Goal: Transaction & Acquisition: Book appointment/travel/reservation

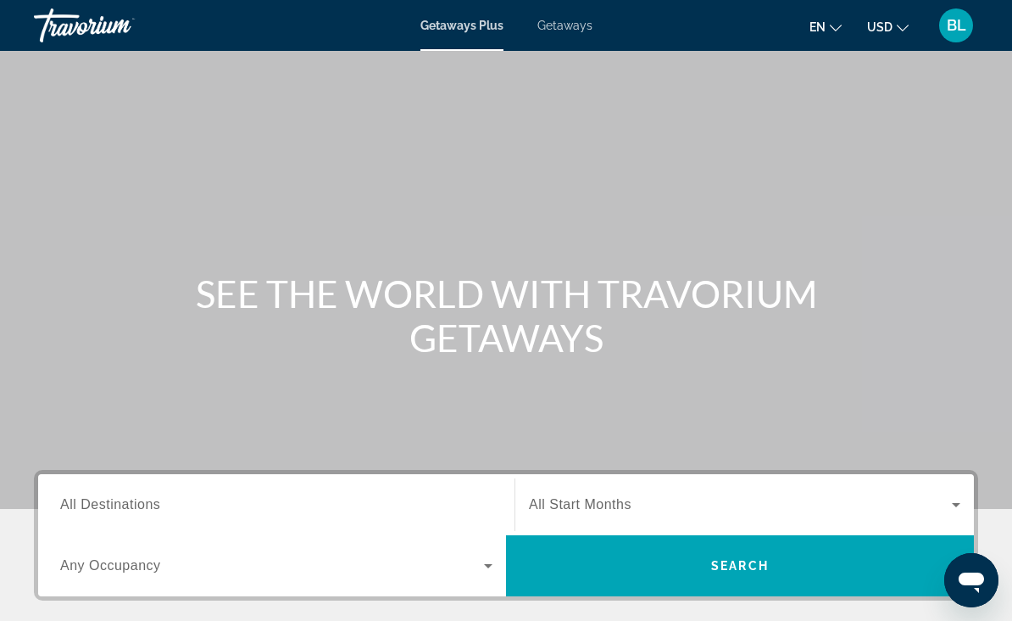
click at [203, 573] on span "Search widget" at bounding box center [272, 565] width 424 height 20
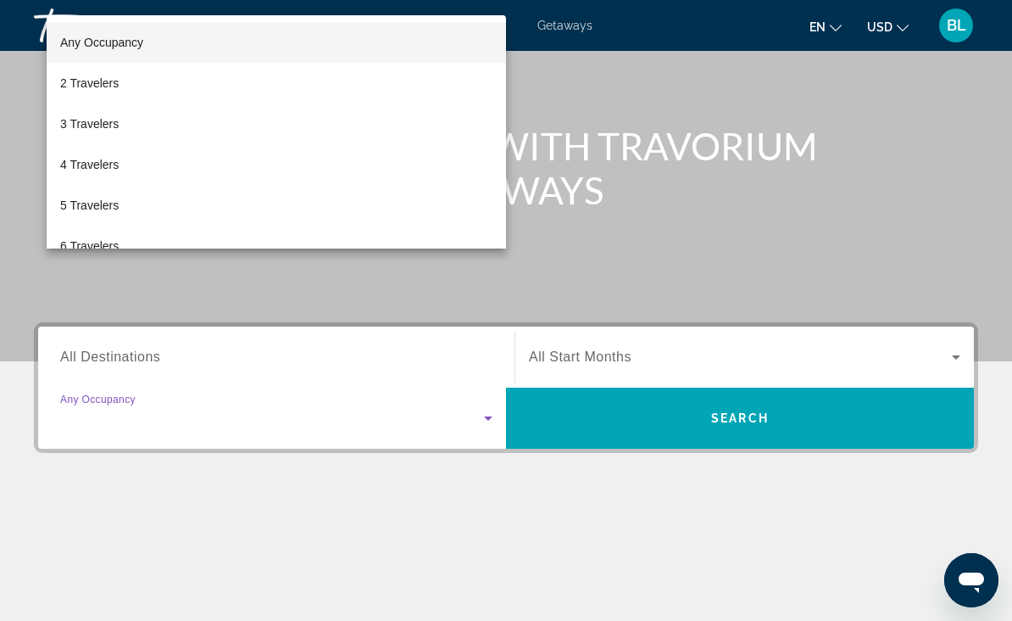
scroll to position [357, 0]
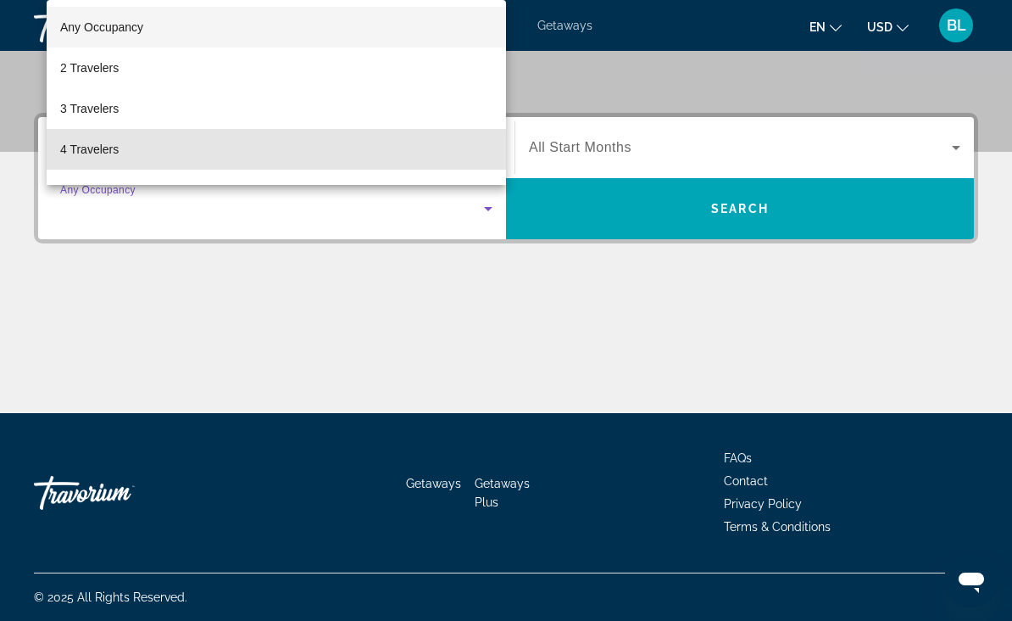
click at [160, 154] on mat-option "4 Travelers" at bounding box center [277, 149] width 460 height 41
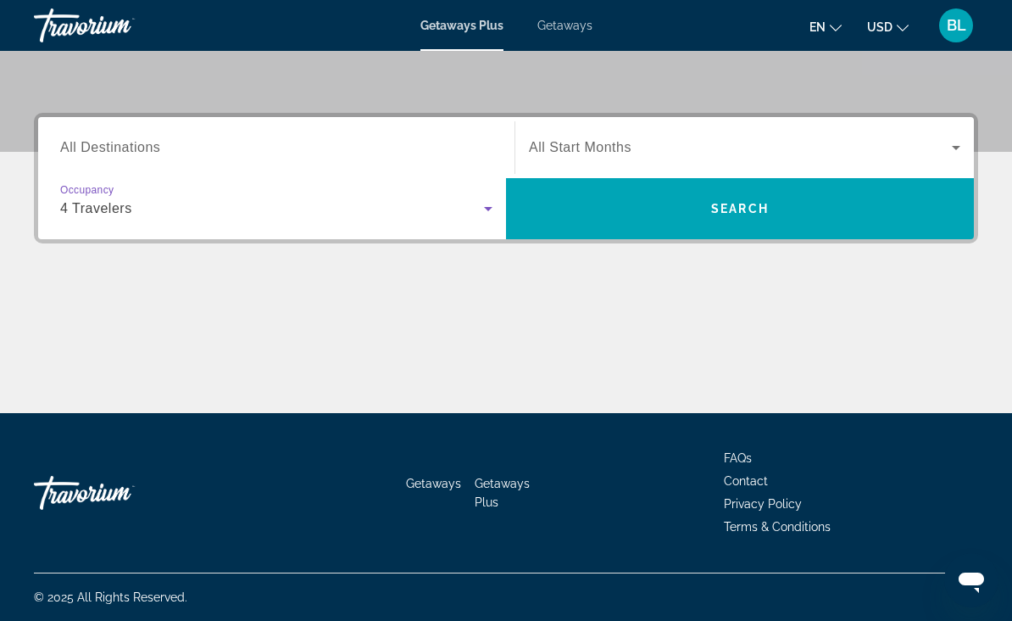
click at [222, 204] on div "4 Travelers" at bounding box center [272, 208] width 424 height 20
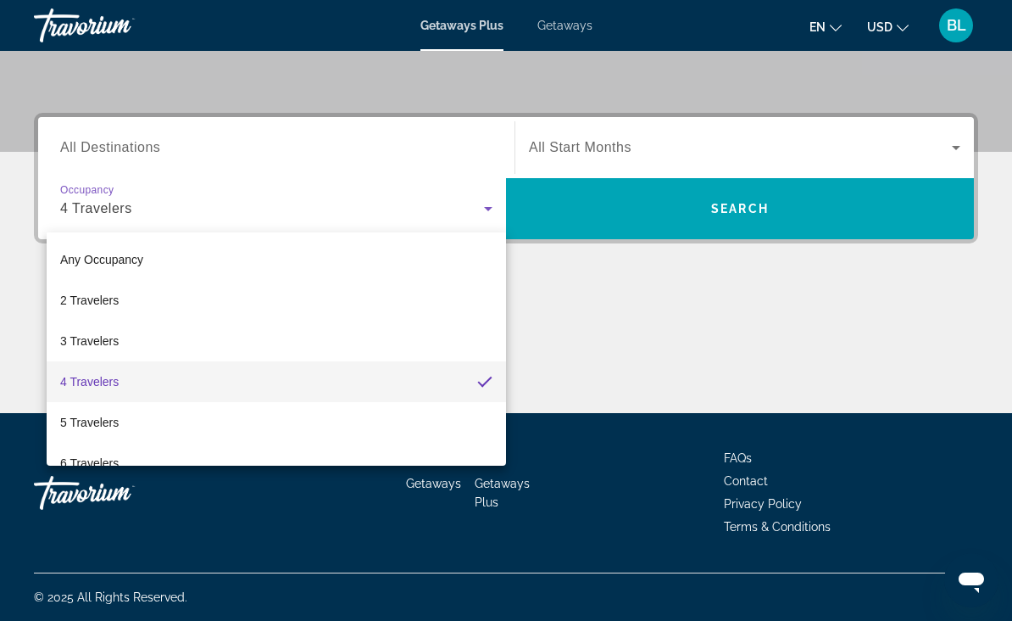
scroll to position [-1, 0]
click at [336, 85] on div at bounding box center [506, 310] width 1012 height 621
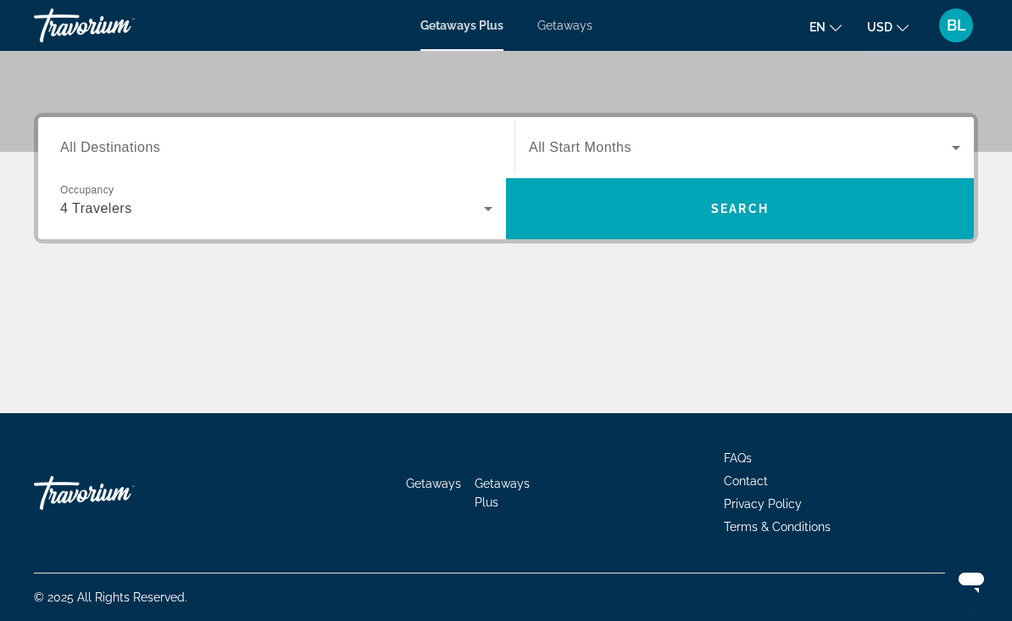
click at [172, 148] on input "Destination All Destinations" at bounding box center [276, 148] width 432 height 20
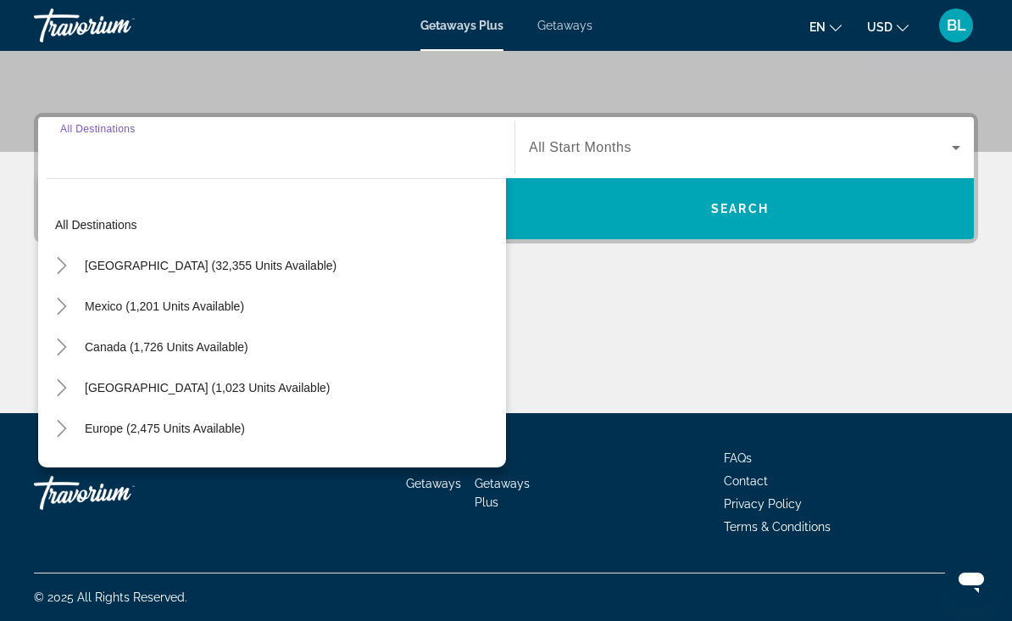
click at [181, 154] on input "Destination All Destinations" at bounding box center [276, 148] width 432 height 20
click at [146, 169] on div "Search widget" at bounding box center [276, 148] width 432 height 48
click at [94, 156] on input "Destination All Destinations" at bounding box center [276, 148] width 432 height 20
click at [131, 168] on div "Search widget" at bounding box center [276, 148] width 432 height 48
click at [259, 267] on span "United States (32,355 units available)" at bounding box center [211, 266] width 252 height 14
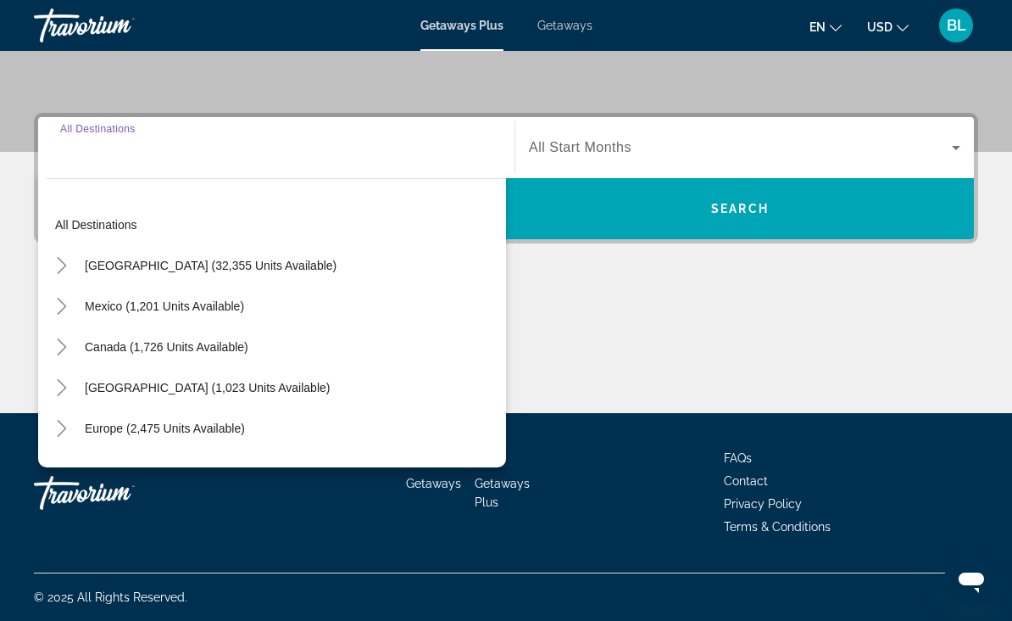
type input "**********"
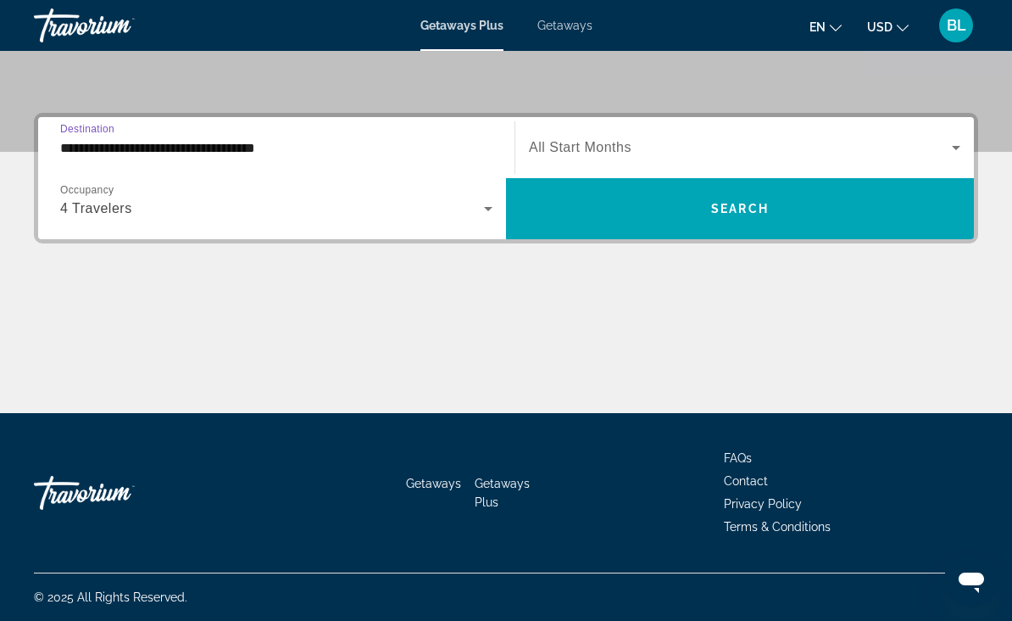
click at [238, 208] on div "4 Travelers" at bounding box center [272, 208] width 424 height 20
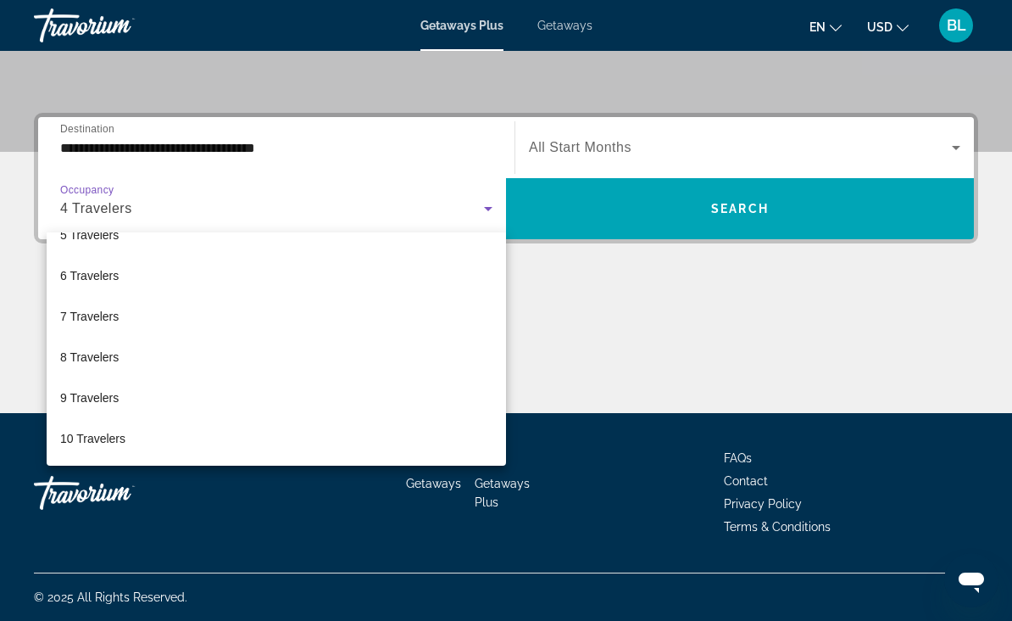
scroll to position [187, 0]
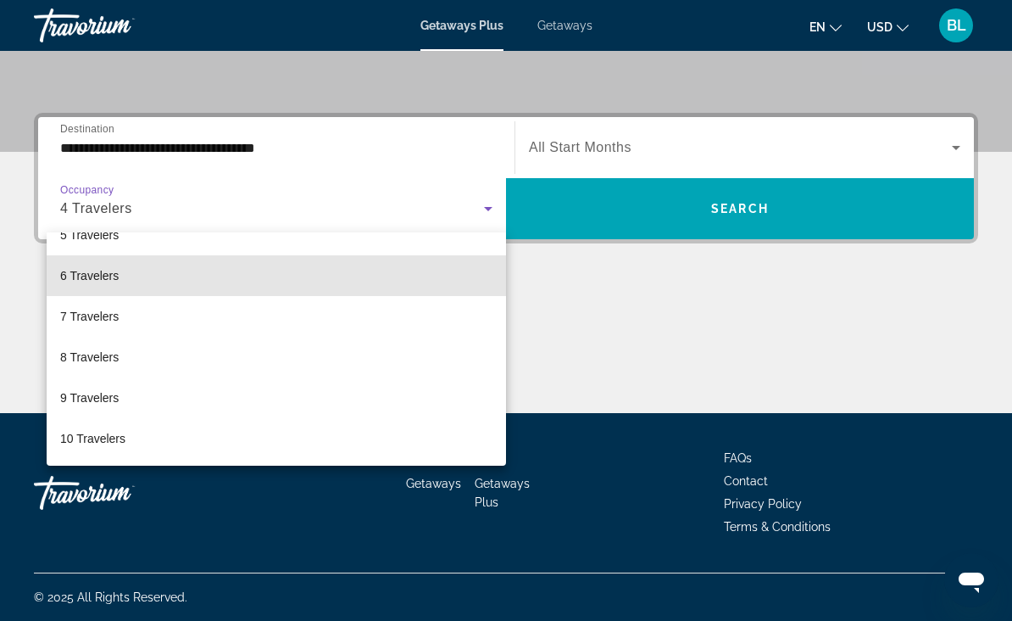
click at [103, 279] on span "6 Travelers" at bounding box center [89, 275] width 59 height 20
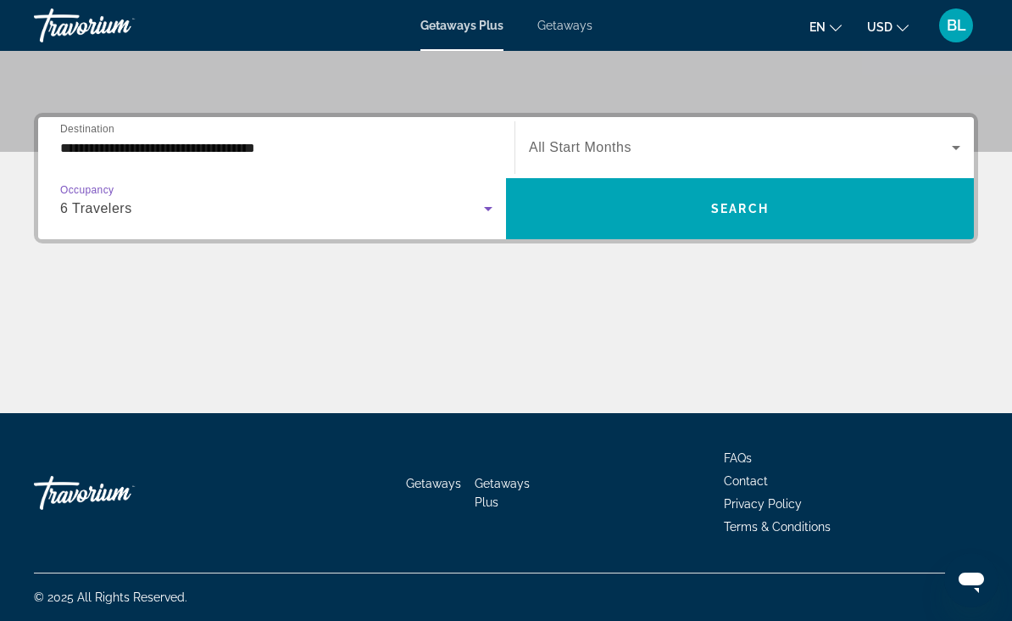
click at [644, 155] on span "Search widget" at bounding box center [740, 147] width 423 height 20
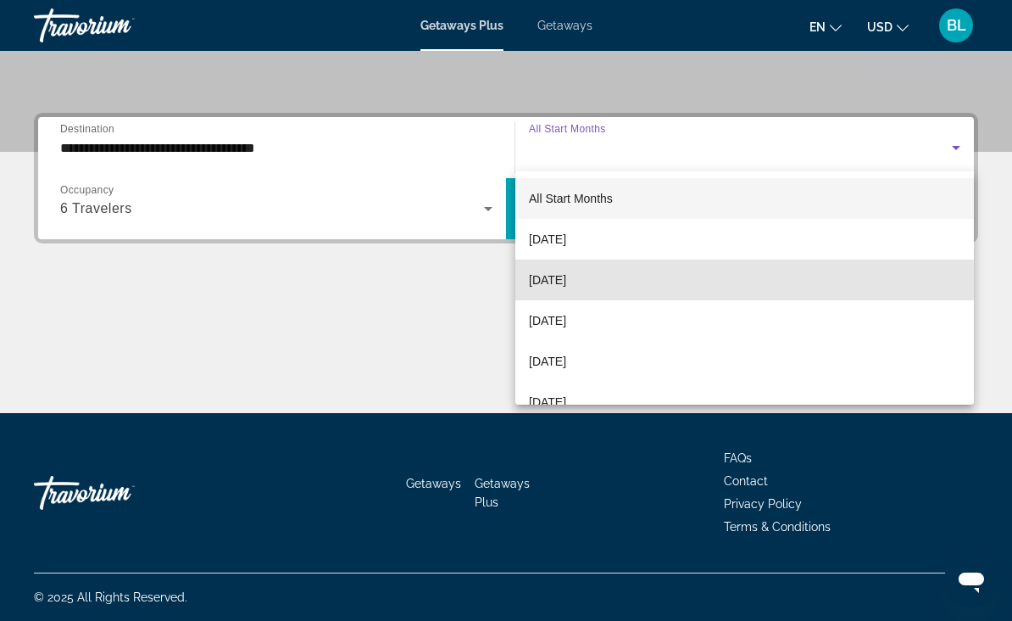
click at [583, 290] on mat-option "October 2025" at bounding box center [745, 279] width 459 height 41
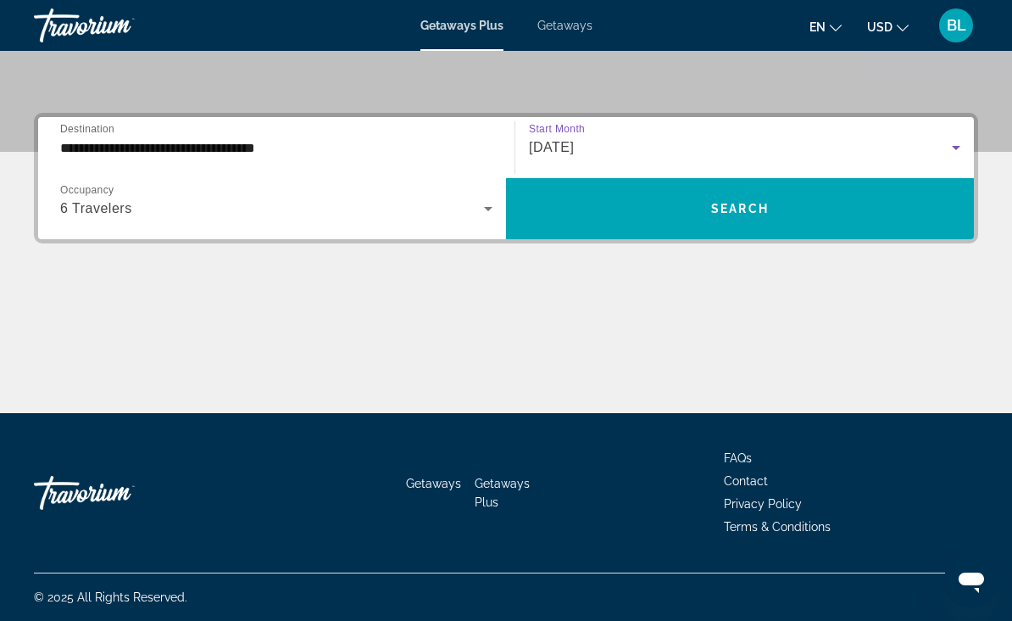
click at [676, 220] on span "Search widget" at bounding box center [740, 208] width 468 height 41
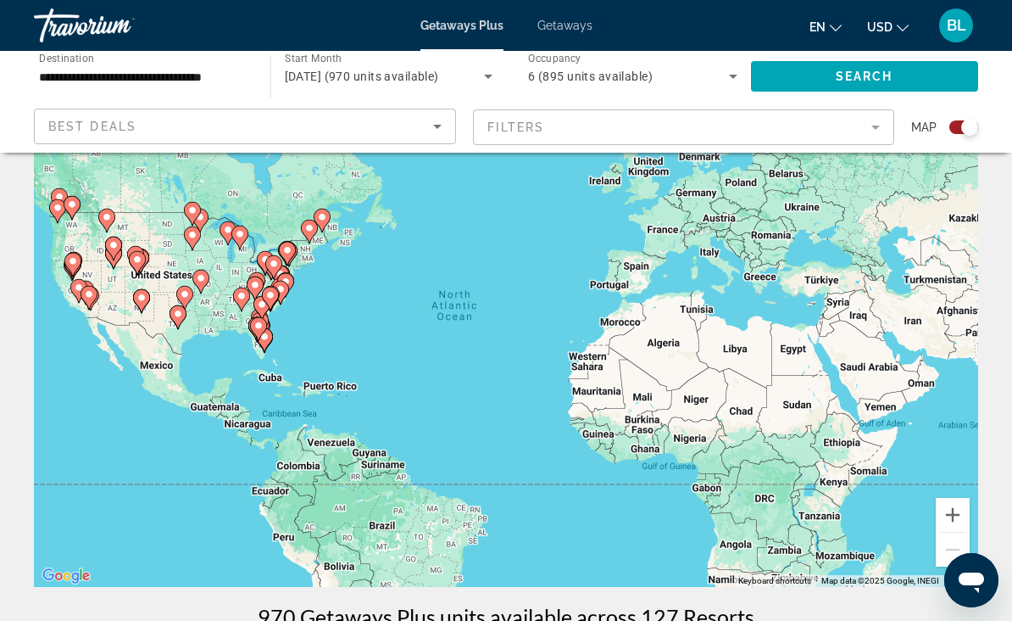
scroll to position [53, 0]
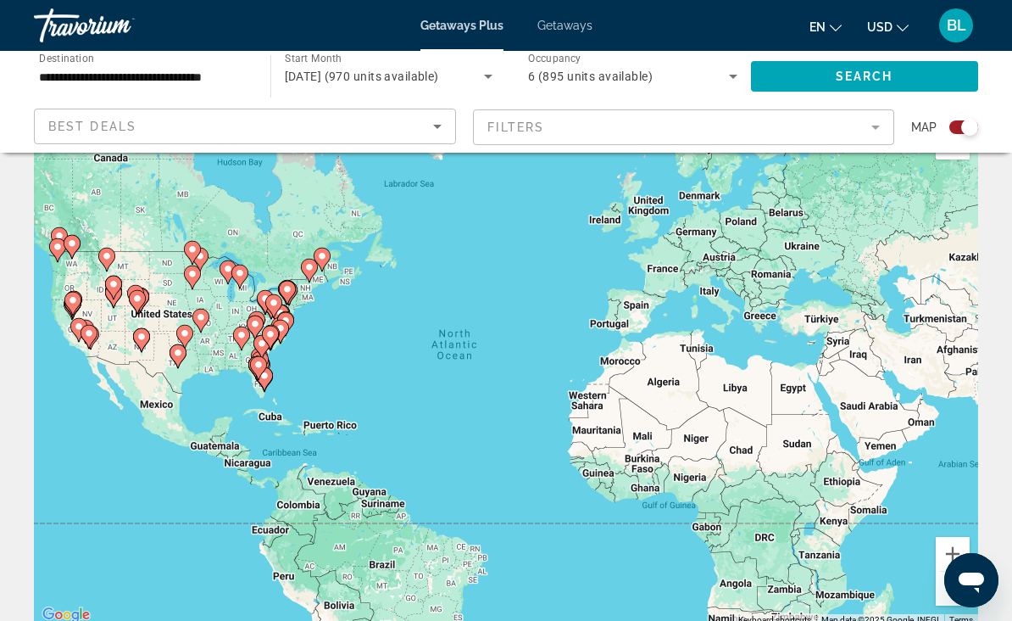
click at [595, 134] on mat-form-field "Filters" at bounding box center [684, 127] width 422 height 36
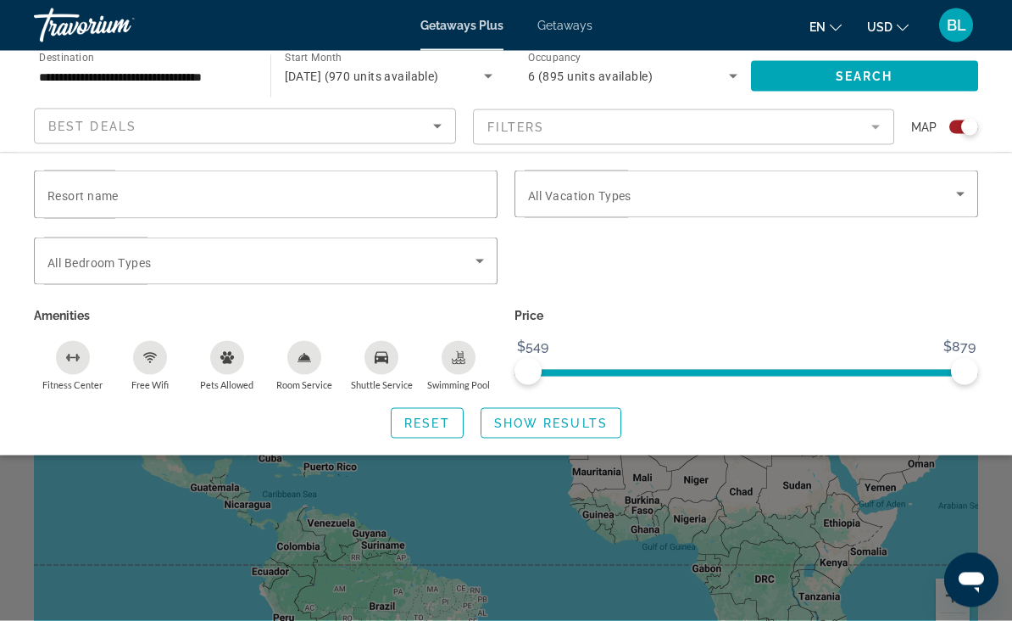
scroll to position [0, 0]
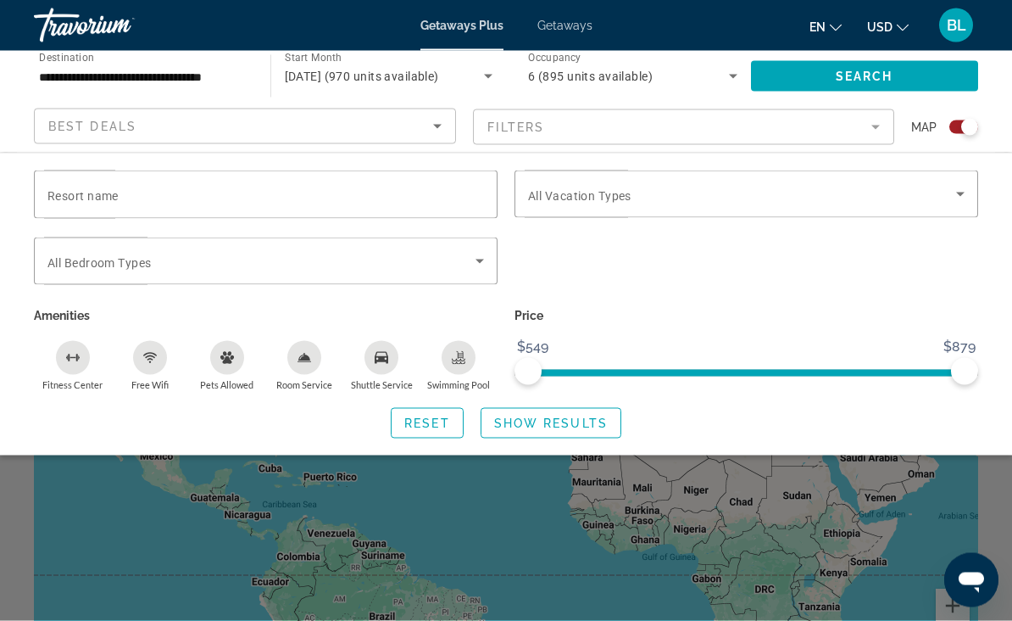
click at [569, 24] on span "Getaways" at bounding box center [565, 26] width 55 height 14
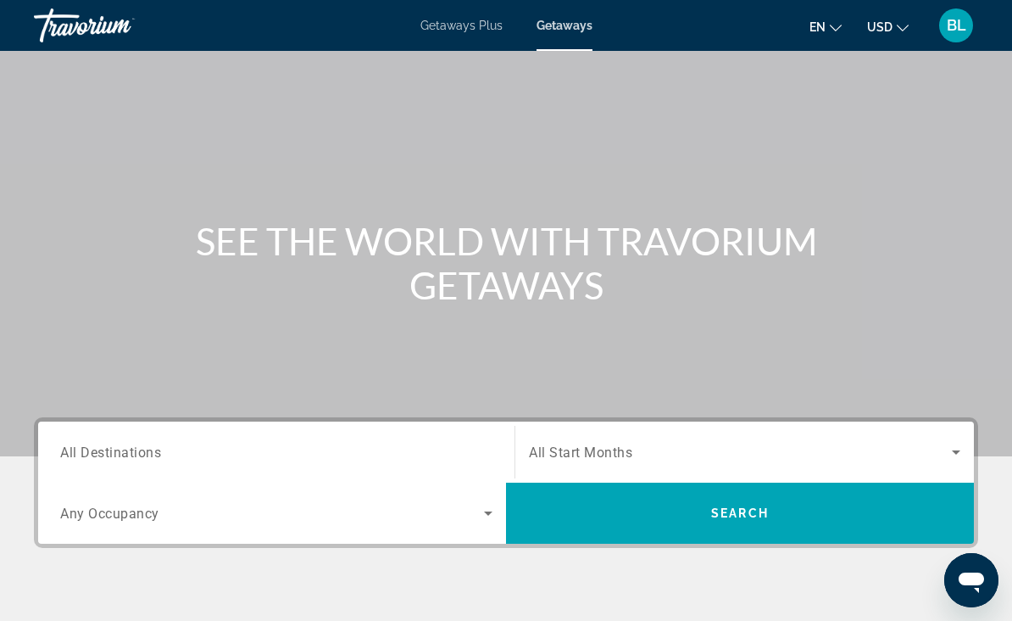
click at [176, 446] on input "Destination All Destinations" at bounding box center [276, 453] width 432 height 20
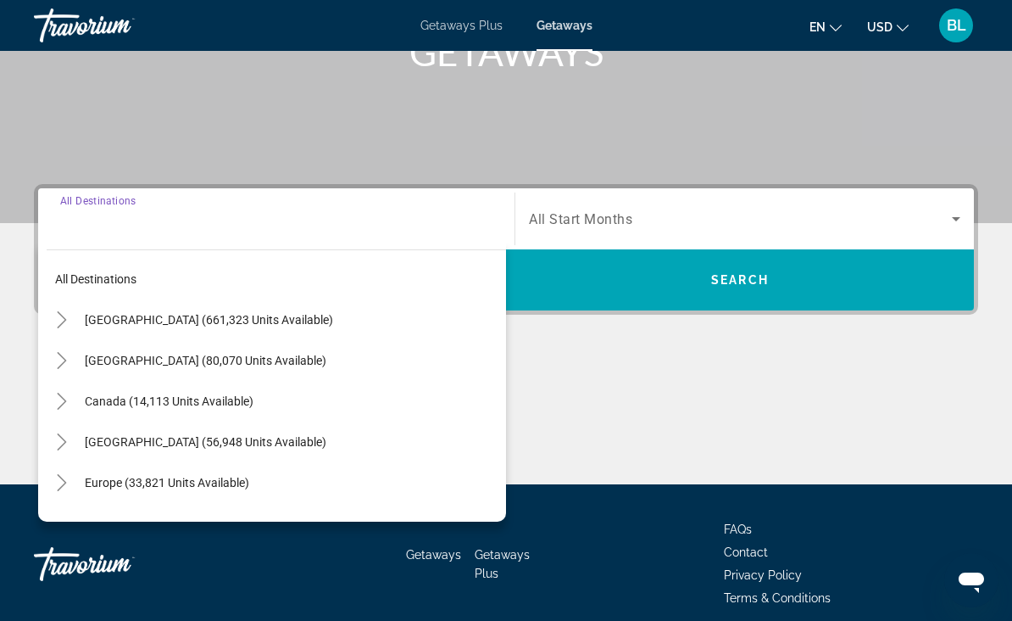
scroll to position [307, 0]
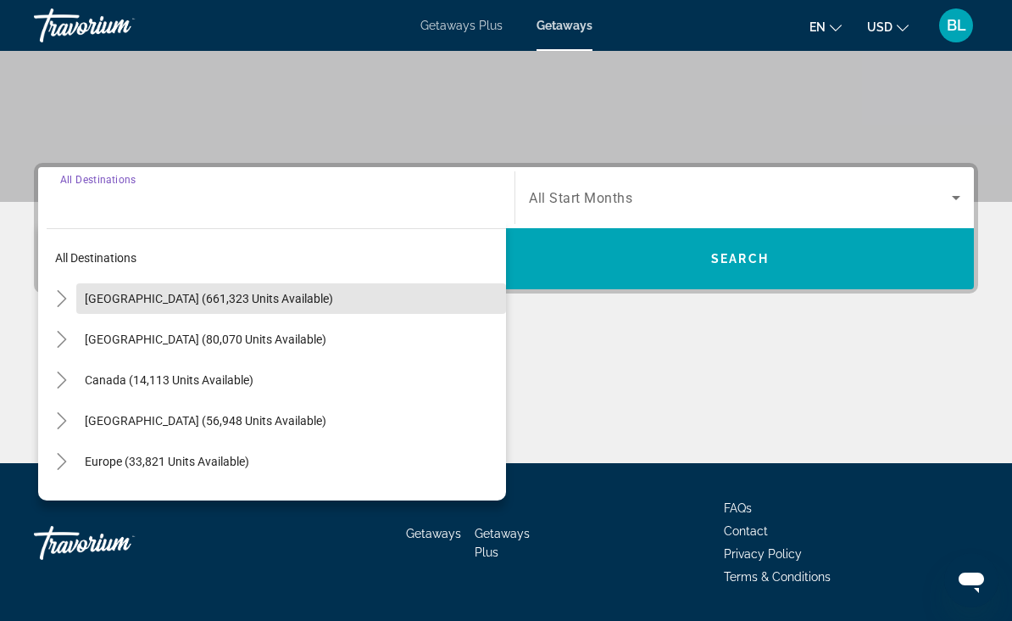
click at [262, 298] on span "United States (661,323 units available)" at bounding box center [209, 299] width 248 height 14
type input "**********"
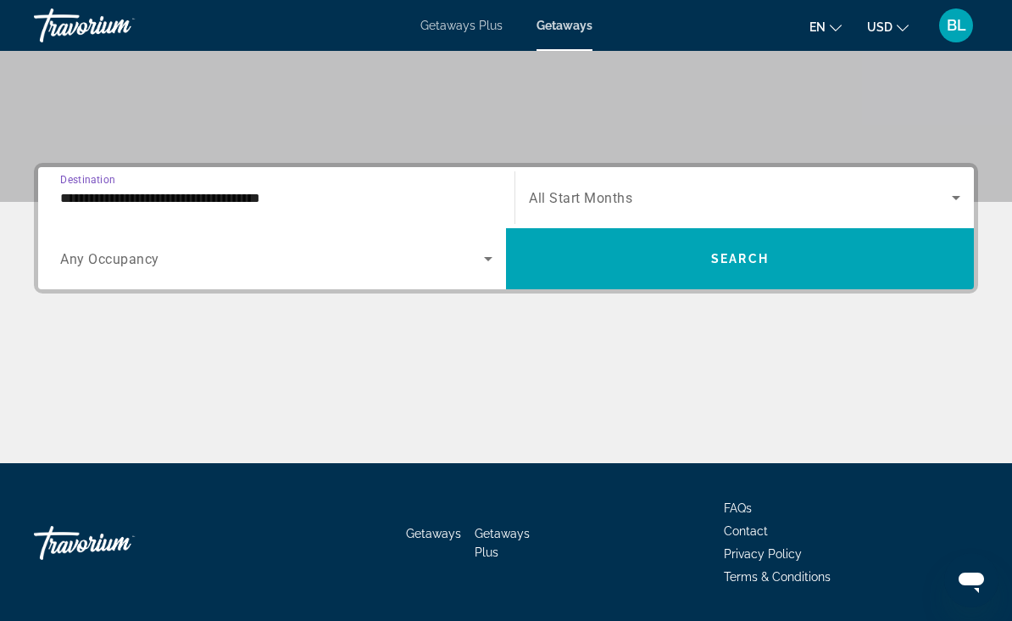
click at [341, 264] on span "Search widget" at bounding box center [272, 258] width 424 height 20
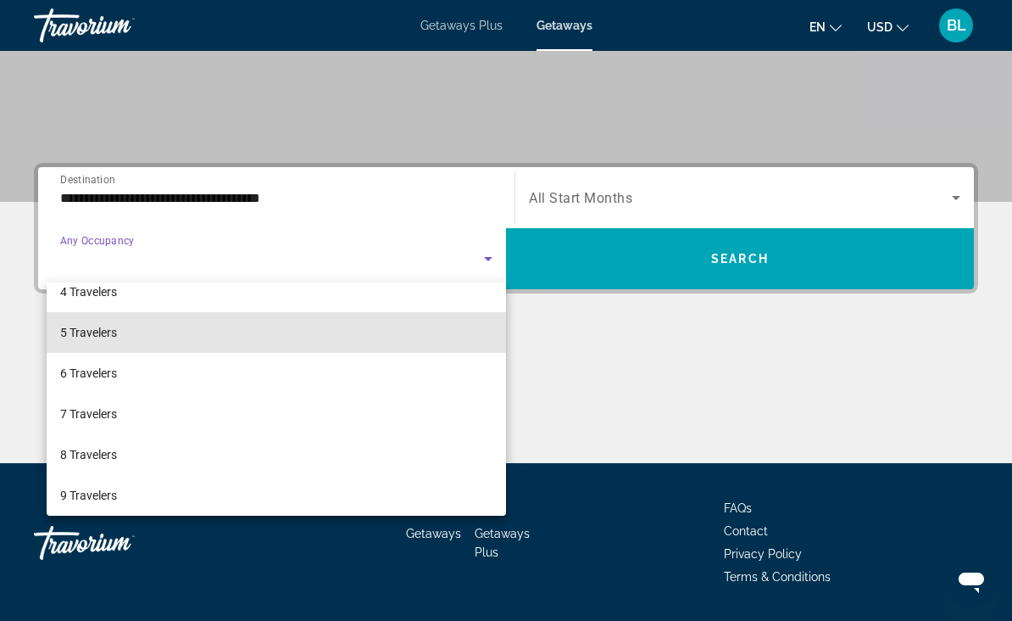
scroll to position [139, 0]
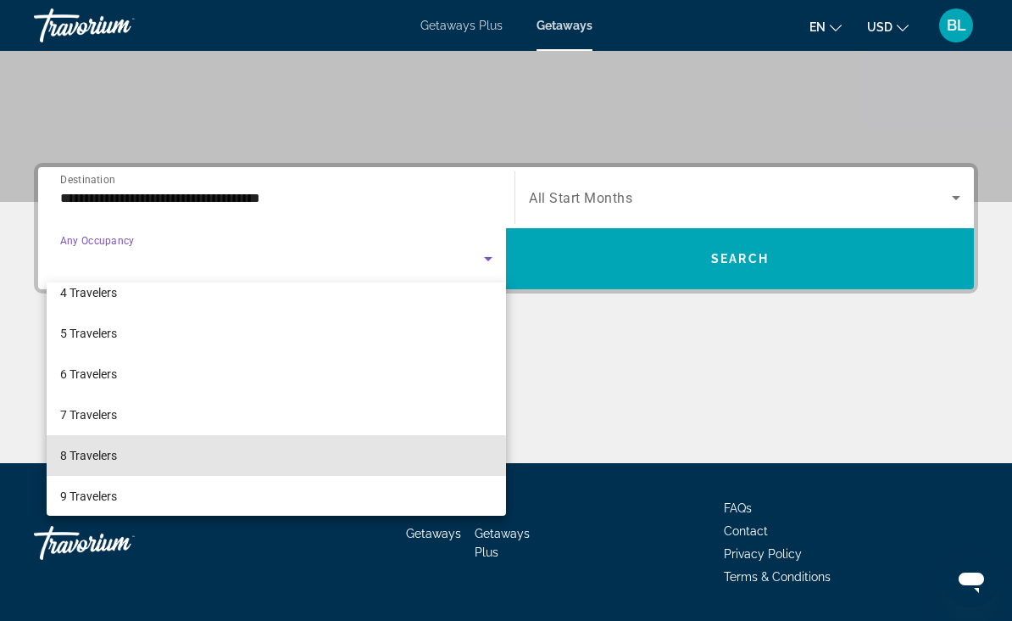
click at [147, 462] on mat-option "8 Travelers" at bounding box center [277, 455] width 460 height 41
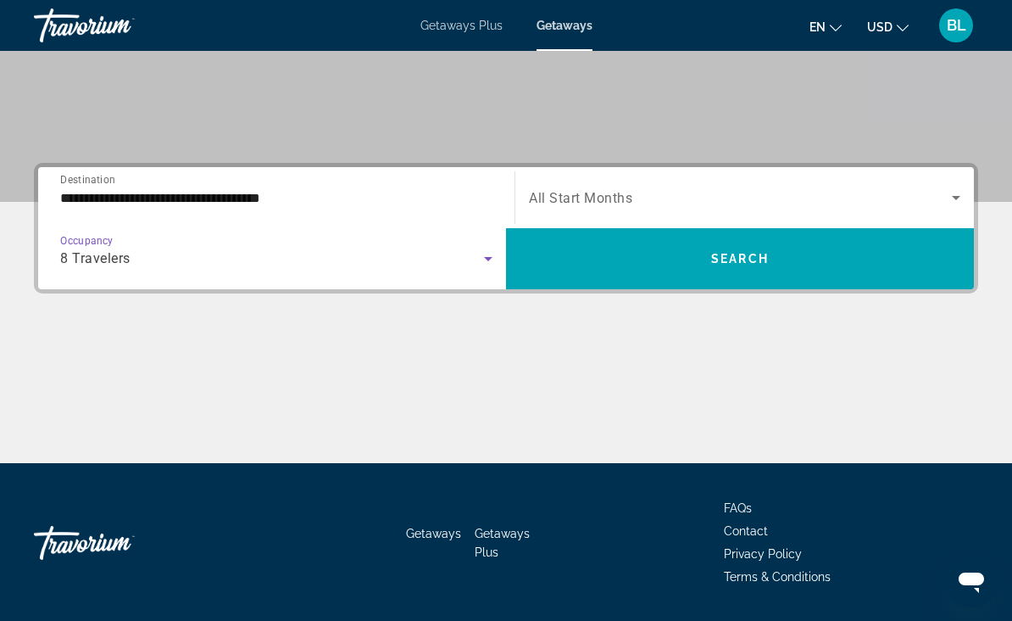
click at [580, 187] on span "Search widget" at bounding box center [740, 197] width 423 height 20
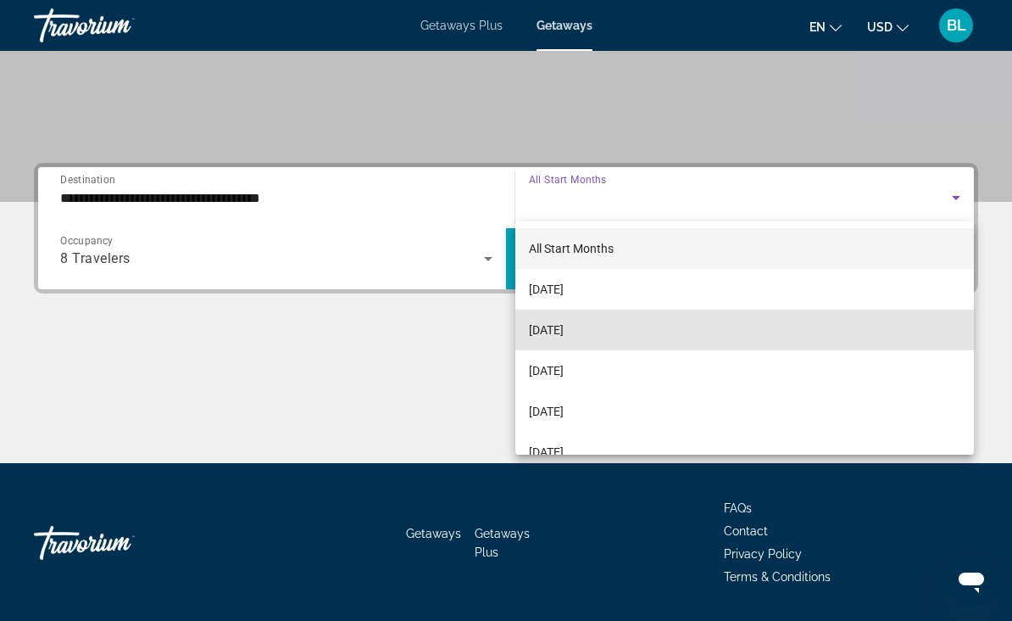
click at [564, 332] on span "October 2025" at bounding box center [546, 330] width 35 height 20
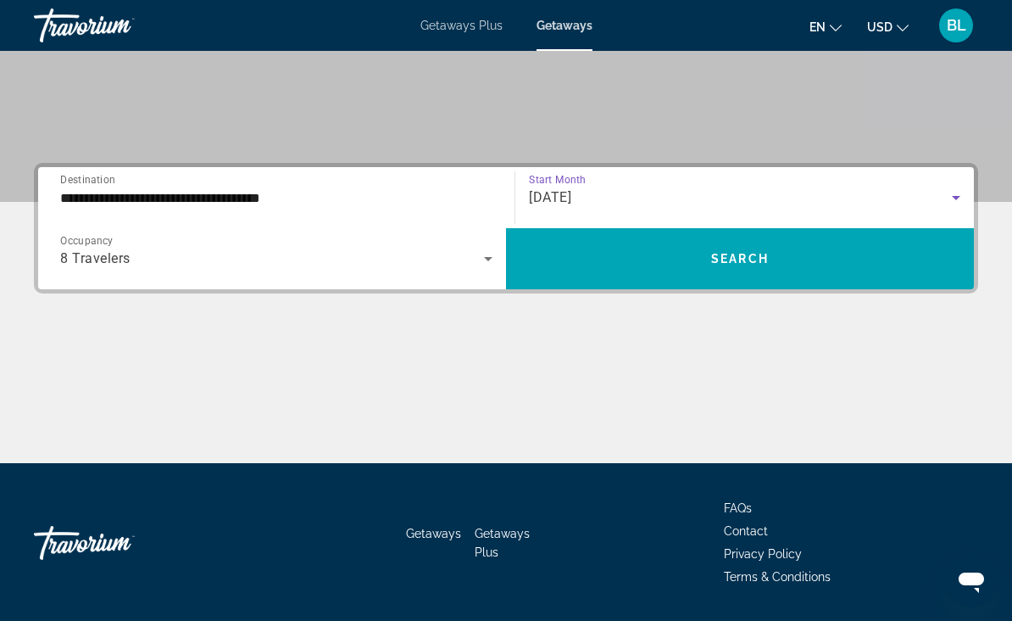
click at [661, 255] on span "Search widget" at bounding box center [740, 258] width 468 height 41
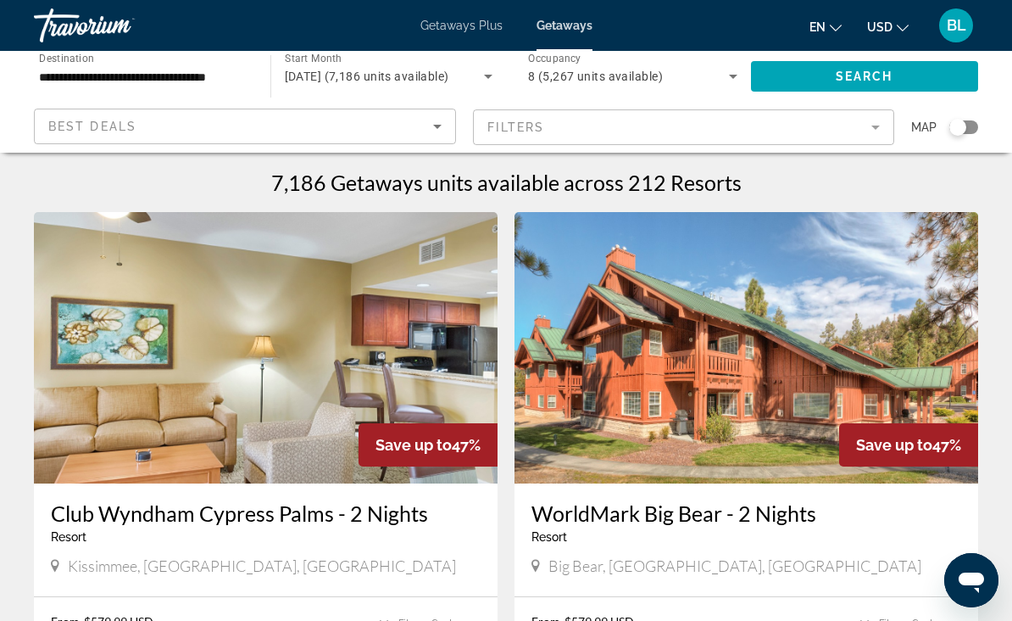
click at [227, 81] on input "**********" at bounding box center [143, 77] width 209 height 20
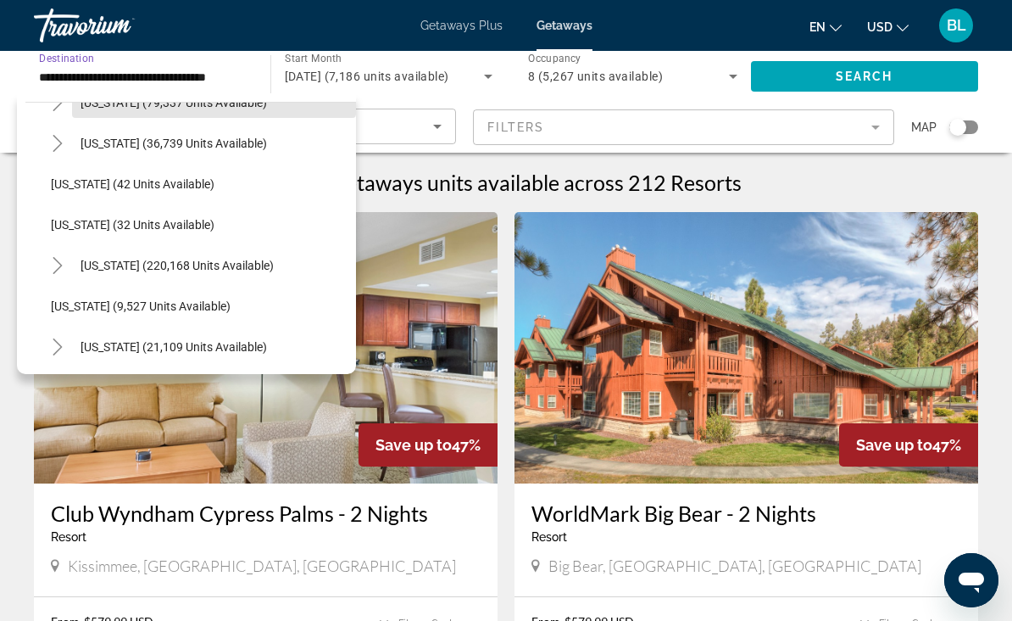
scroll to position [194, 0]
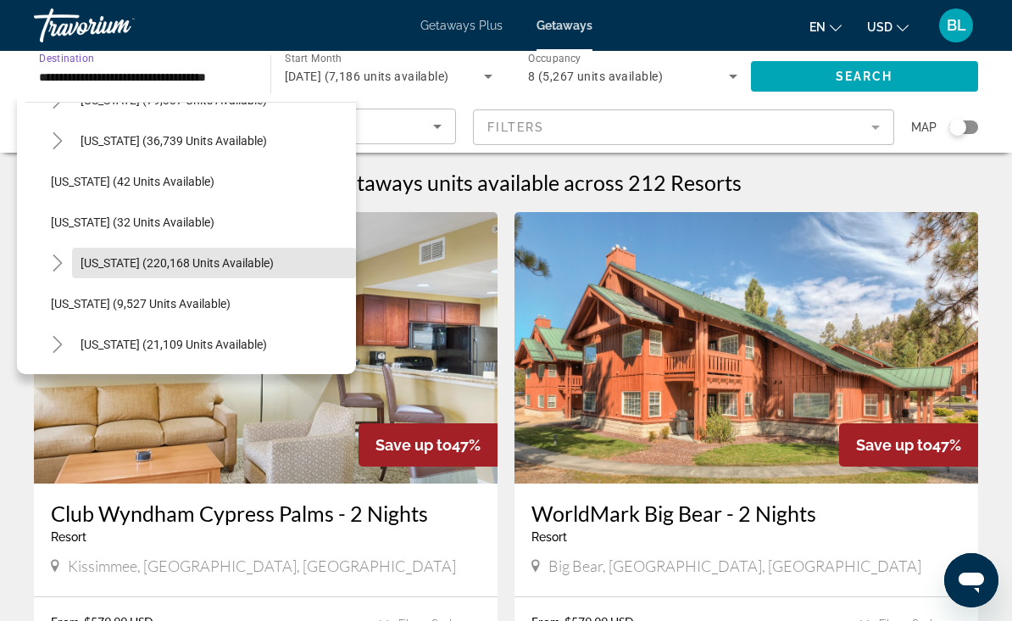
click at [167, 258] on span "Florida (220,168 units available)" at bounding box center [177, 263] width 193 height 14
type input "**********"
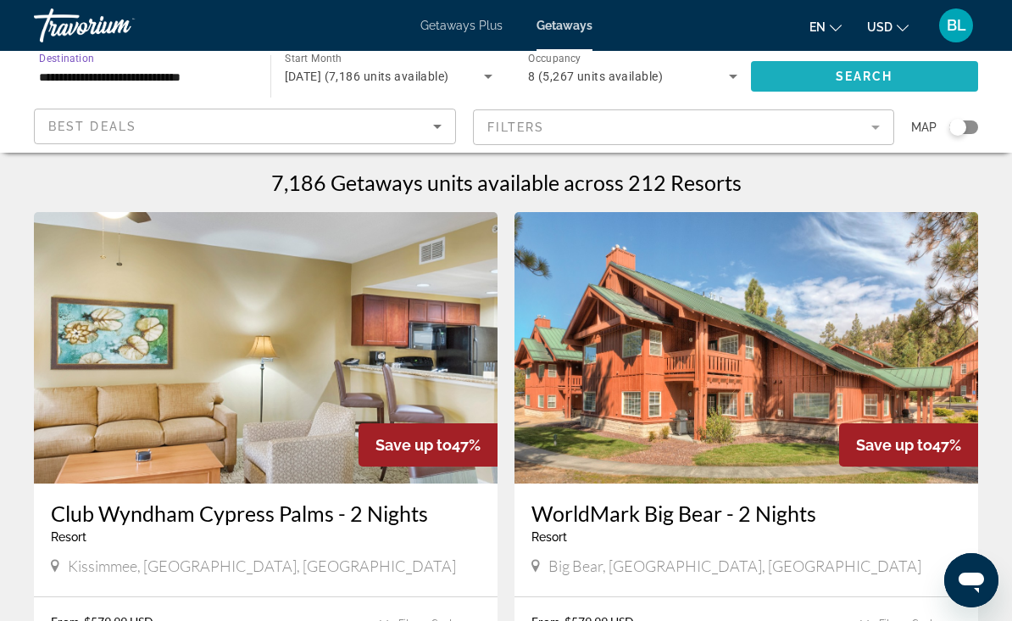
click at [833, 86] on span "Search widget" at bounding box center [865, 76] width 228 height 41
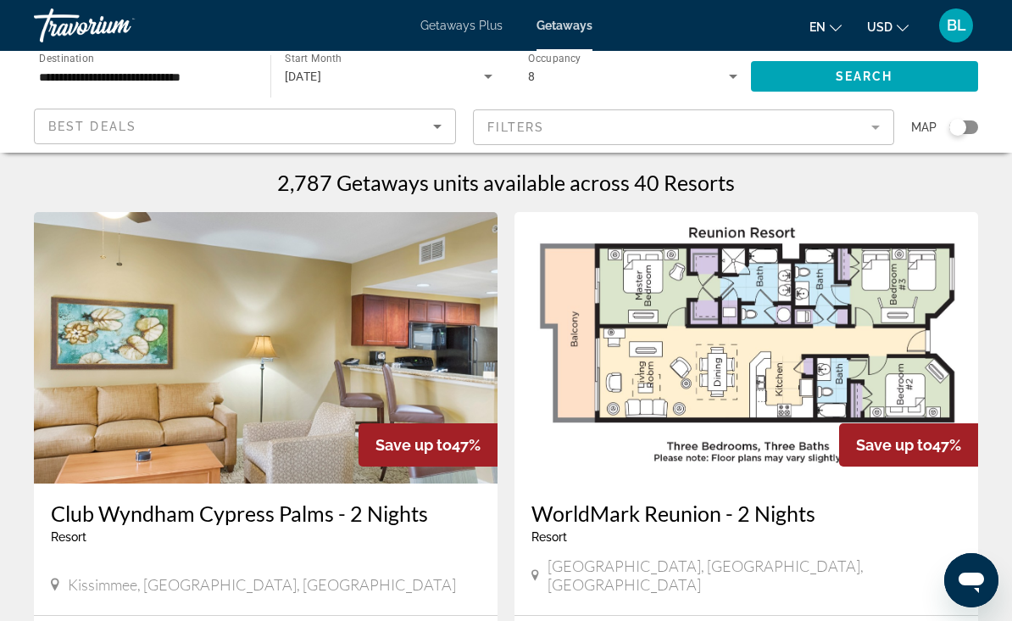
click at [192, 72] on input "**********" at bounding box center [143, 77] width 209 height 20
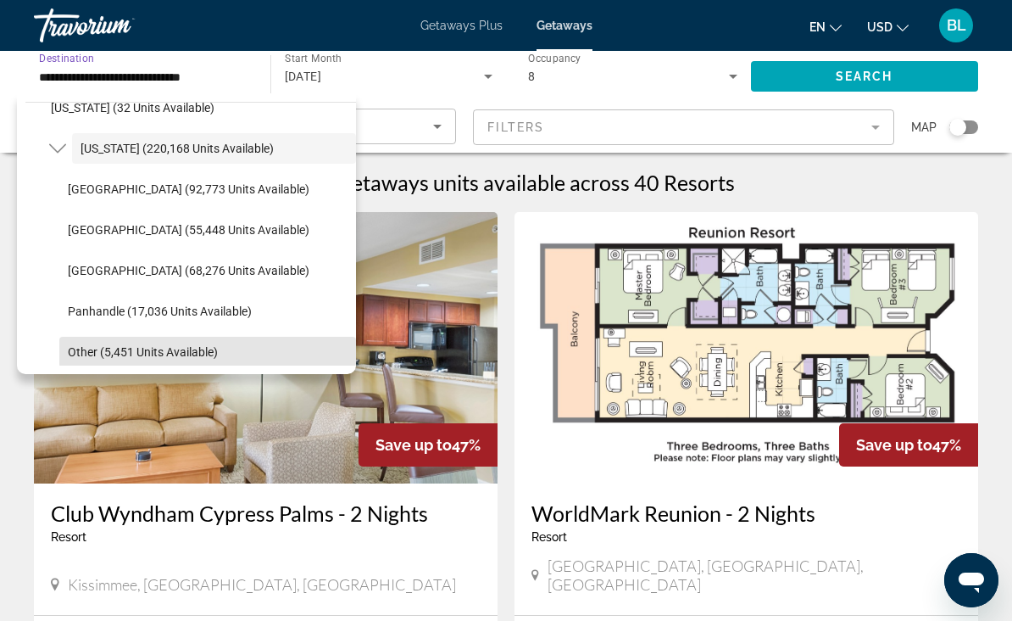
scroll to position [306, 0]
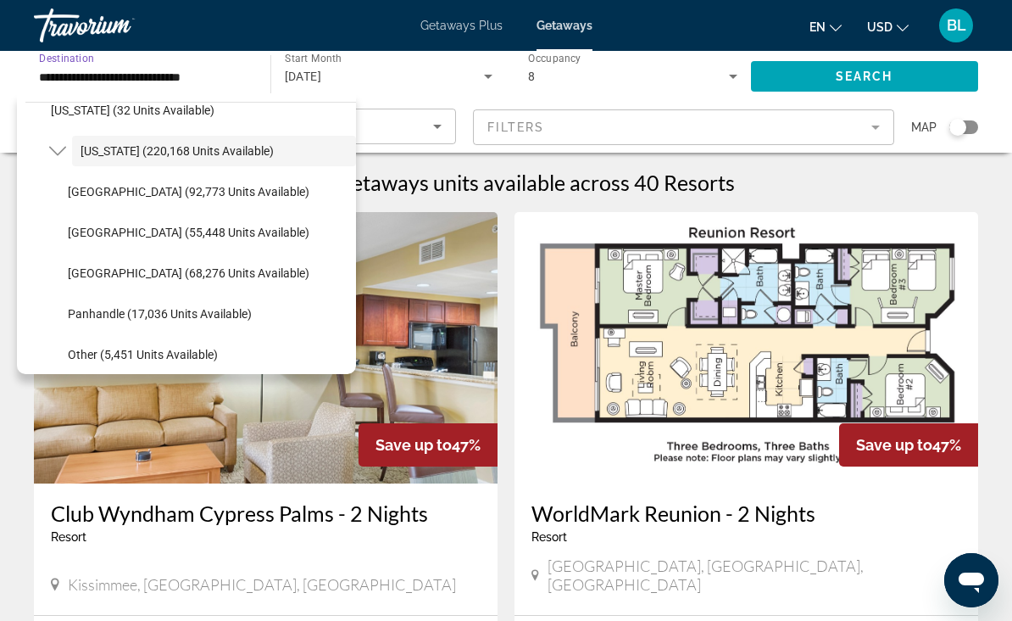
click at [860, 75] on span "Search" at bounding box center [865, 77] width 58 height 14
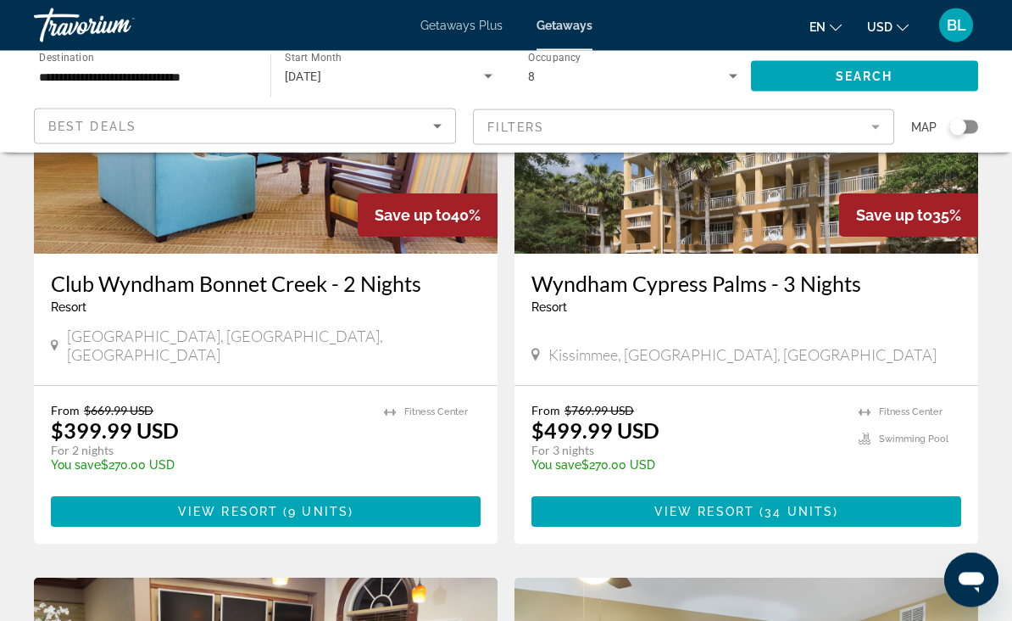
scroll to position [808, 0]
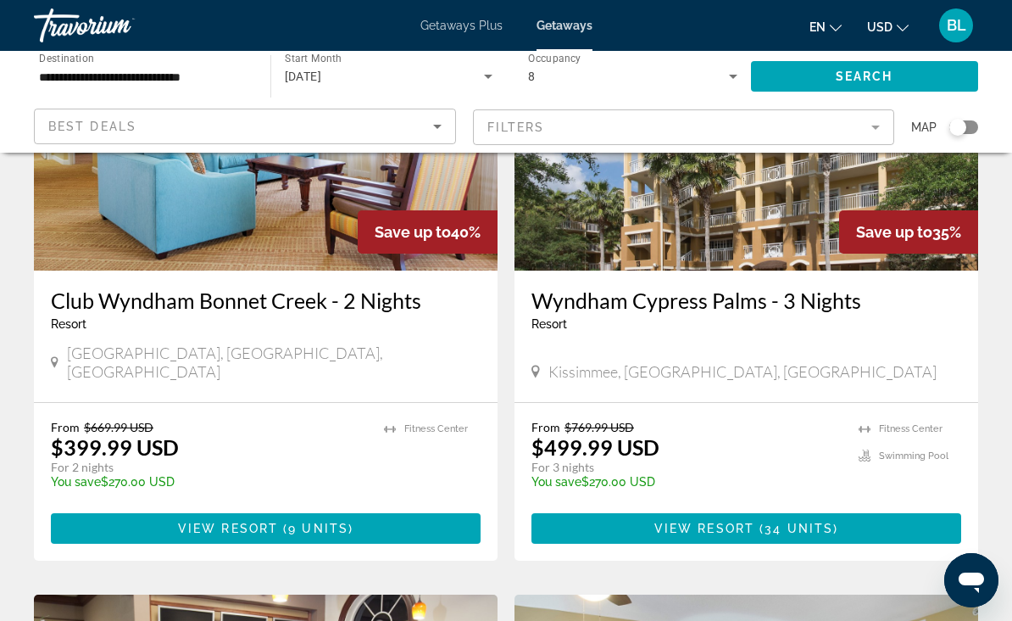
click at [740, 144] on mat-form-field "Filters" at bounding box center [684, 127] width 422 height 36
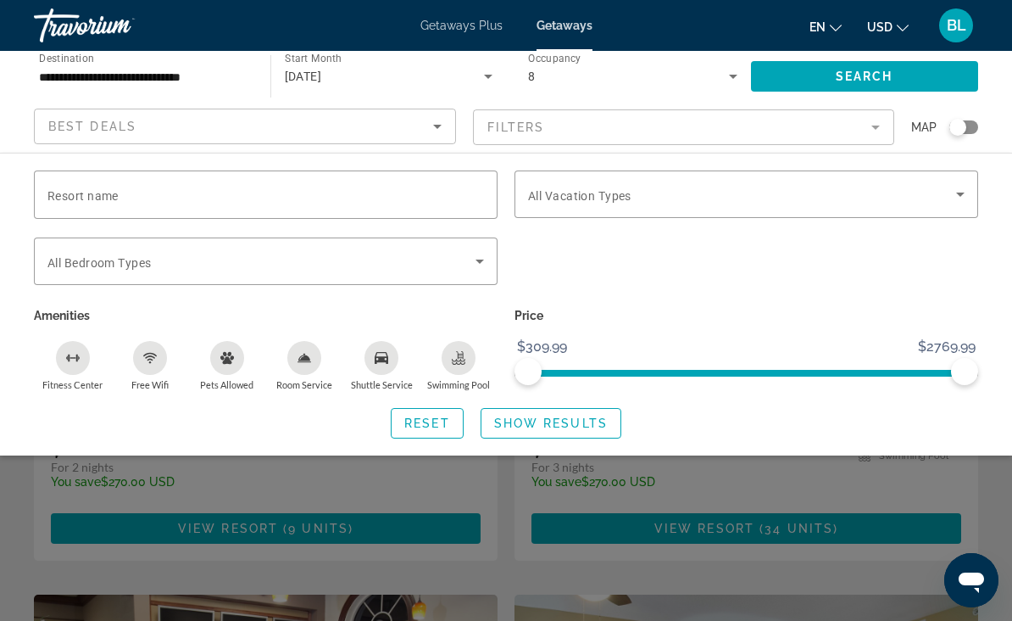
click at [370, 191] on input "Resort name" at bounding box center [265, 195] width 437 height 20
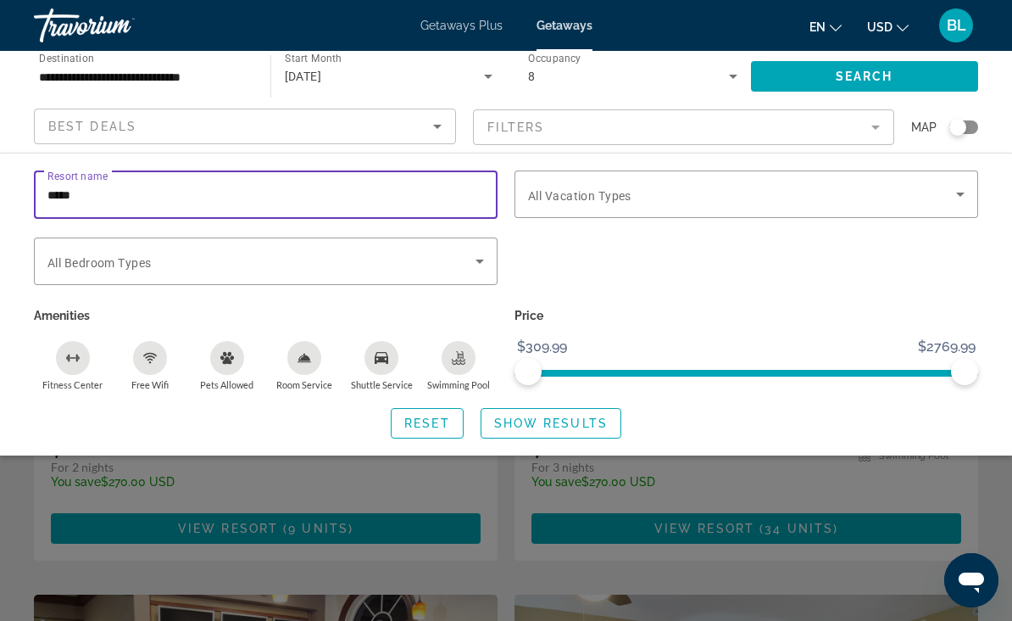
type input "*****"
click at [904, 78] on span "Search widget" at bounding box center [865, 76] width 228 height 41
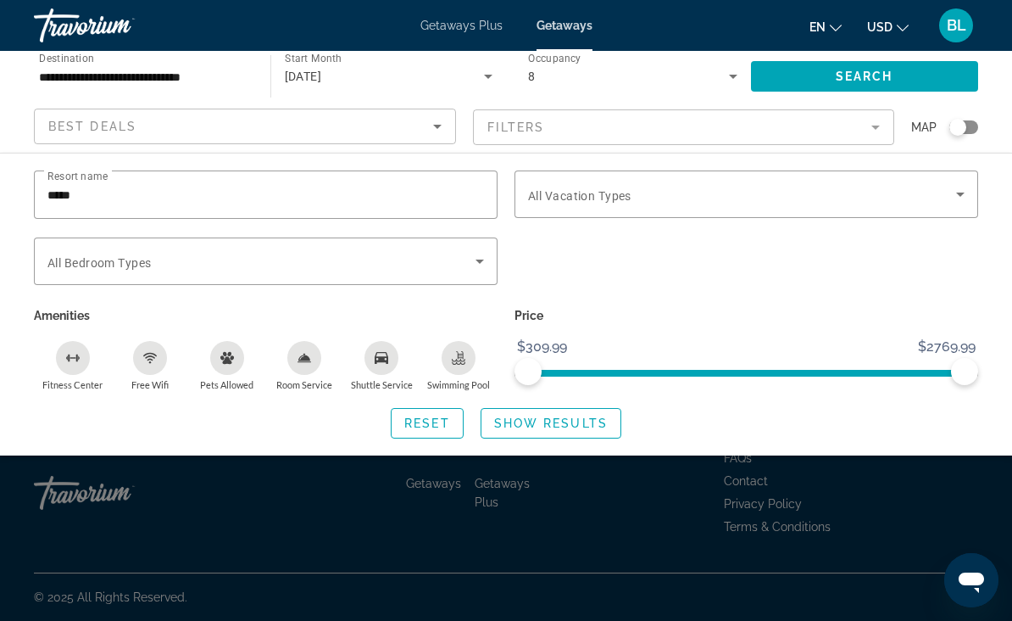
click at [578, 422] on span "Show Results" at bounding box center [551, 423] width 114 height 14
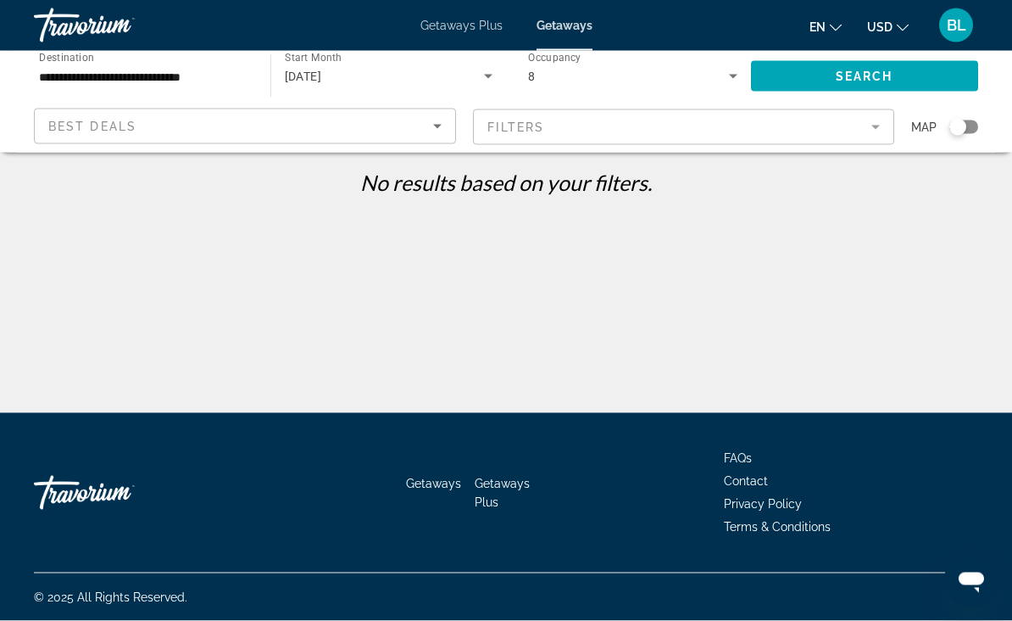
scroll to position [0, 0]
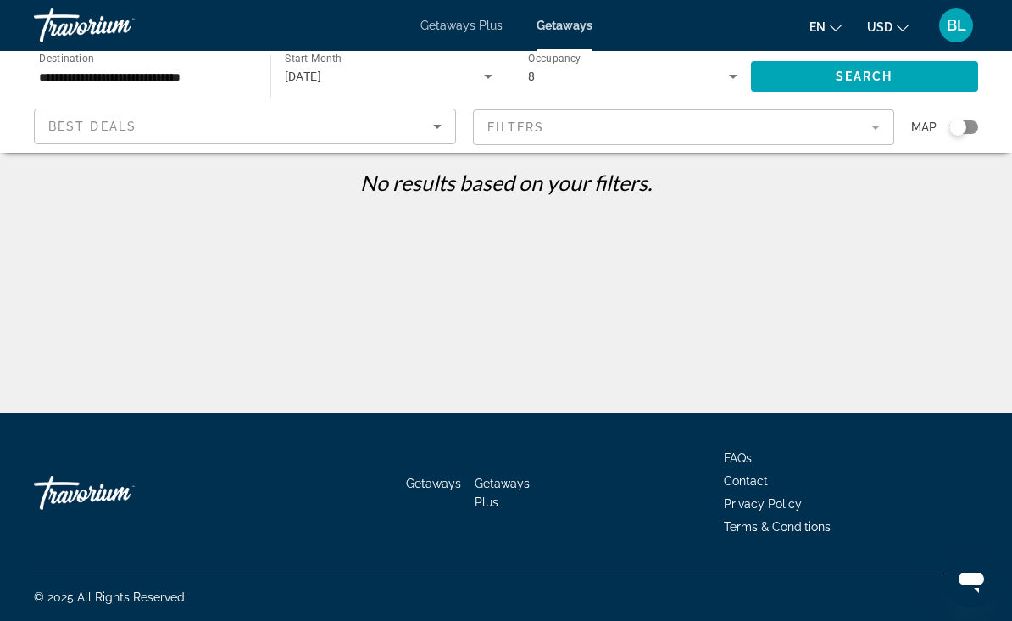
click at [706, 131] on mat-form-field "Filters" at bounding box center [684, 127] width 422 height 36
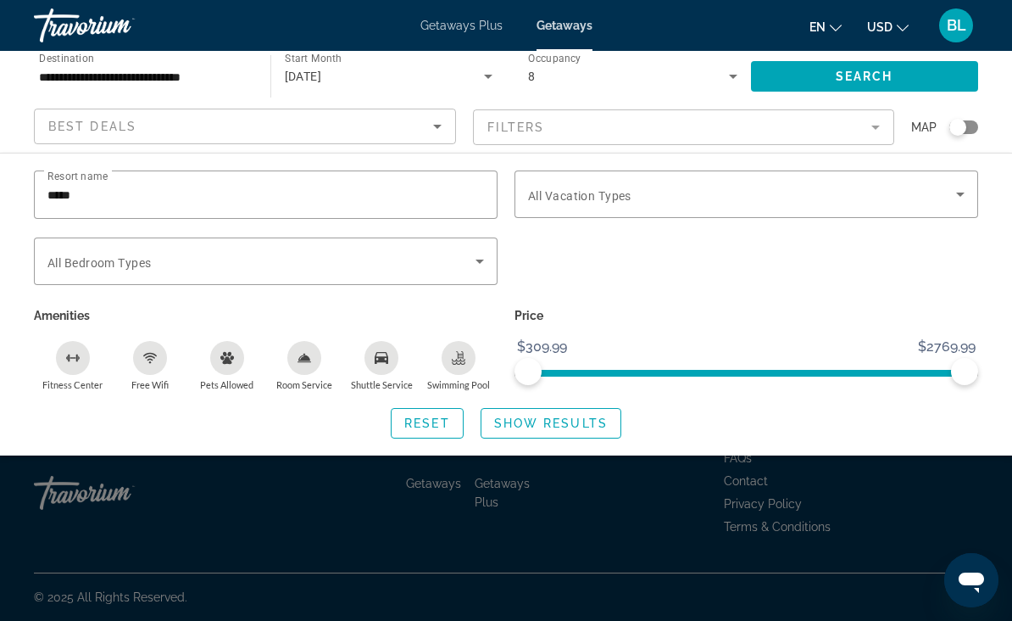
click at [371, 193] on input "*****" at bounding box center [265, 195] width 437 height 20
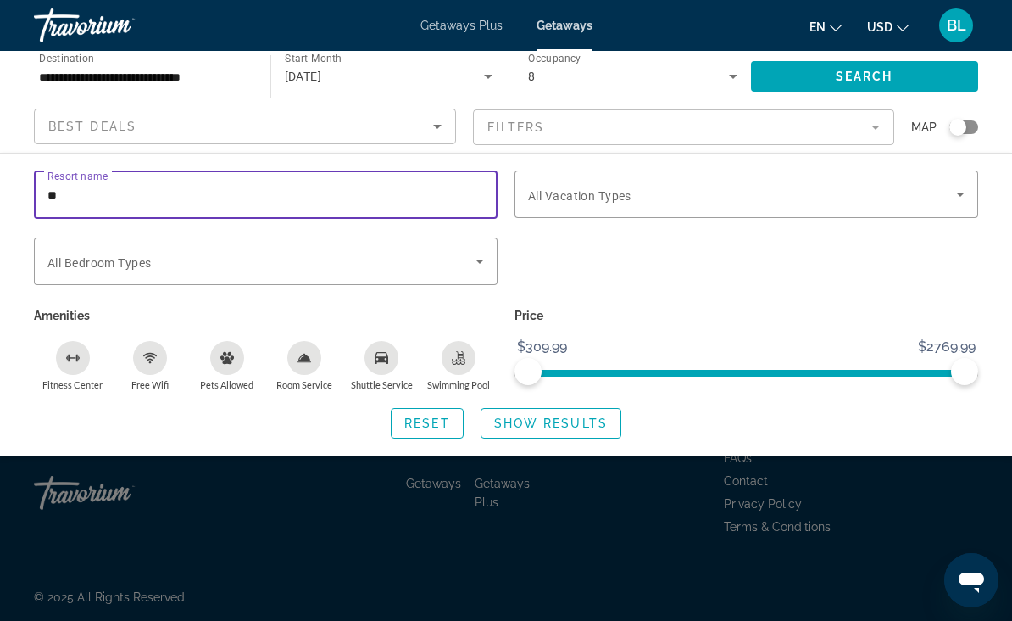
type input "*"
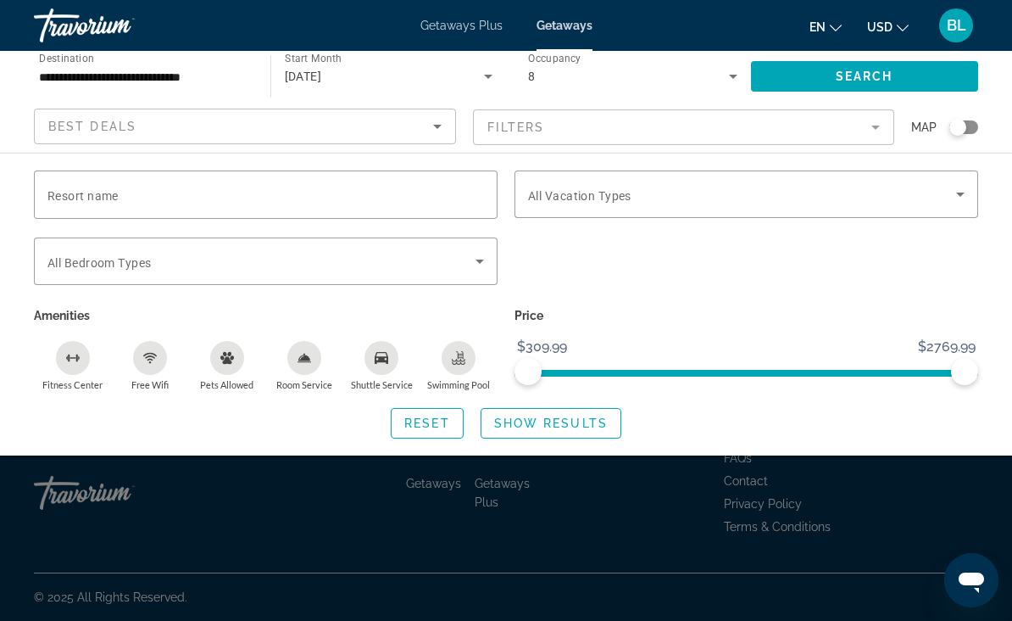
click at [281, 192] on input "Resort name" at bounding box center [265, 195] width 437 height 20
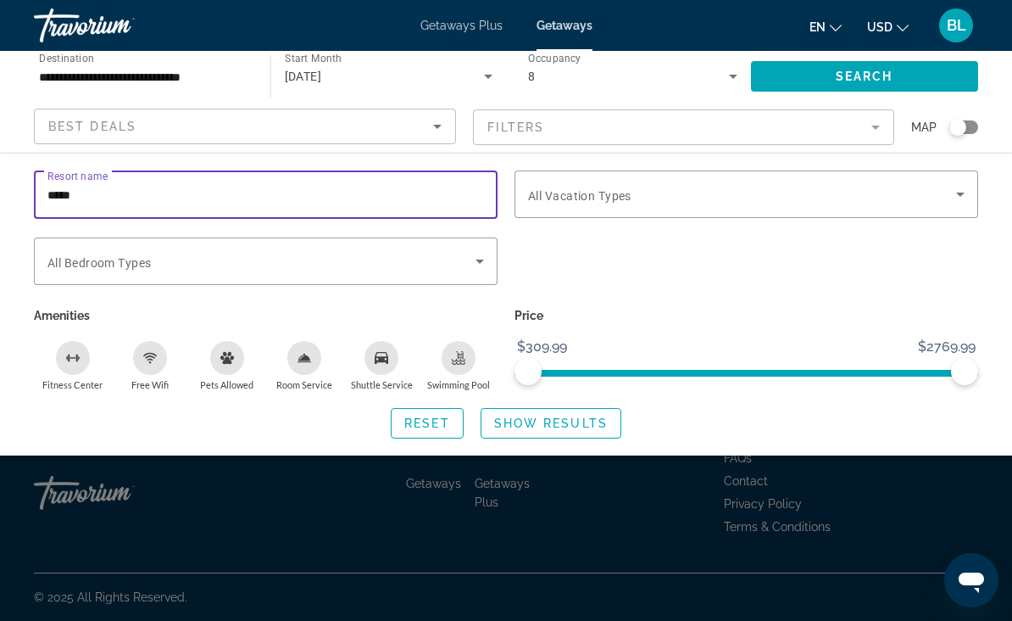
type input "******"
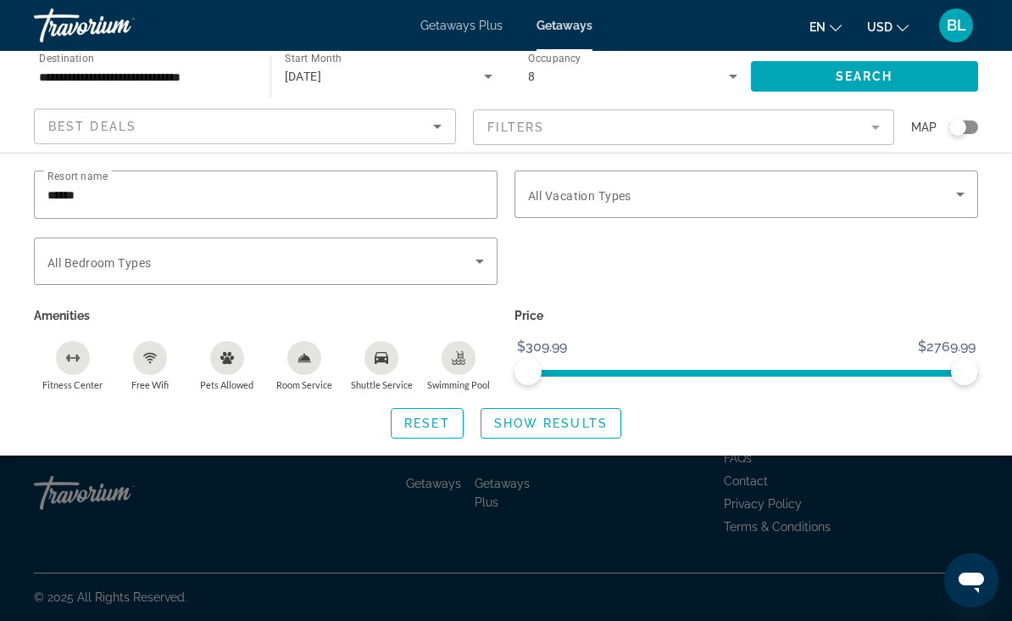
click at [572, 428] on span "Show Results" at bounding box center [551, 423] width 114 height 14
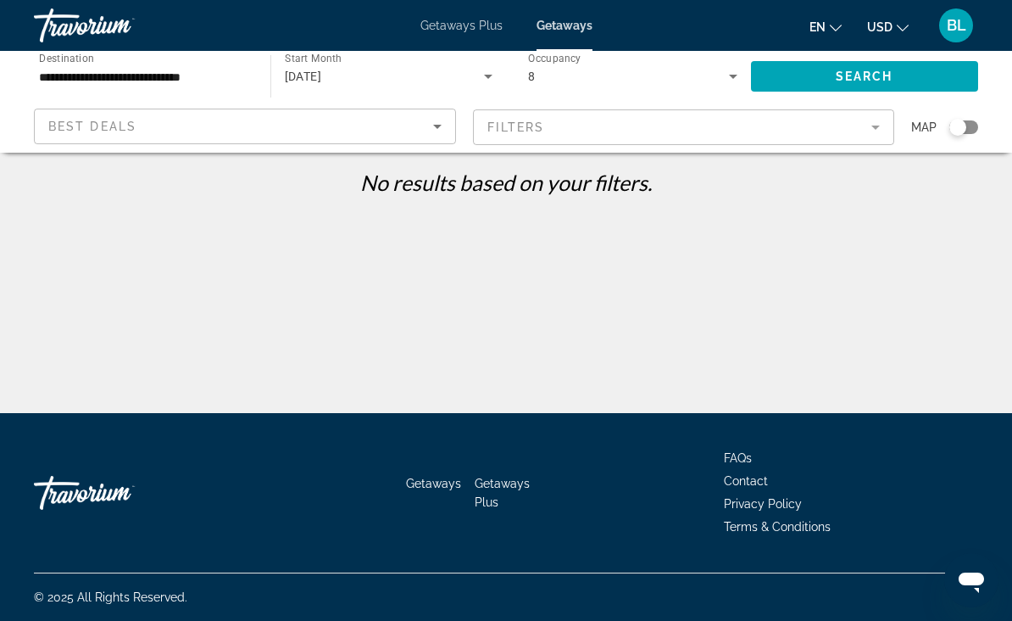
click at [691, 133] on mat-form-field "Filters" at bounding box center [684, 127] width 422 height 36
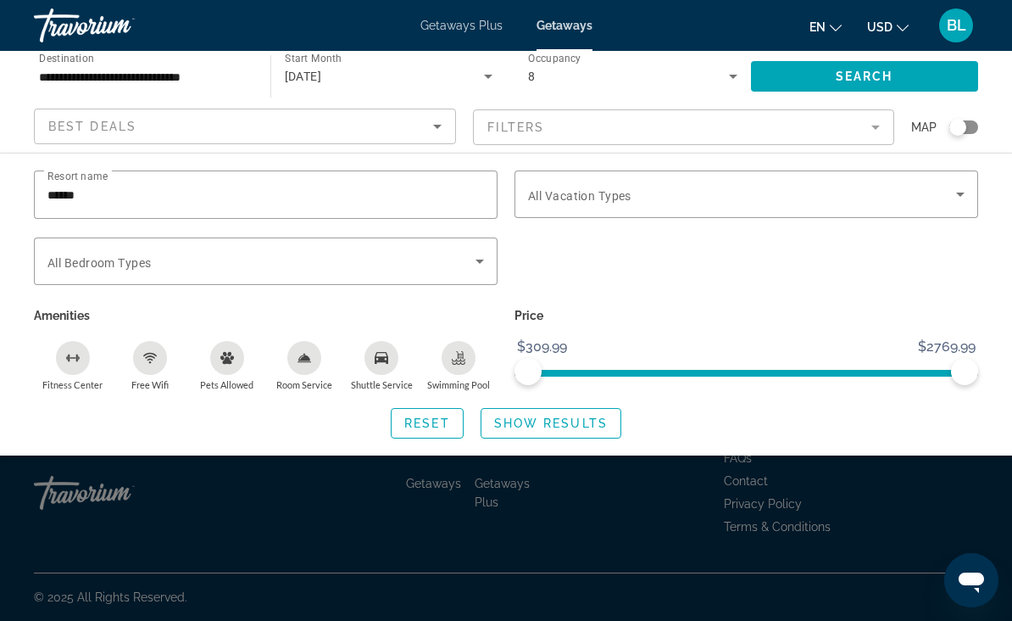
click at [291, 196] on input "******" at bounding box center [265, 195] width 437 height 20
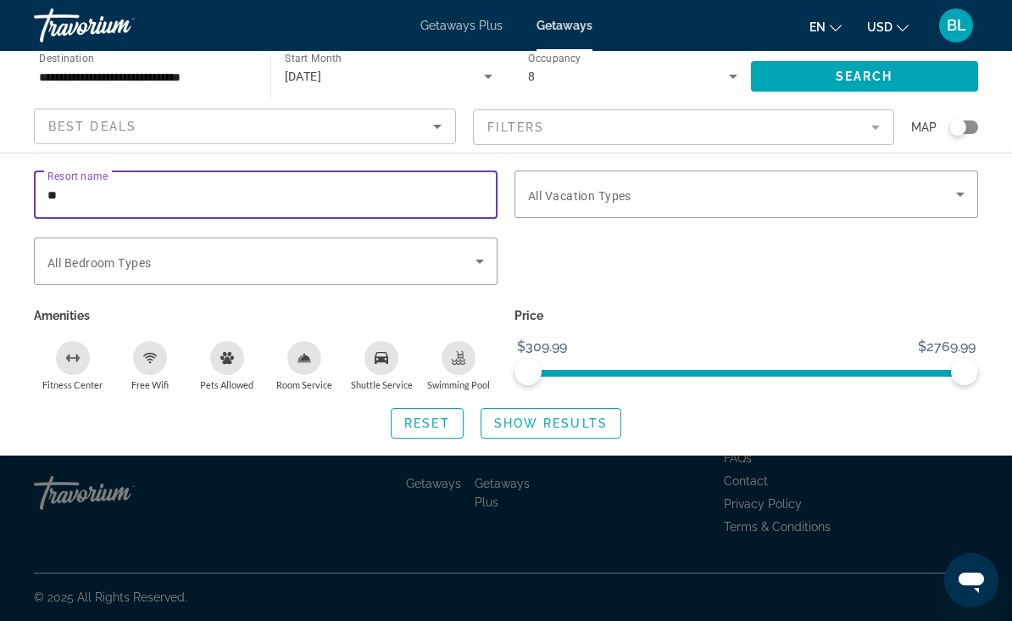
type input "*"
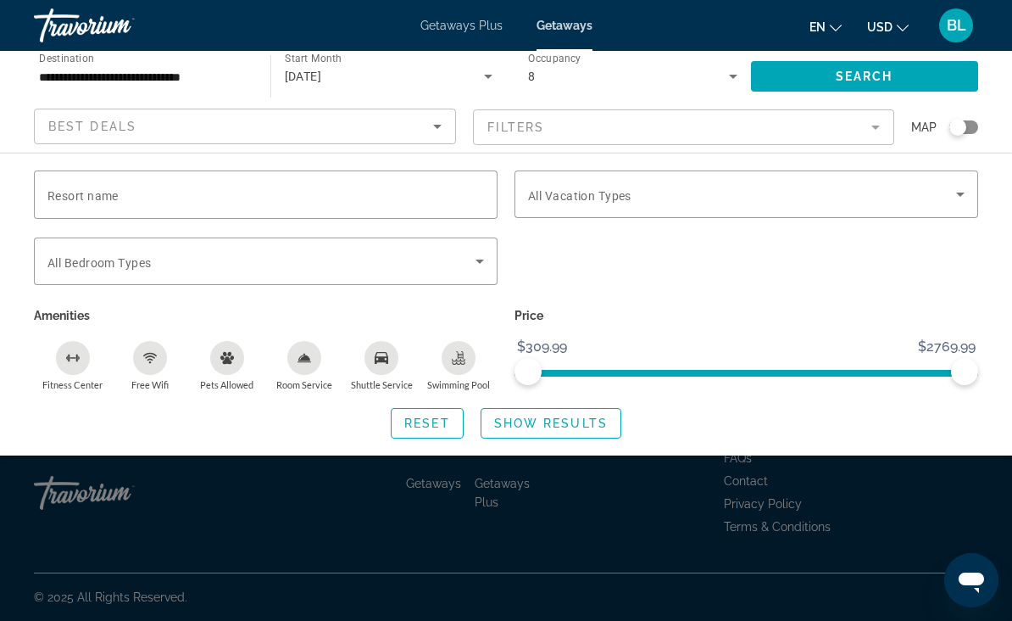
click at [849, 203] on span "Search widget" at bounding box center [742, 194] width 428 height 20
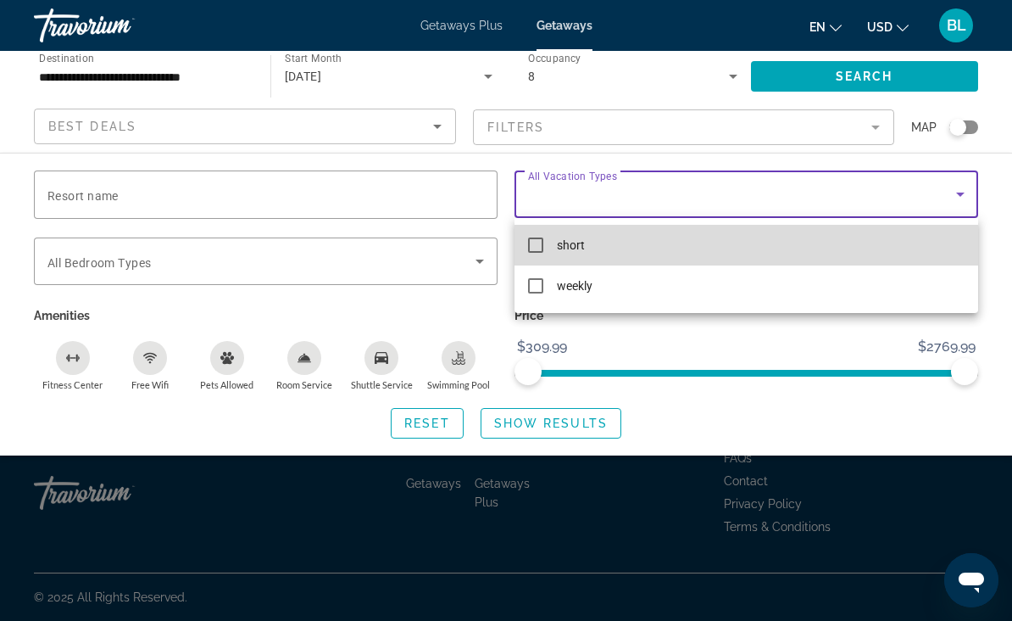
click at [625, 245] on mat-option "short" at bounding box center [747, 245] width 464 height 41
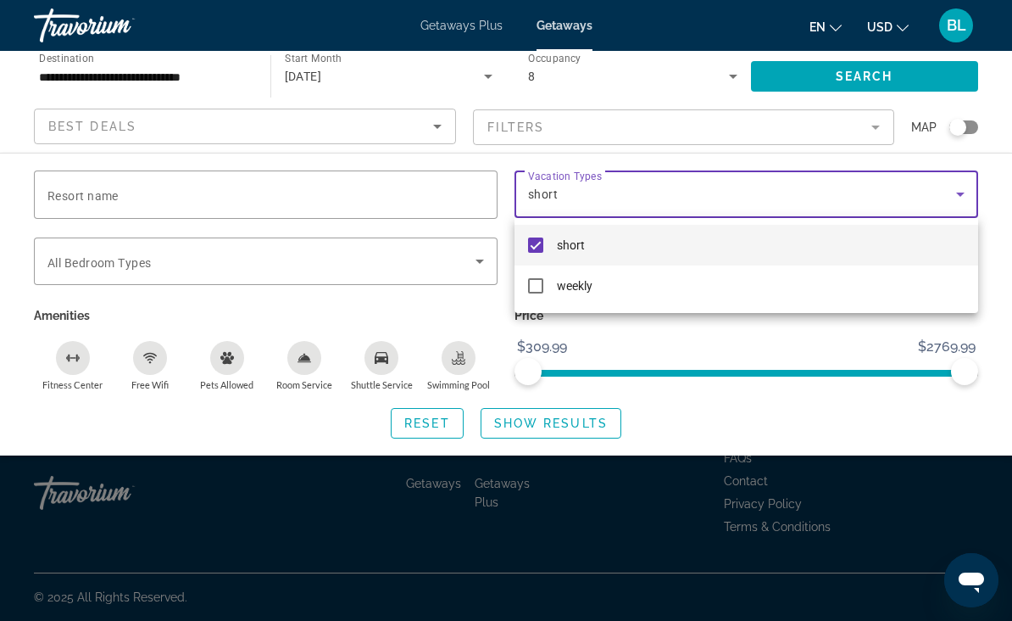
click at [580, 426] on div at bounding box center [506, 310] width 1012 height 621
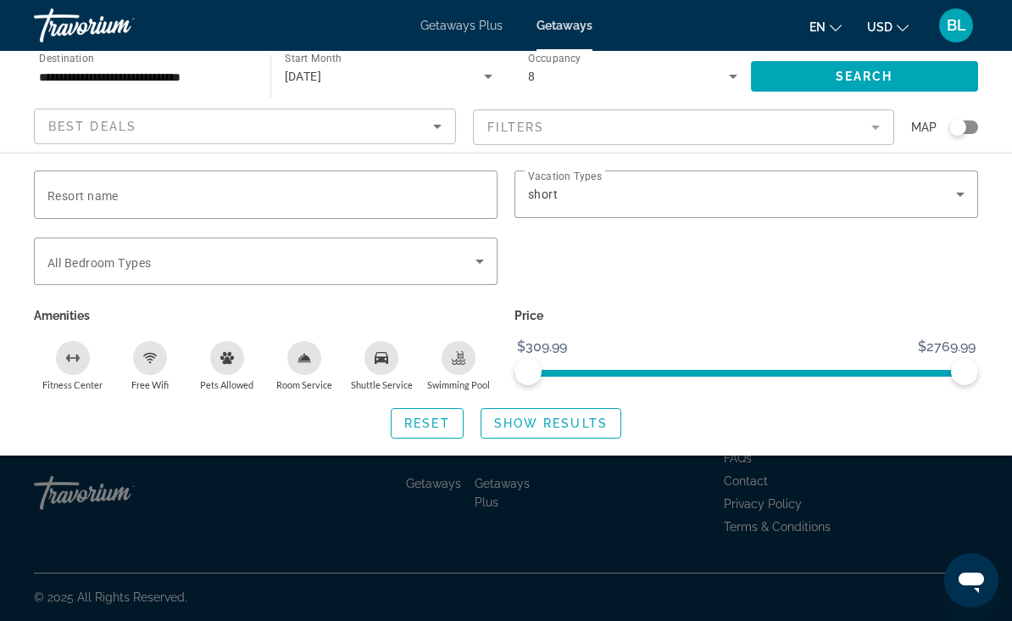
click at [589, 410] on span "Search widget" at bounding box center [551, 423] width 139 height 41
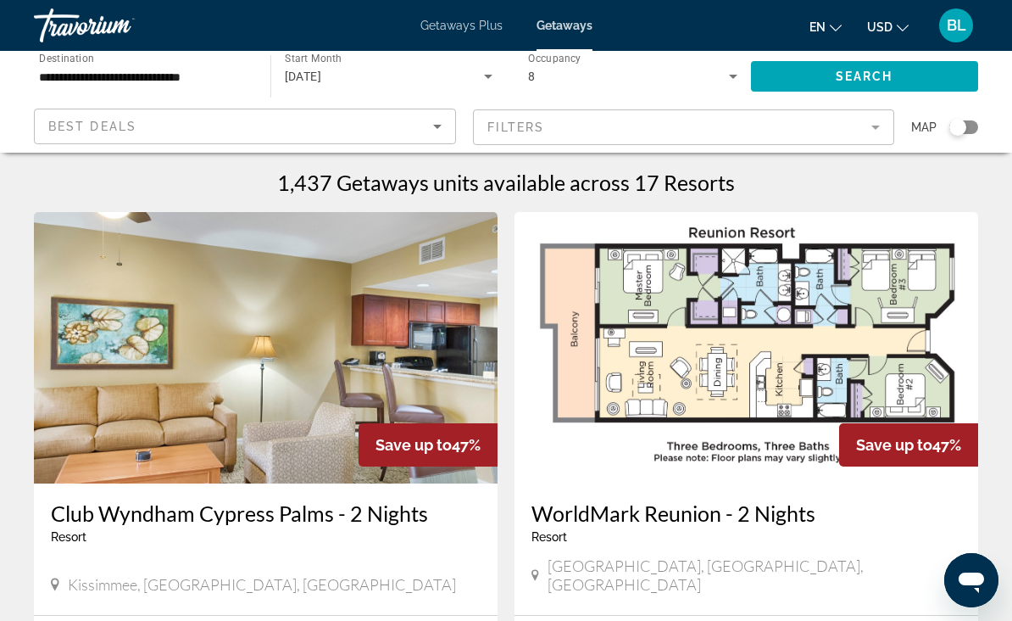
click at [414, 123] on div "Best Deals" at bounding box center [240, 126] width 385 height 20
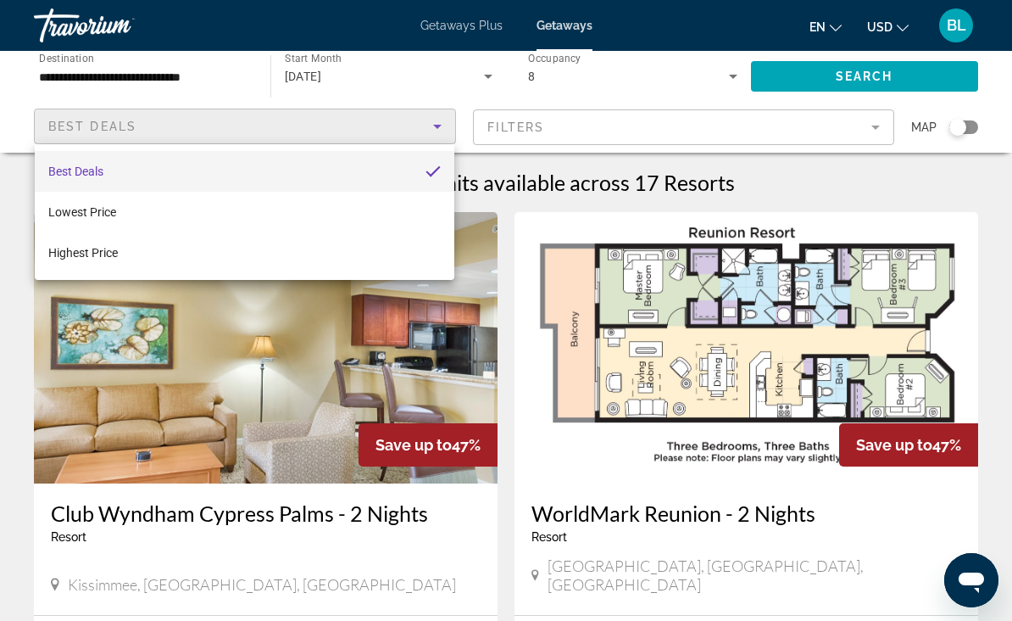
click at [227, 74] on div at bounding box center [506, 310] width 1012 height 621
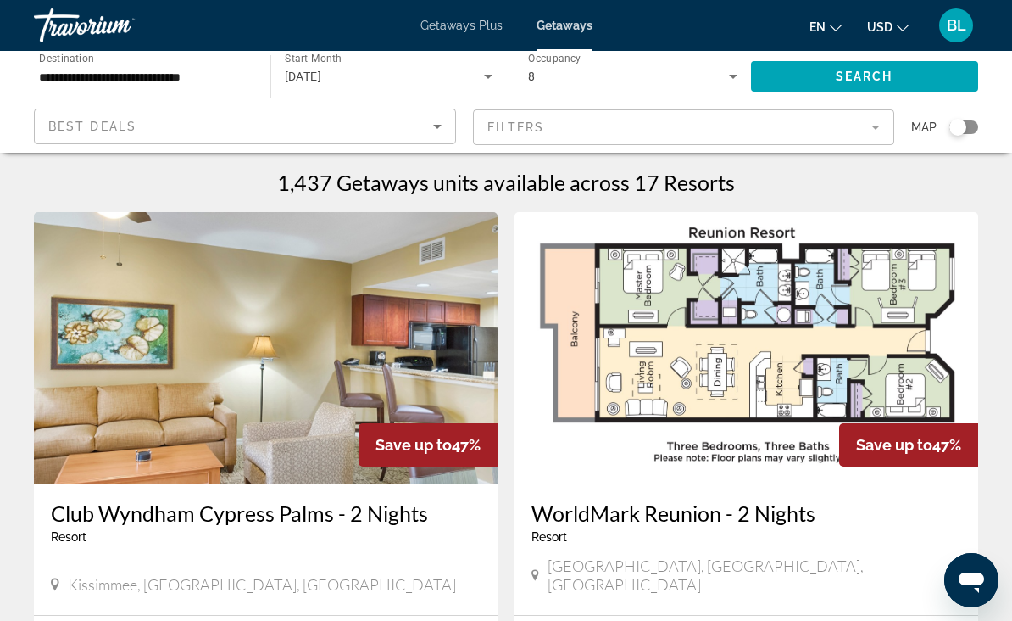
click at [213, 81] on input "**********" at bounding box center [143, 77] width 209 height 20
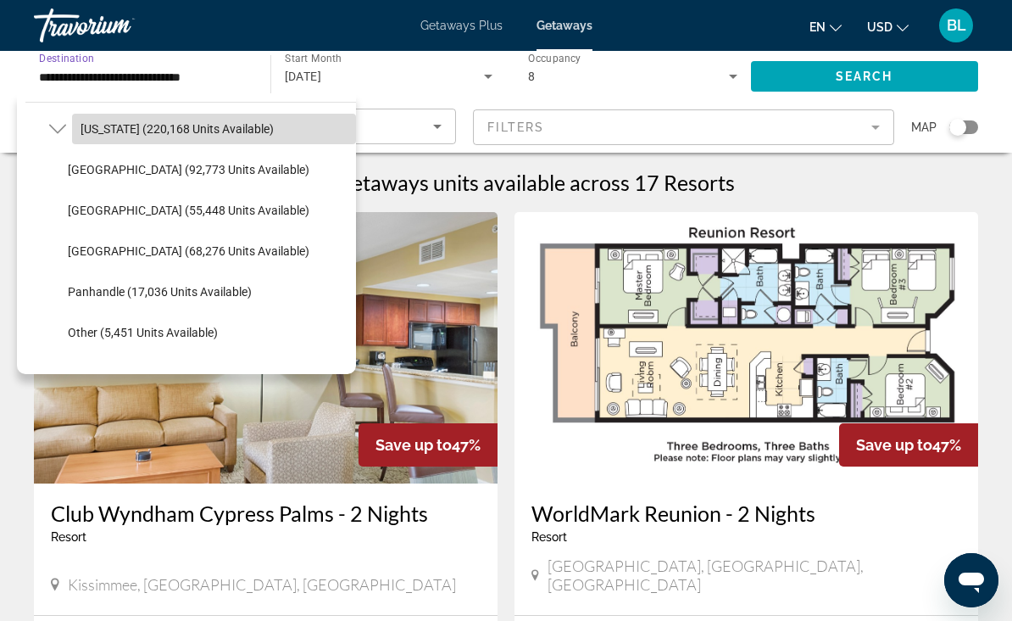
scroll to position [329, 0]
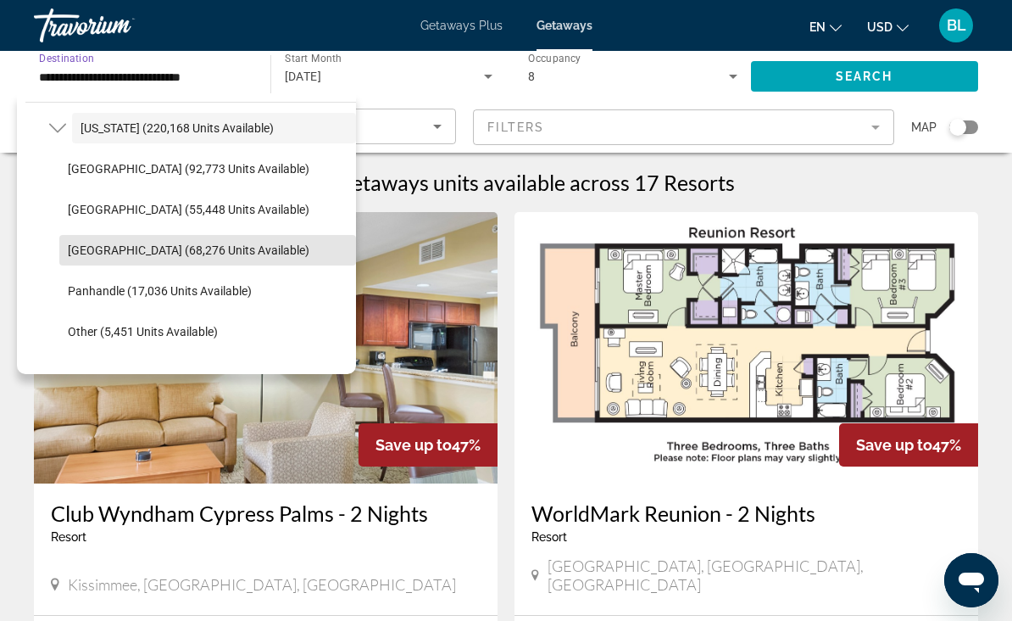
click at [211, 256] on span "West Coast (68,276 units available)" at bounding box center [189, 250] width 242 height 14
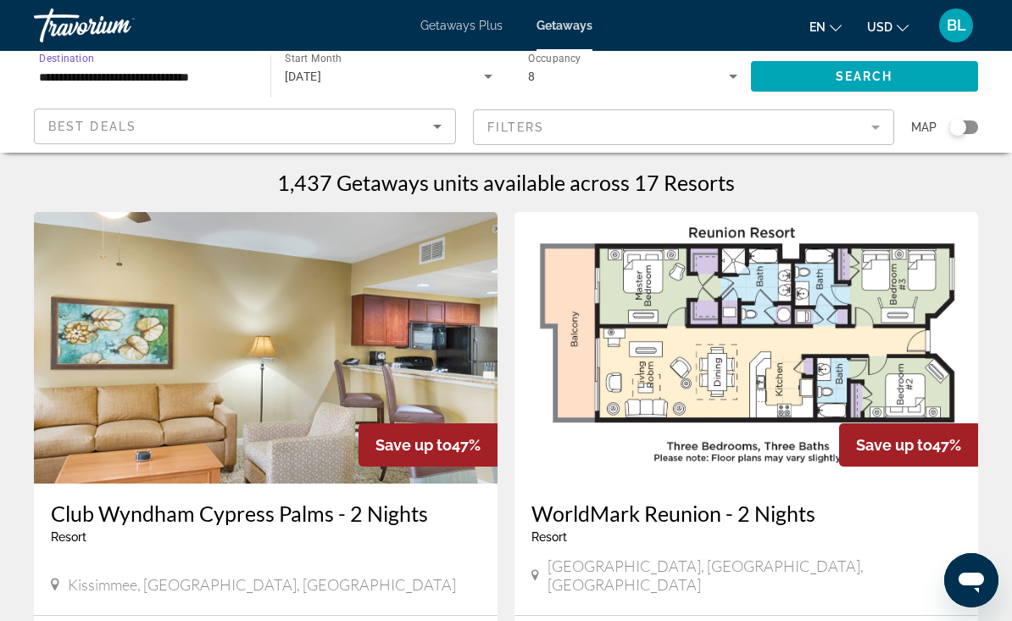
click at [863, 71] on span "Search" at bounding box center [865, 77] width 58 height 14
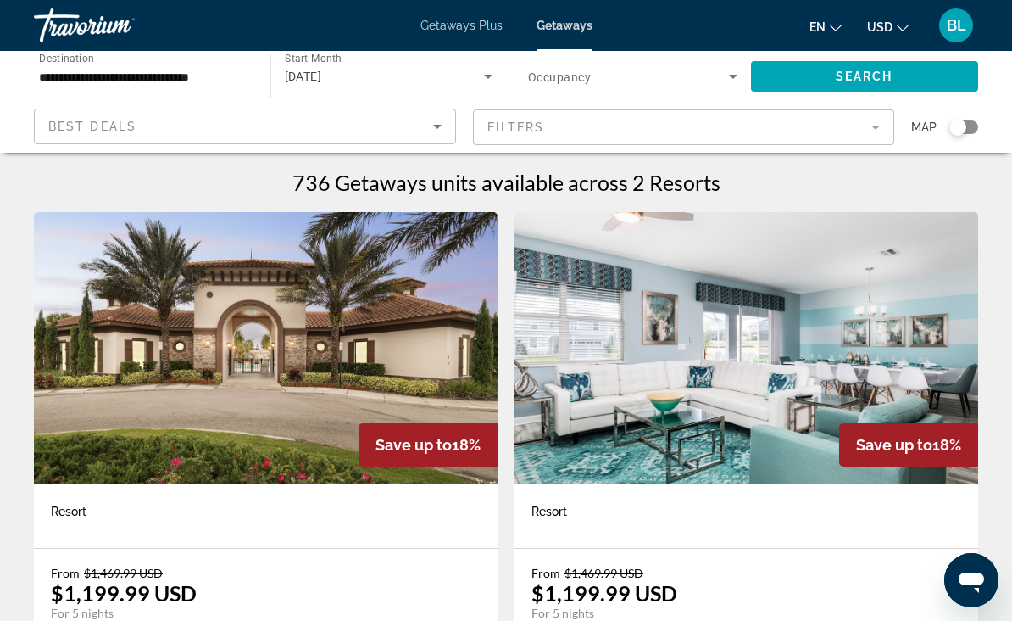
click at [239, 75] on input "**********" at bounding box center [143, 77] width 209 height 20
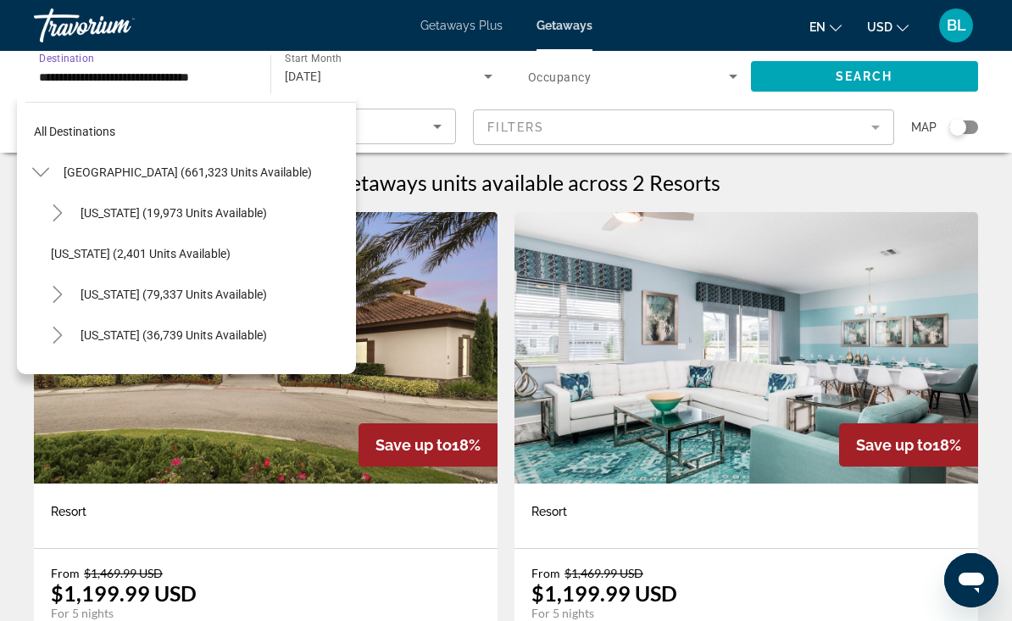
scroll to position [345, 0]
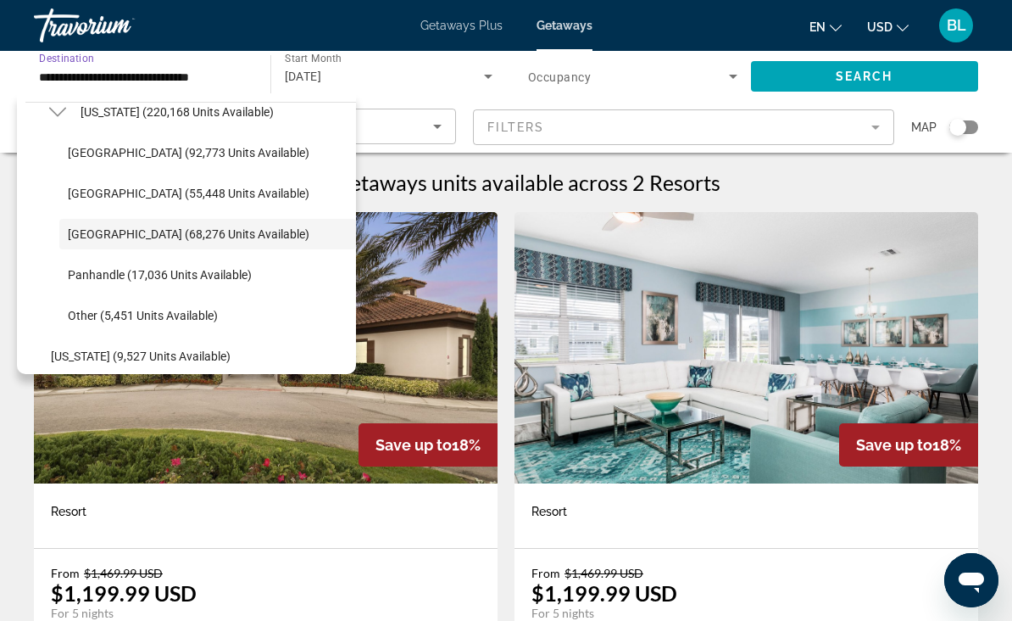
click at [219, 199] on span "East Coast (55,448 units available)" at bounding box center [189, 194] width 242 height 14
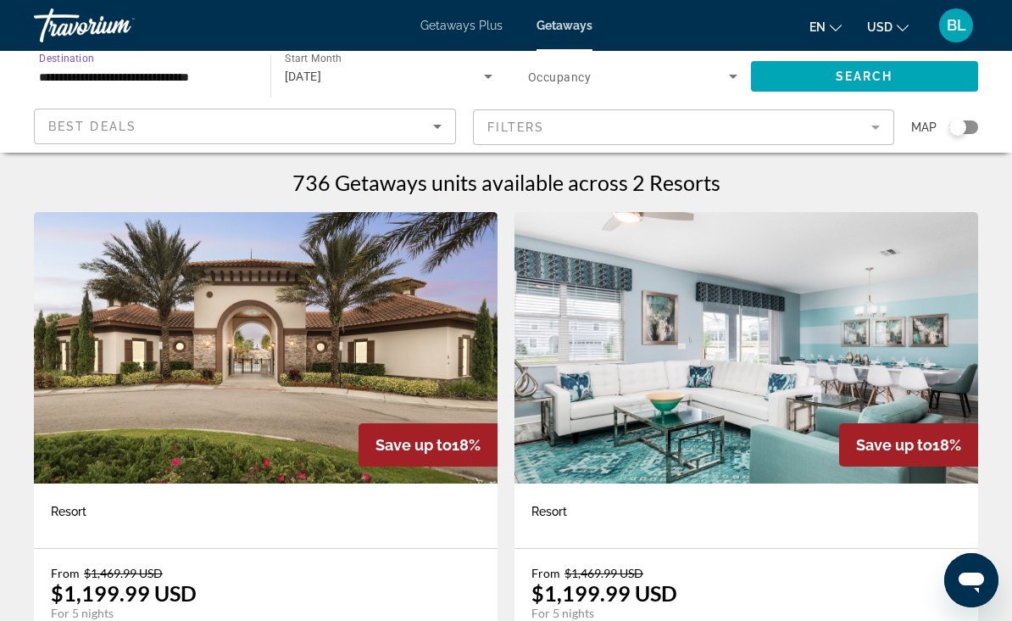
click at [807, 69] on span "Search widget" at bounding box center [865, 76] width 228 height 41
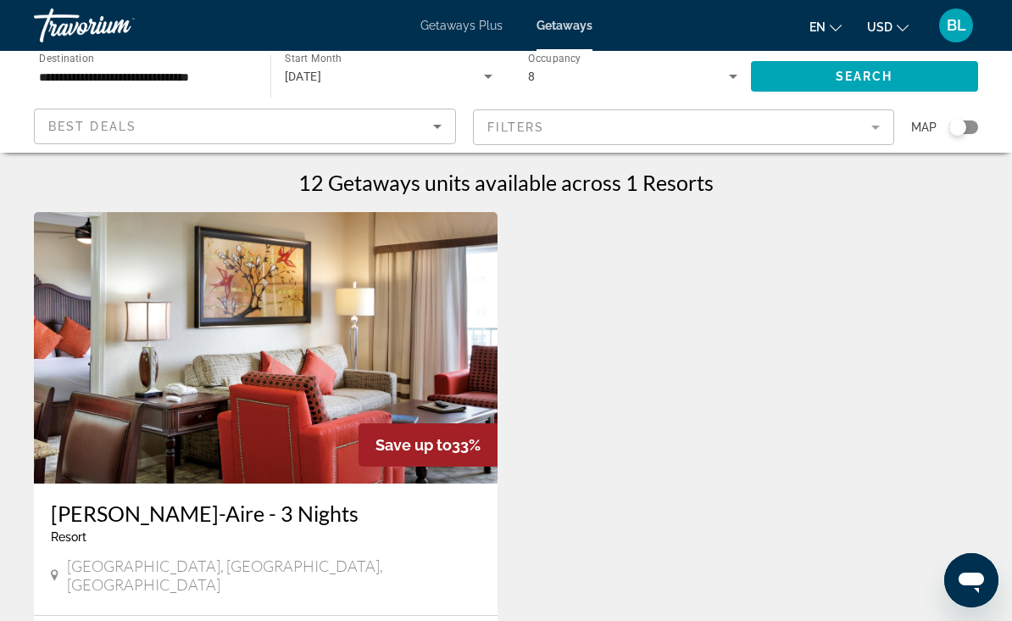
click at [198, 83] on input "**********" at bounding box center [143, 77] width 209 height 20
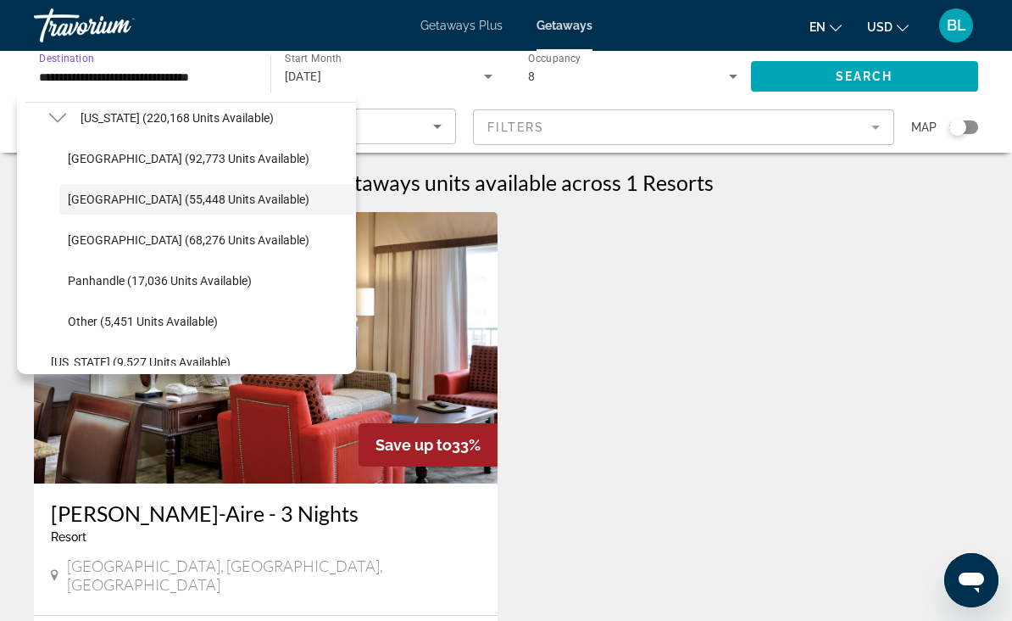
scroll to position [337, 0]
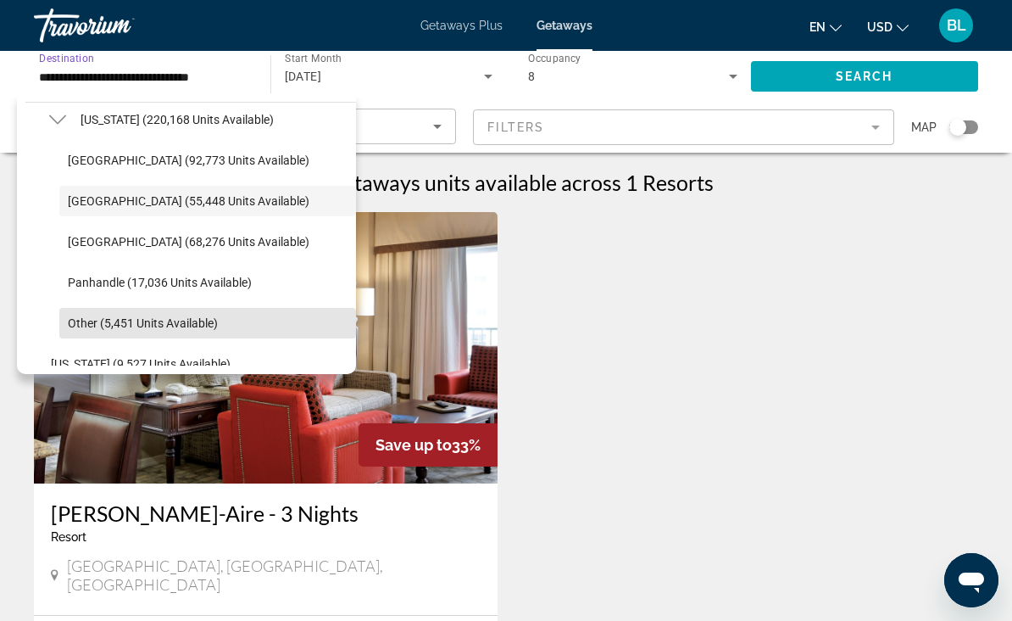
click at [187, 323] on span "Other (5,451 units available)" at bounding box center [143, 323] width 150 height 14
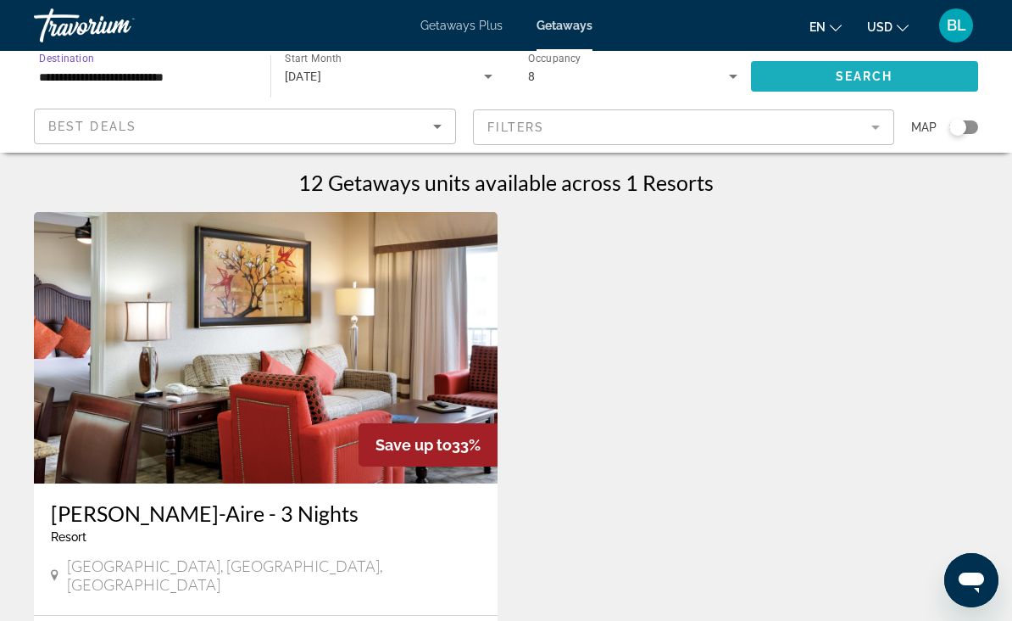
click at [824, 69] on span "Search widget" at bounding box center [865, 76] width 228 height 41
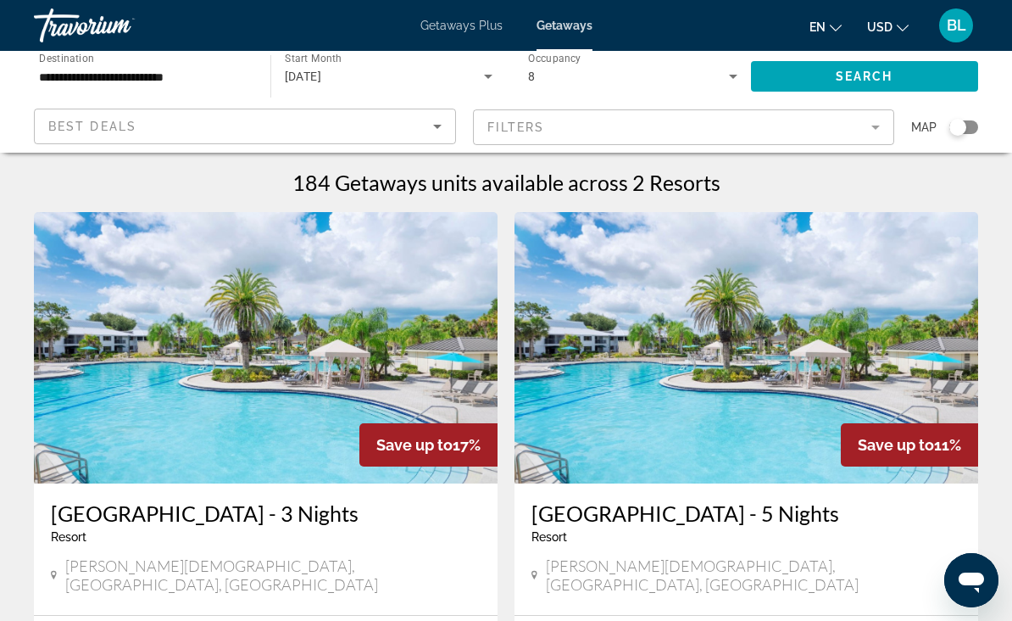
click at [194, 81] on input "**********" at bounding box center [143, 77] width 209 height 20
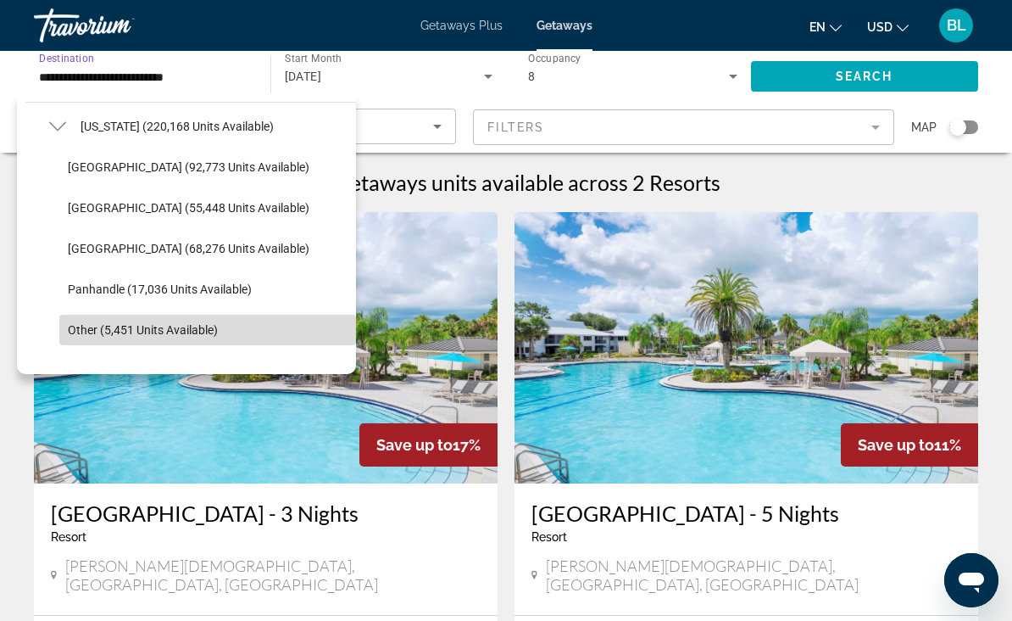
scroll to position [328, 0]
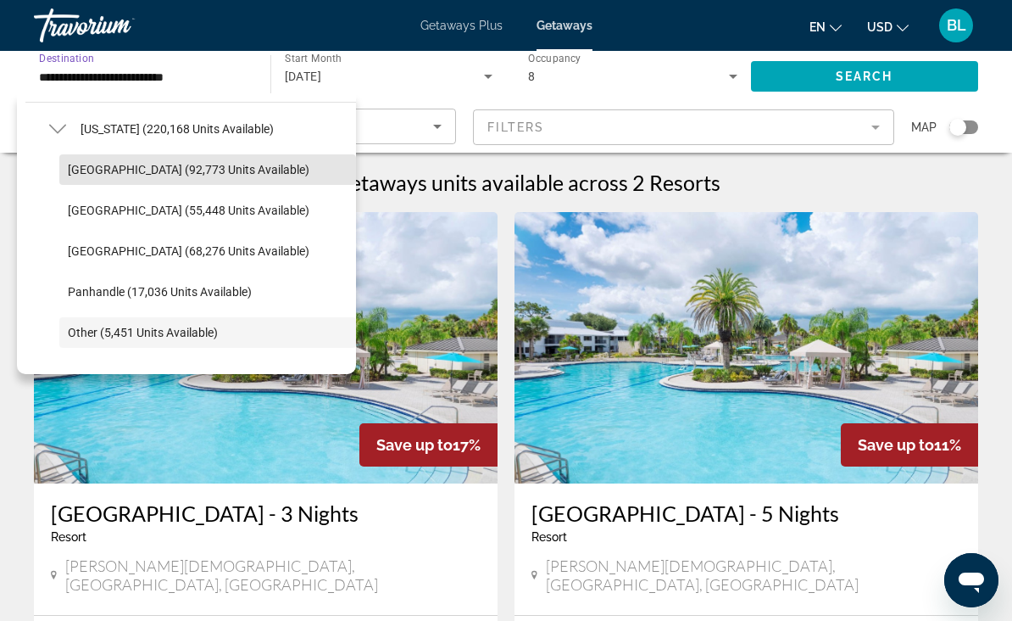
click at [198, 173] on span "Orlando & Disney Area (92,773 units available)" at bounding box center [189, 170] width 242 height 14
type input "**********"
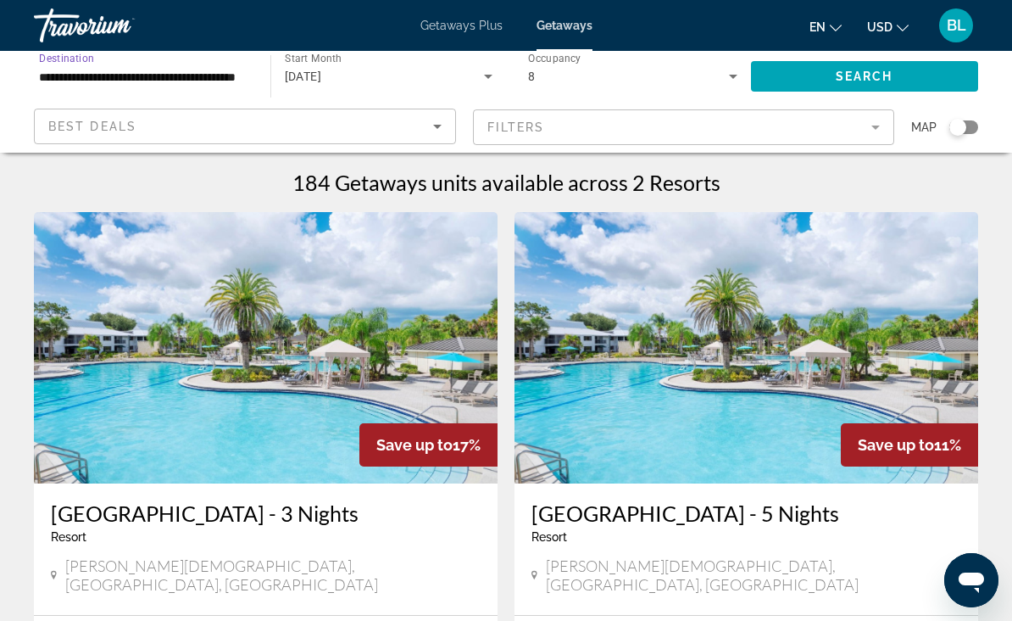
click at [814, 77] on span "Search widget" at bounding box center [865, 76] width 228 height 41
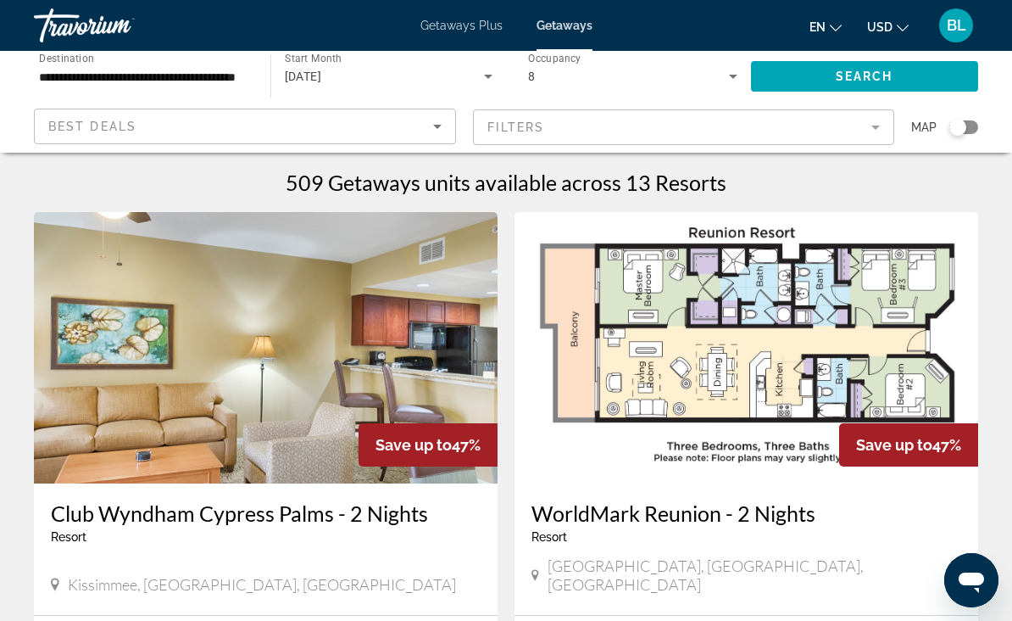
click at [678, 80] on div "8" at bounding box center [628, 76] width 201 height 20
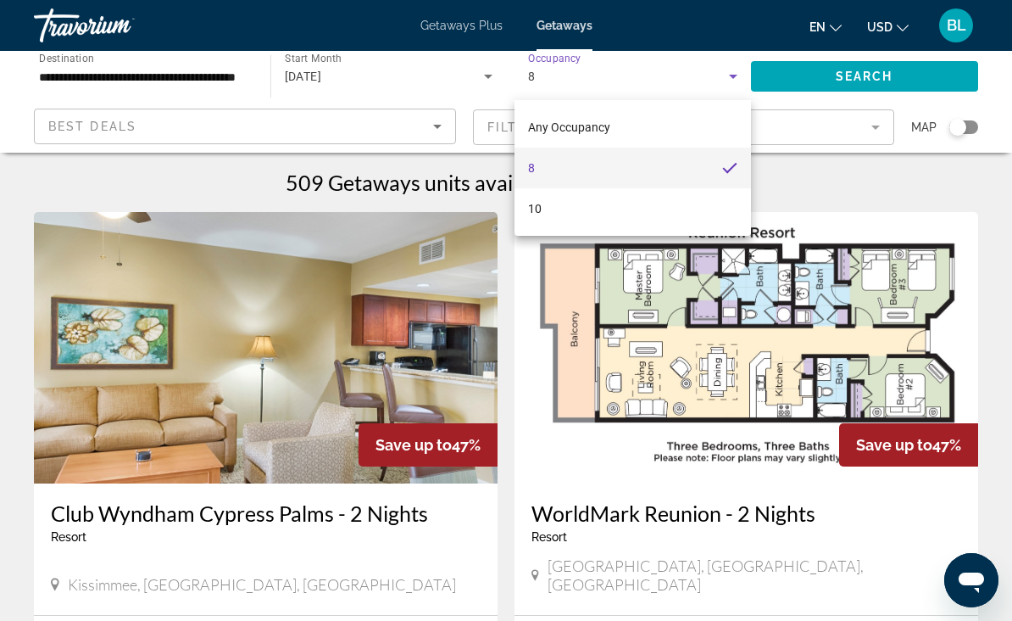
click at [731, 75] on div at bounding box center [506, 310] width 1012 height 621
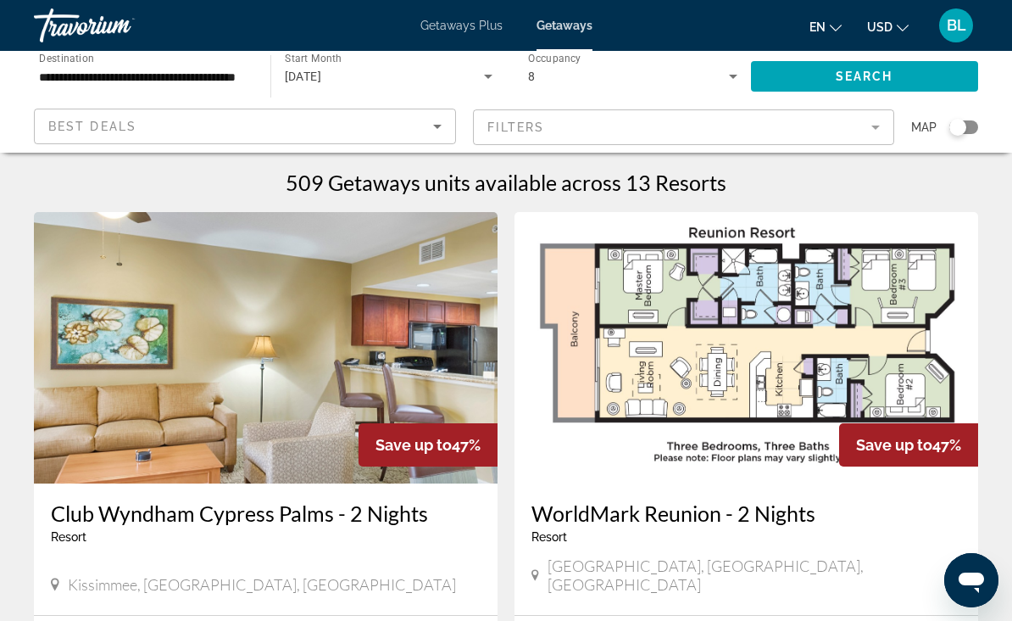
click at [733, 75] on icon "Search widget" at bounding box center [733, 76] width 20 height 20
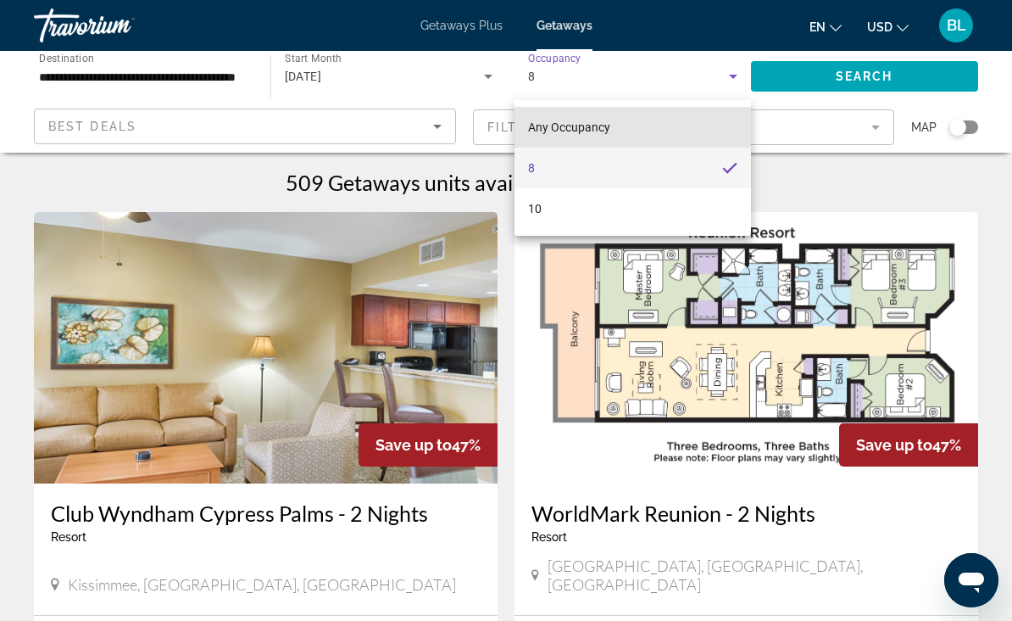
click at [620, 126] on mat-option "Any Occupancy" at bounding box center [633, 127] width 237 height 41
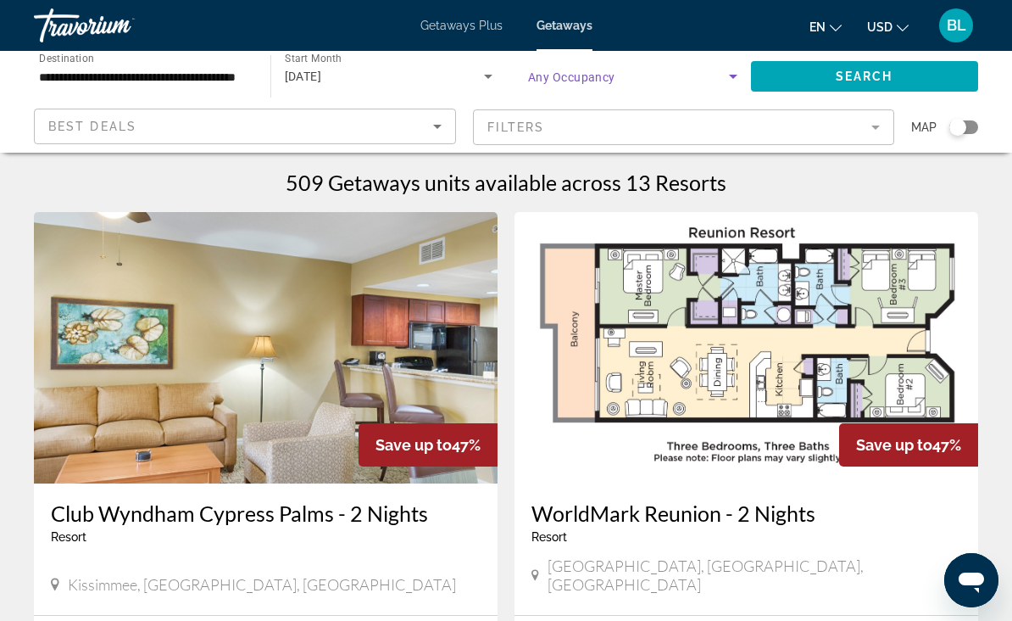
click at [795, 74] on span "Search widget" at bounding box center [865, 76] width 228 height 41
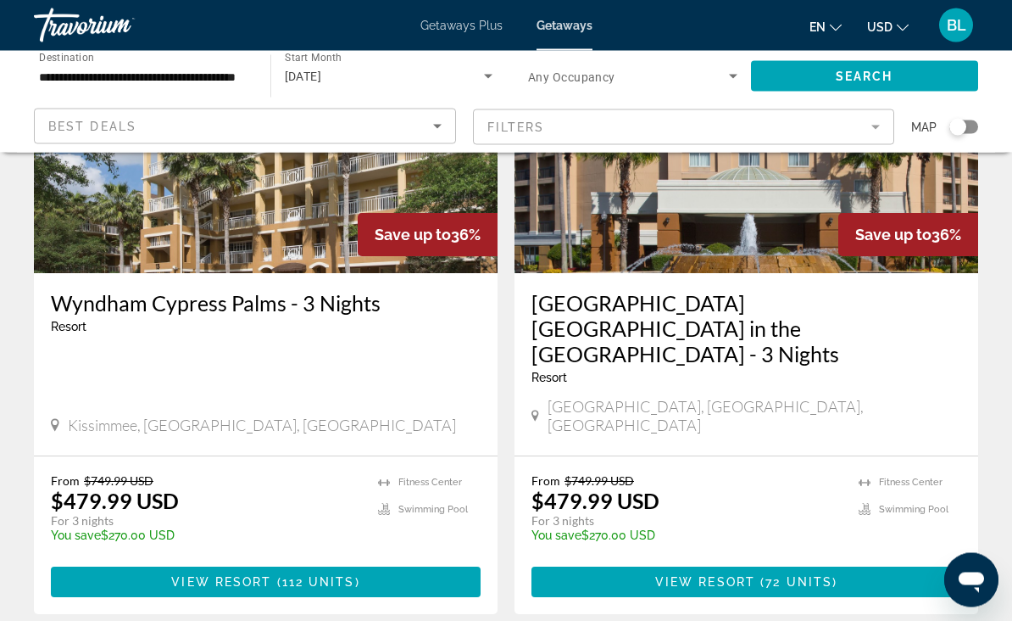
scroll to position [3333, 0]
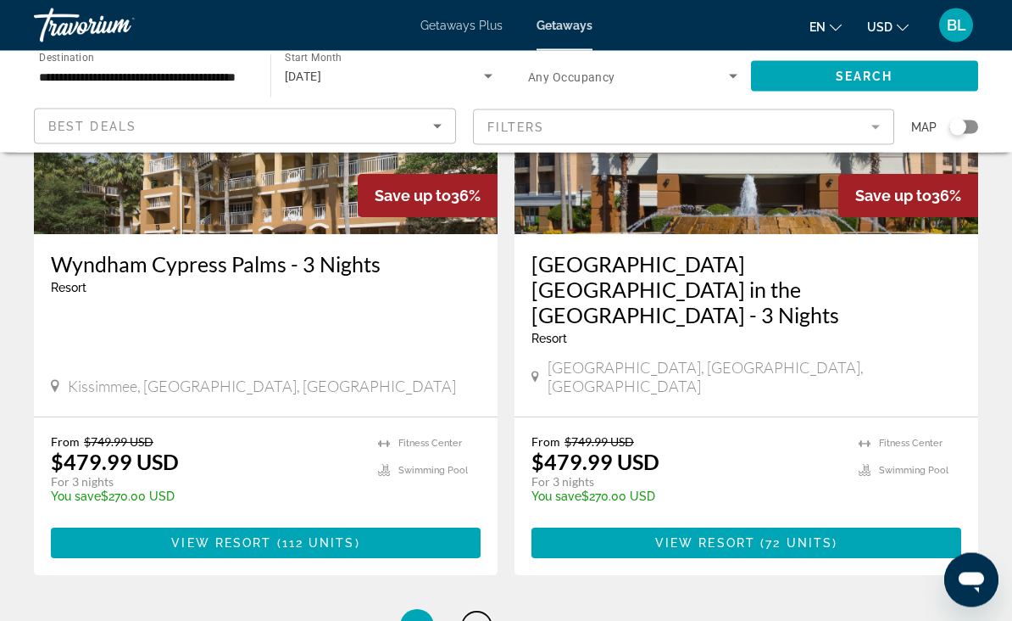
click at [481, 612] on link "page 2" at bounding box center [477, 627] width 30 height 30
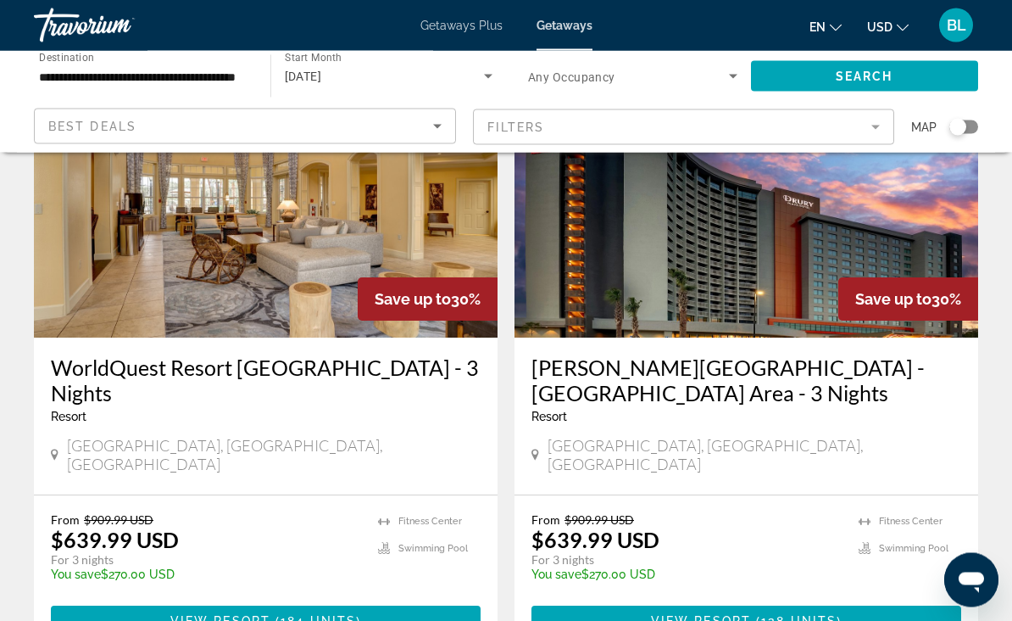
scroll to position [3263, 0]
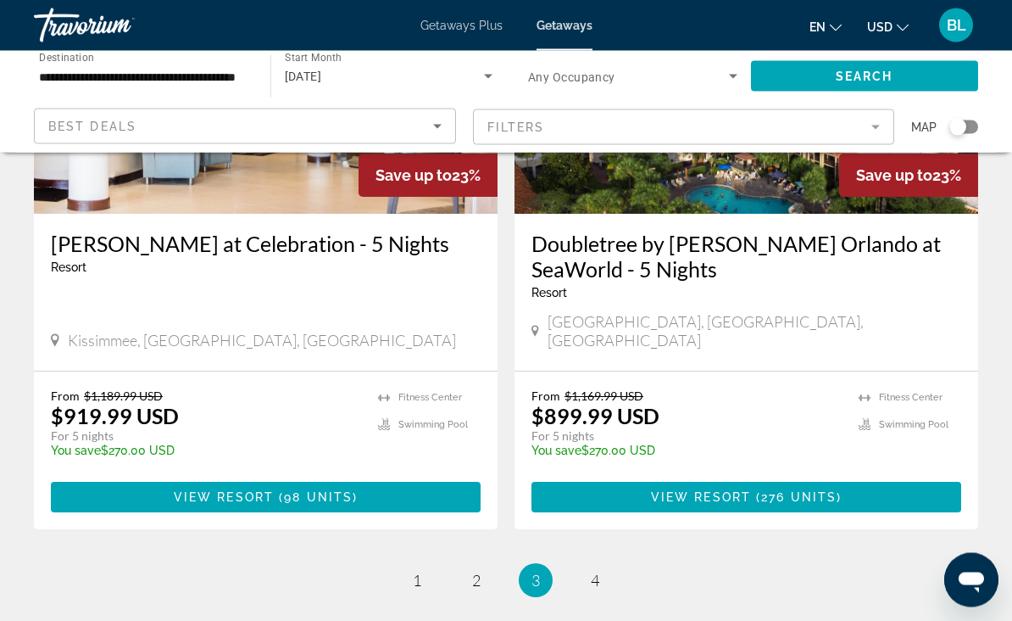
scroll to position [3430, 0]
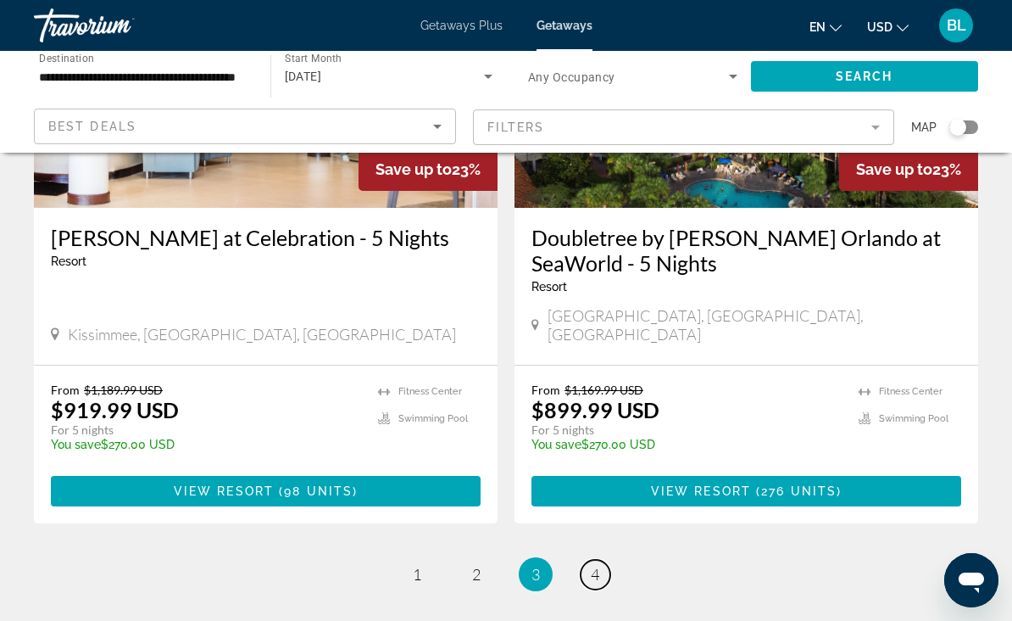
click at [593, 565] on span "4" at bounding box center [595, 574] width 8 height 19
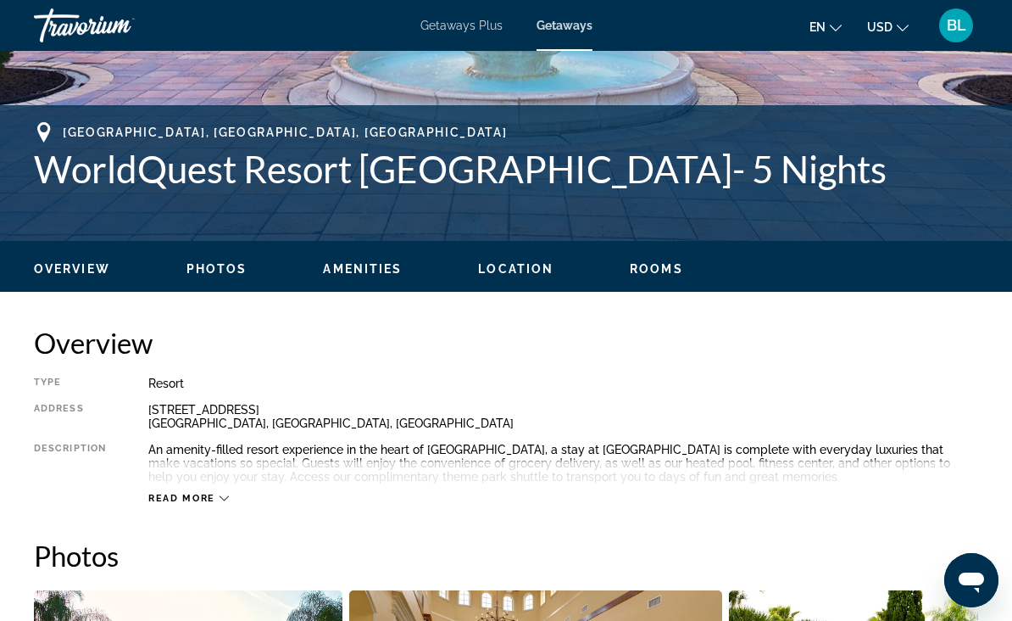
scroll to position [615, 0]
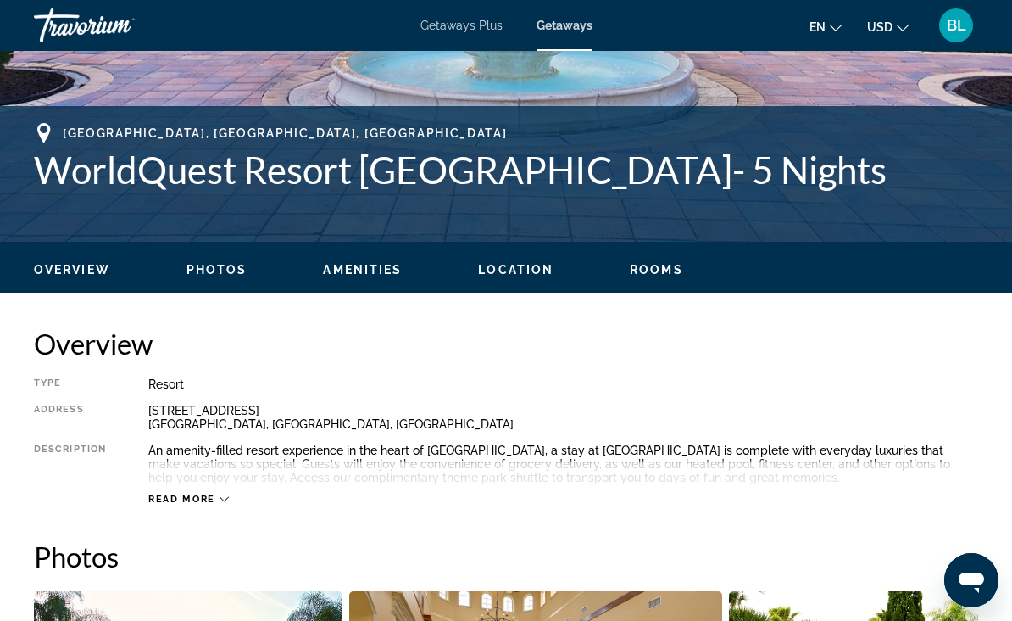
click at [228, 504] on icon "Main content" at bounding box center [224, 498] width 9 height 9
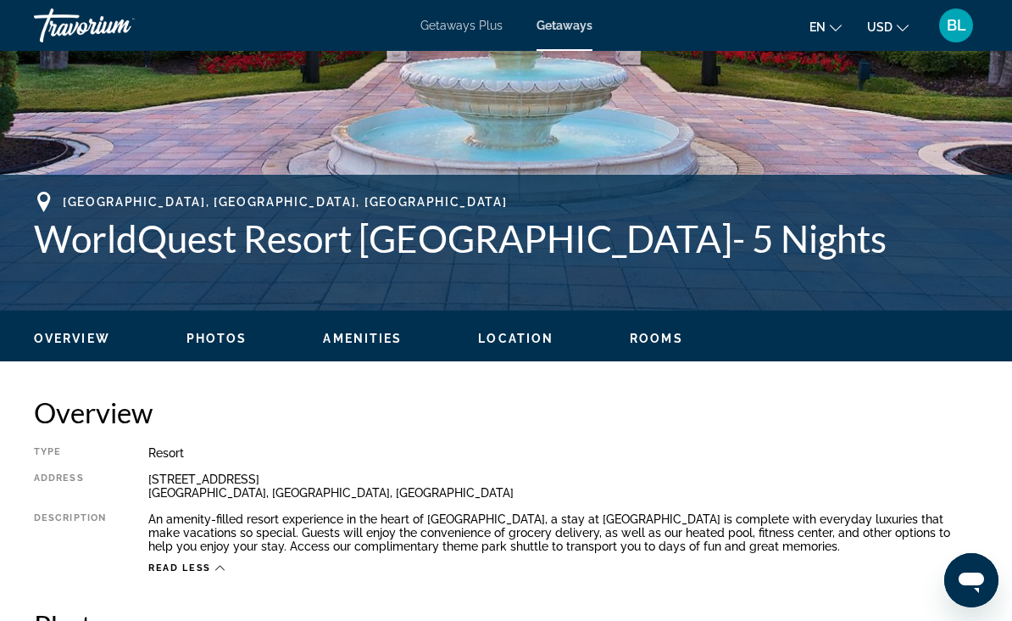
click at [221, 338] on span "Photos" at bounding box center [217, 339] width 61 height 14
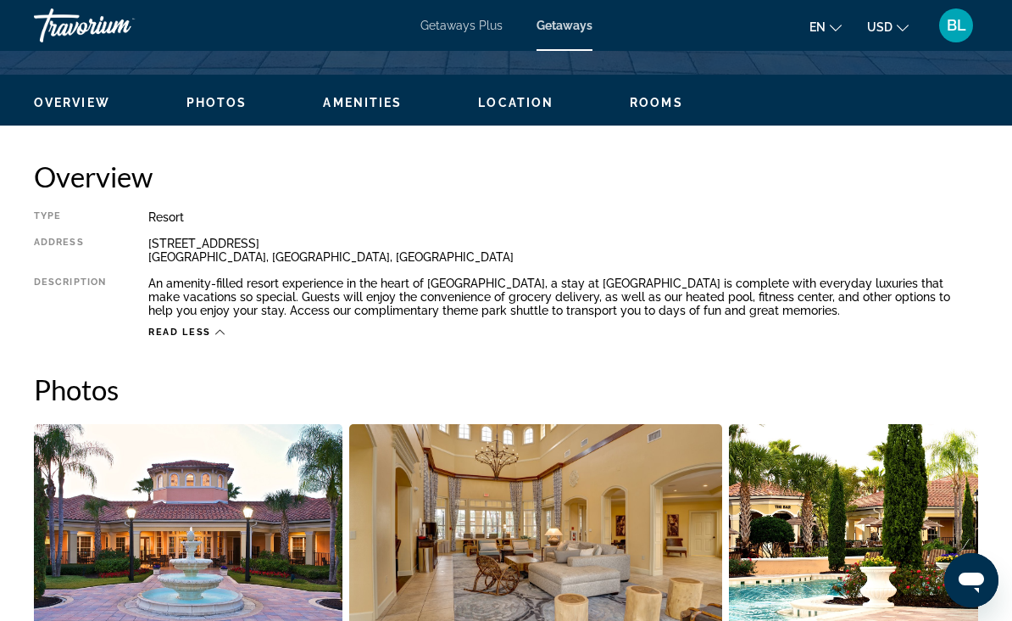
click at [366, 100] on span "Amenities" at bounding box center [362, 103] width 79 height 14
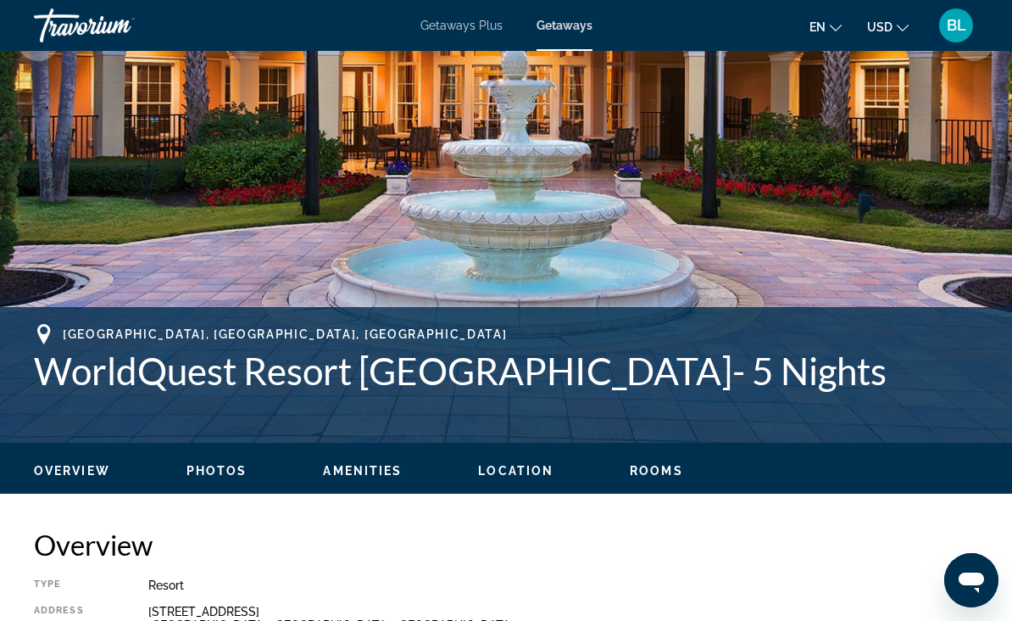
scroll to position [357, 0]
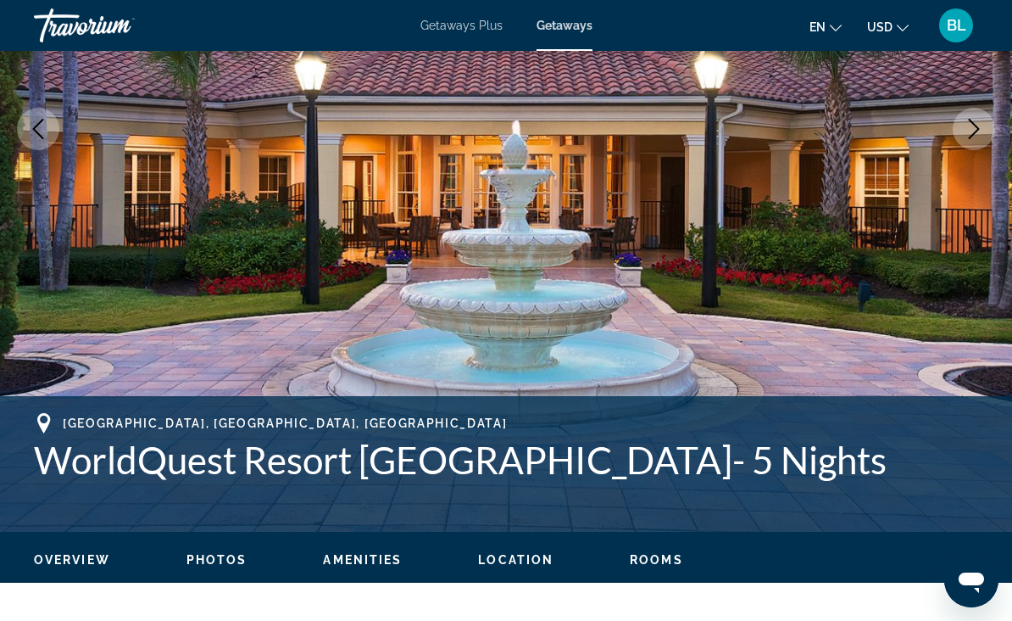
click at [659, 565] on span "Rooms" at bounding box center [656, 560] width 53 height 14
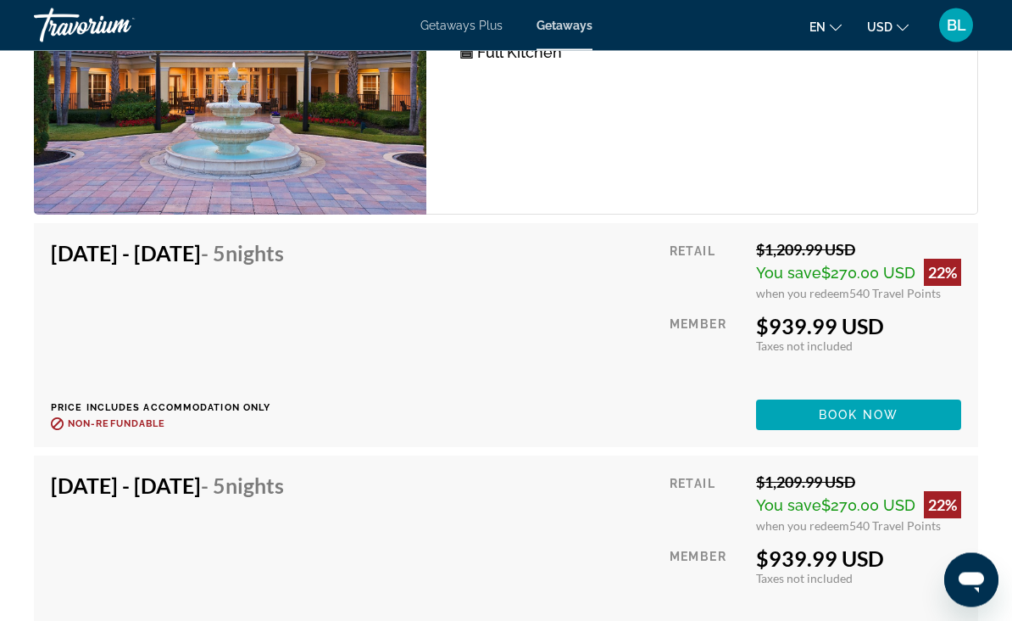
scroll to position [3099, 0]
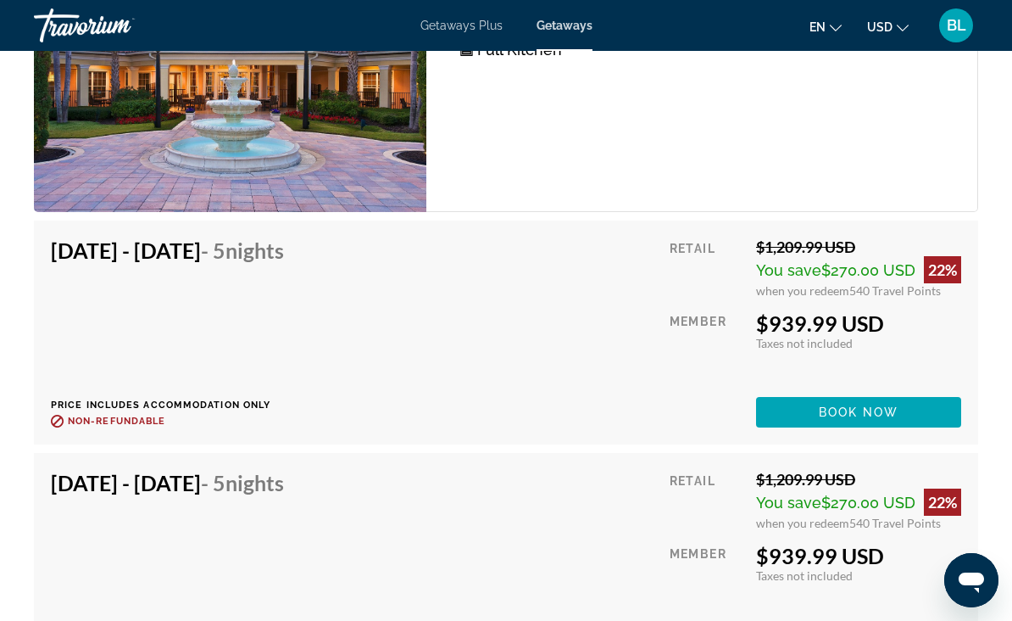
click at [468, 341] on div "Oct 3, 2025 - Oct 8, 2025 - 5 Nights Price includes accommodation only Refundab…" at bounding box center [506, 332] width 911 height 190
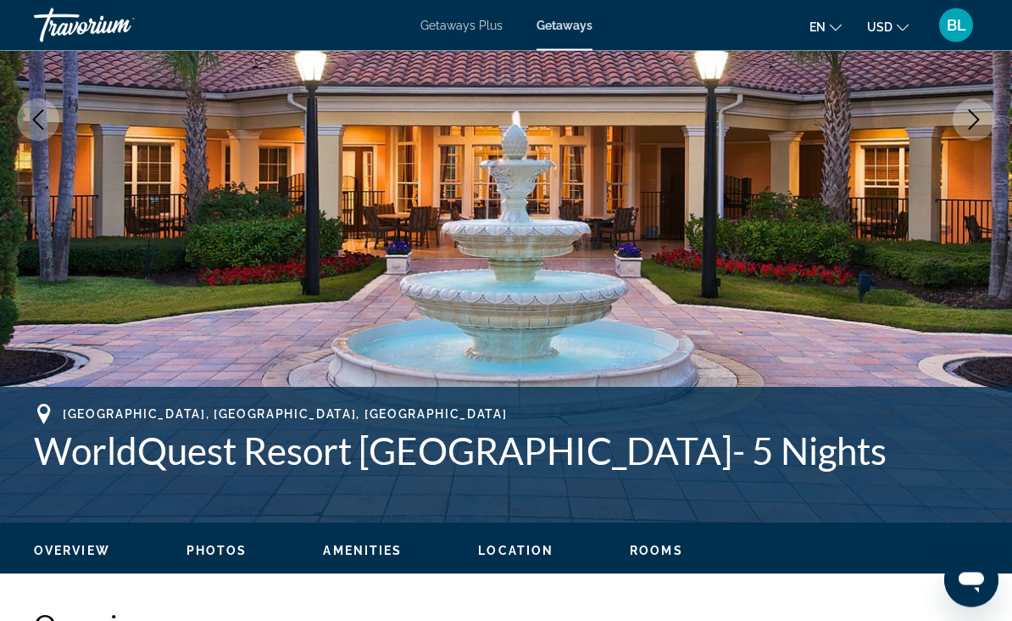
scroll to position [321, 0]
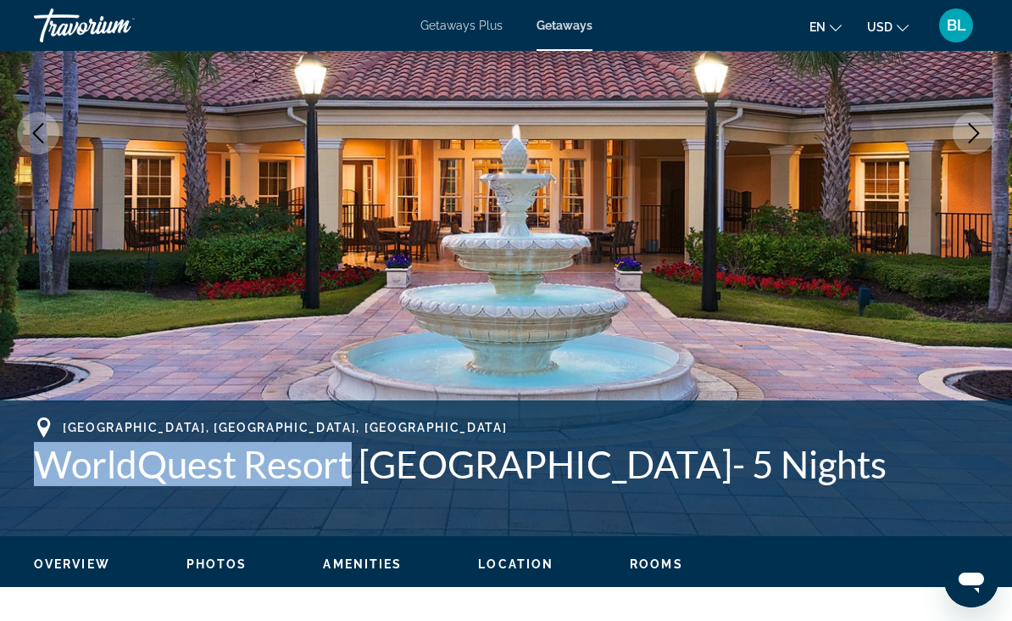
copy h1 "WorldQuest Resort"
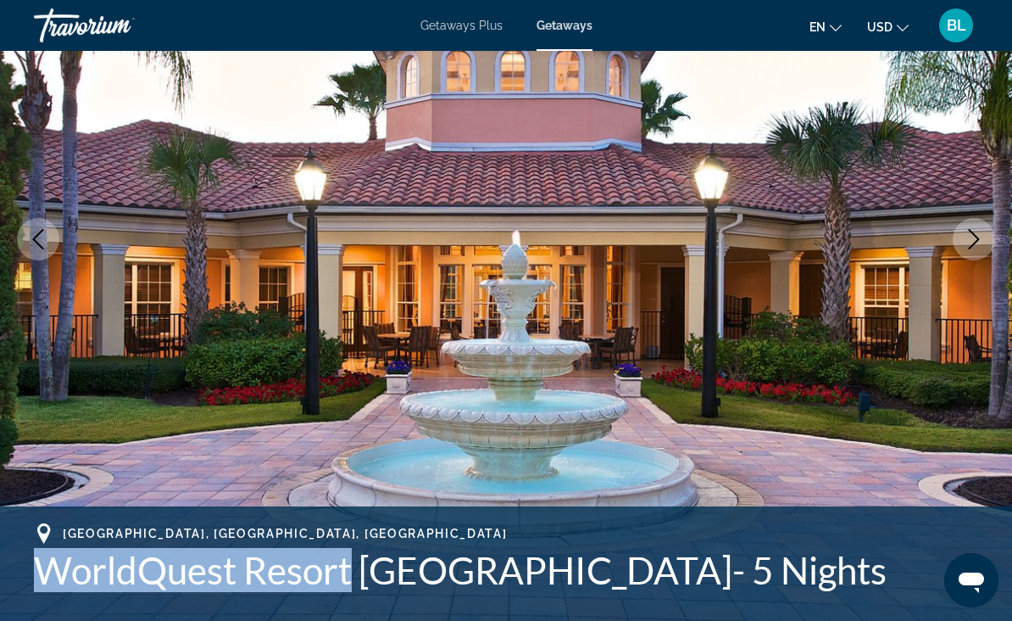
scroll to position [0, 0]
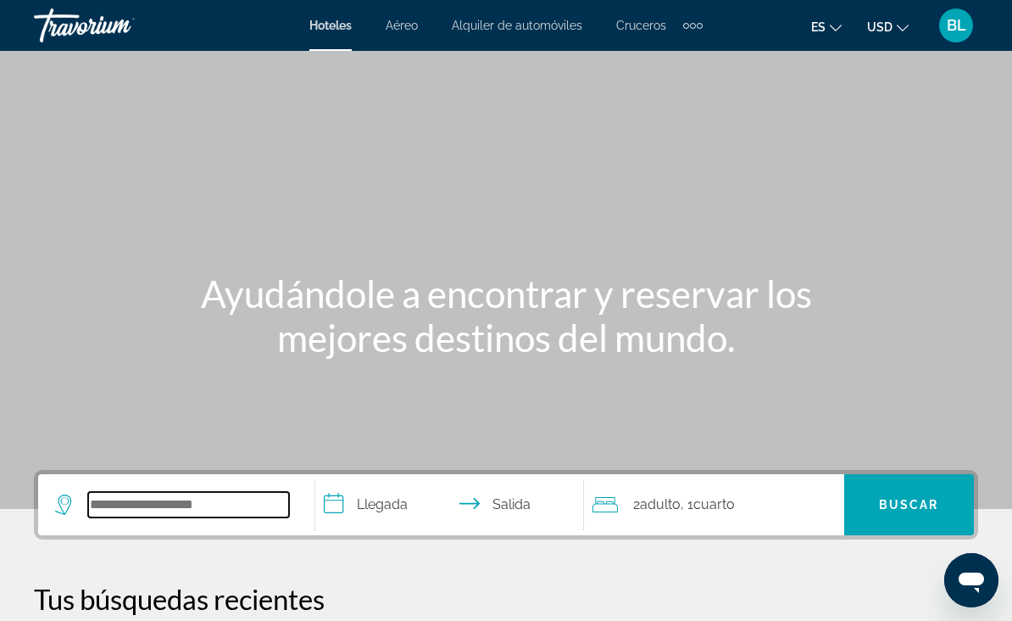
click at [201, 492] on input "Search widget" at bounding box center [188, 504] width 201 height 25
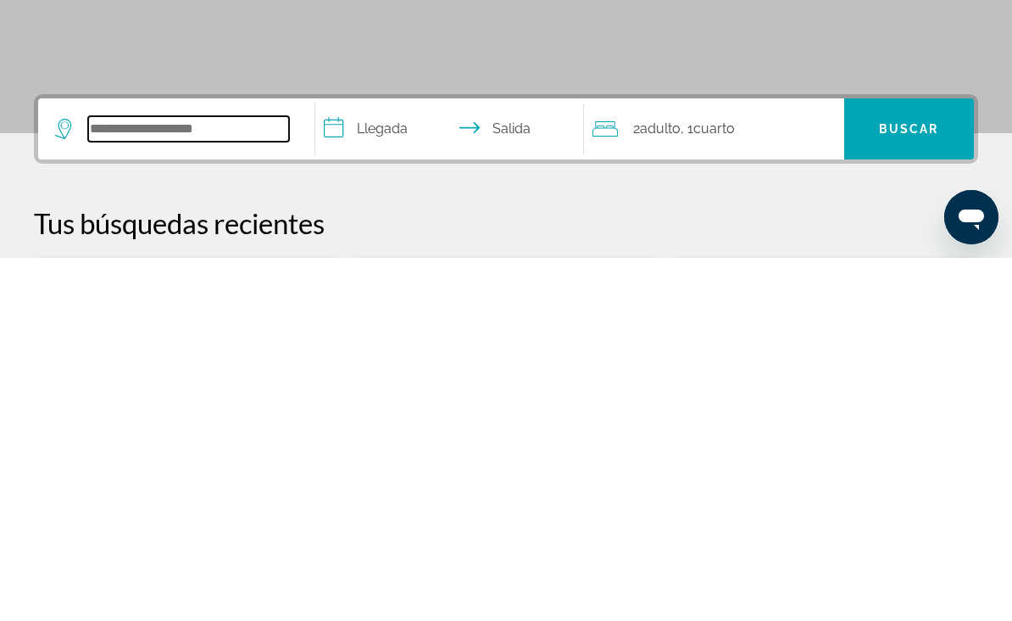
paste input "**********"
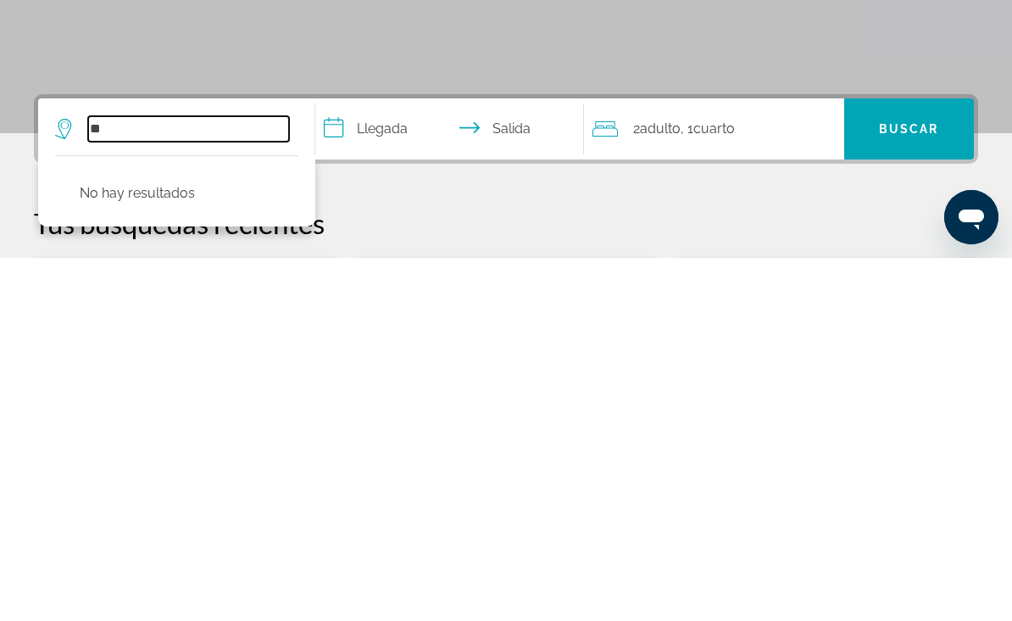
type input "*"
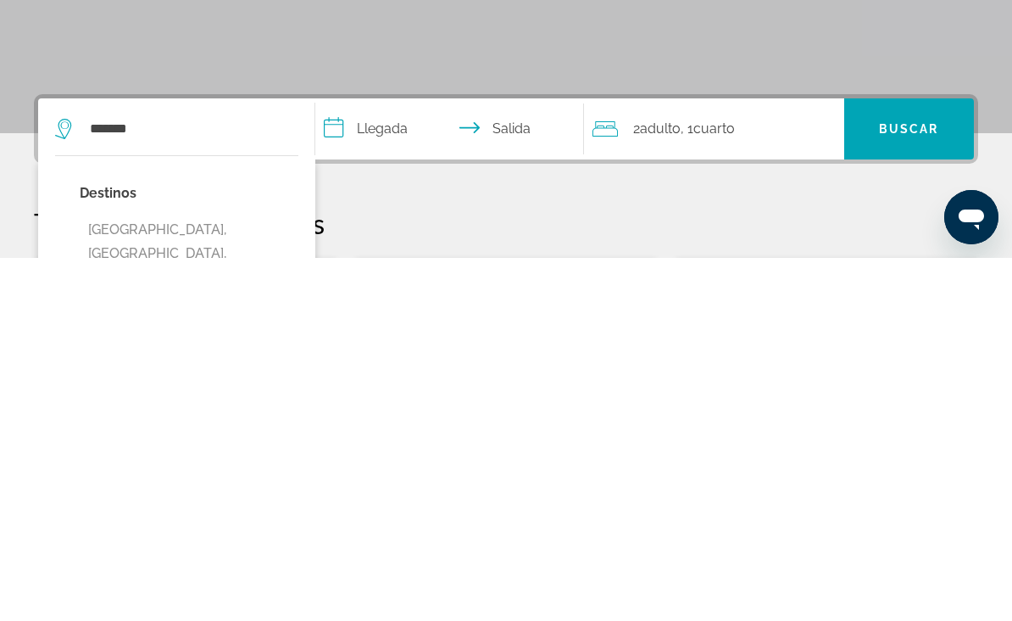
click at [212, 577] on button "[GEOGRAPHIC_DATA], [GEOGRAPHIC_DATA], [GEOGRAPHIC_DATA] (ORL)" at bounding box center [189, 617] width 219 height 80
type input "**********"
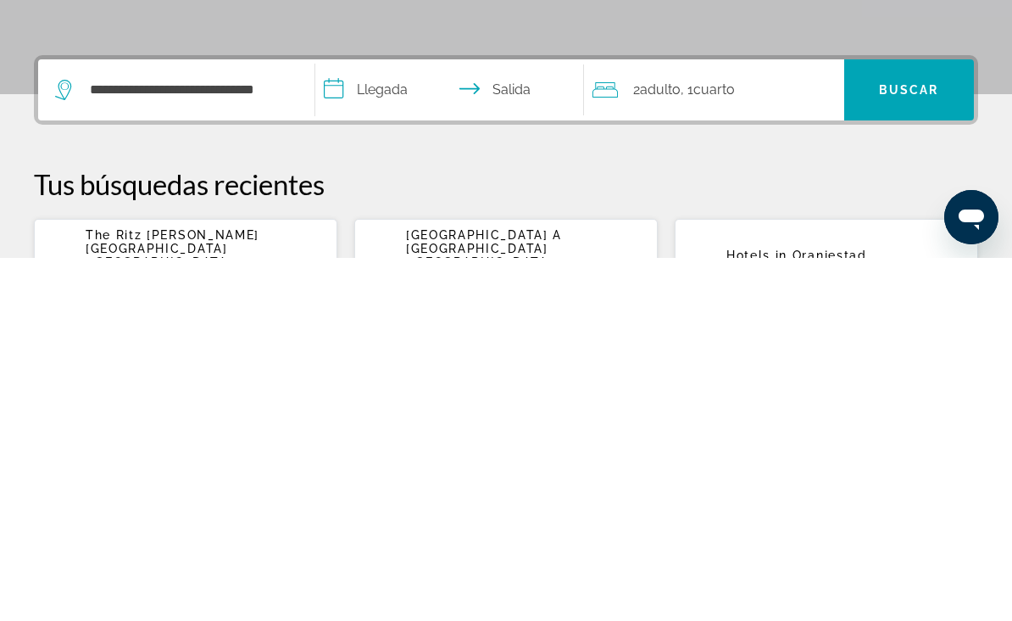
click at [399, 422] on input "**********" at bounding box center [453, 455] width 276 height 66
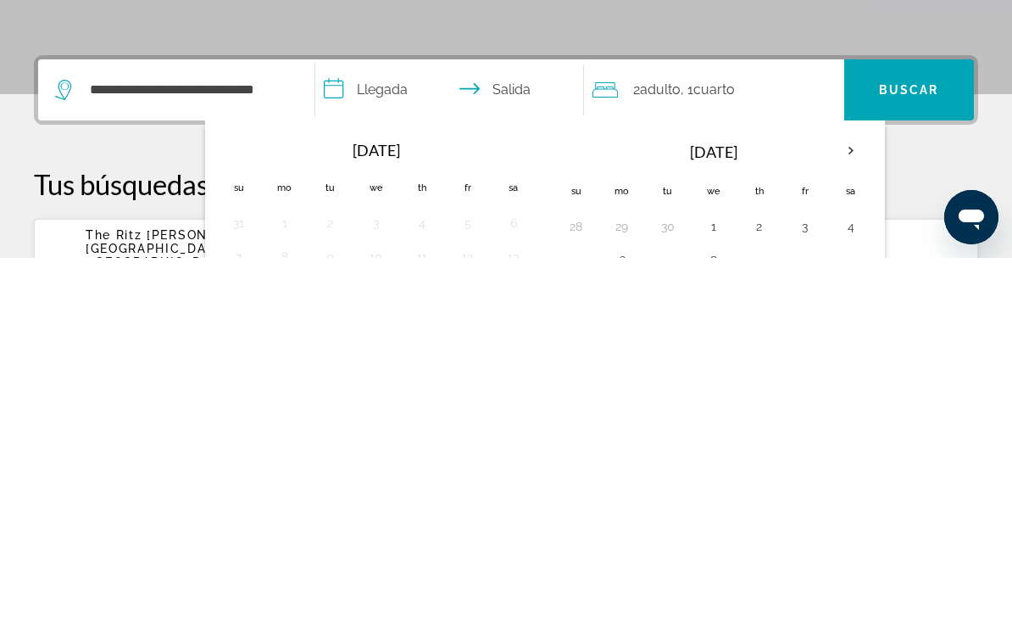
scroll to position [415, 0]
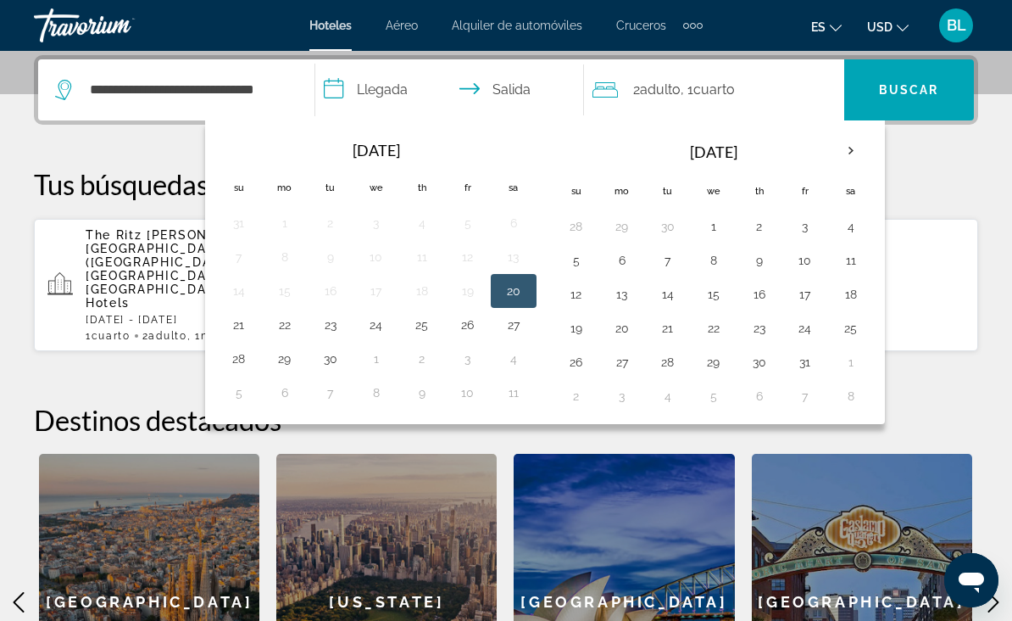
click at [466, 325] on button "26" at bounding box center [468, 325] width 27 height 24
click at [241, 360] on button "28" at bounding box center [239, 359] width 27 height 24
type input "**********"
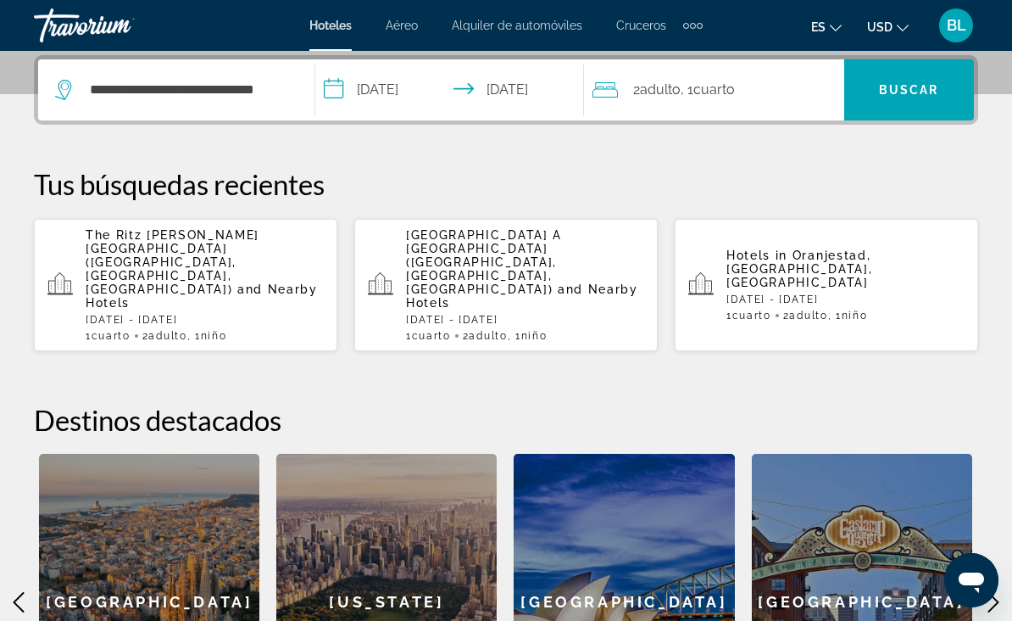
click at [743, 87] on div "2 Adulto Adulto , 1 Cuarto habitaciones" at bounding box center [719, 90] width 252 height 24
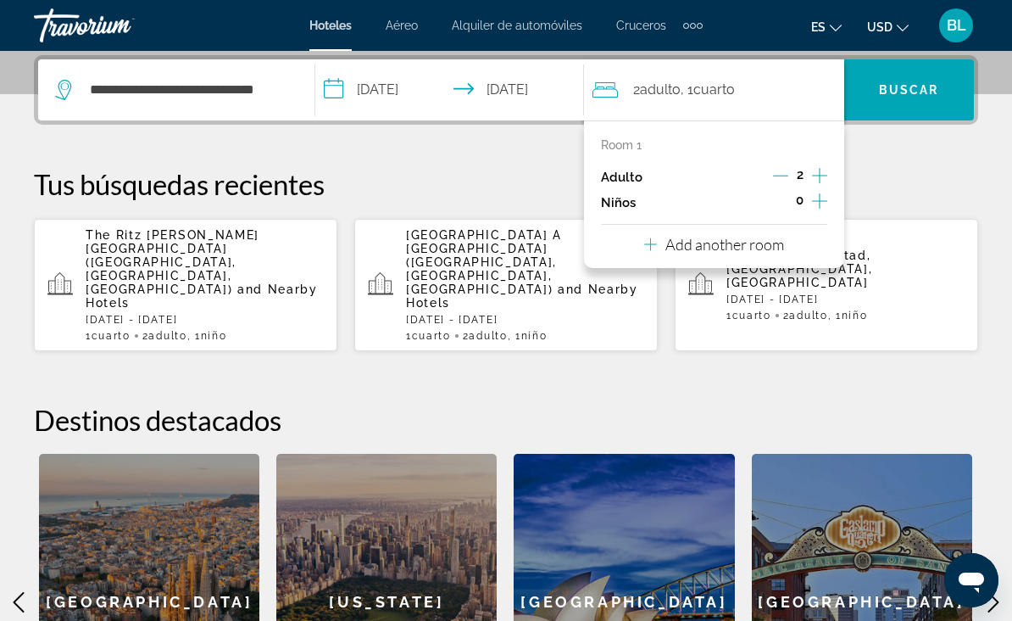
click at [820, 175] on icon "Increment adults" at bounding box center [819, 175] width 15 height 15
click at [821, 172] on icon "Increment adults" at bounding box center [819, 175] width 15 height 20
click at [823, 171] on icon "Increment adults" at bounding box center [819, 175] width 15 height 20
click at [819, 170] on icon "Increment adults" at bounding box center [819, 175] width 15 height 20
click at [781, 171] on icon "Decrement adults" at bounding box center [780, 175] width 15 height 15
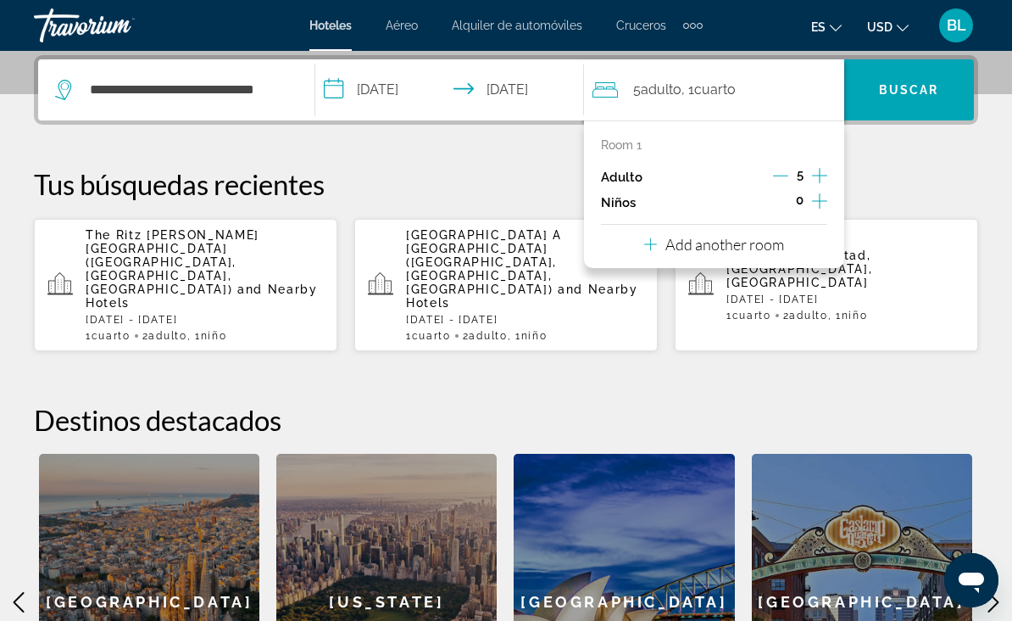
click at [782, 172] on icon "Decrement adults" at bounding box center [780, 175] width 15 height 15
click at [786, 173] on icon "Decrement adults" at bounding box center [780, 175] width 15 height 15
click at [784, 170] on icon "Decrement adults" at bounding box center [780, 175] width 15 height 15
click at [820, 195] on icon "Increment children" at bounding box center [819, 200] width 15 height 15
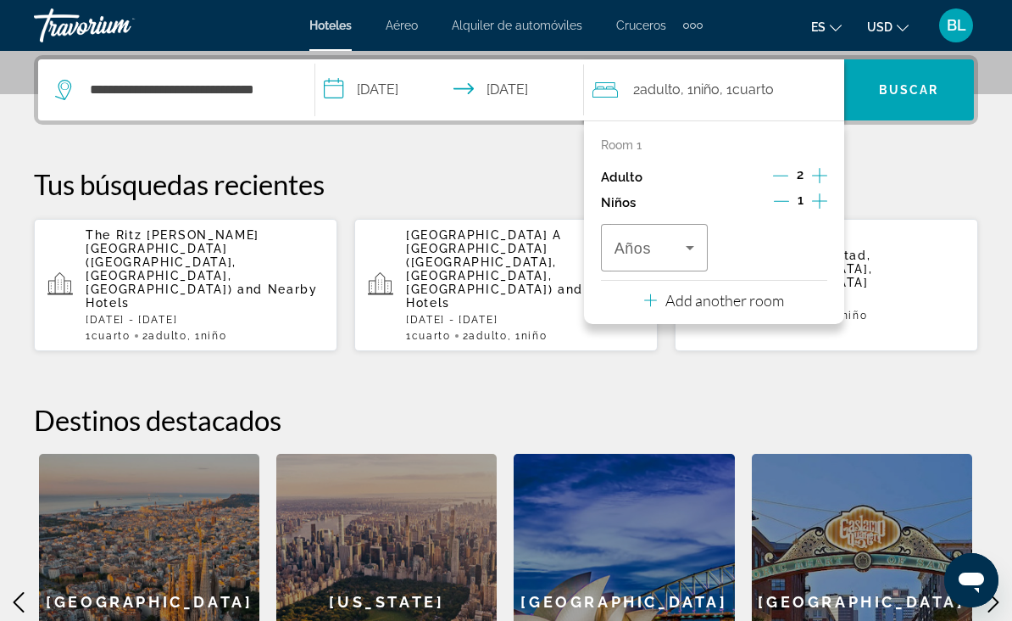
click at [683, 243] on icon "Travelers: 2 adults, 1 child" at bounding box center [690, 247] width 20 height 20
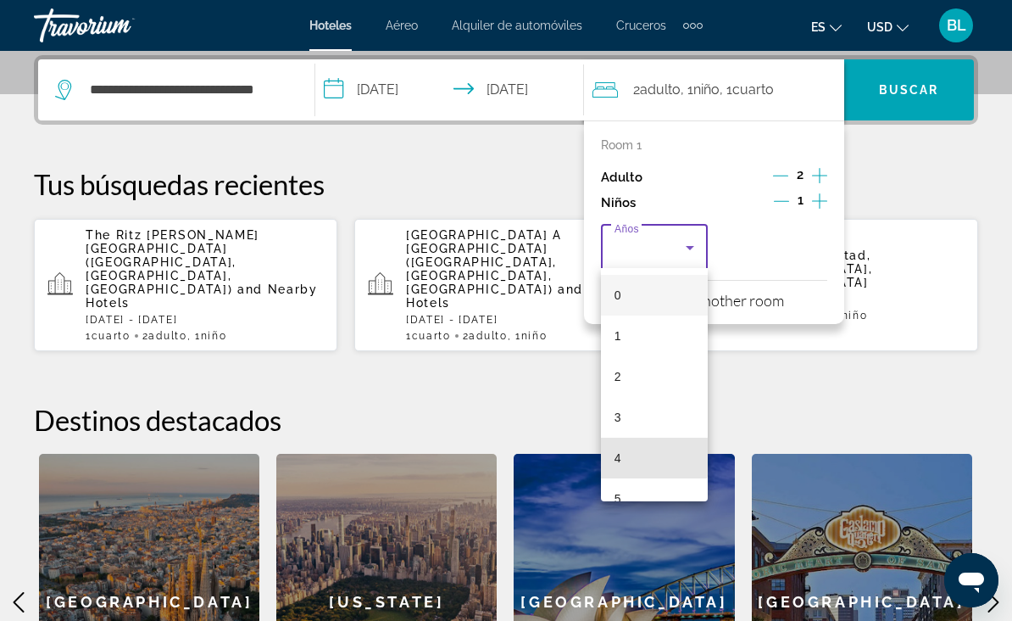
click at [631, 456] on mat-option "4" at bounding box center [654, 458] width 107 height 41
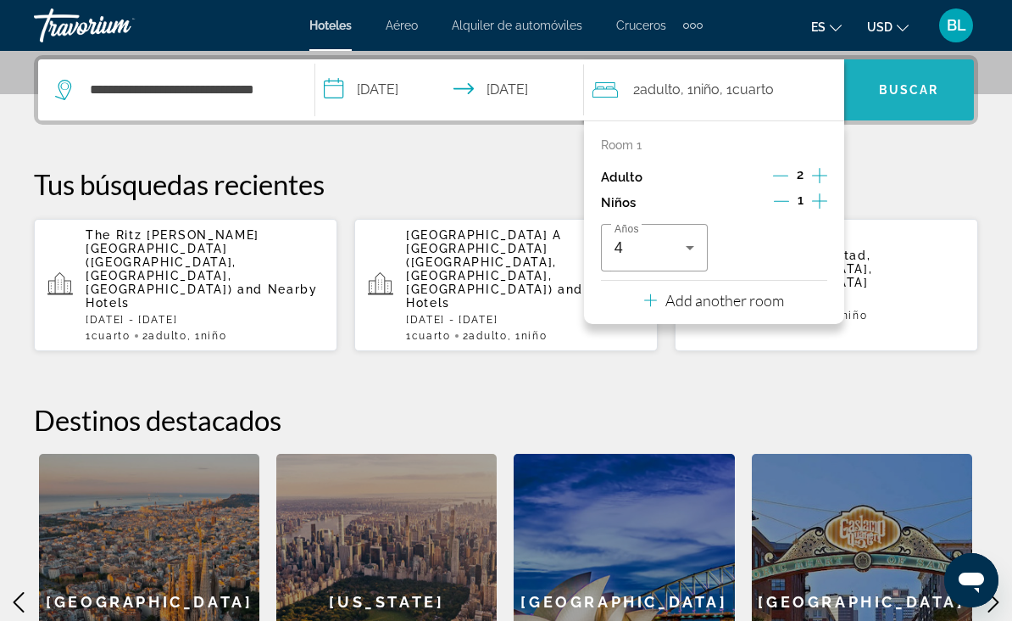
click at [903, 86] on span "Buscar" at bounding box center [909, 90] width 60 height 14
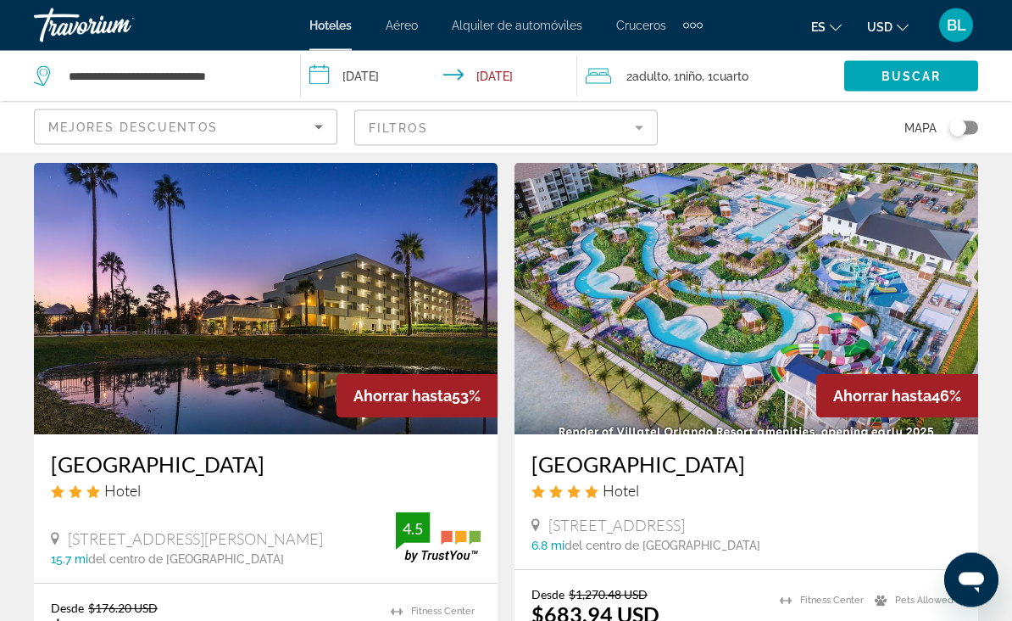
scroll to position [47, 0]
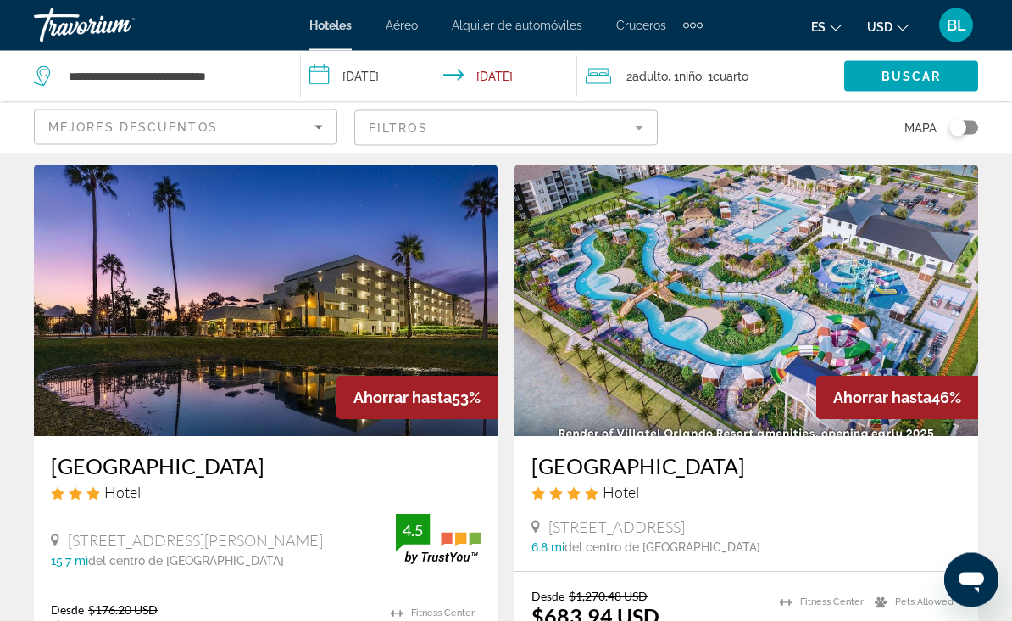
click at [582, 131] on mat-form-field "Filtros" at bounding box center [506, 128] width 304 height 36
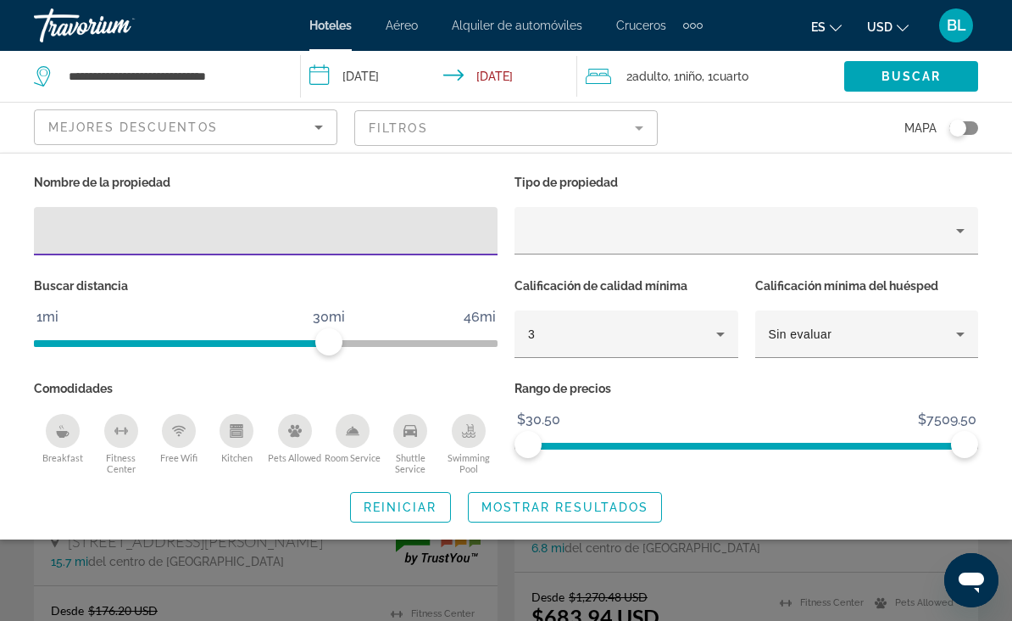
click at [248, 237] on input "Hotel Filters" at bounding box center [265, 231] width 437 height 20
type input "**********"
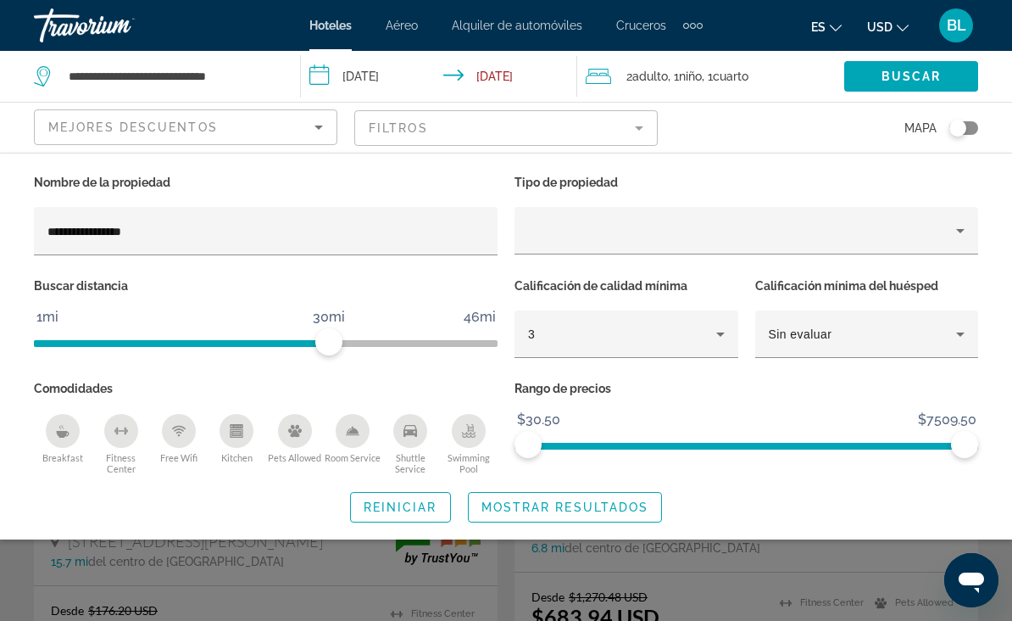
scroll to position [47, 0]
click at [592, 504] on span "Mostrar resultados" at bounding box center [566, 507] width 168 height 14
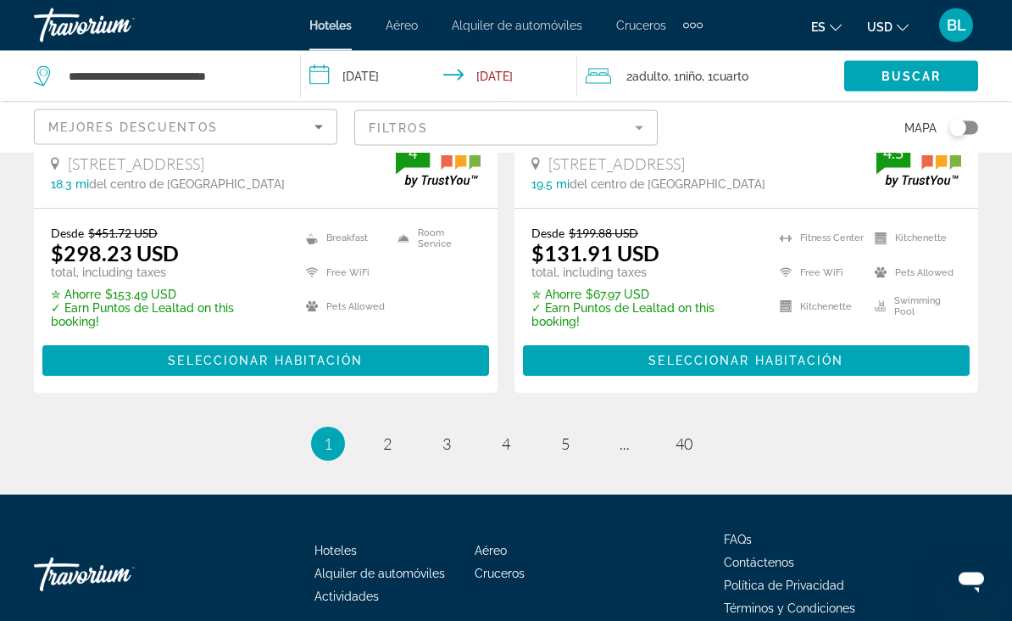
scroll to position [3688, 0]
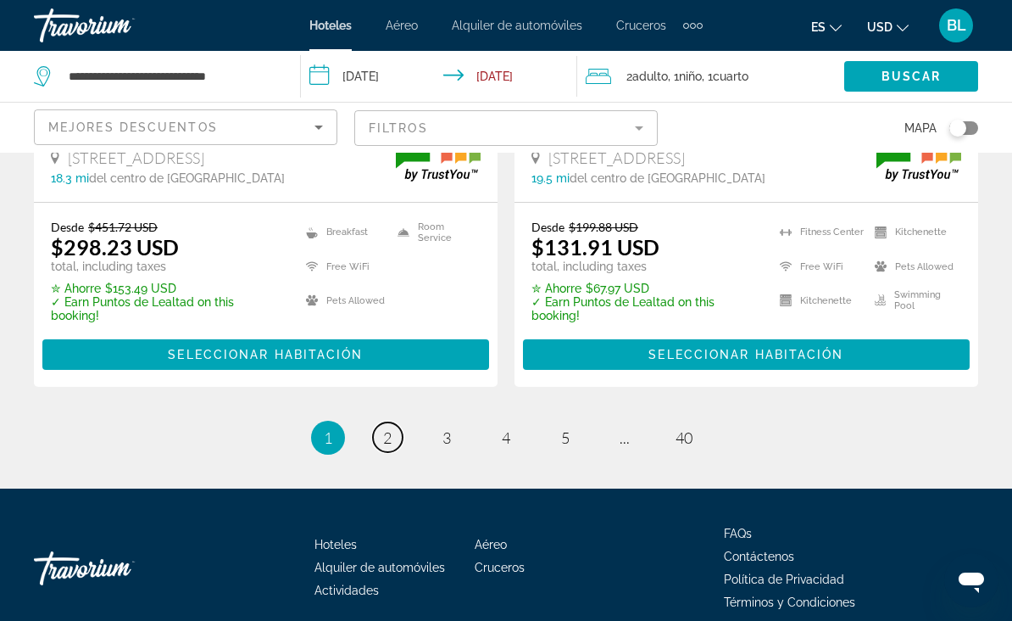
click at [376, 422] on link "page 2" at bounding box center [388, 437] width 30 height 30
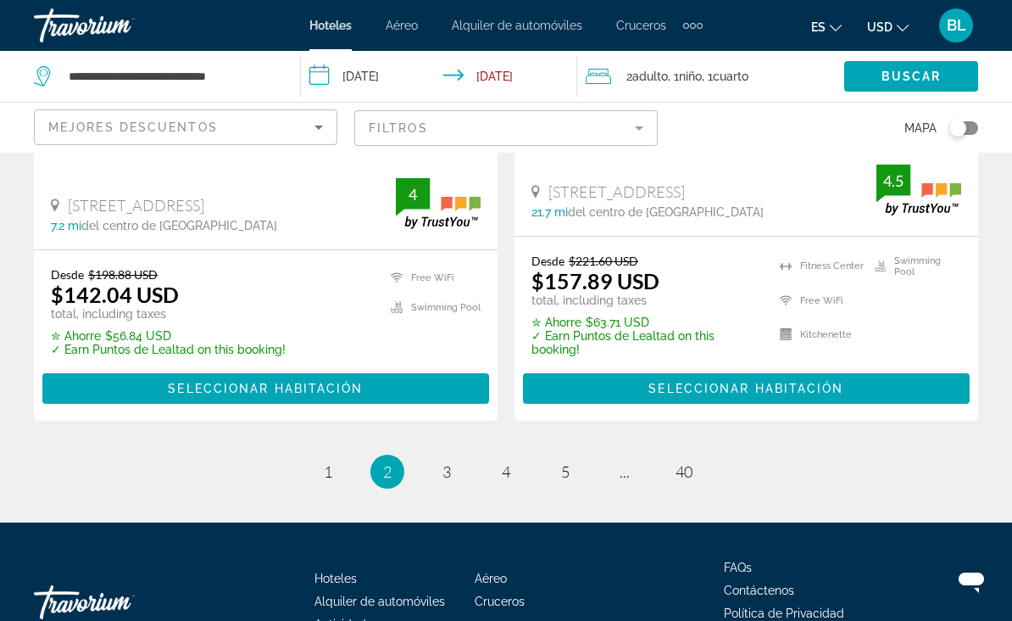
scroll to position [3725, 0]
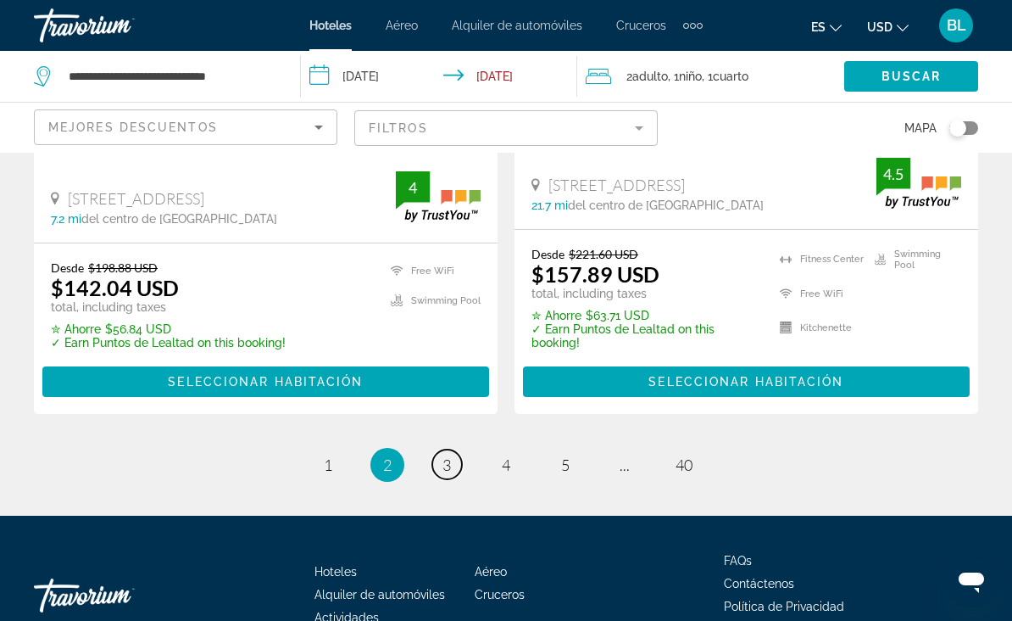
click at [444, 455] on span "3" at bounding box center [447, 464] width 8 height 19
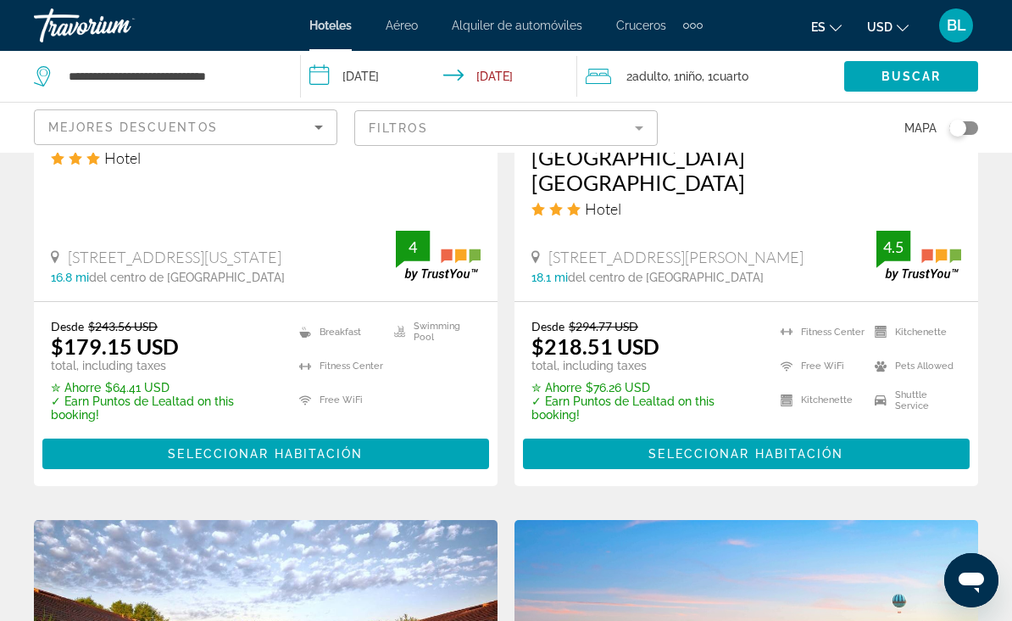
scroll to position [3022, 0]
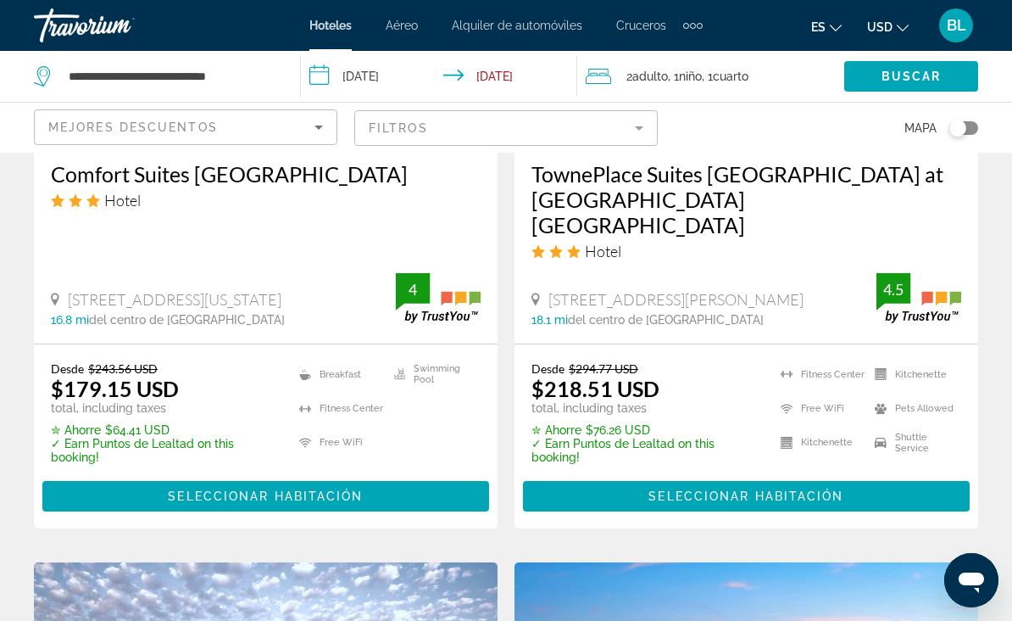
click at [625, 123] on mat-form-field "Filtros" at bounding box center [506, 128] width 304 height 36
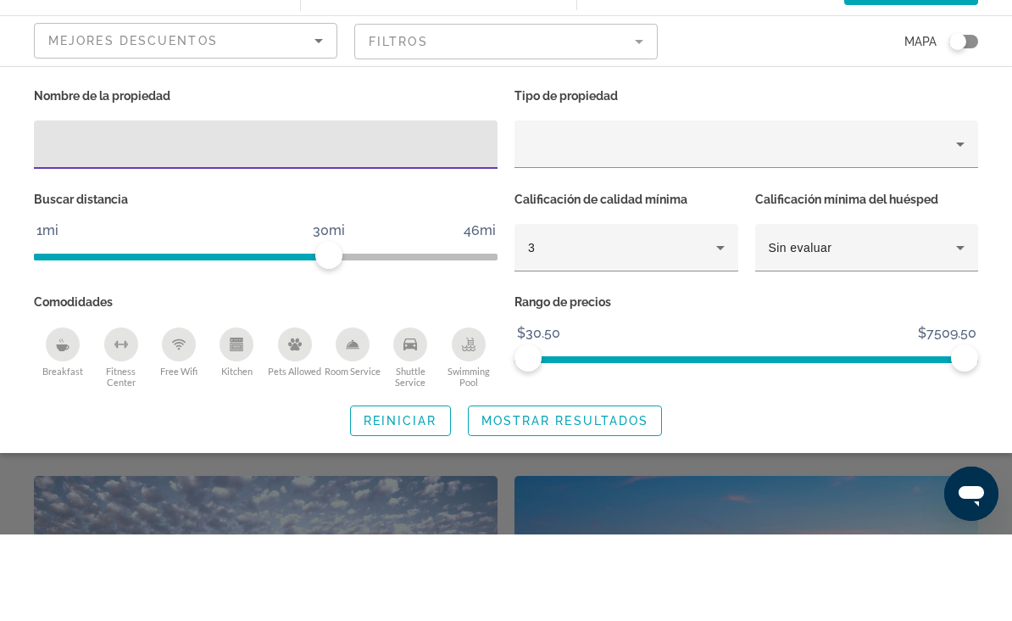
click at [628, 324] on div "3" at bounding box center [622, 334] width 188 height 20
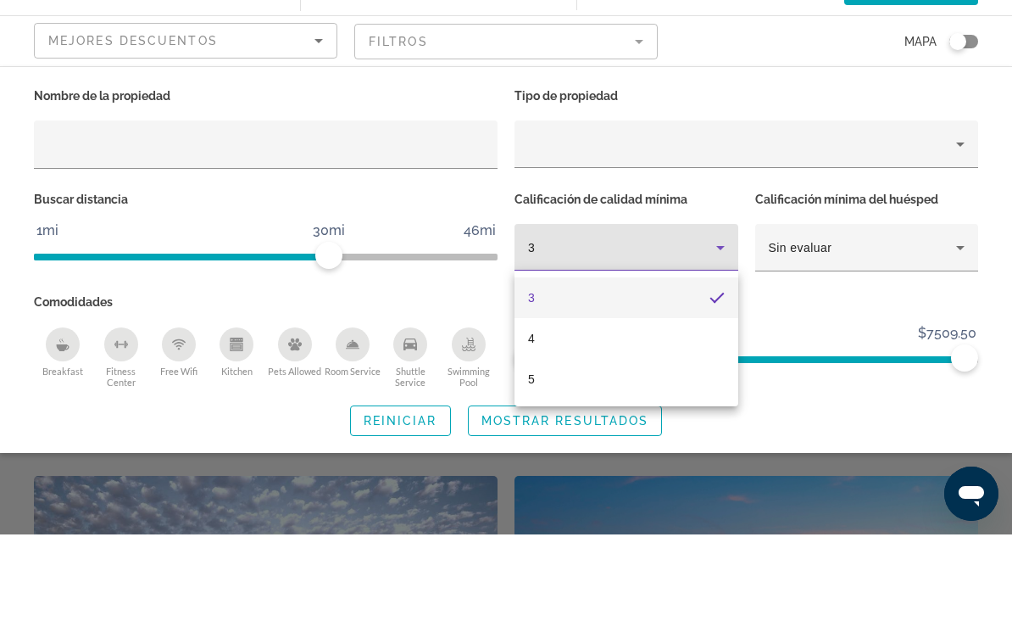
scroll to position [3109, 0]
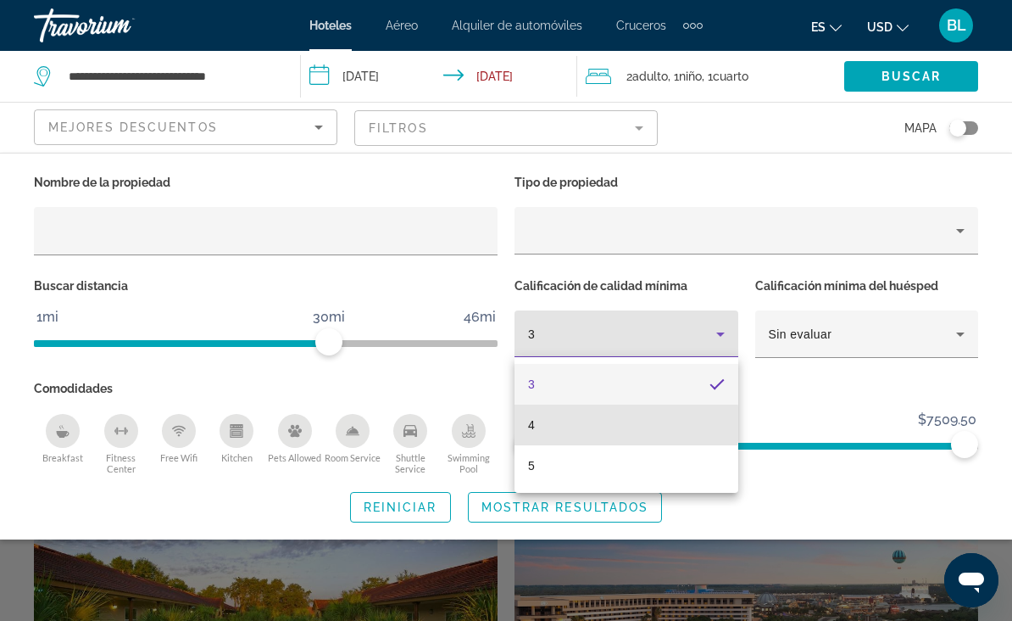
click at [568, 424] on mat-option "4" at bounding box center [627, 424] width 224 height 41
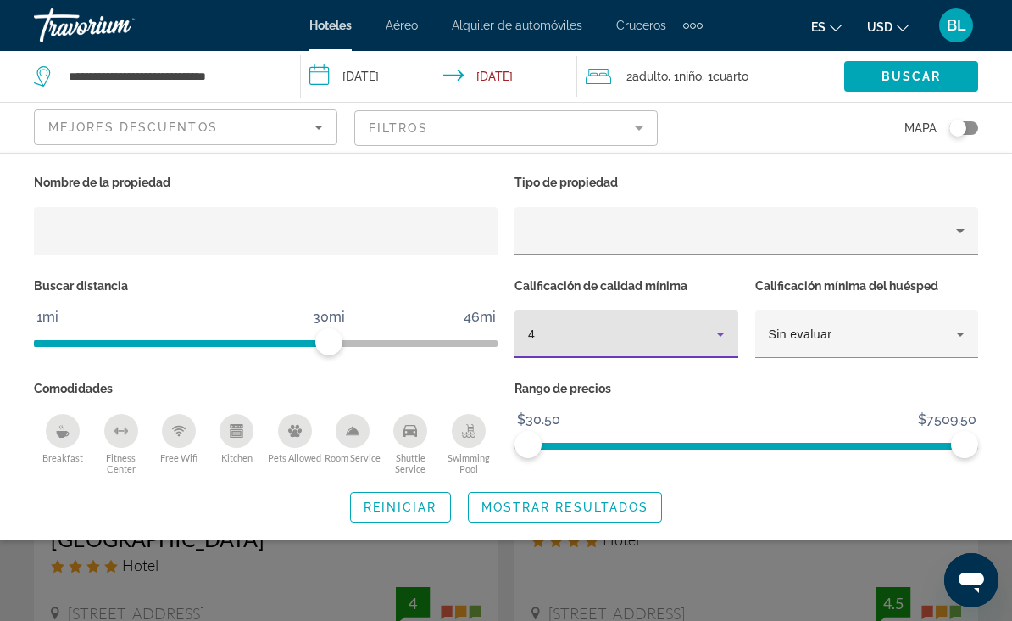
click at [580, 505] on span "Mostrar resultados" at bounding box center [566, 507] width 168 height 14
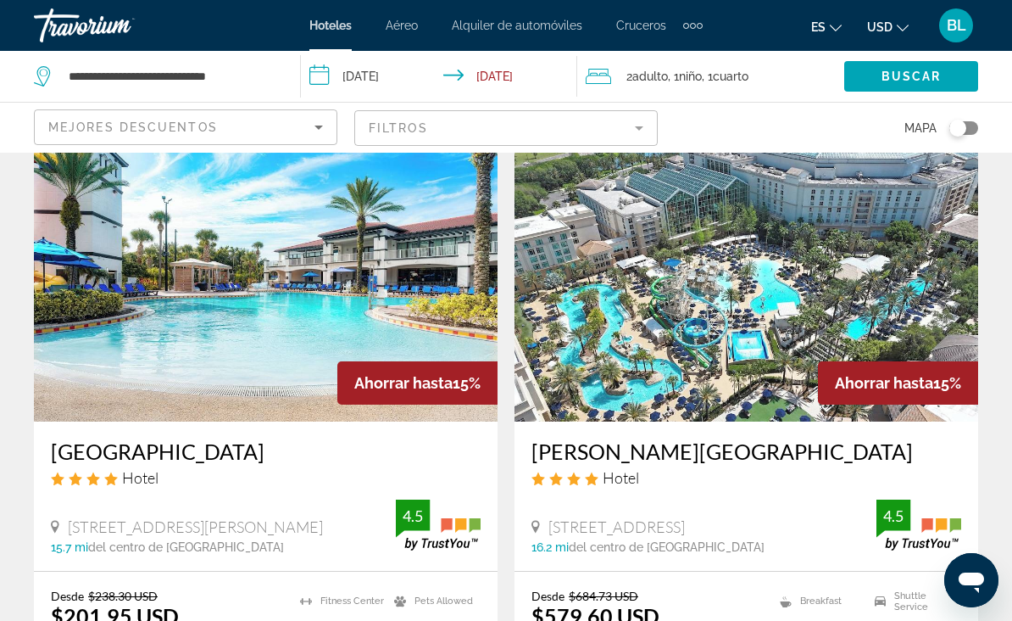
scroll to position [1988, 0]
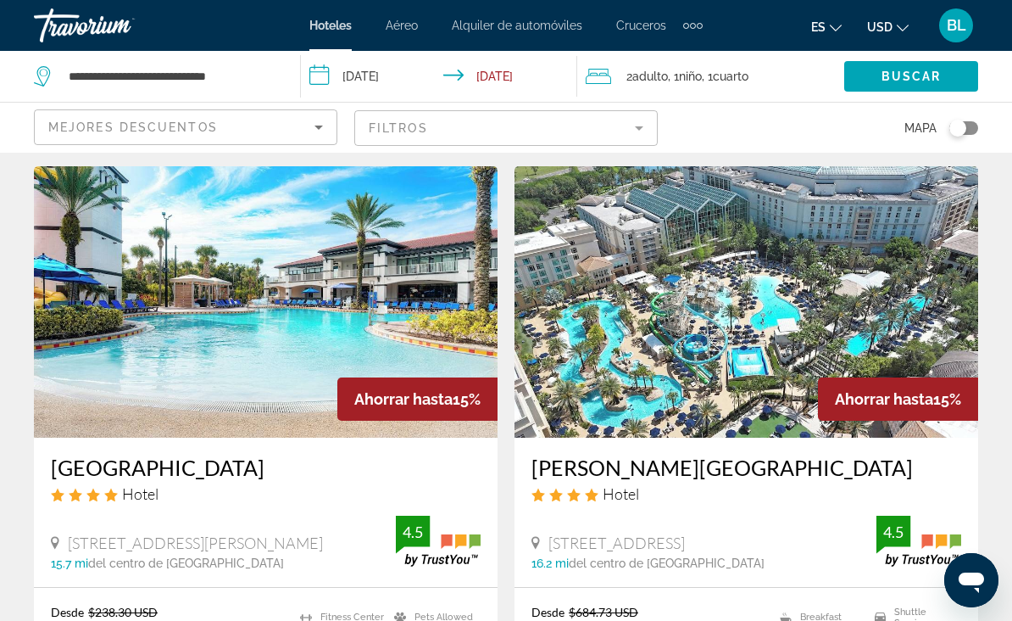
click at [392, 74] on input "**********" at bounding box center [442, 79] width 282 height 56
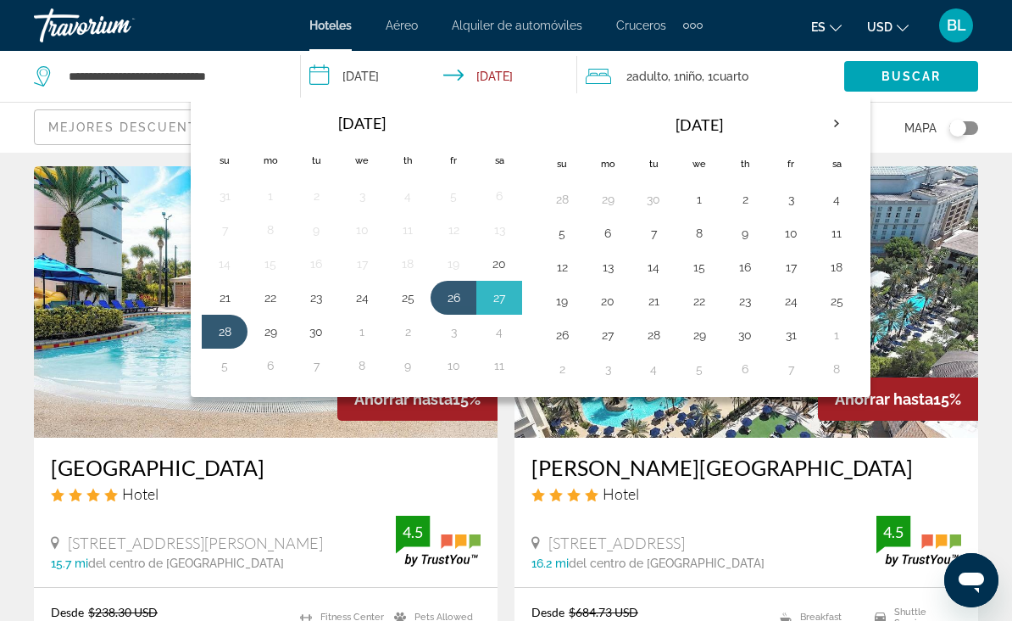
click at [794, 262] on button "17" at bounding box center [791, 267] width 27 height 24
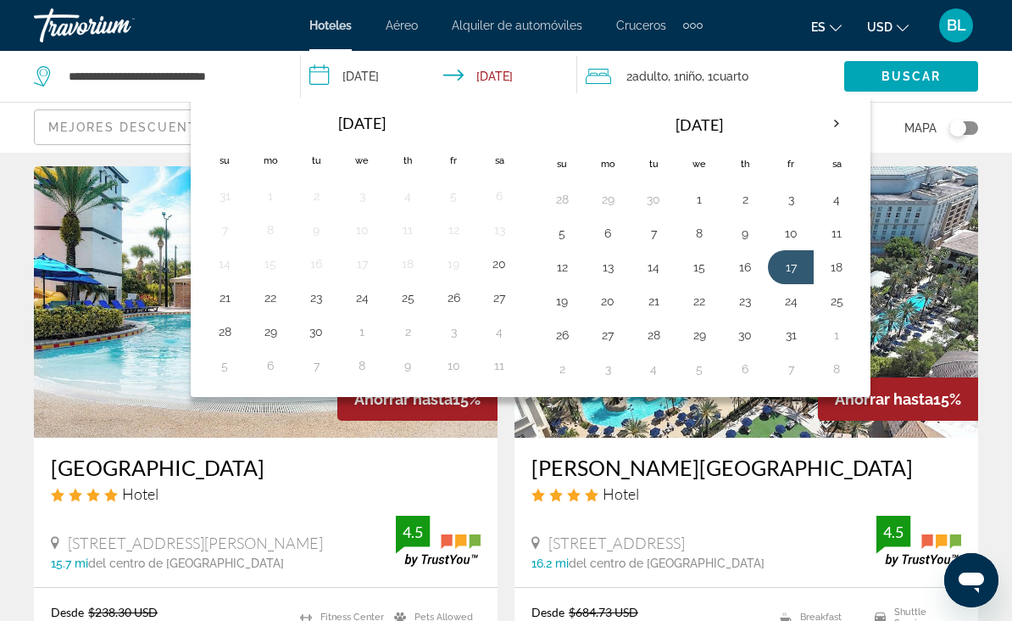
click at [607, 298] on button "20" at bounding box center [607, 301] width 27 height 24
type input "**********"
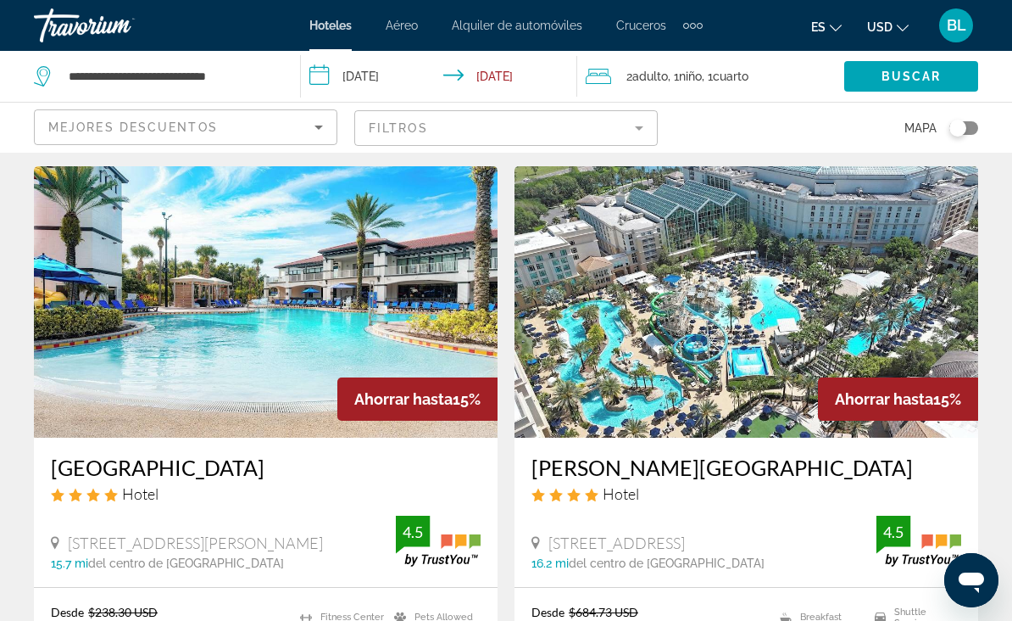
click at [897, 81] on span "Buscar" at bounding box center [912, 77] width 60 height 14
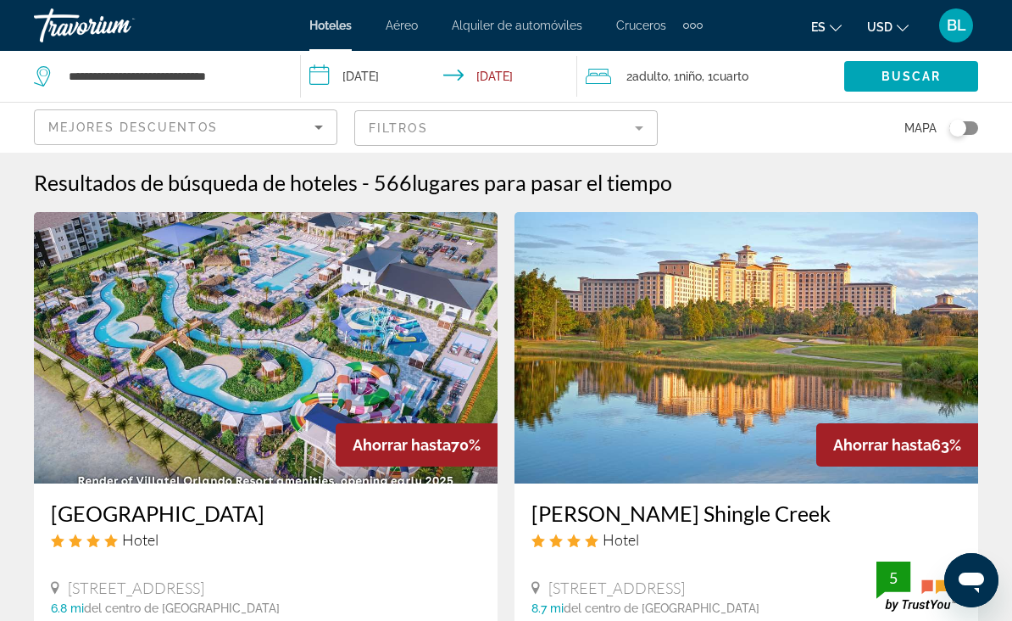
click at [632, 123] on mat-form-field "Filtros" at bounding box center [506, 128] width 304 height 36
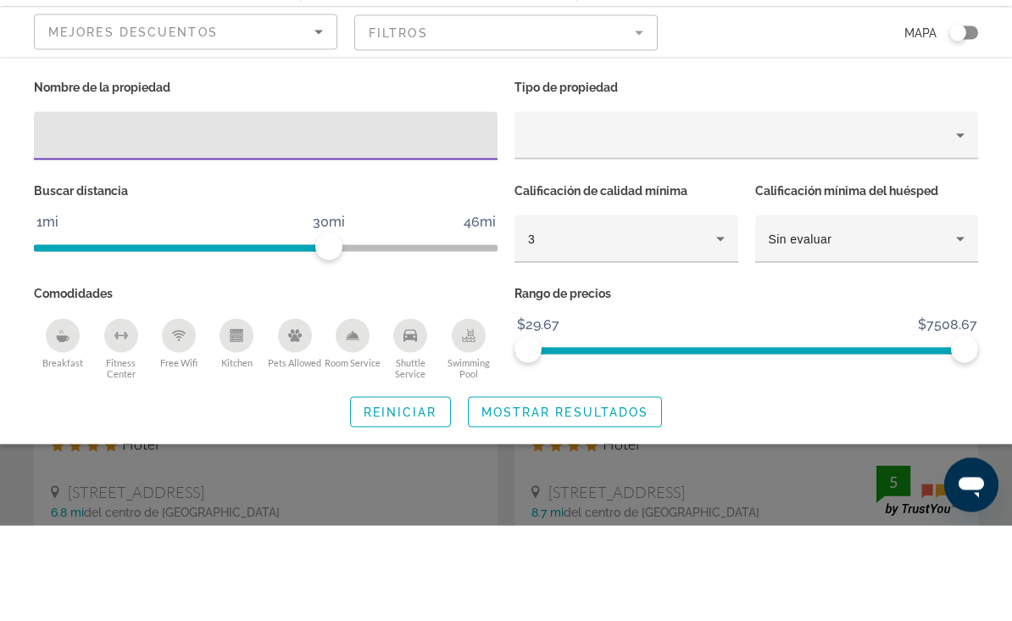
click at [577, 324] on div "3" at bounding box center [622, 334] width 188 height 20
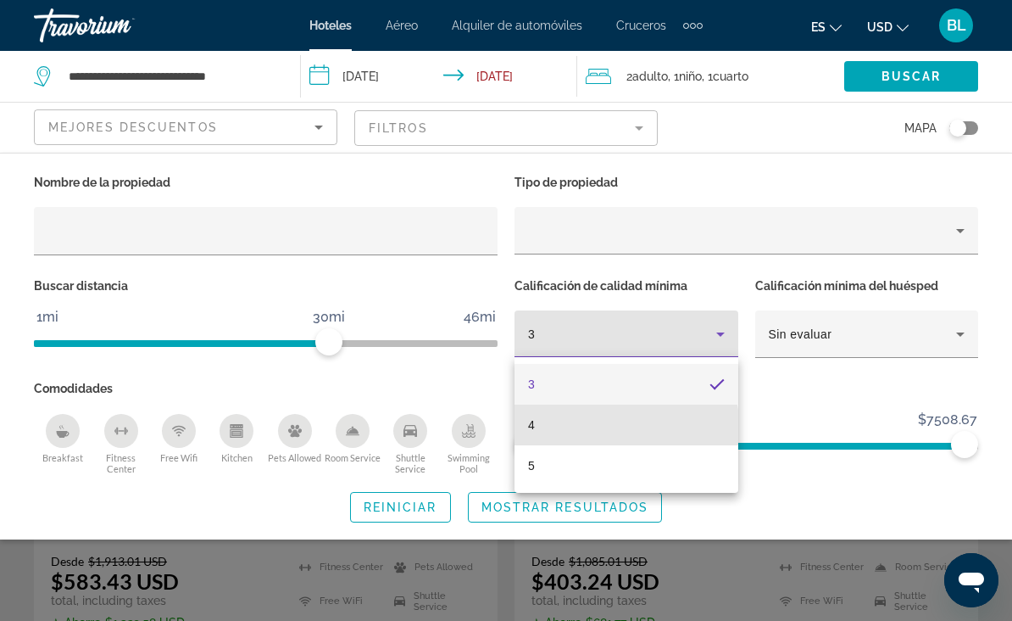
click at [566, 427] on mat-option "4" at bounding box center [627, 424] width 224 height 41
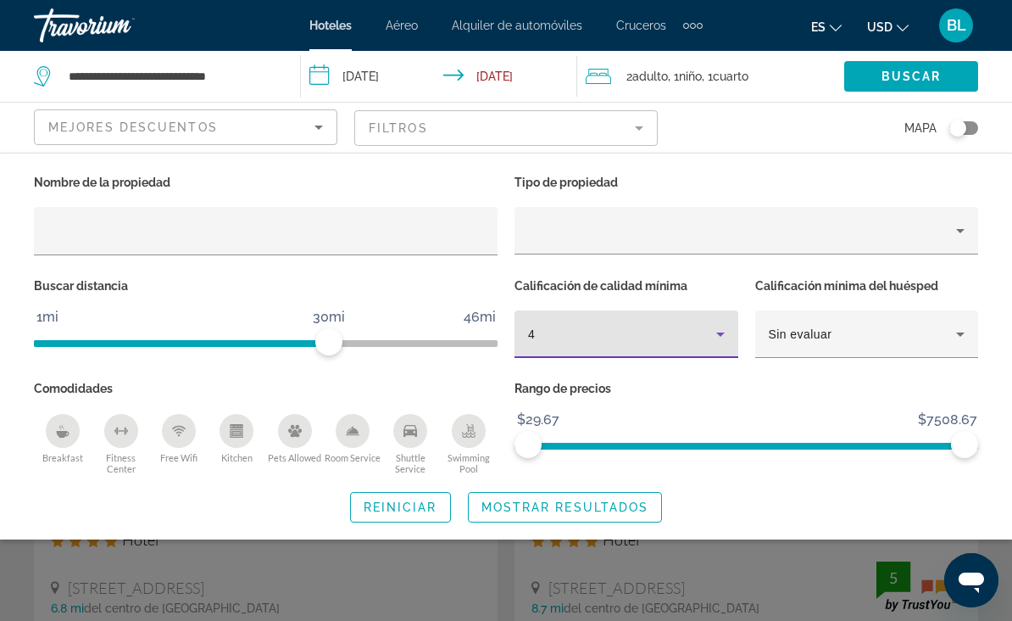
click at [567, 508] on span "Mostrar resultados" at bounding box center [566, 507] width 168 height 14
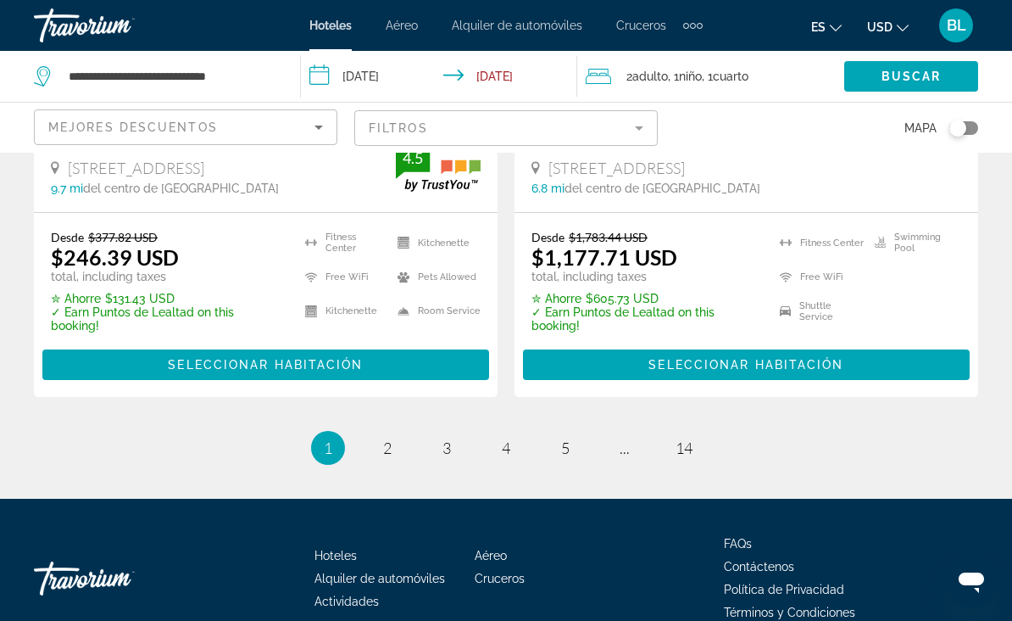
scroll to position [3749, 0]
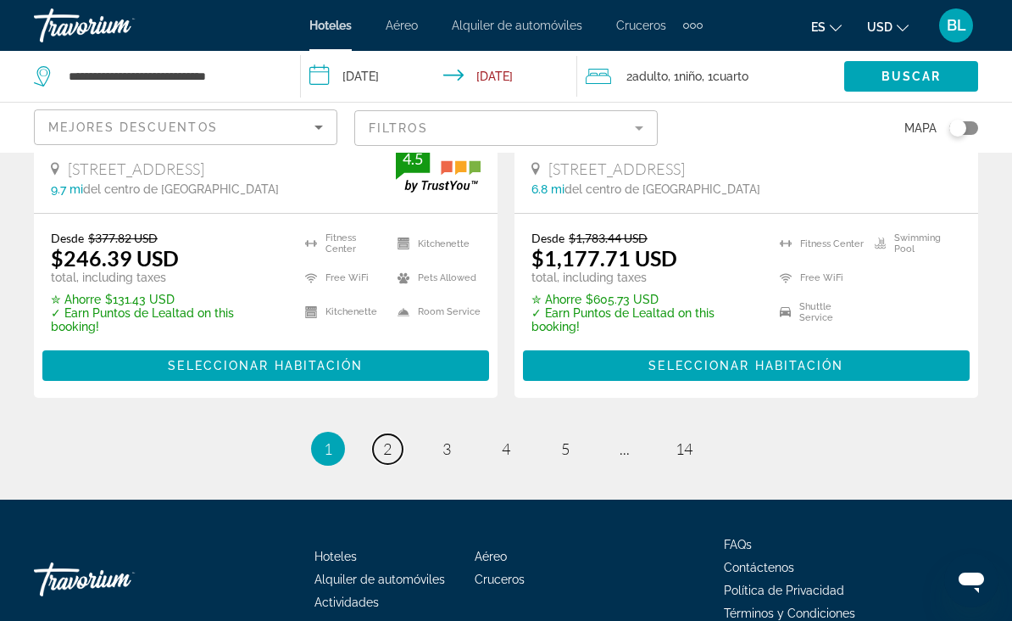
click at [382, 434] on link "page 2" at bounding box center [388, 449] width 30 height 30
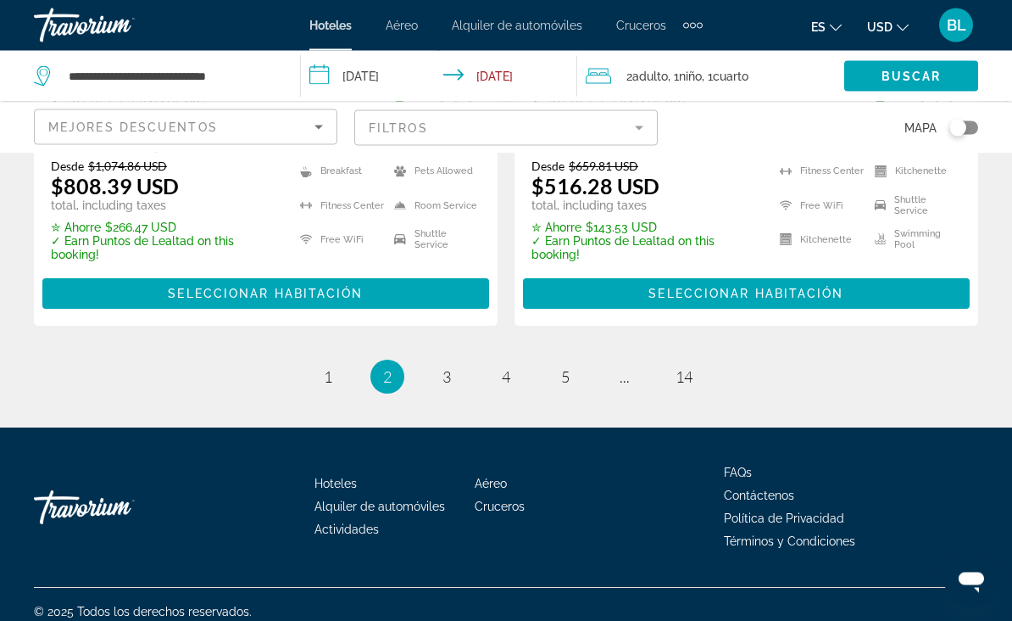
scroll to position [3720, 0]
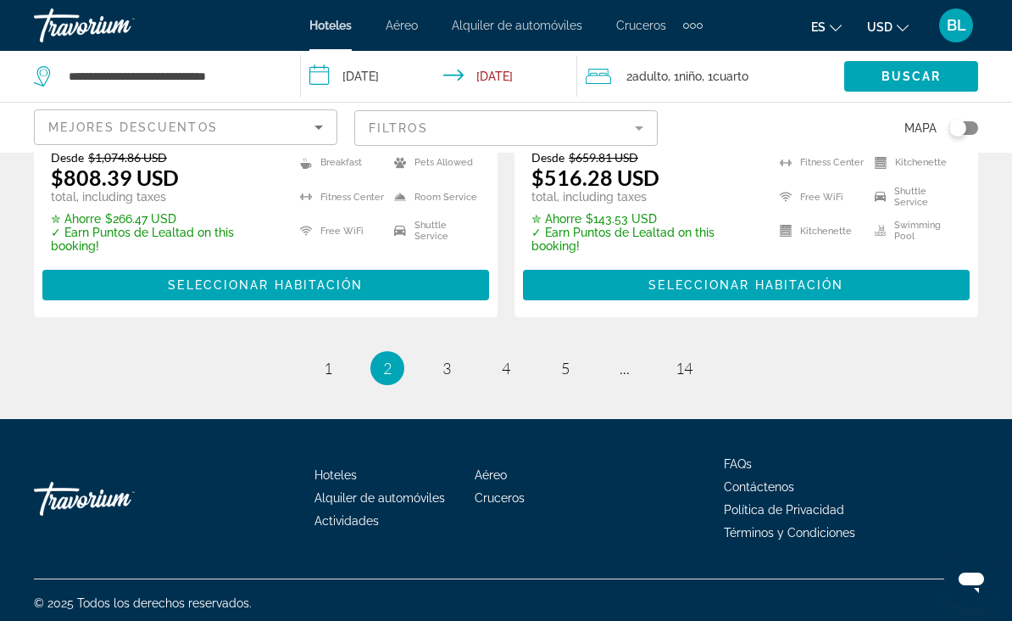
click at [427, 385] on ul "2 / 14 page 1 You're on page 2 page 3 page 4 page 5 page ... page 14" at bounding box center [506, 368] width 945 height 34
click at [445, 377] on span "3" at bounding box center [447, 368] width 8 height 19
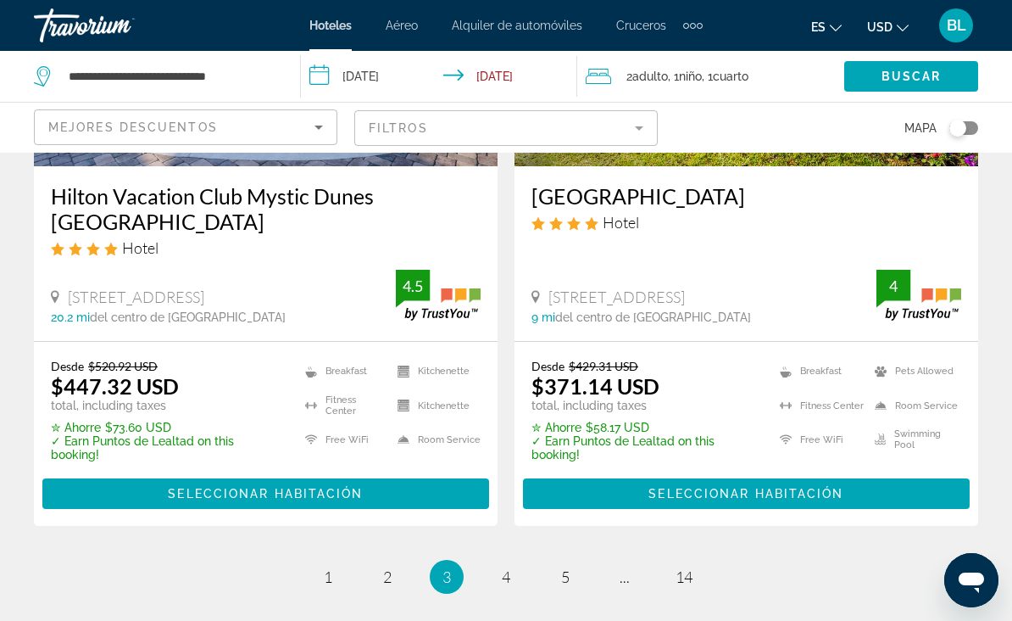
scroll to position [3625, 0]
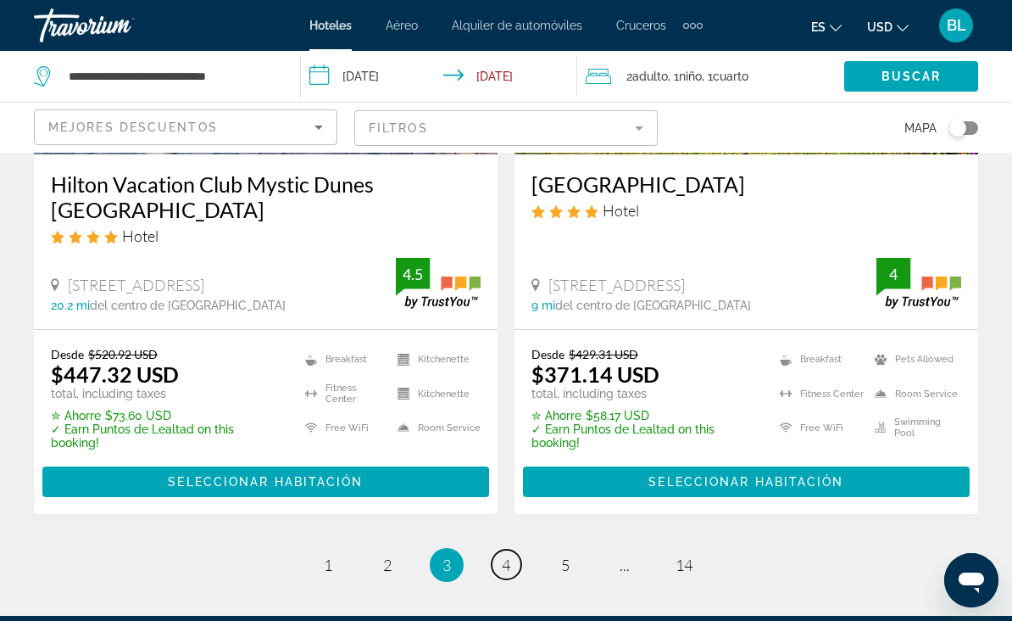
click at [499, 549] on link "page 4" at bounding box center [507, 564] width 30 height 30
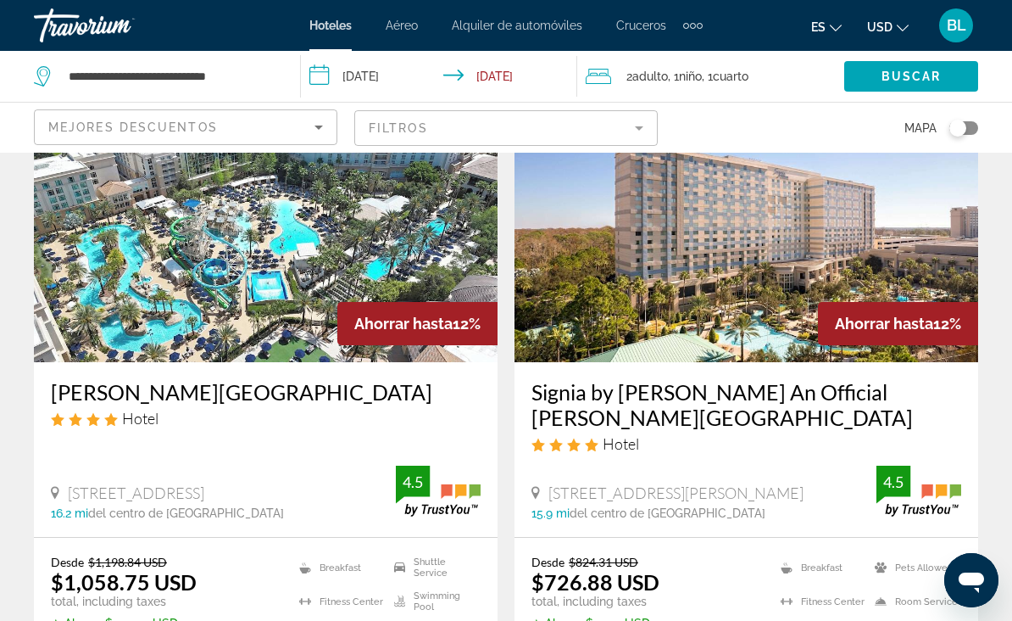
scroll to position [776, 0]
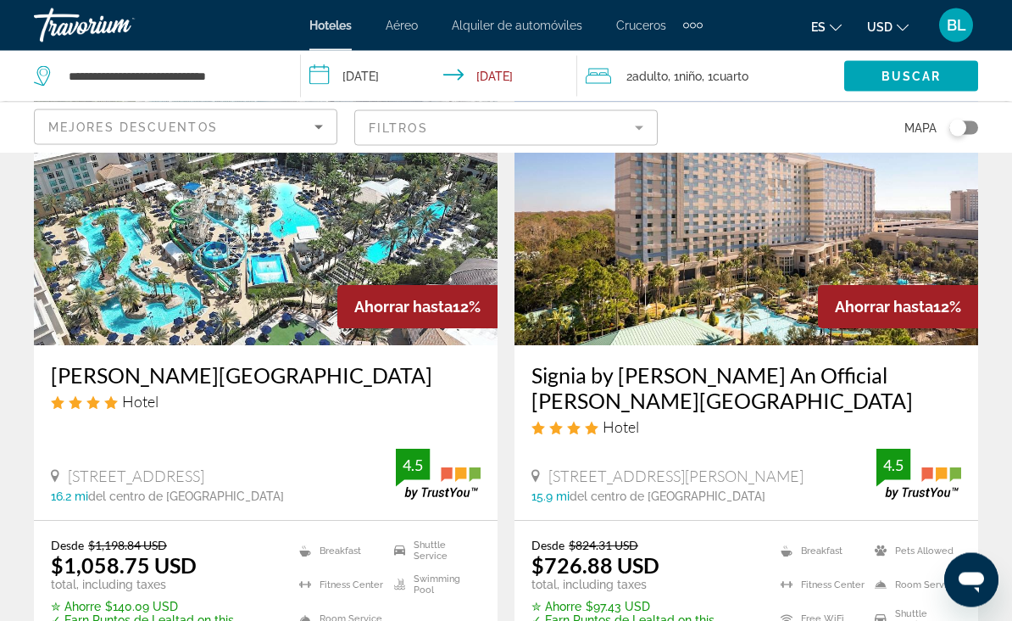
click at [399, 258] on img "Main content" at bounding box center [266, 210] width 464 height 271
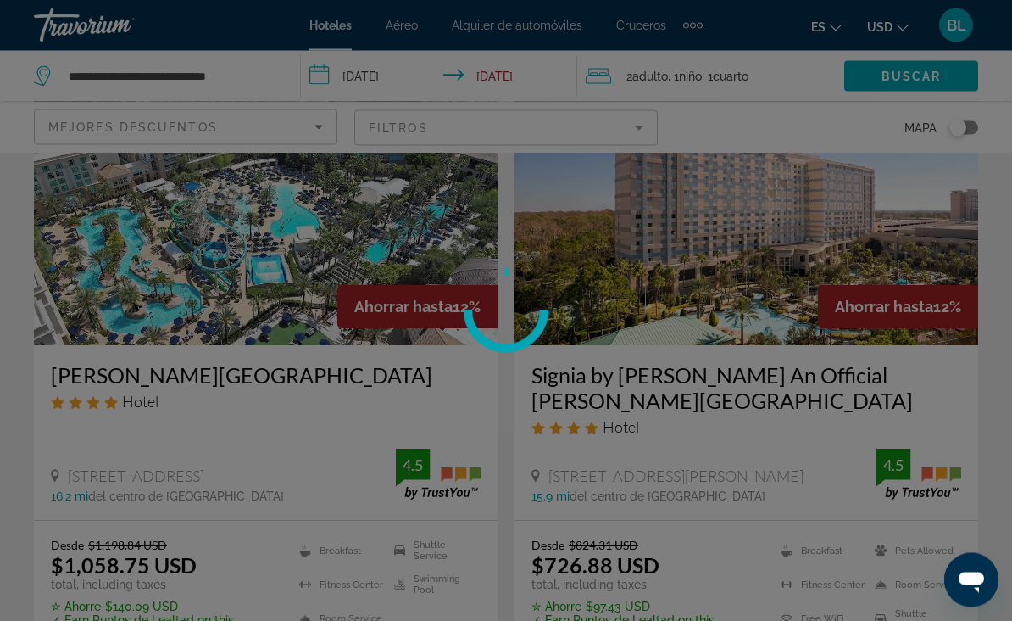
scroll to position [777, 0]
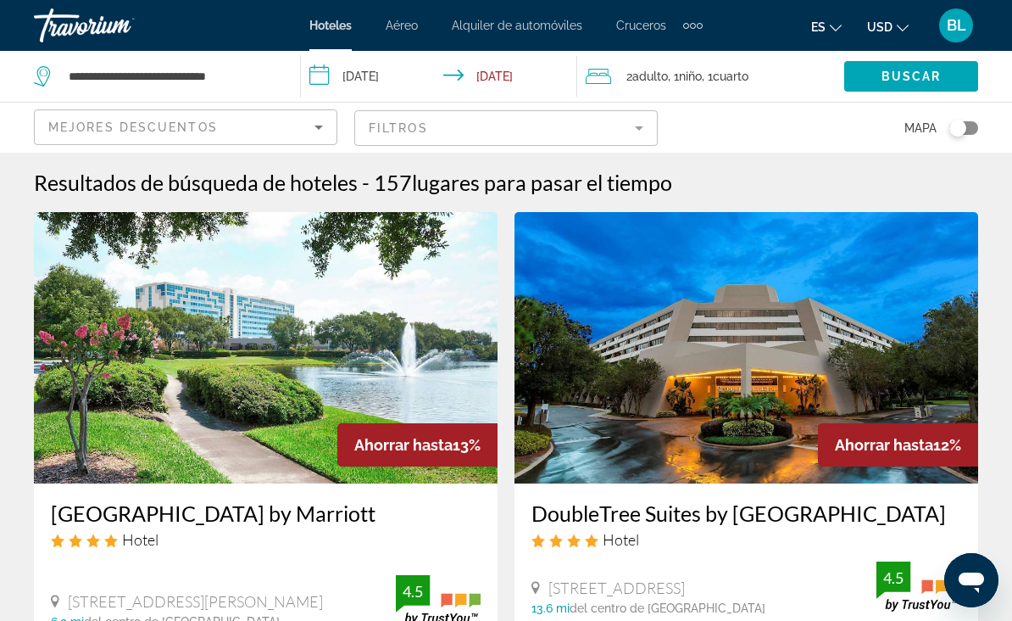
click at [391, 76] on input "**********" at bounding box center [442, 79] width 282 height 56
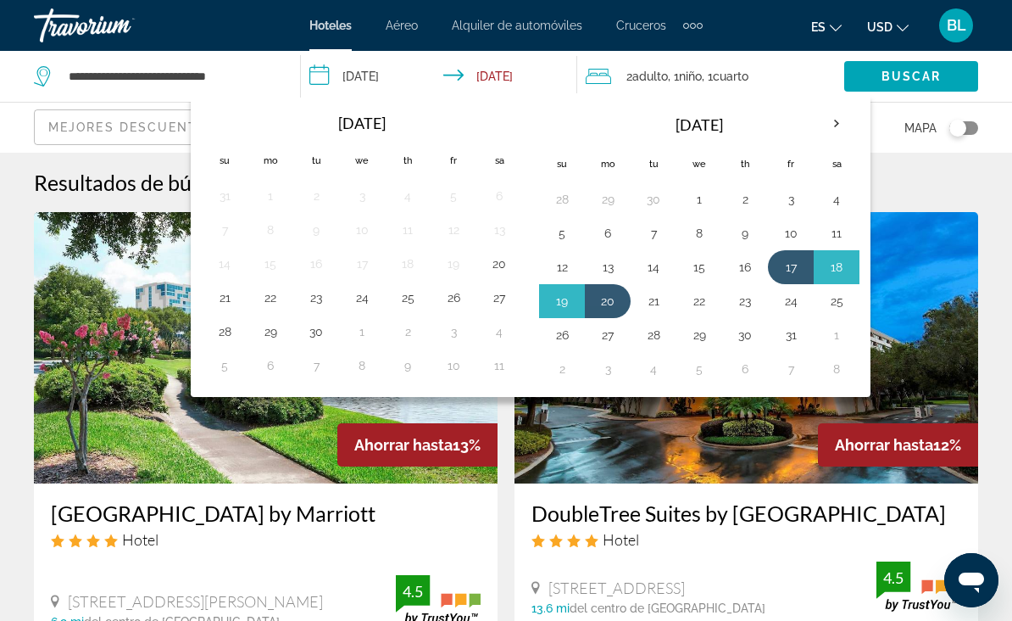
click at [790, 304] on button "24" at bounding box center [791, 301] width 27 height 24
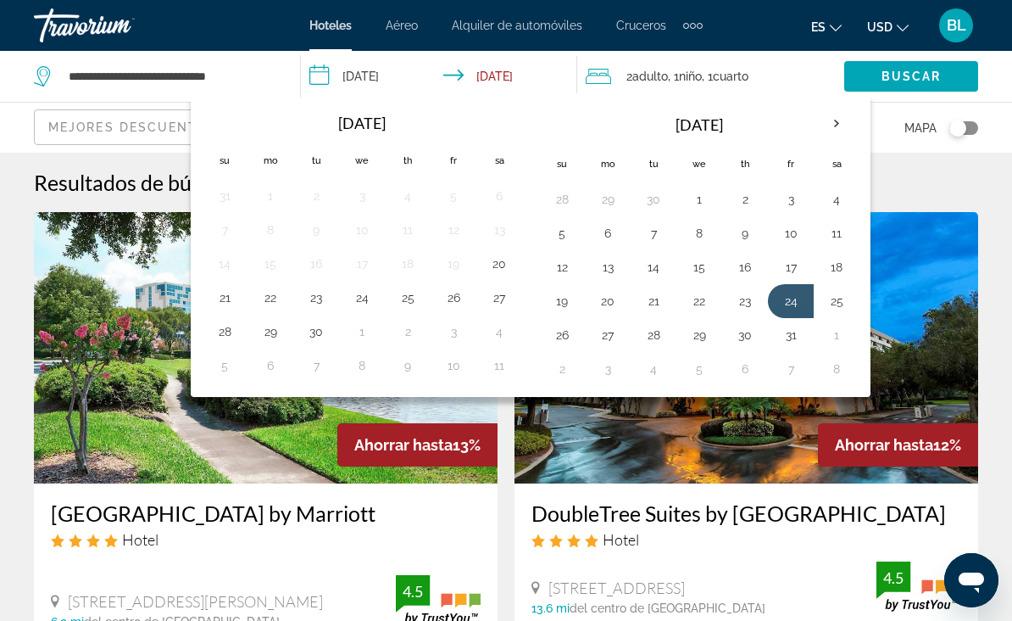
click at [836, 293] on button "25" at bounding box center [836, 301] width 27 height 24
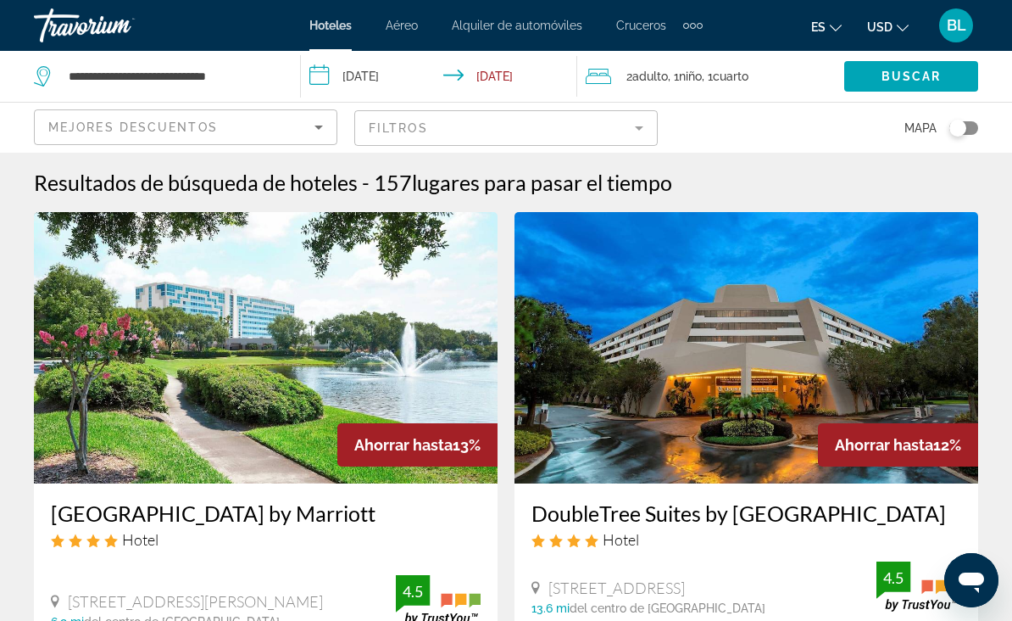
click at [539, 75] on input "**********" at bounding box center [442, 79] width 282 height 56
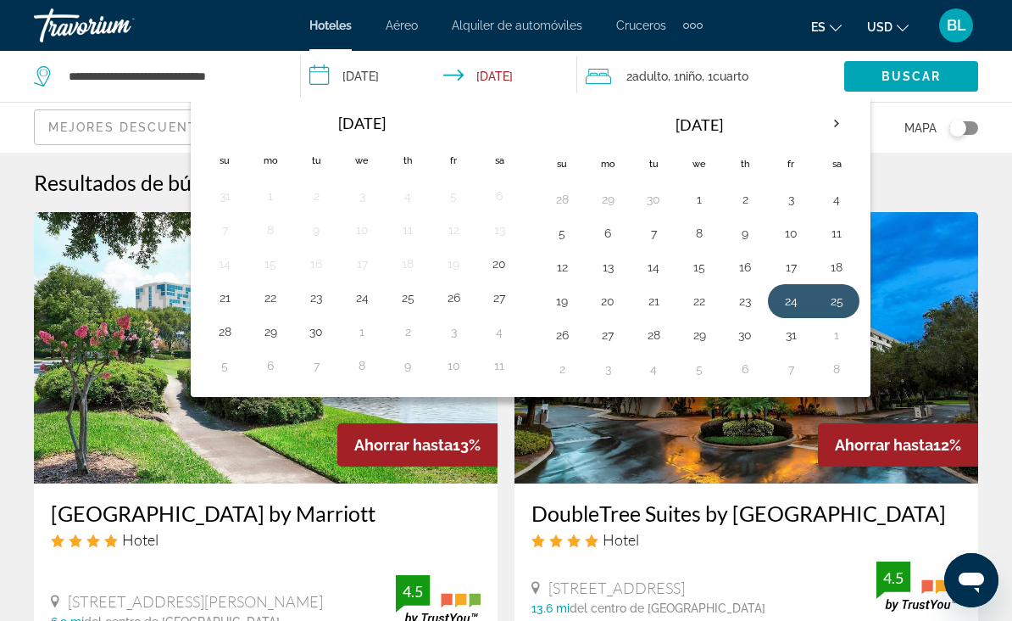
click at [836, 304] on button "25" at bounding box center [836, 301] width 27 height 24
click at [611, 334] on button "27" at bounding box center [607, 335] width 27 height 24
type input "**********"
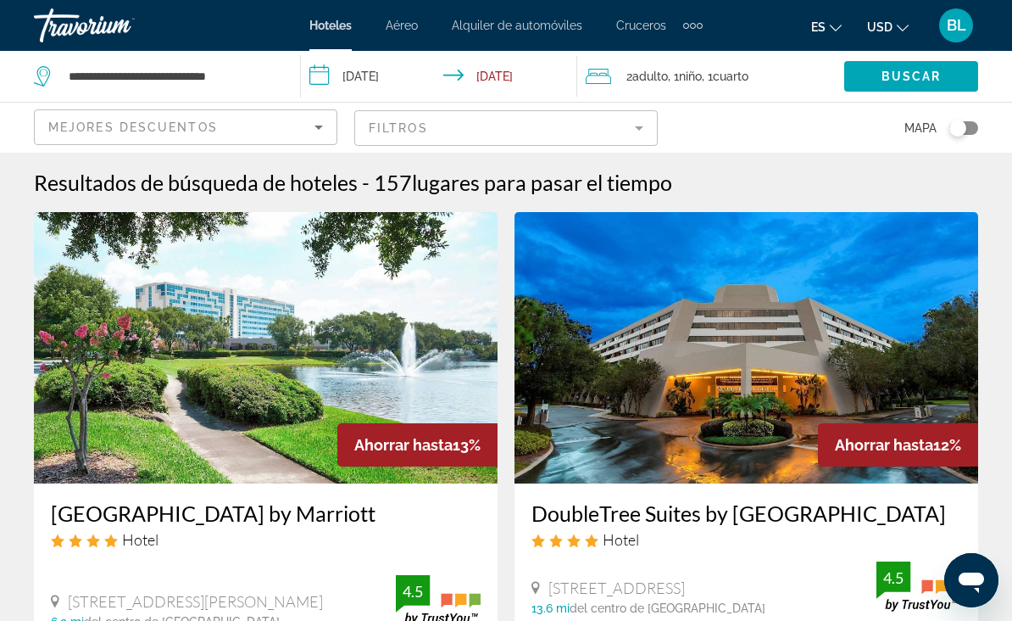
click at [921, 70] on span "Buscar" at bounding box center [912, 77] width 60 height 14
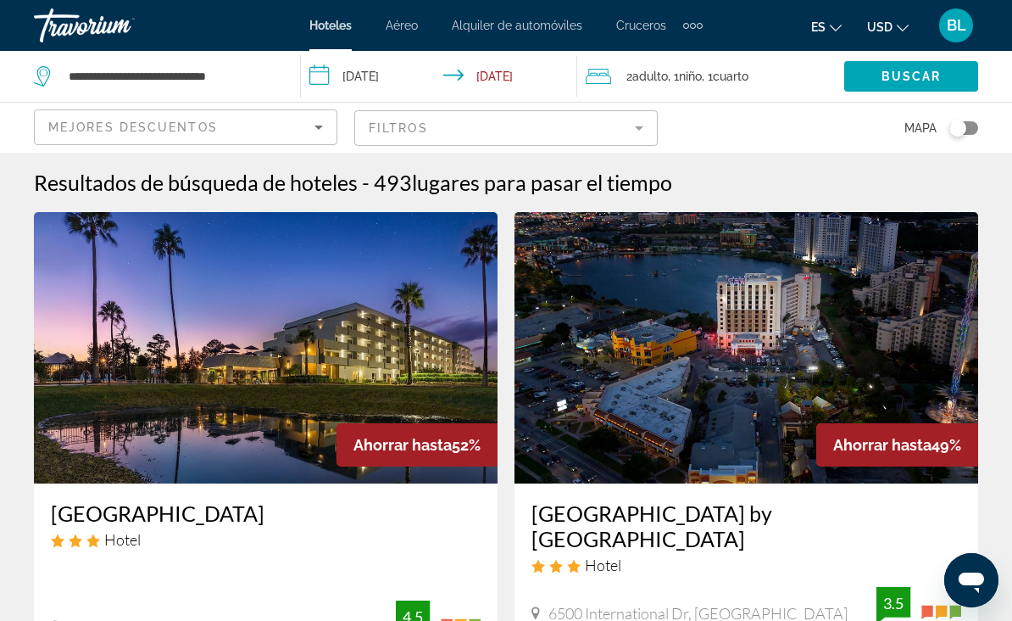
click at [539, 139] on mat-form-field "Filtros" at bounding box center [506, 128] width 304 height 36
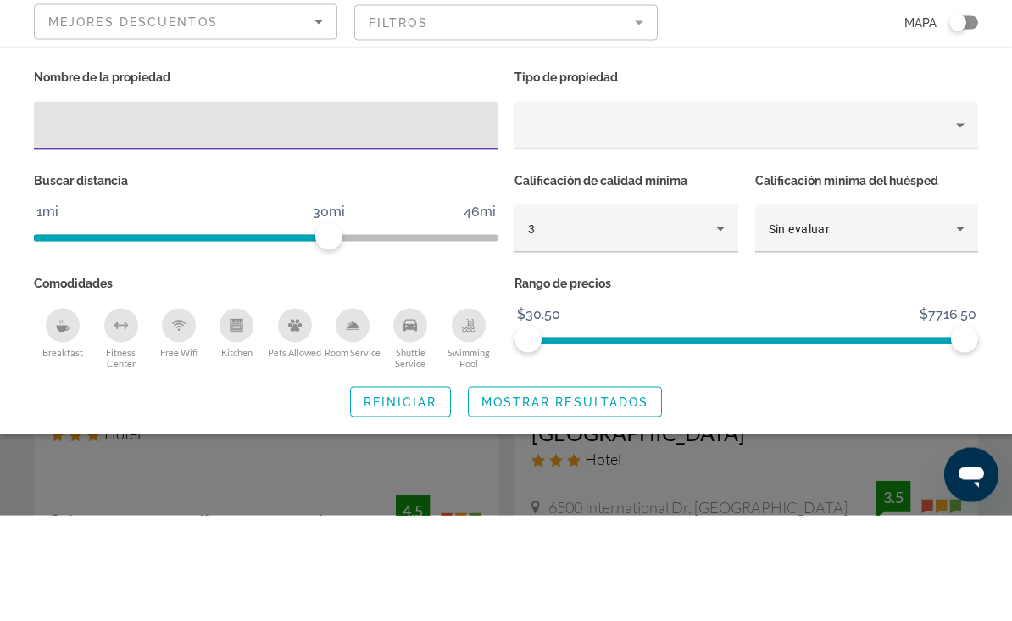
click at [650, 324] on div "3" at bounding box center [622, 334] width 188 height 20
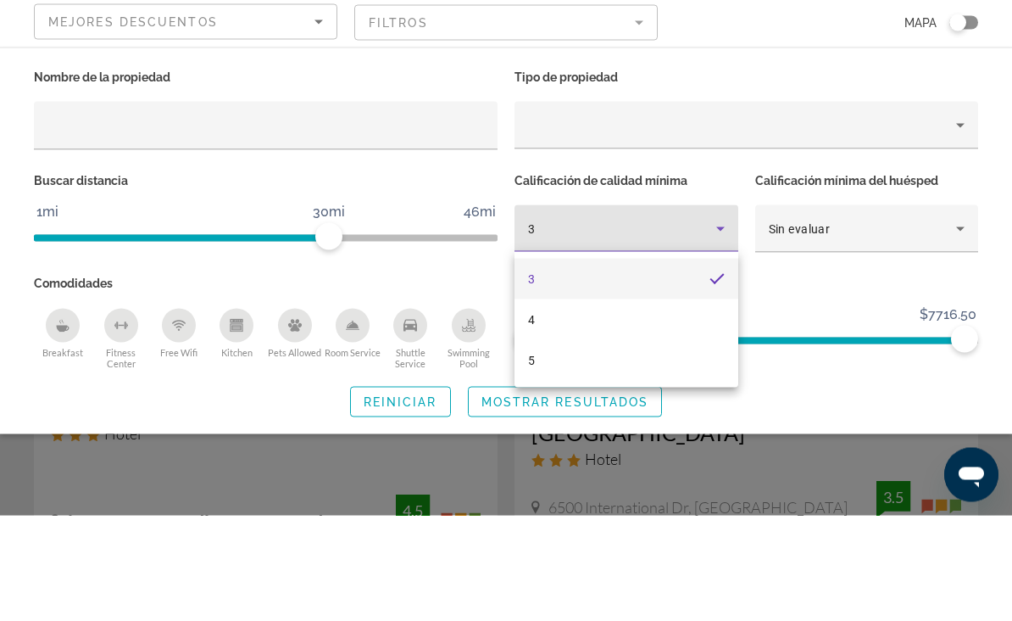
scroll to position [106, 0]
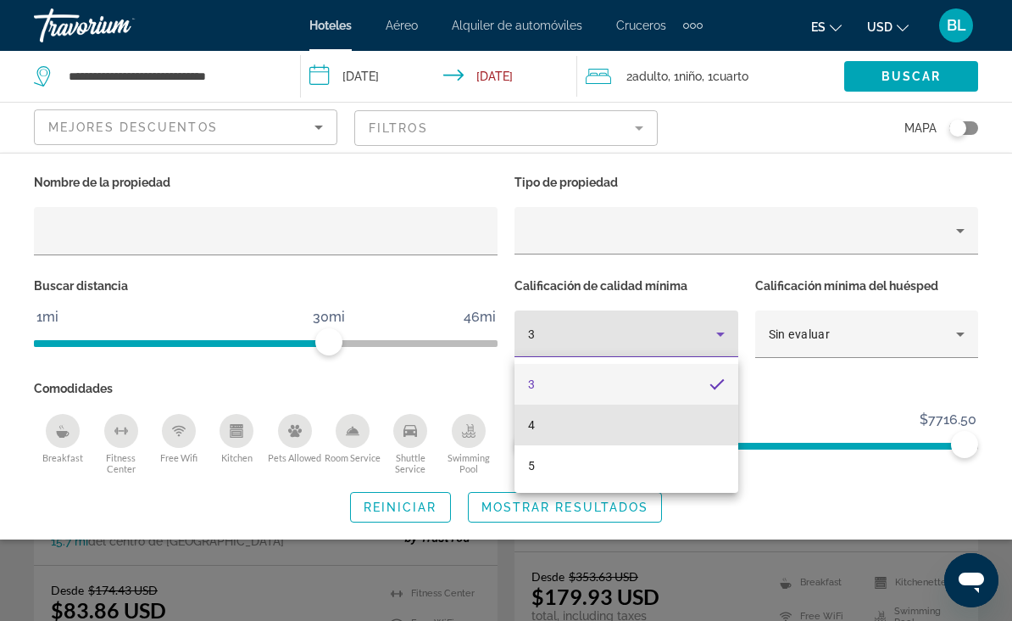
click at [606, 431] on mat-option "4" at bounding box center [627, 424] width 224 height 41
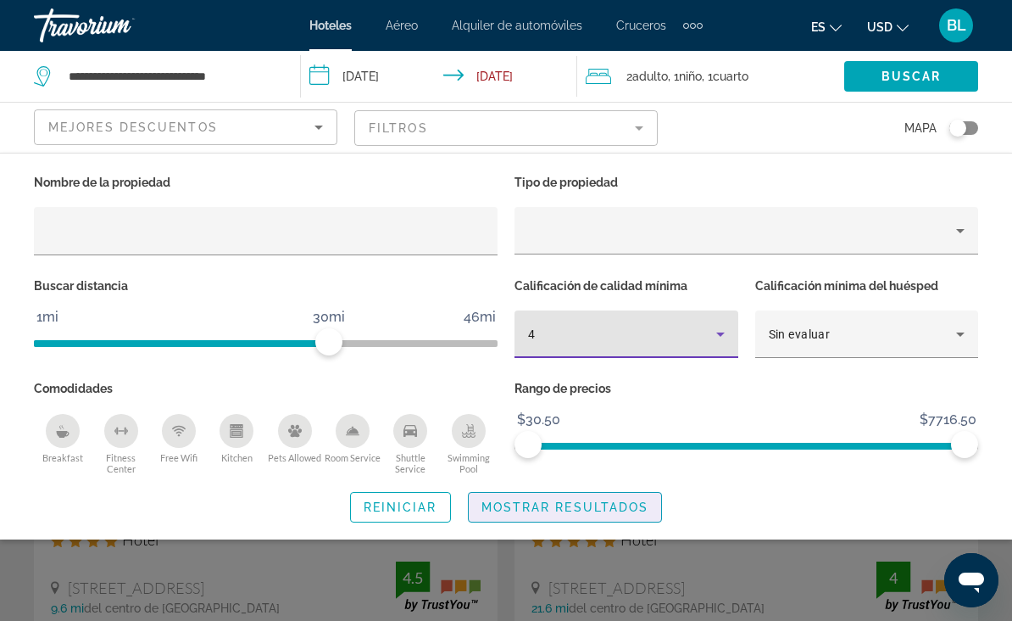
click at [598, 510] on span "Mostrar resultados" at bounding box center [566, 507] width 168 height 14
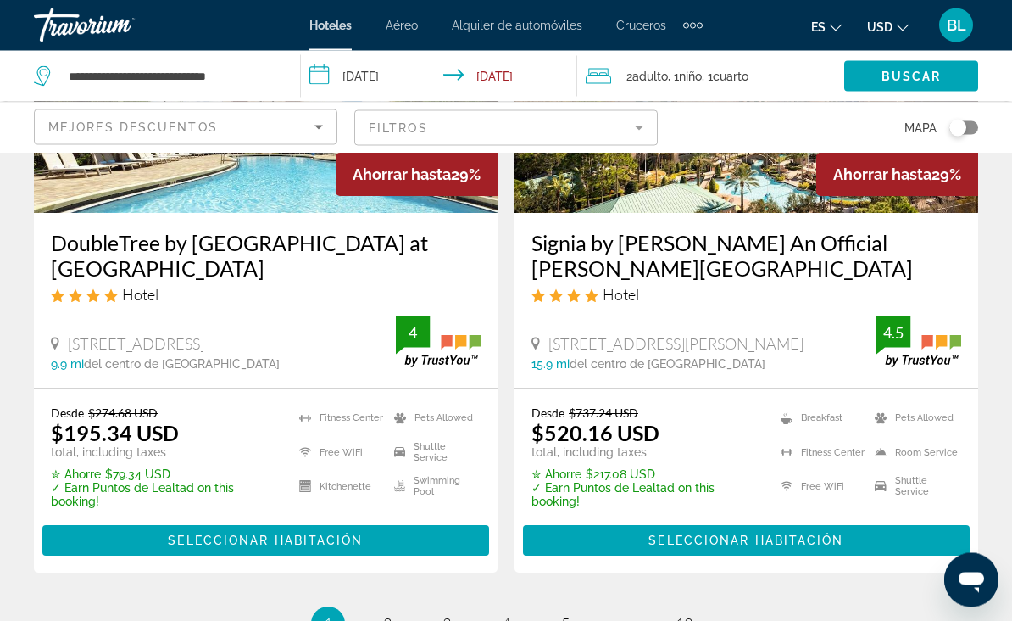
scroll to position [3763, 0]
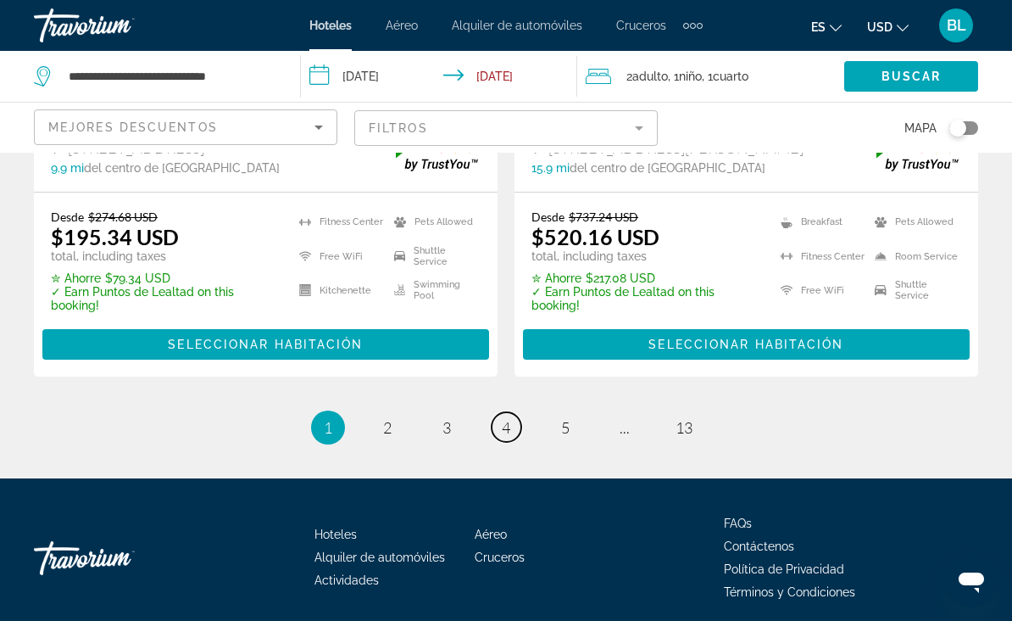
click at [502, 418] on span "4" at bounding box center [506, 427] width 8 height 19
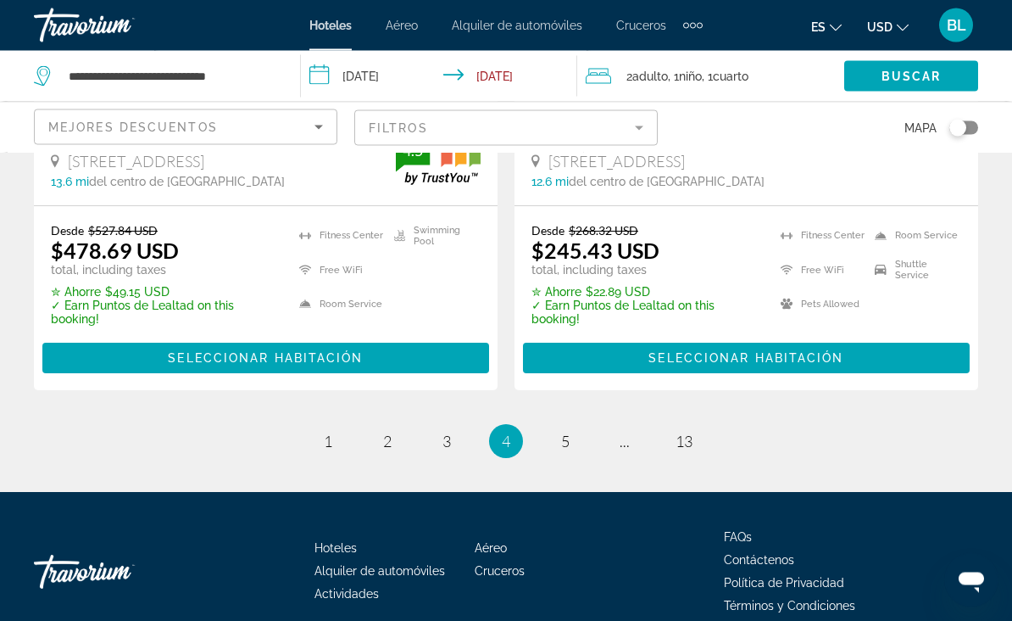
scroll to position [3647, 0]
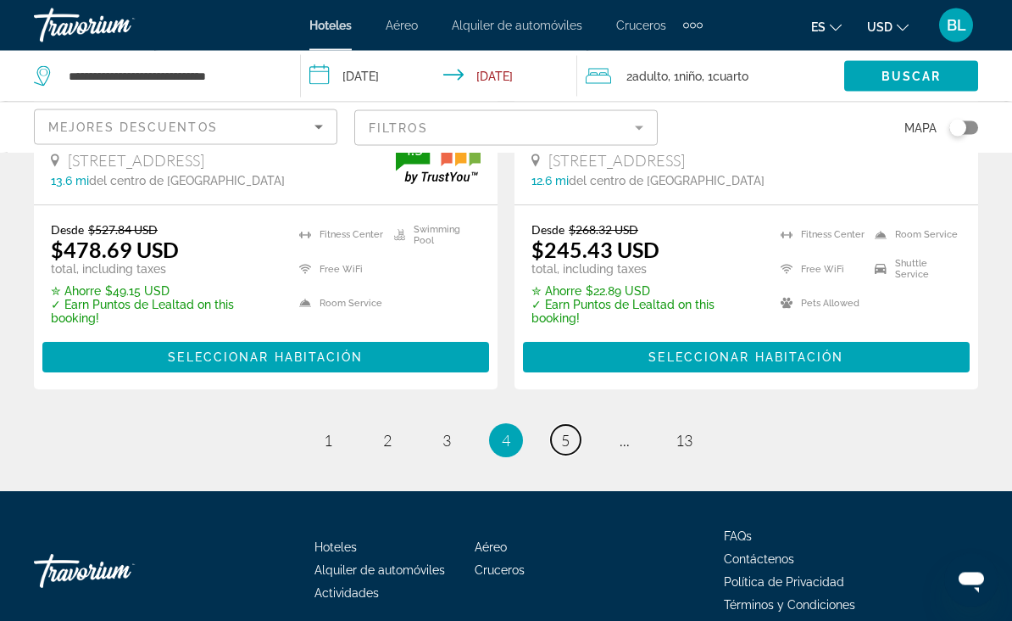
click at [564, 450] on span "5" at bounding box center [565, 441] width 8 height 19
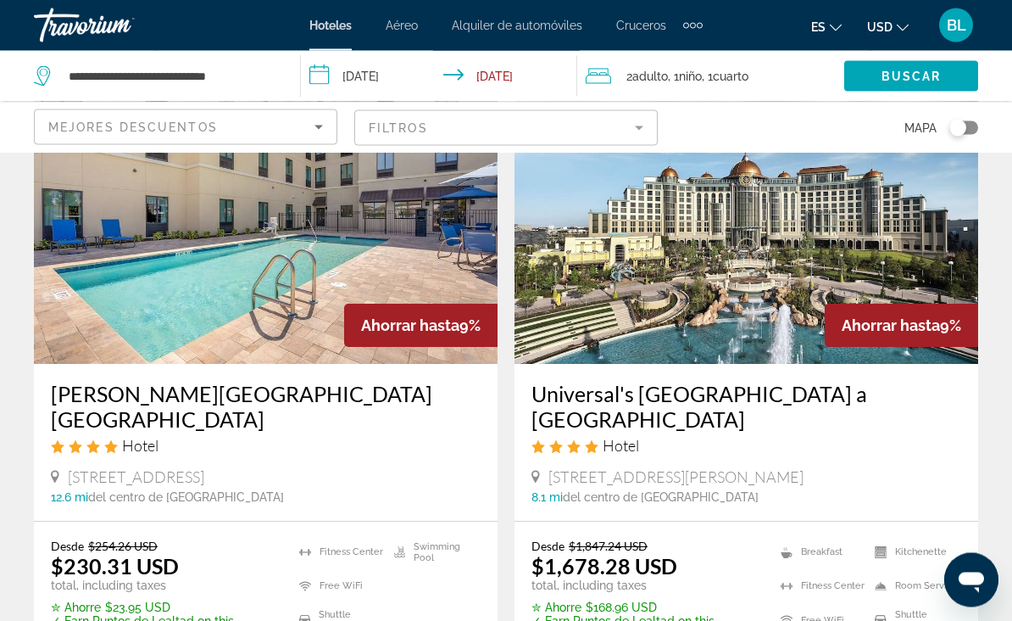
scroll to position [756, 0]
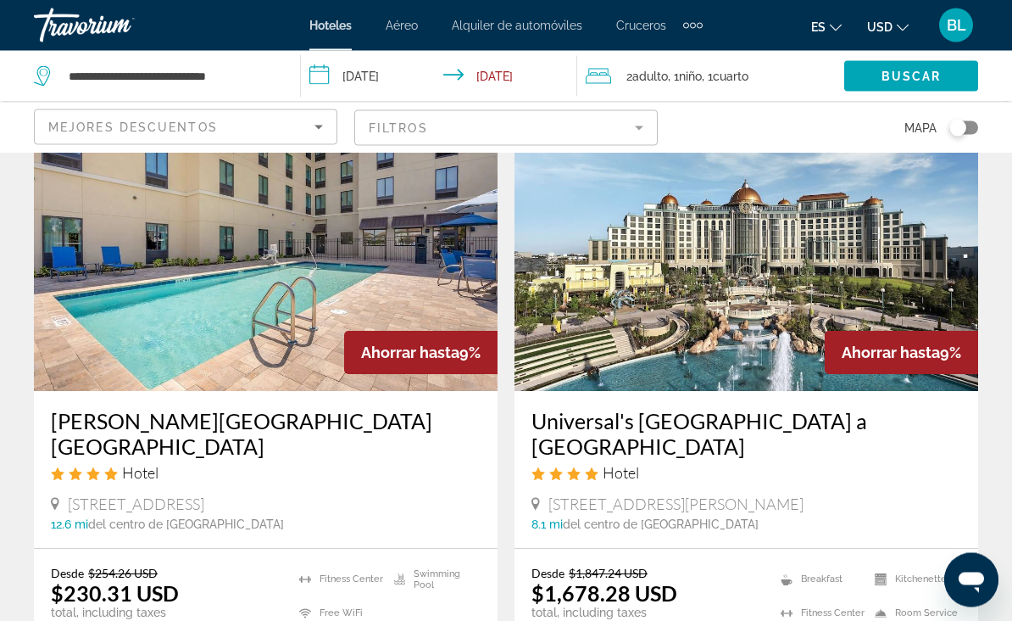
click at [895, 278] on img "Main content" at bounding box center [747, 255] width 464 height 271
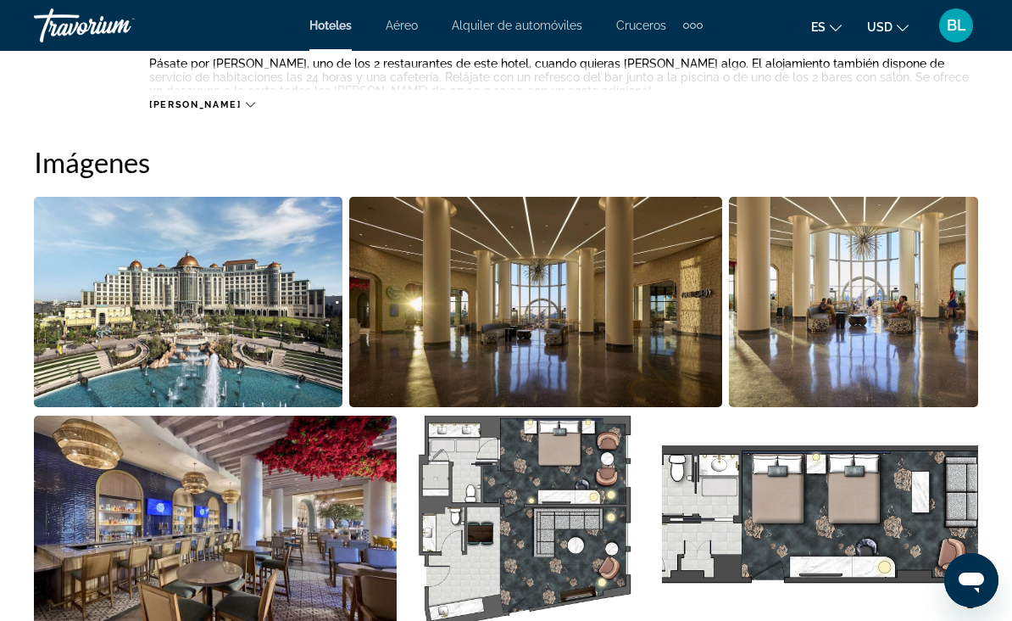
scroll to position [1049, 0]
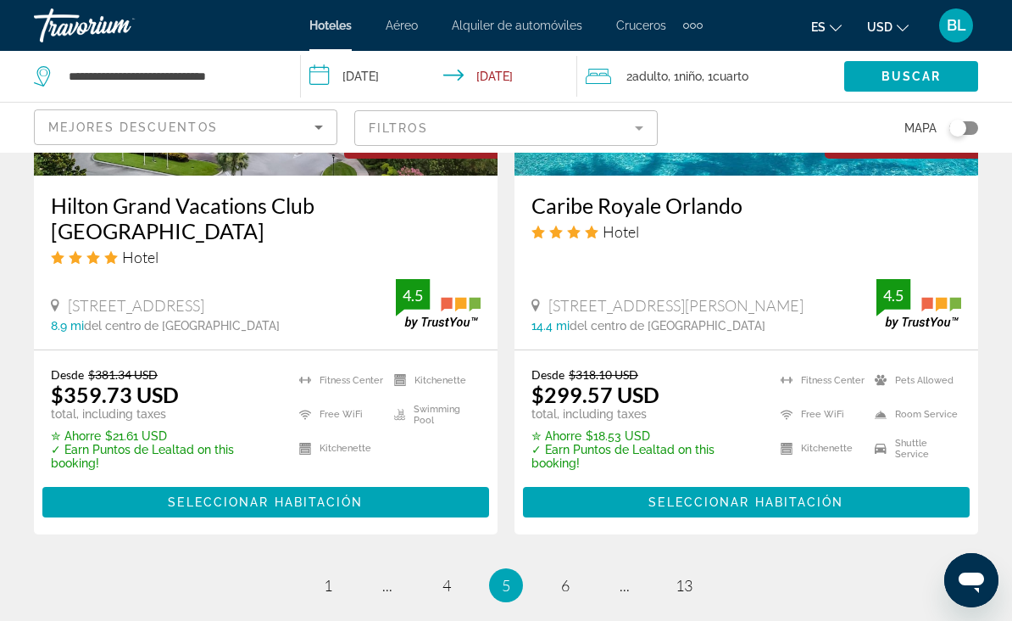
scroll to position [3612, 0]
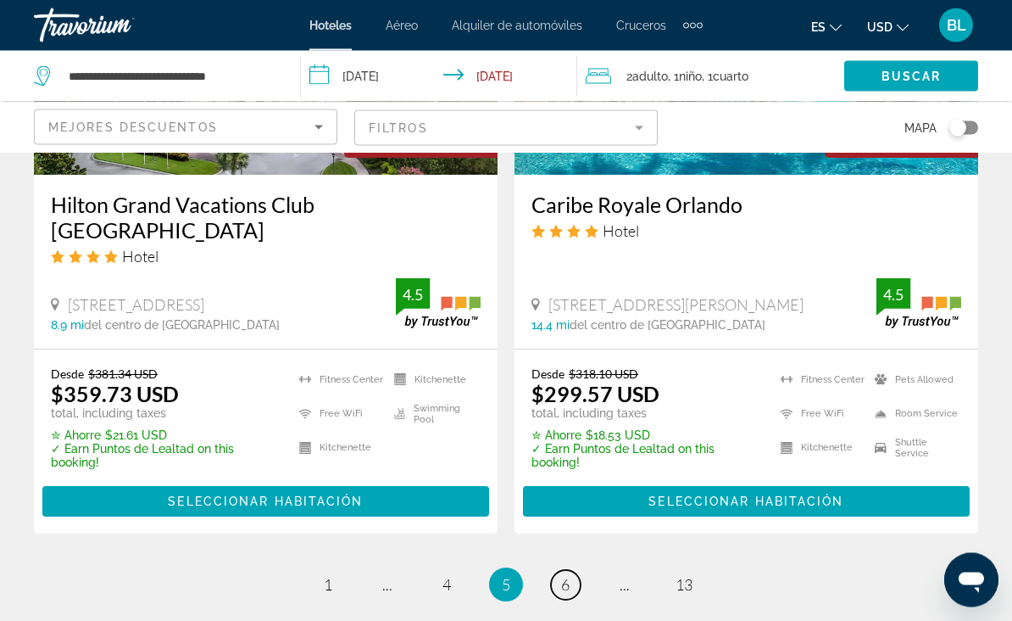
click at [555, 571] on link "page 6" at bounding box center [566, 586] width 30 height 30
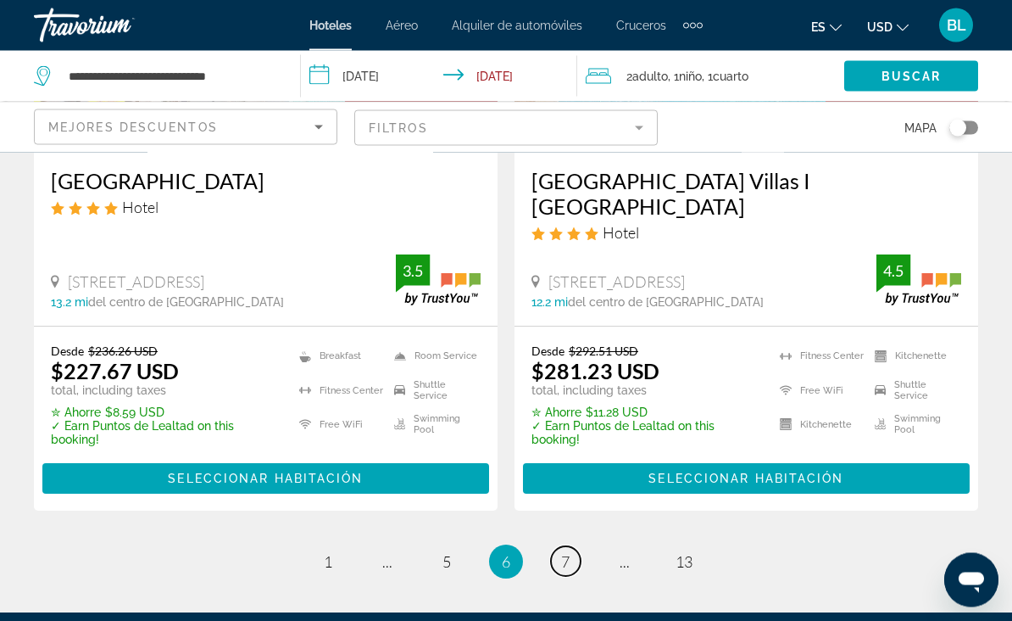
scroll to position [3642, 0]
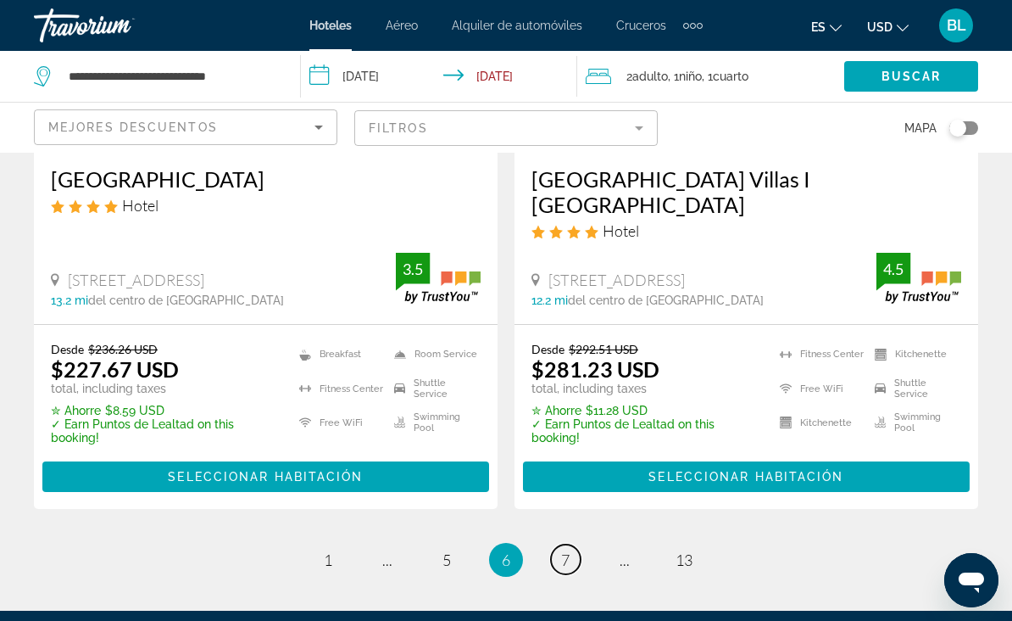
click at [560, 544] on link "page 7" at bounding box center [566, 559] width 30 height 30
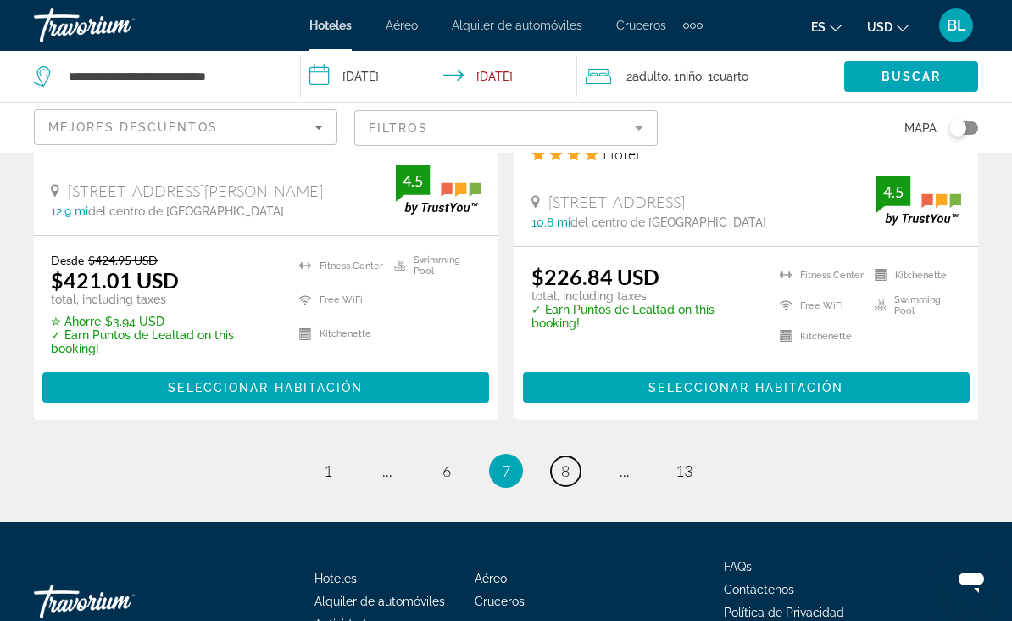
scroll to position [3723, 0]
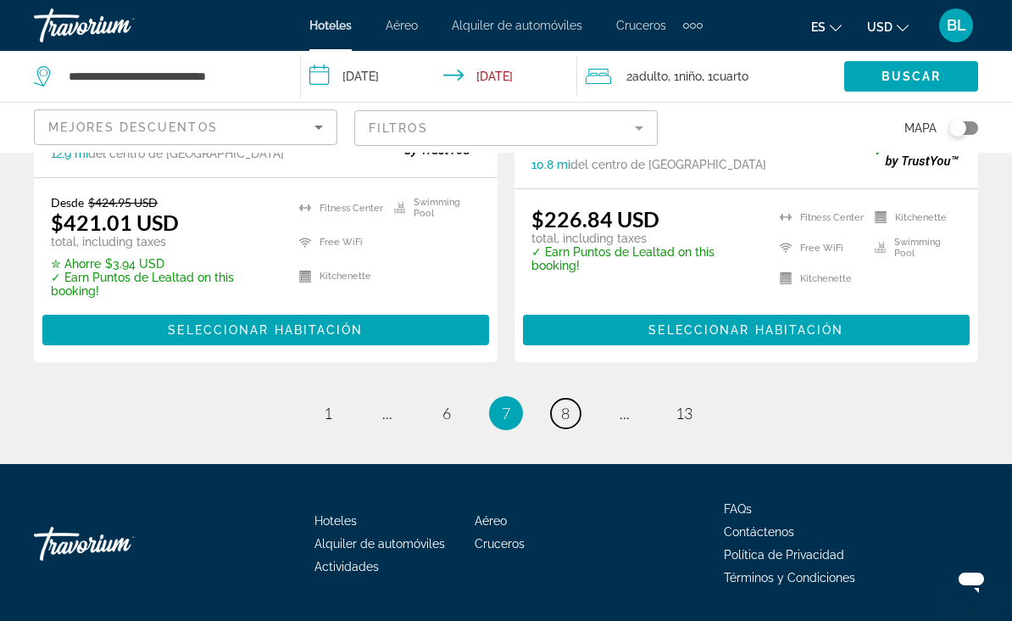
click at [556, 414] on link "page 8" at bounding box center [566, 414] width 30 height 30
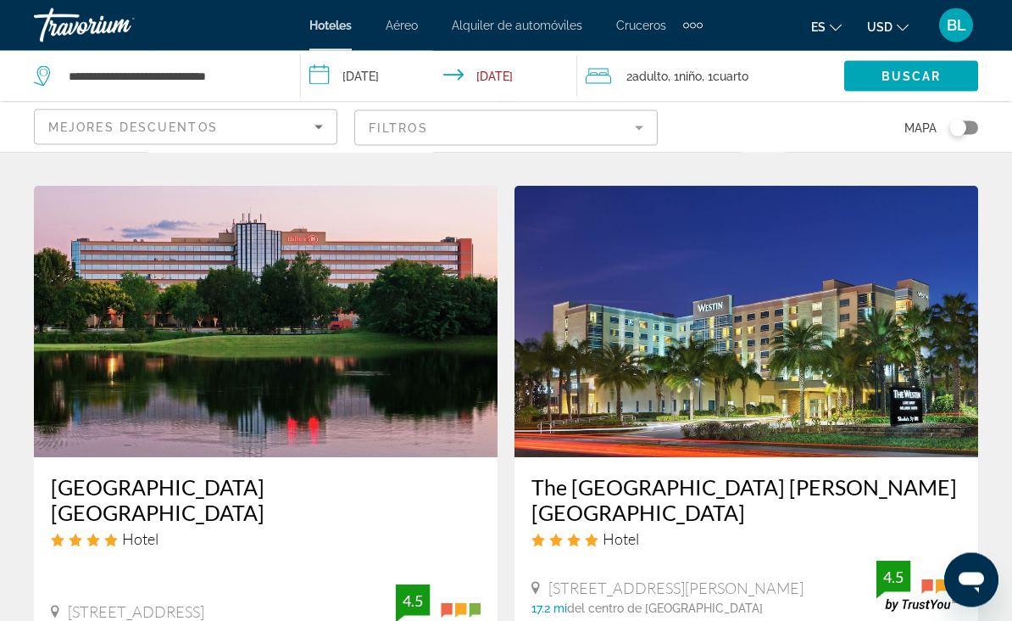
scroll to position [644, 0]
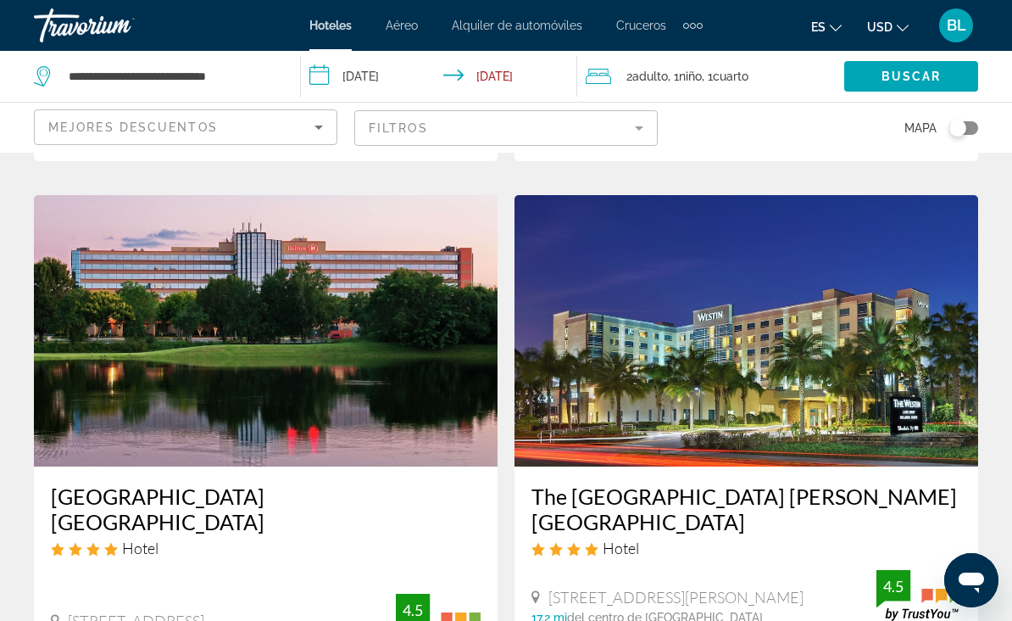
click at [635, 123] on mat-form-field "Filtros" at bounding box center [506, 128] width 304 height 36
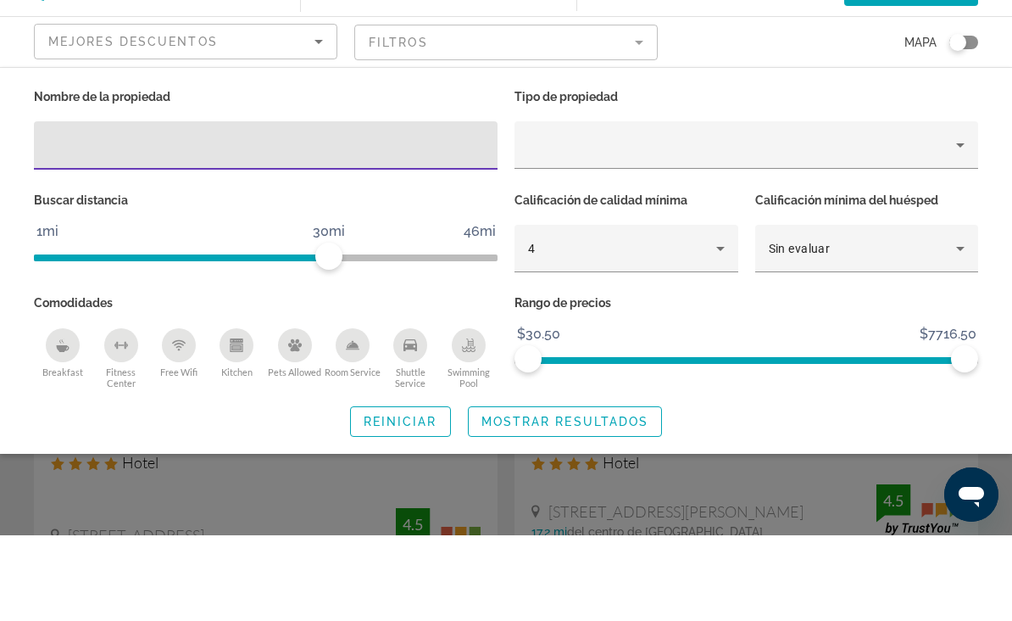
click at [250, 221] on input "Hotel Filters" at bounding box center [265, 231] width 437 height 20
type input "******"
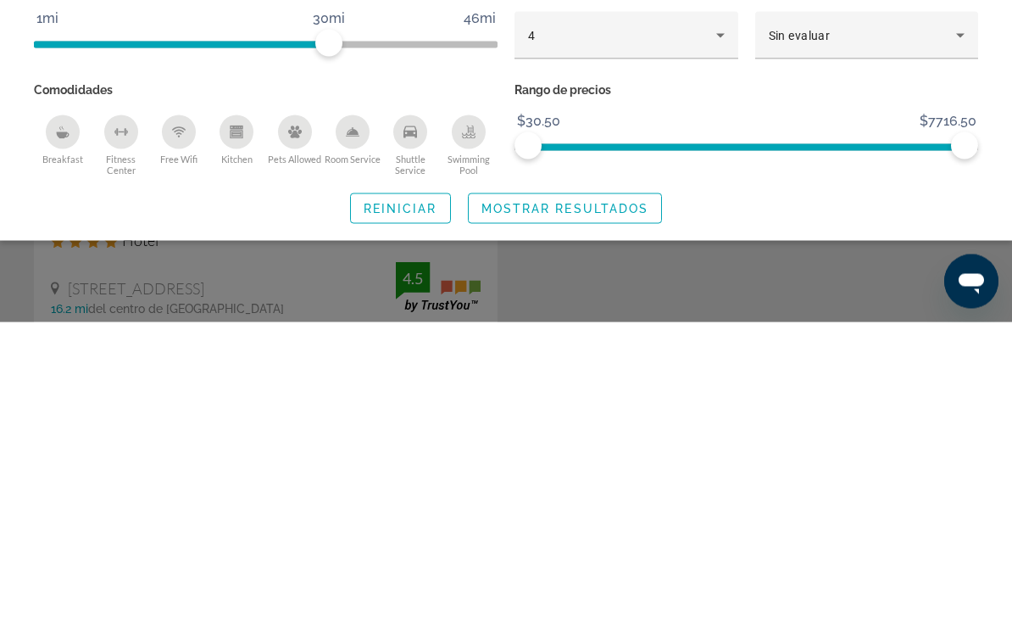
click at [611, 487] on span "Search widget" at bounding box center [565, 507] width 193 height 41
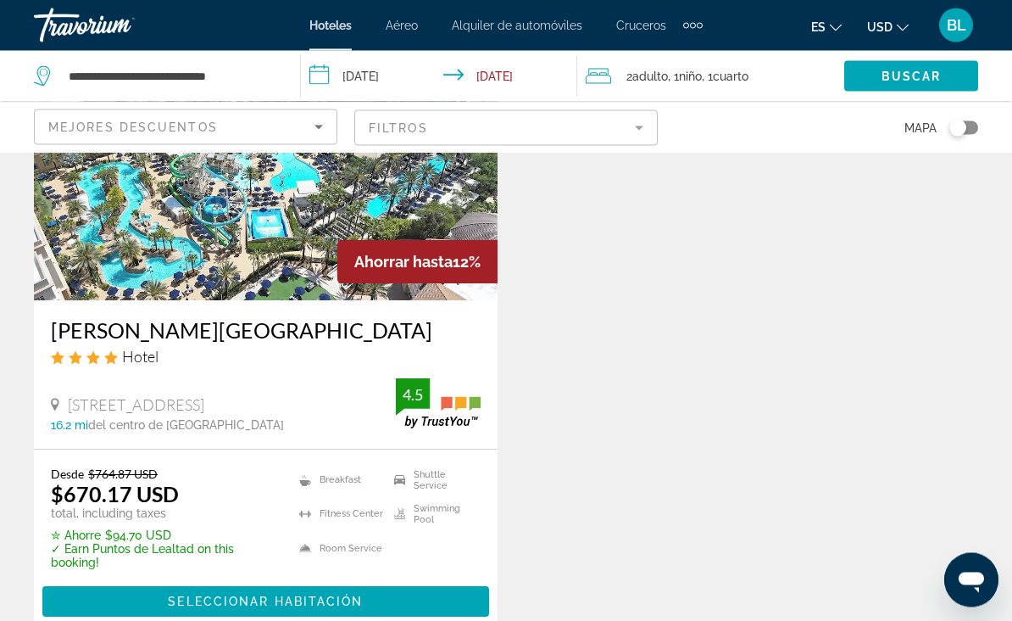
scroll to position [183, 0]
click at [398, 337] on h3 "Gaylord Palms Resort & Convention Center" at bounding box center [266, 329] width 430 height 25
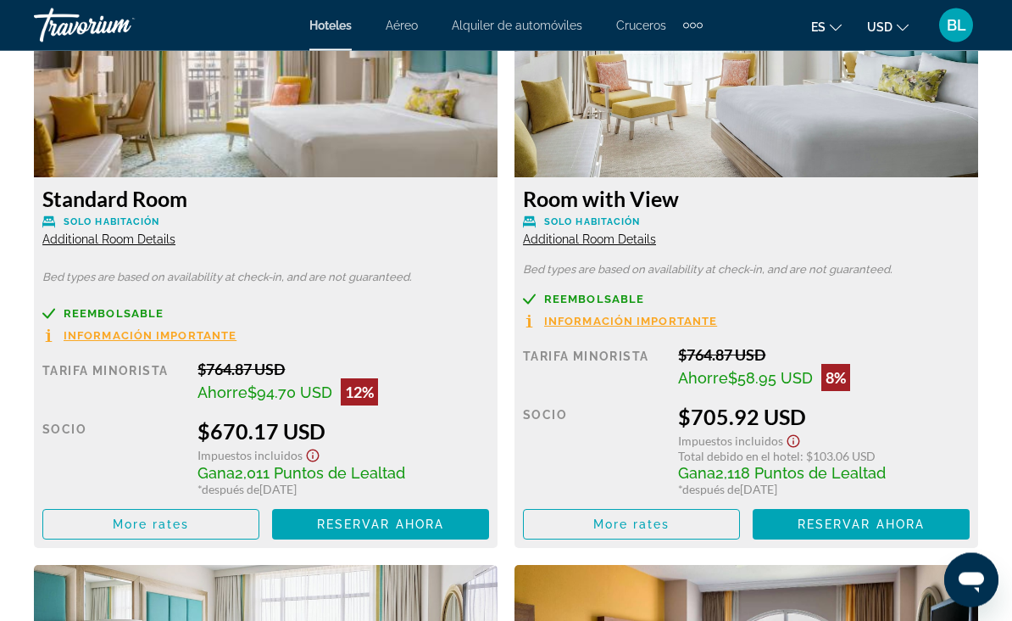
scroll to position [2732, 0]
click at [325, 494] on div "Tarifa Minorista $764.87 USD Ahorre $94.70 USD 12% cuando canjeas Socio $670.17…" at bounding box center [265, 450] width 447 height 180
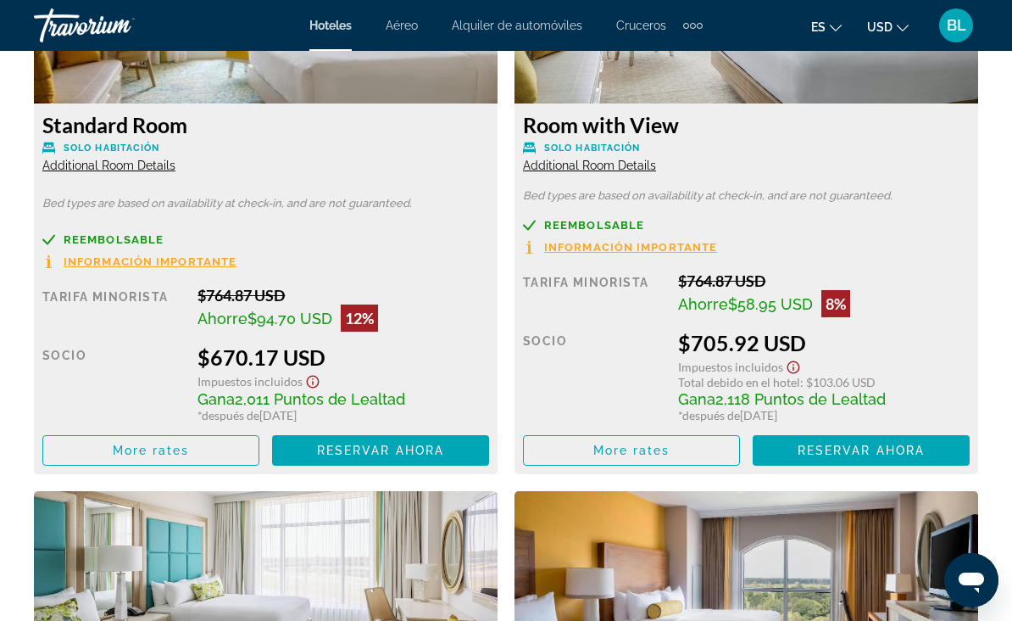
scroll to position [2808, 0]
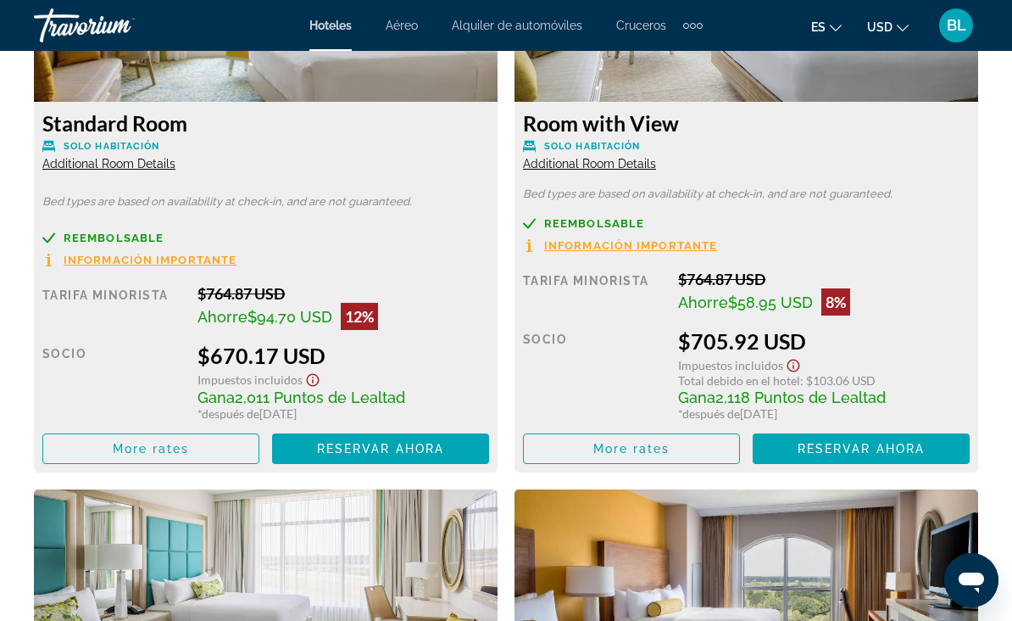
click at [659, 454] on span "Main content" at bounding box center [631, 448] width 215 height 41
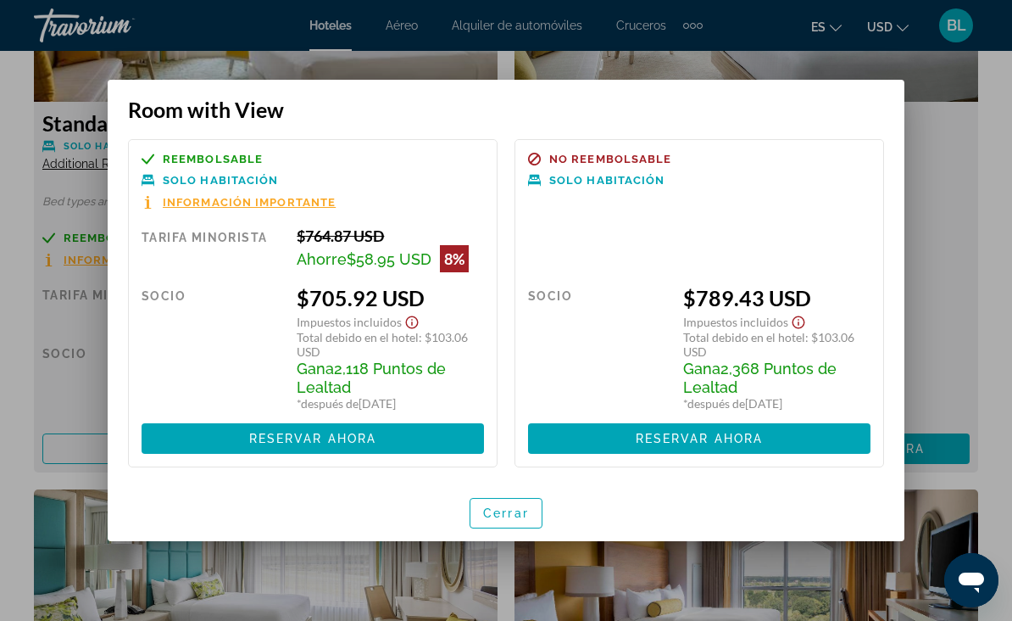
click at [509, 519] on span "Cerrar" at bounding box center [506, 513] width 46 height 14
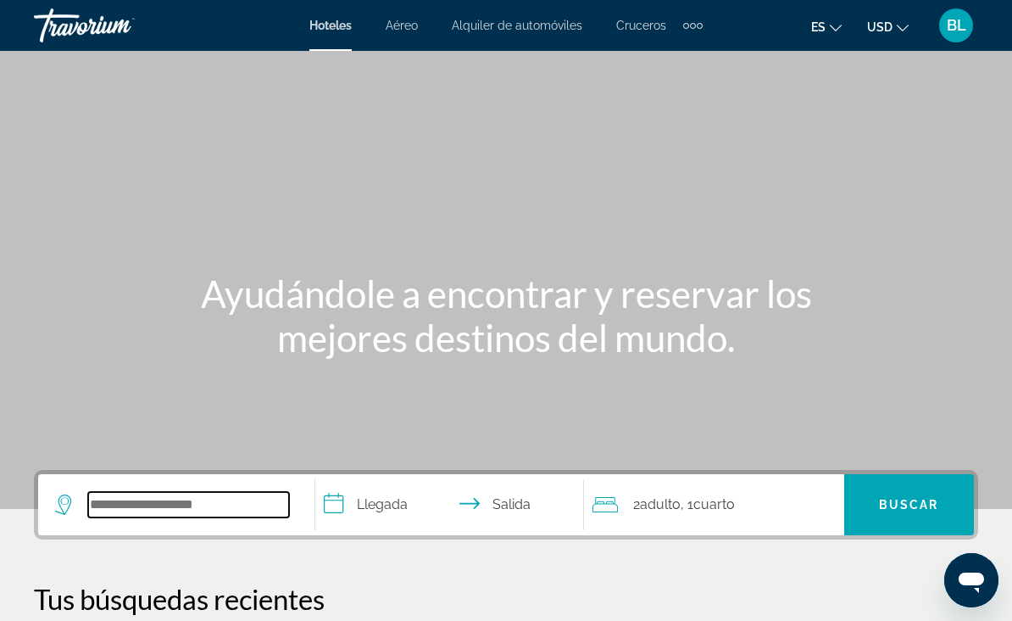
click at [156, 516] on input "Search widget" at bounding box center [188, 504] width 201 height 25
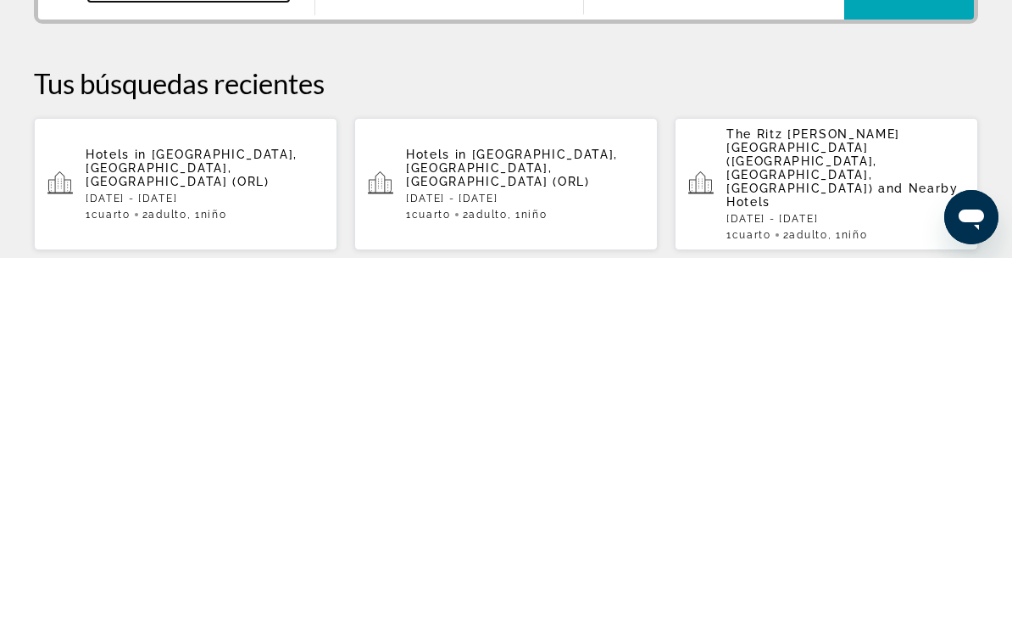
scroll to position [155, 0]
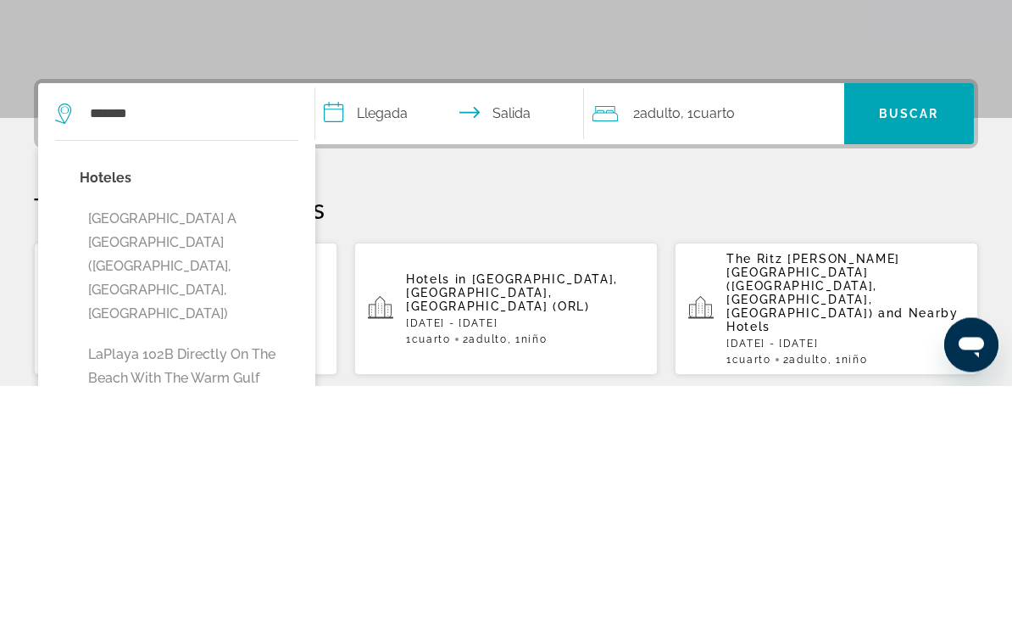
click at [201, 438] on button "[GEOGRAPHIC_DATA] A [GEOGRAPHIC_DATA] ([GEOGRAPHIC_DATA], [GEOGRAPHIC_DATA], [G…" at bounding box center [189, 501] width 219 height 127
type input "**********"
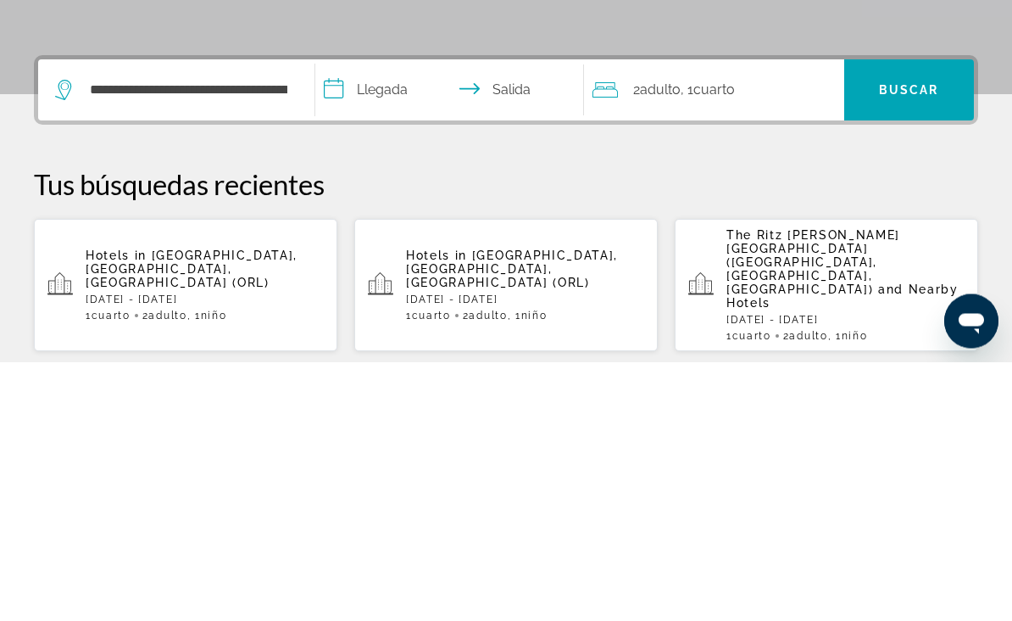
click at [390, 319] on input "**********" at bounding box center [453, 352] width 276 height 66
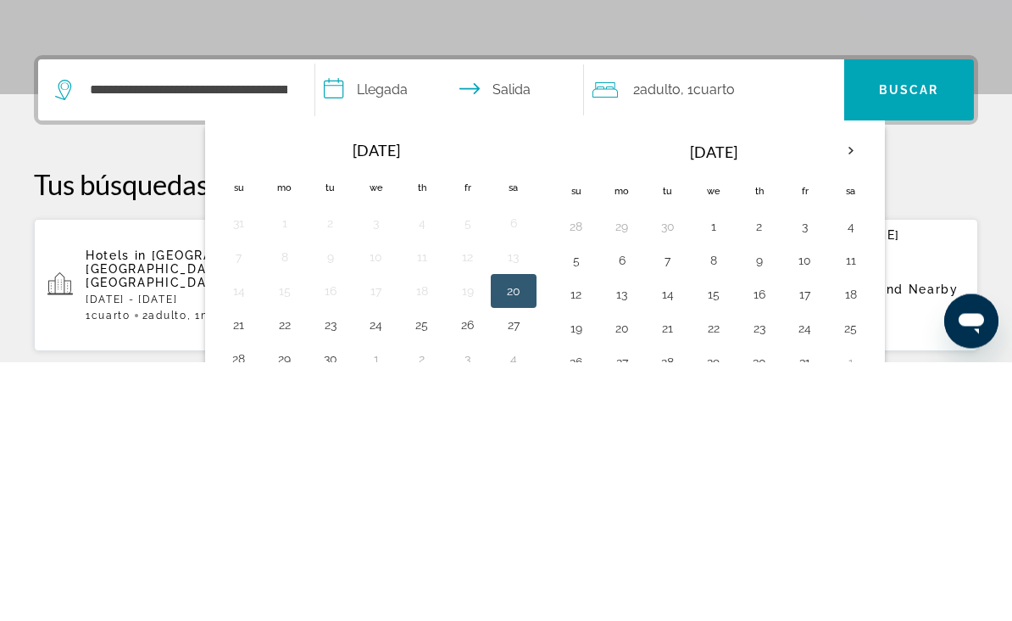
scroll to position [415, 0]
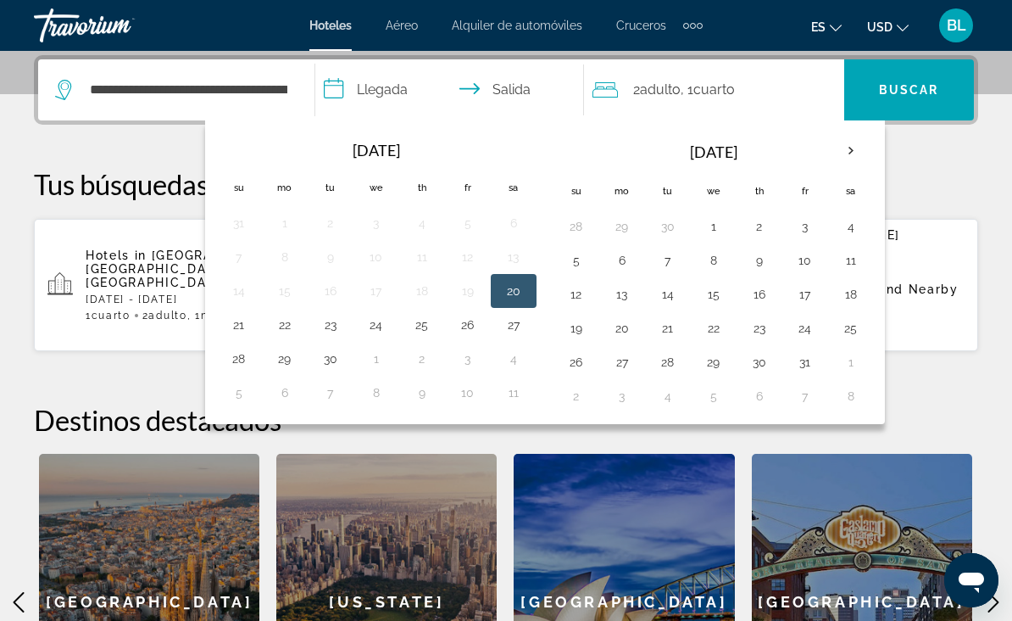
click at [812, 288] on button "17" at bounding box center [805, 294] width 27 height 24
click at [582, 330] on button "19" at bounding box center [576, 328] width 27 height 24
type input "**********"
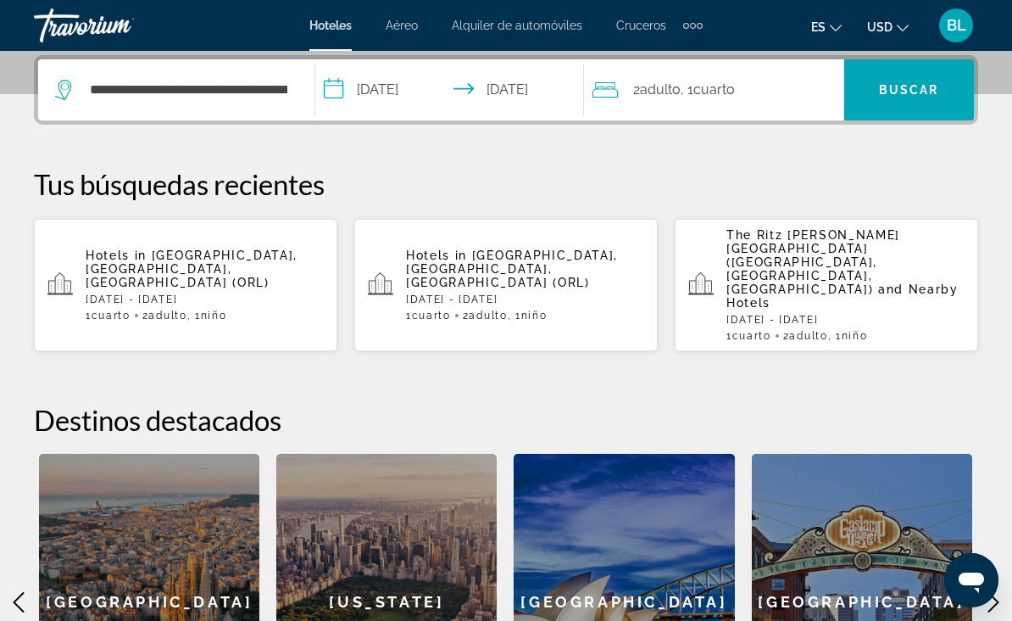
click at [708, 90] on span "Cuarto" at bounding box center [715, 89] width 42 height 16
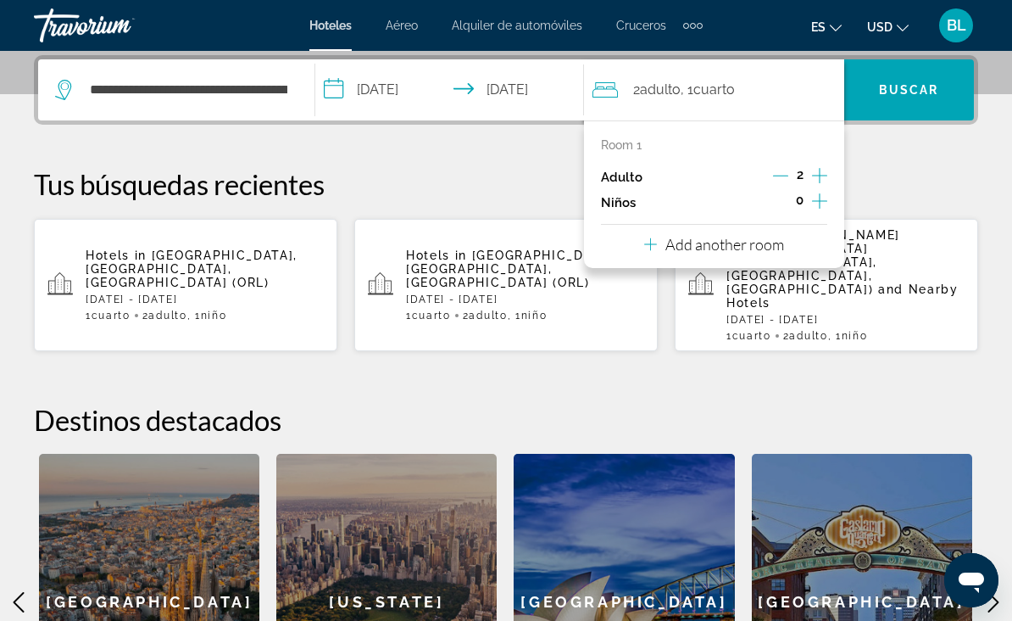
click at [818, 206] on icon "Increment children" at bounding box center [819, 201] width 15 height 20
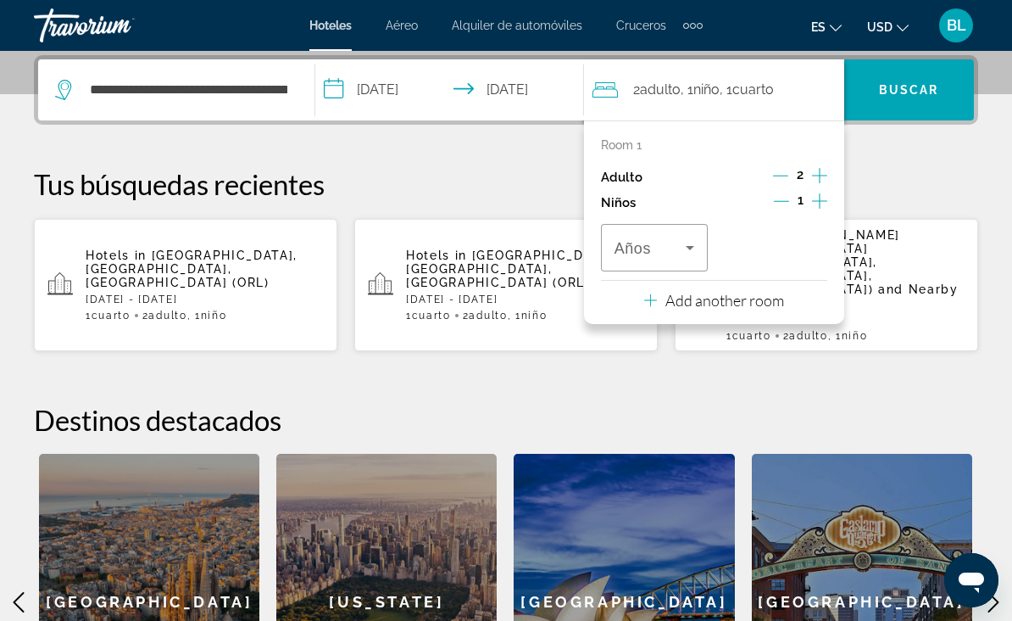
click at [660, 253] on span "Travelers: 2 adults, 1 child" at bounding box center [650, 247] width 71 height 20
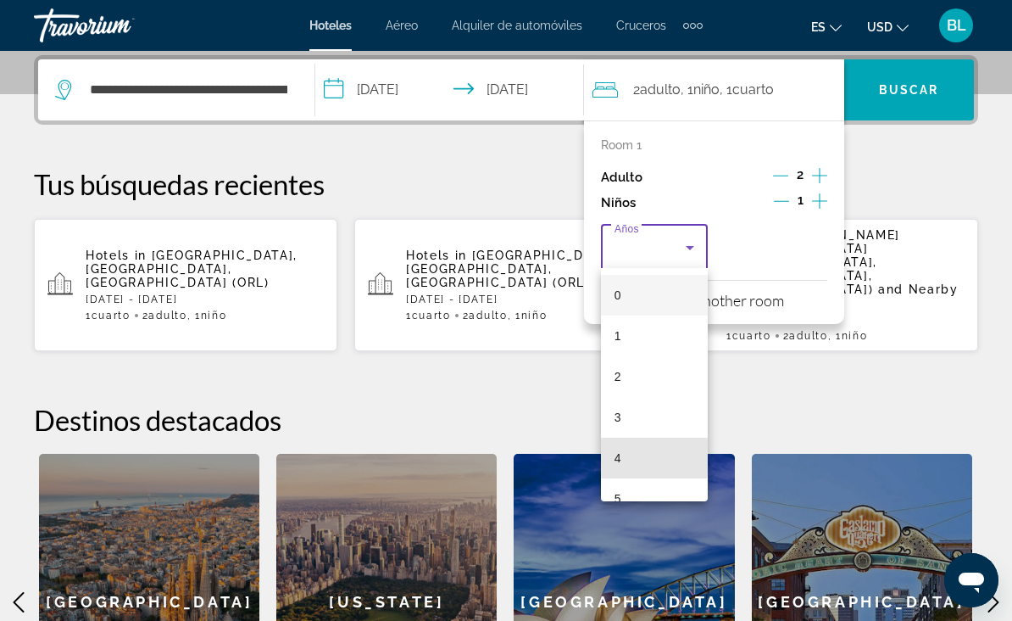
click at [640, 456] on mat-option "4" at bounding box center [654, 458] width 107 height 41
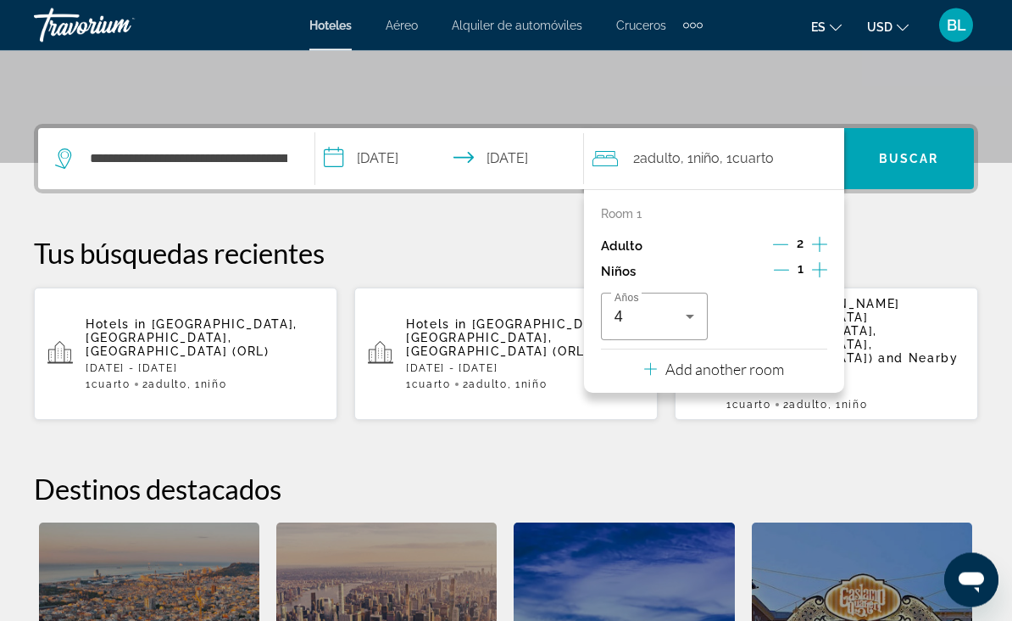
scroll to position [346, 0]
click at [910, 149] on span "Search widget" at bounding box center [910, 158] width 130 height 41
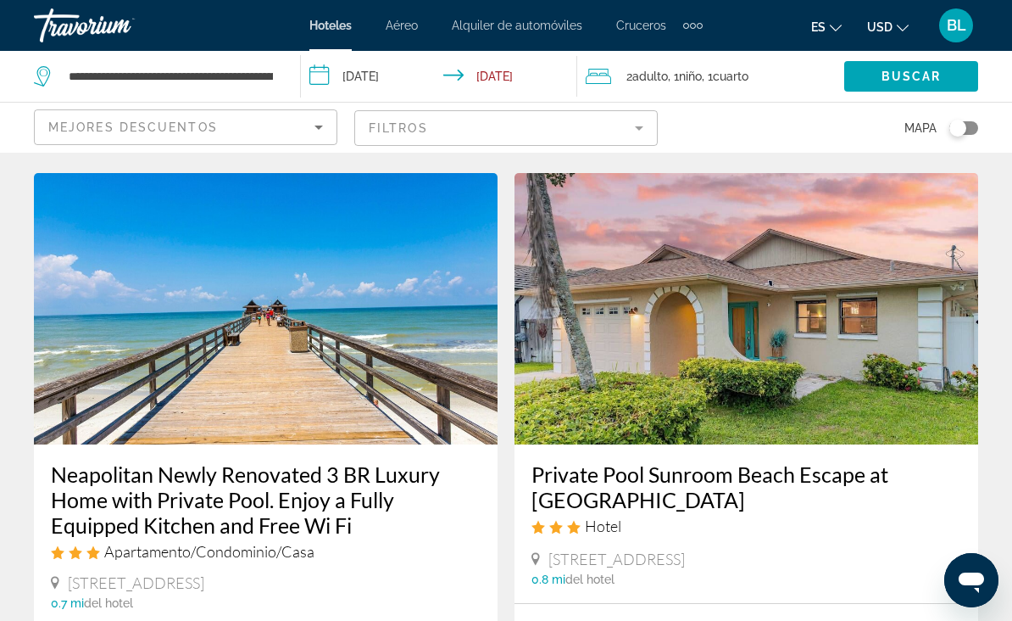
scroll to position [1405, 0]
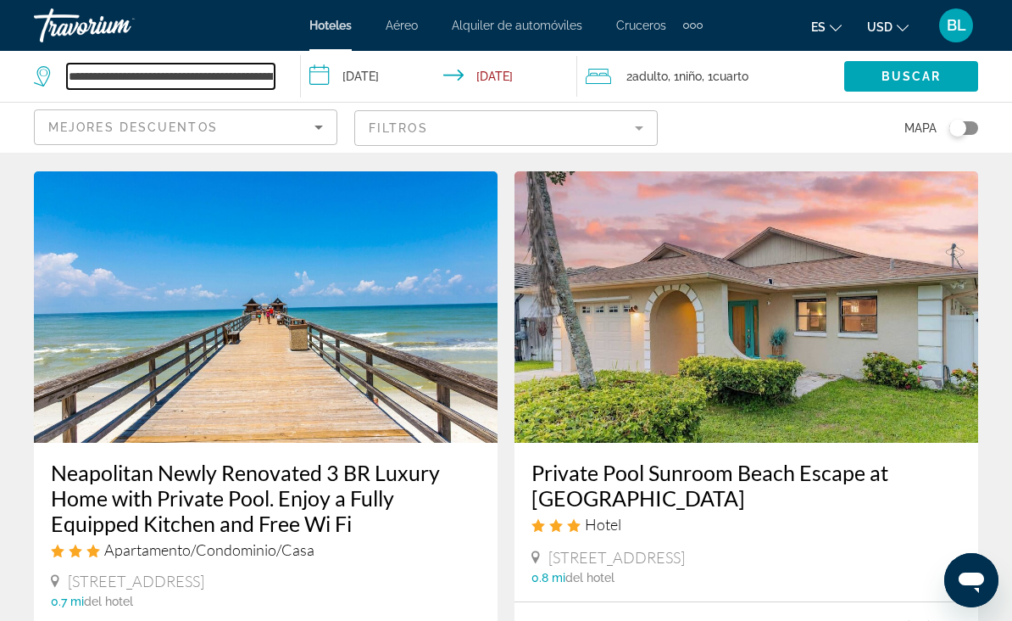
click at [204, 79] on input "**********" at bounding box center [171, 76] width 208 height 25
click at [274, 71] on input "**********" at bounding box center [171, 76] width 208 height 25
click at [82, 68] on input "**********" at bounding box center [171, 76] width 208 height 25
click at [265, 80] on input "**********" at bounding box center [171, 76] width 208 height 25
click at [98, 75] on input "**********" at bounding box center [171, 76] width 208 height 25
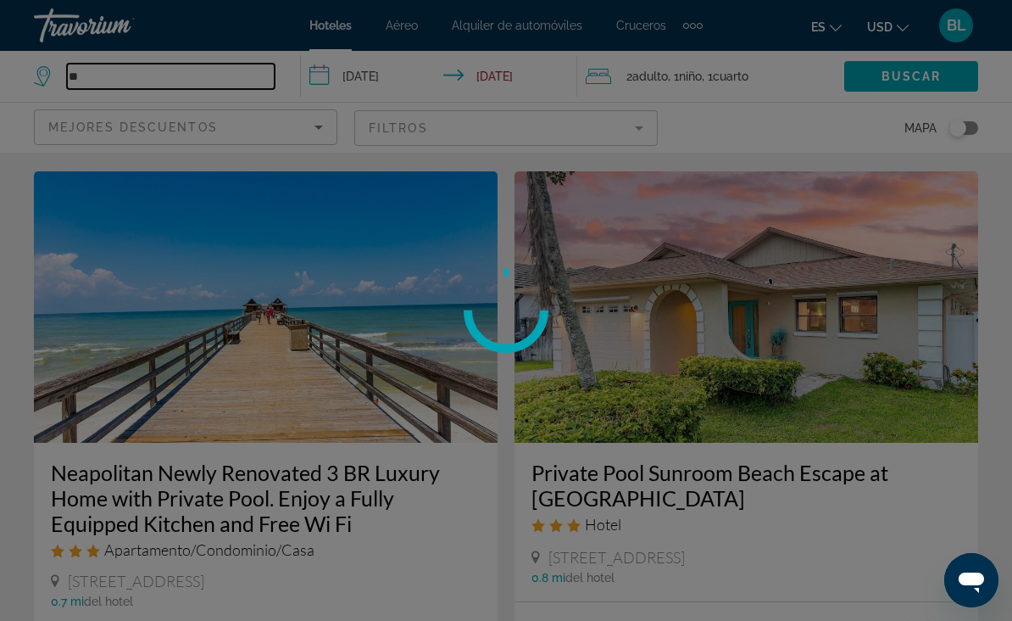
type input "*"
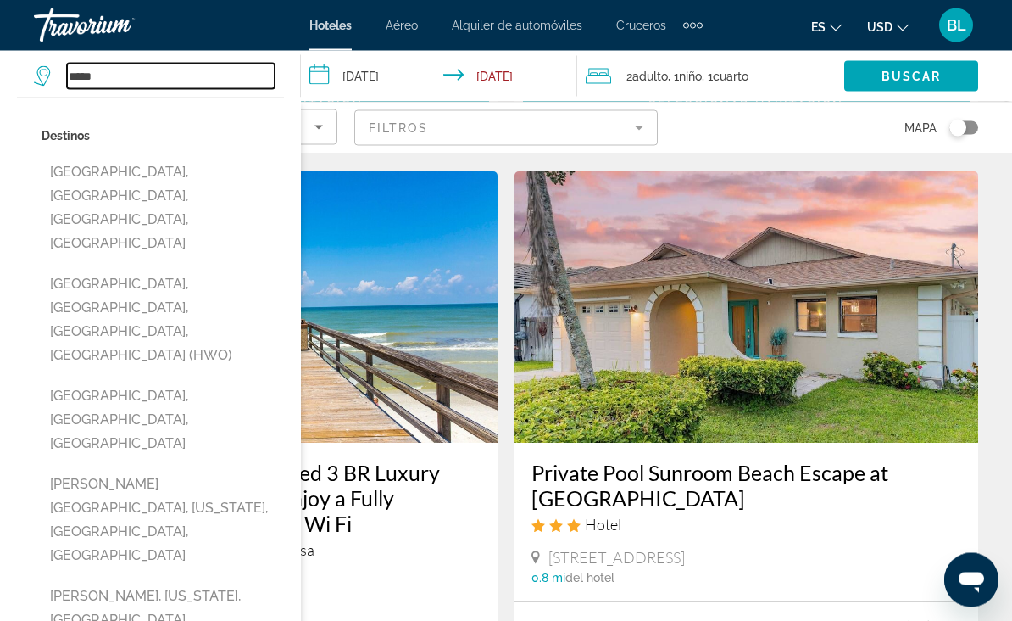
scroll to position [1403, 0]
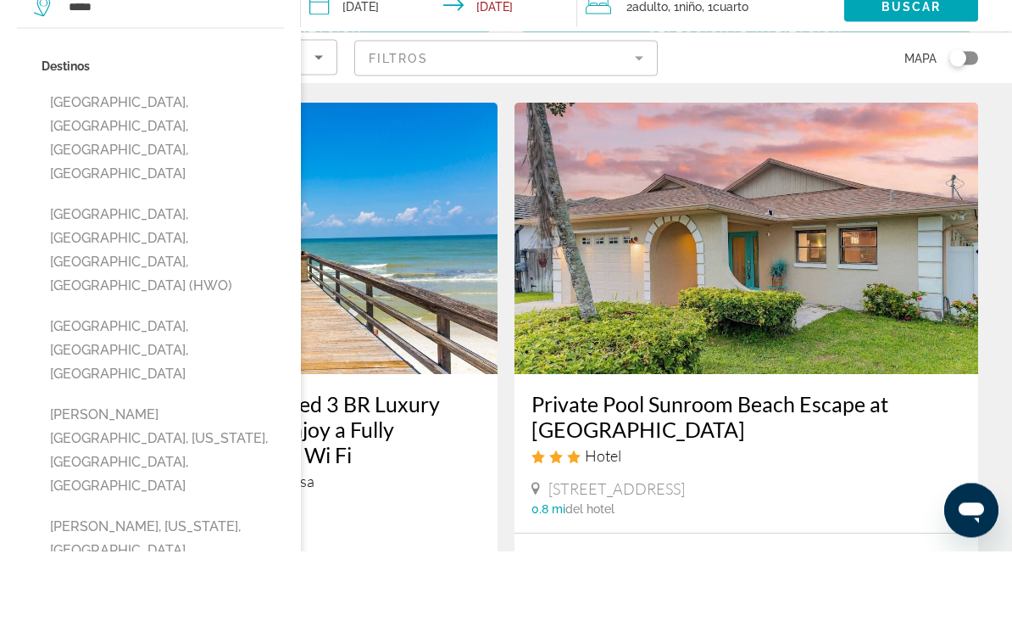
click at [163, 268] on button "[GEOGRAPHIC_DATA], [GEOGRAPHIC_DATA], [GEOGRAPHIC_DATA], [GEOGRAPHIC_DATA] (HWO)" at bounding box center [163, 319] width 243 height 103
type input "**********"
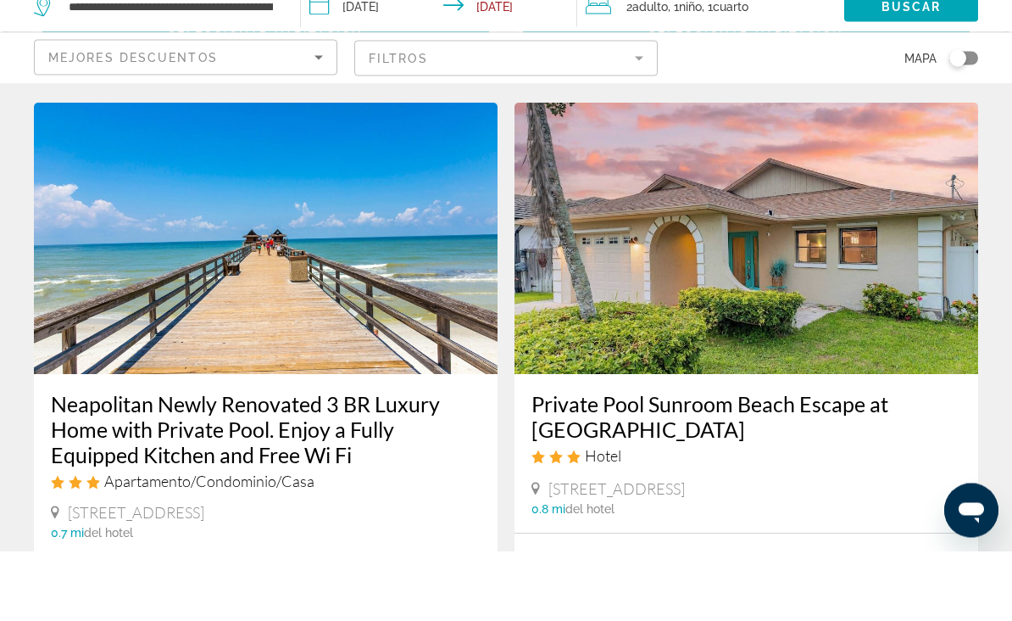
click at [934, 70] on span "Buscar" at bounding box center [912, 77] width 60 height 14
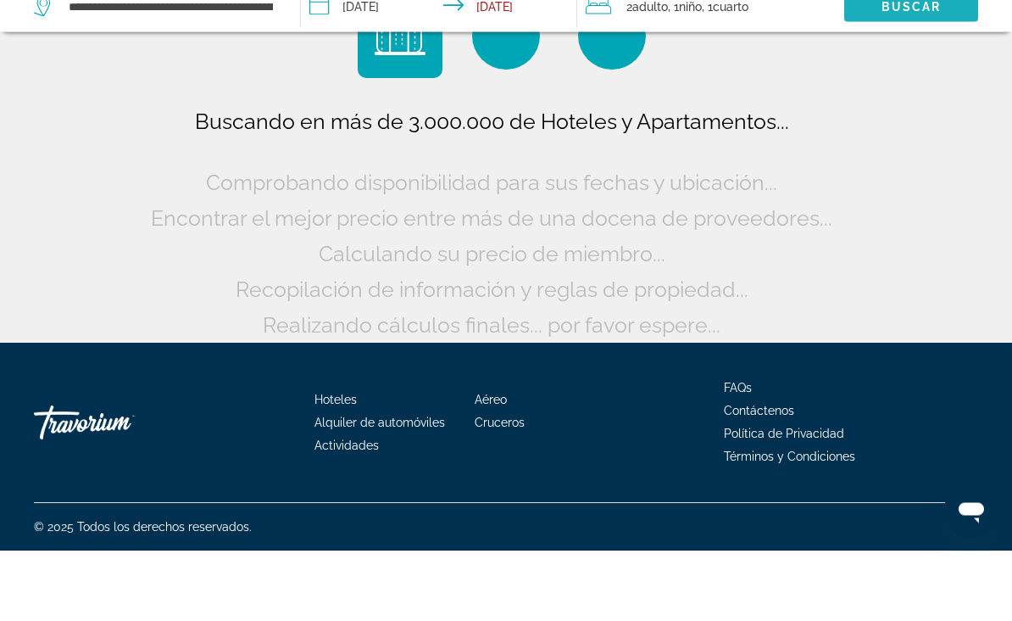
scroll to position [14, 0]
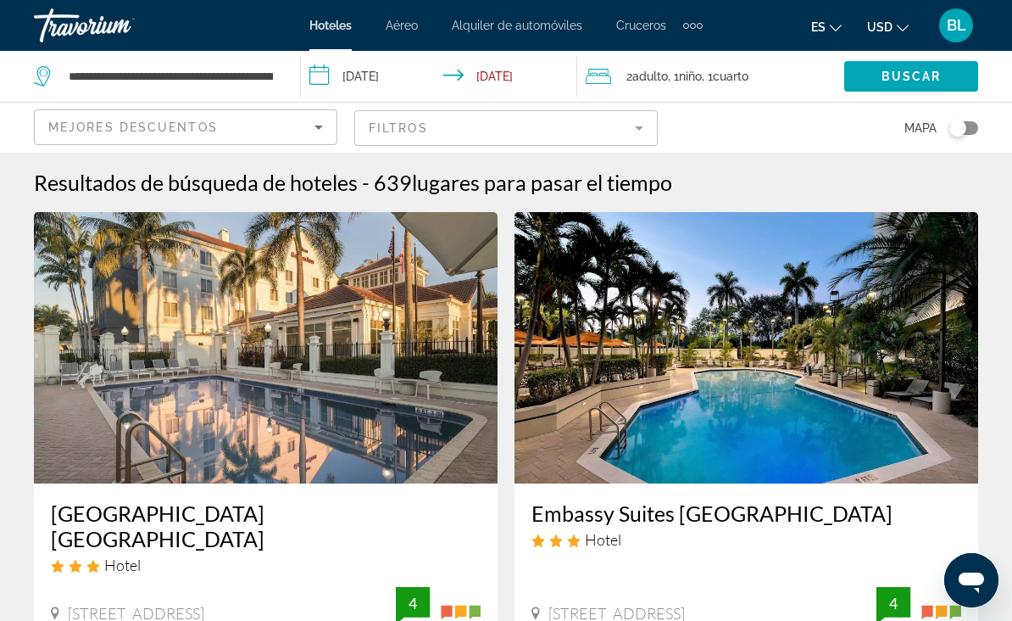
click at [542, 121] on mat-form-field "Filtros" at bounding box center [506, 128] width 304 height 36
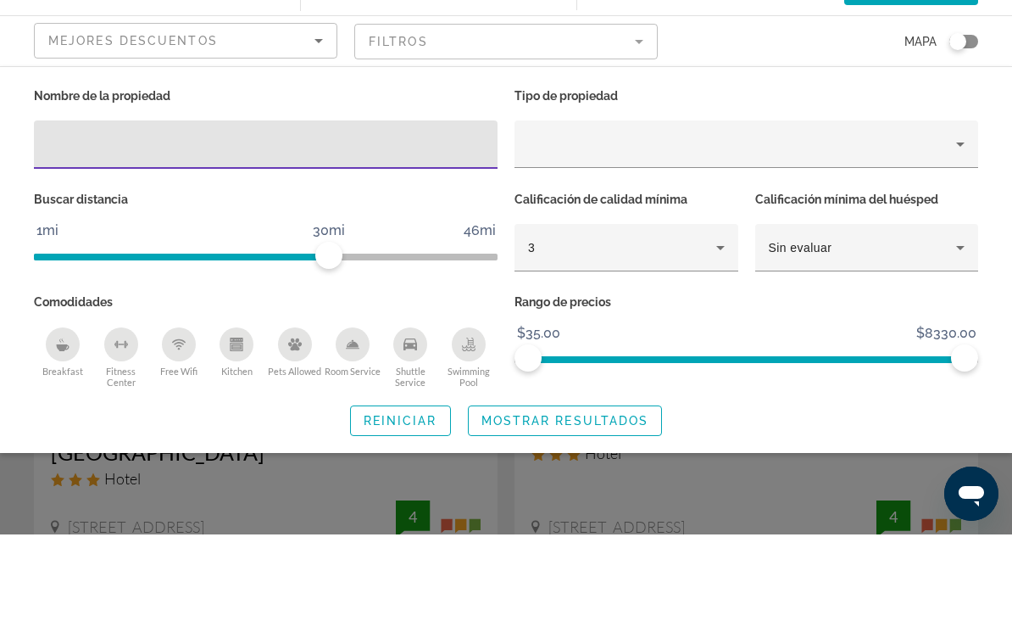
click at [583, 324] on div "3" at bounding box center [622, 334] width 188 height 20
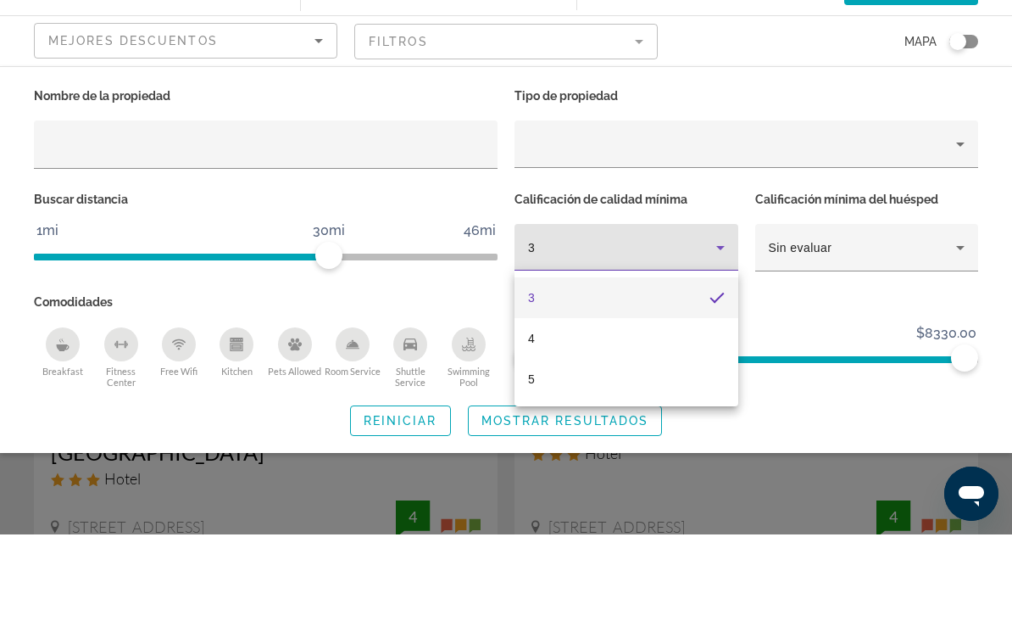
scroll to position [86, 0]
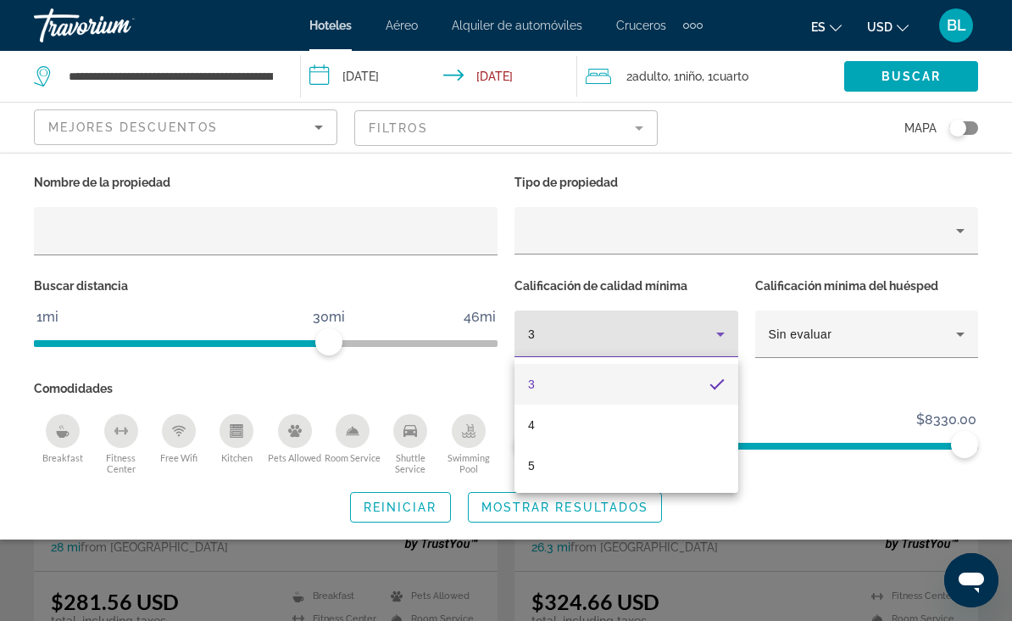
click at [576, 421] on mat-option "4" at bounding box center [627, 424] width 224 height 41
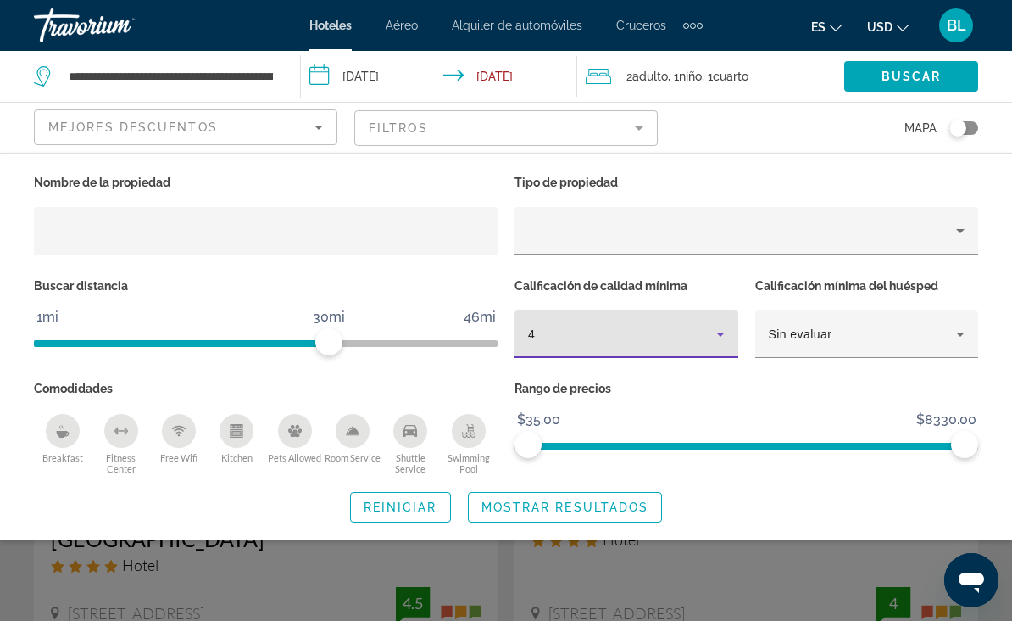
click at [595, 509] on span "Mostrar resultados" at bounding box center [566, 507] width 168 height 14
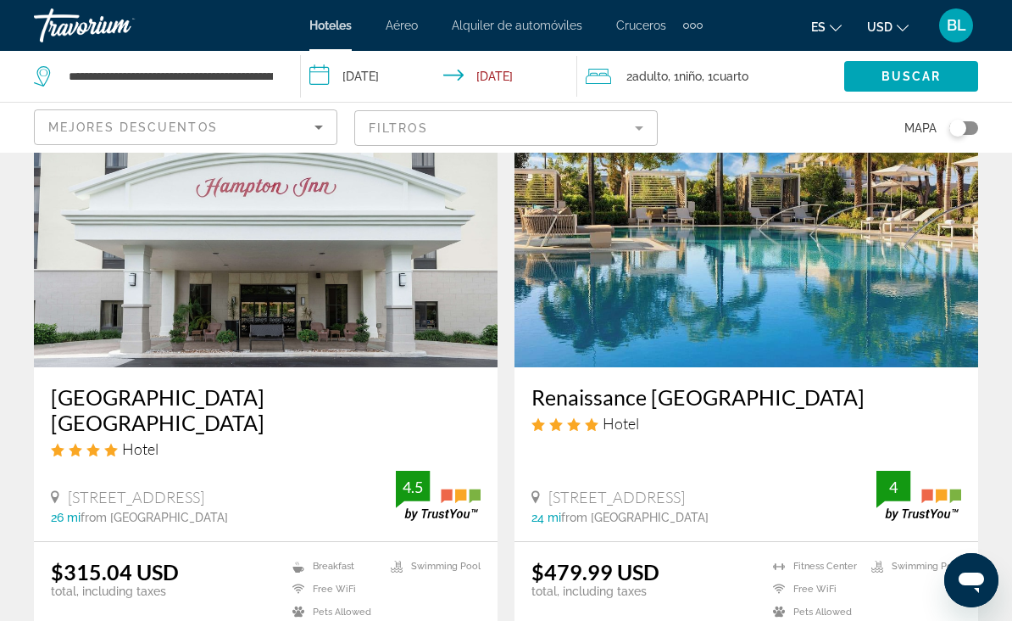
scroll to position [115, 0]
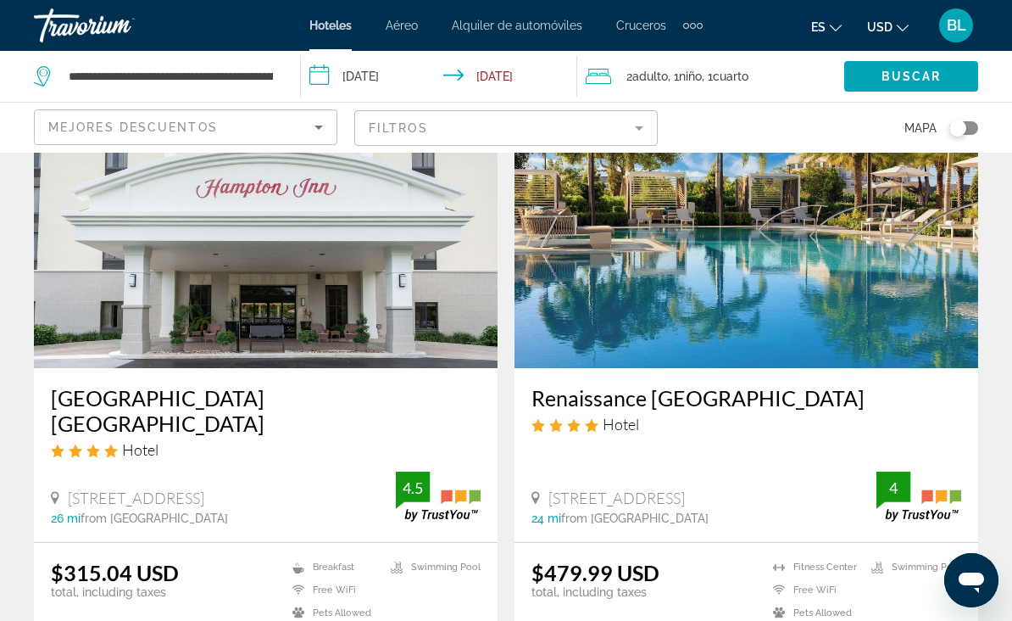
click at [747, 265] on img "Main content" at bounding box center [747, 232] width 464 height 271
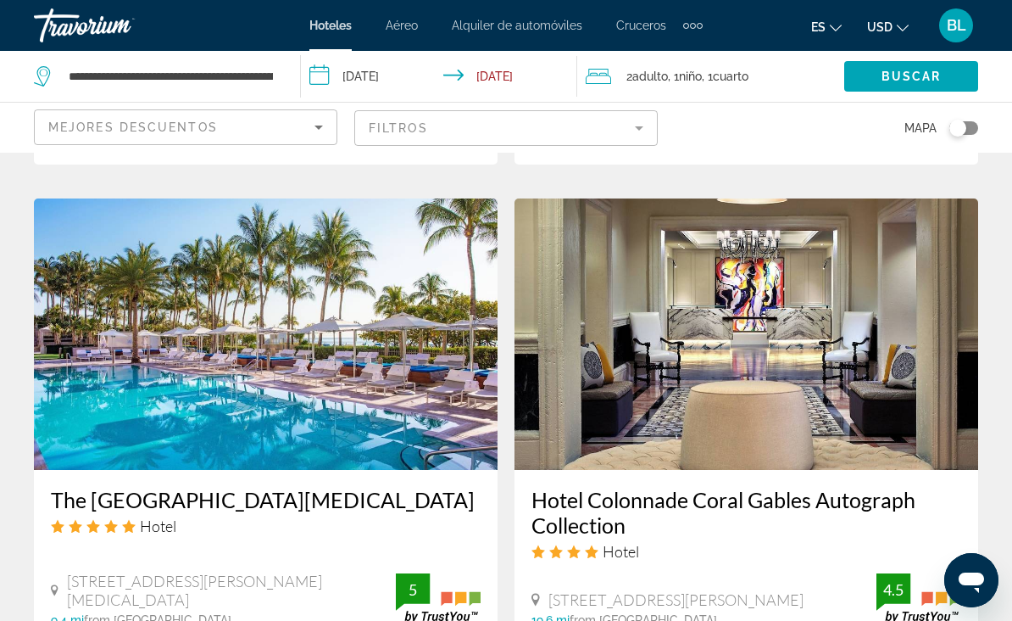
scroll to position [1271, 0]
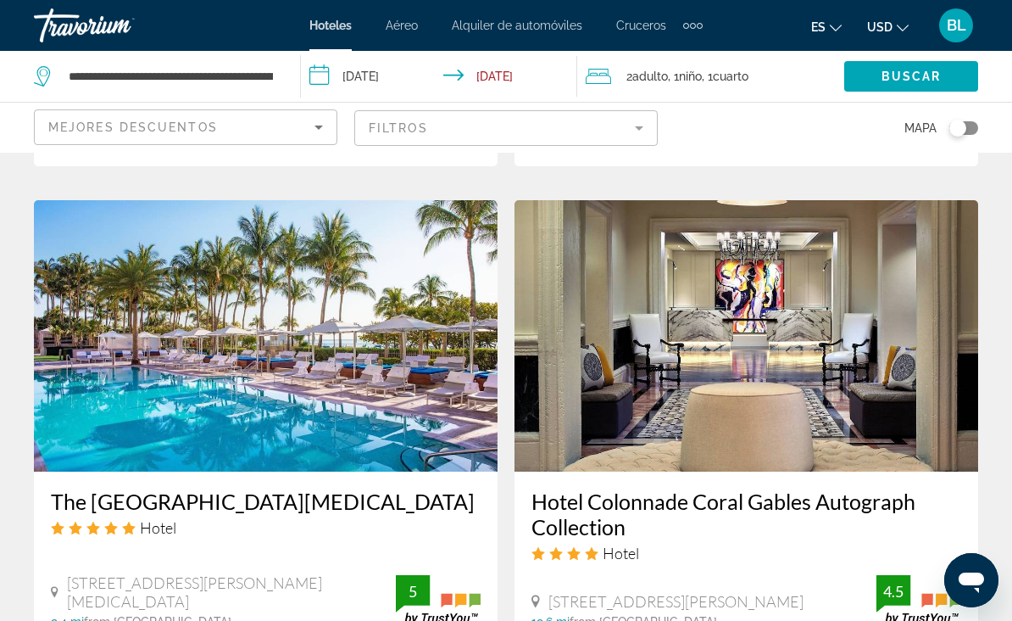
click at [368, 304] on img "Main content" at bounding box center [266, 335] width 464 height 271
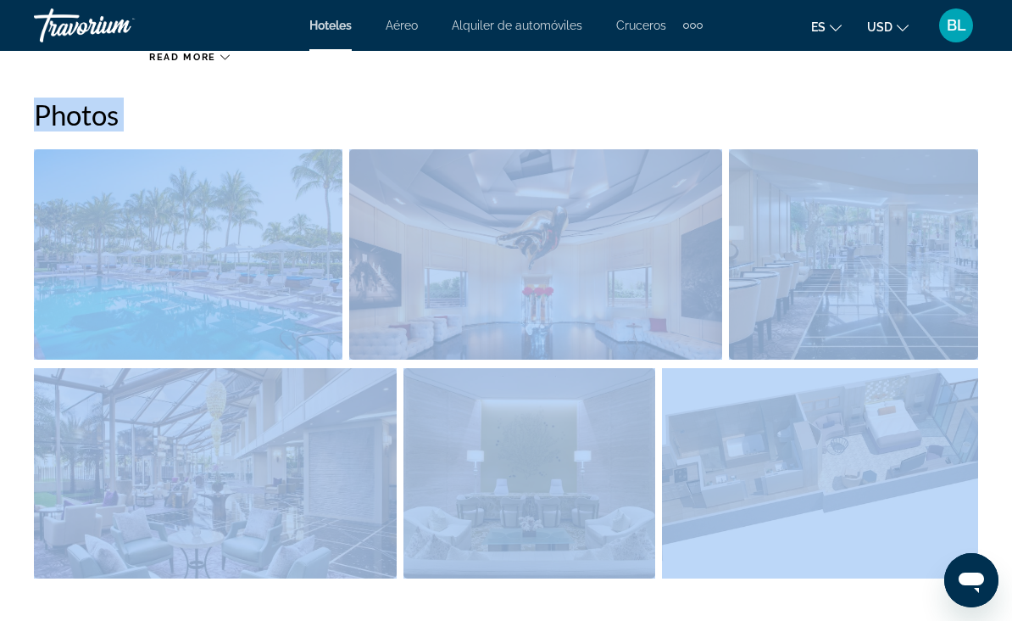
scroll to position [1129, 0]
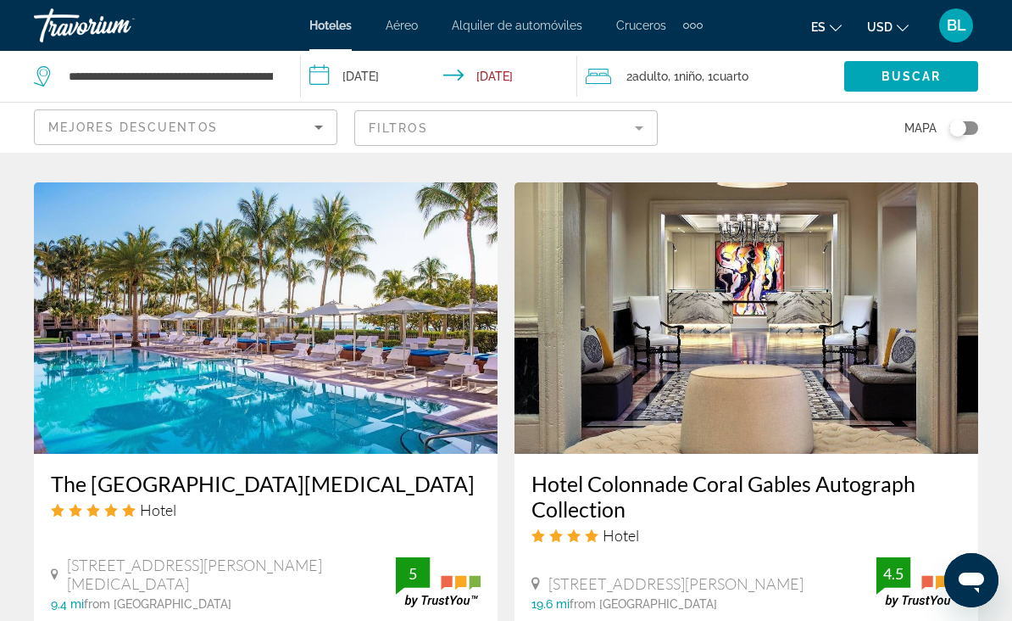
scroll to position [1287, 0]
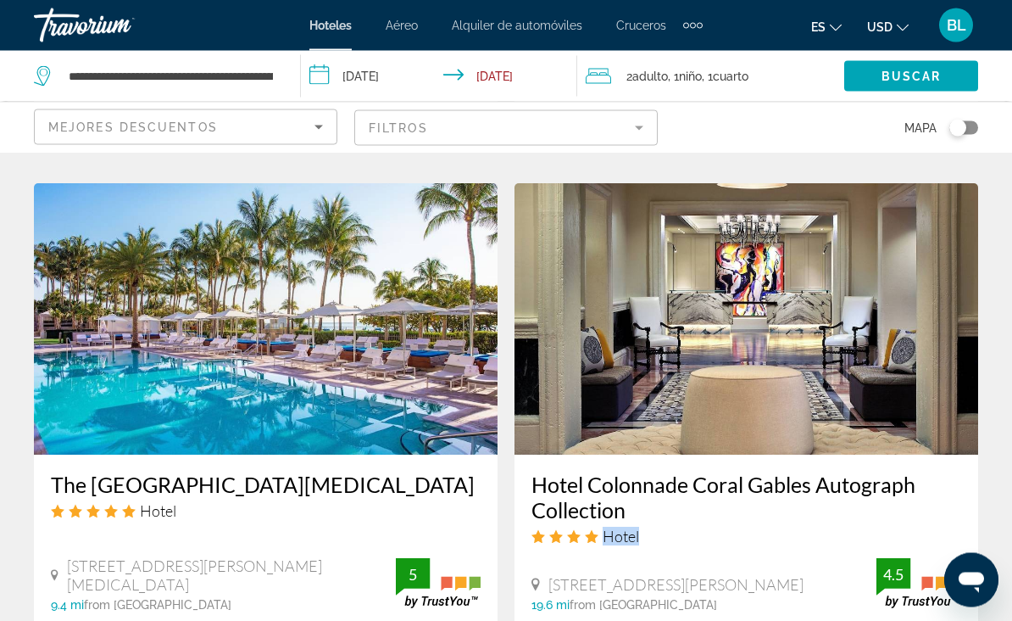
click at [976, 307] on img "Main content" at bounding box center [747, 319] width 464 height 271
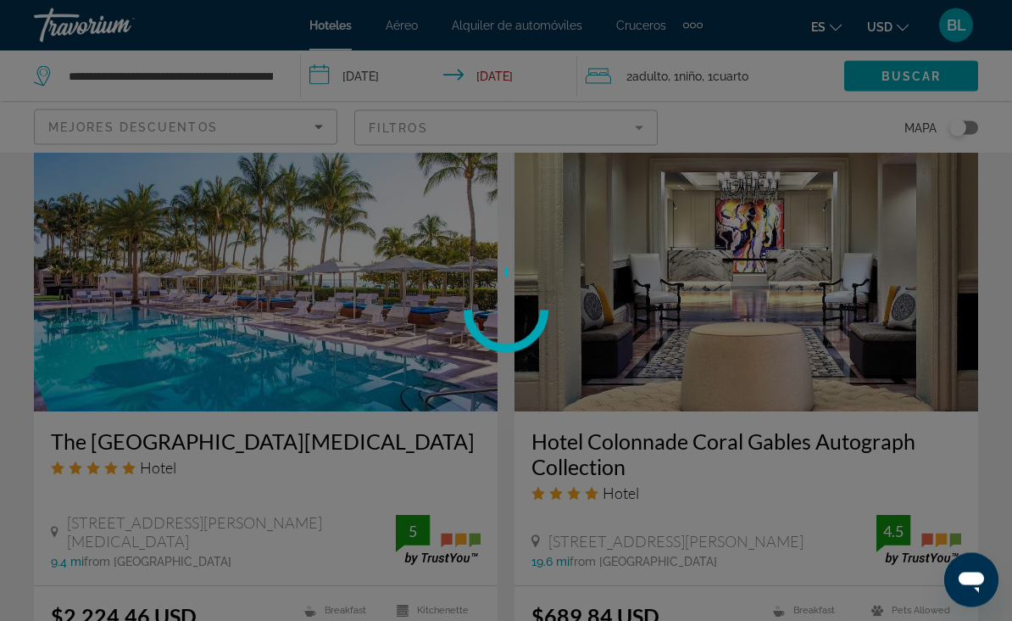
scroll to position [1350, 0]
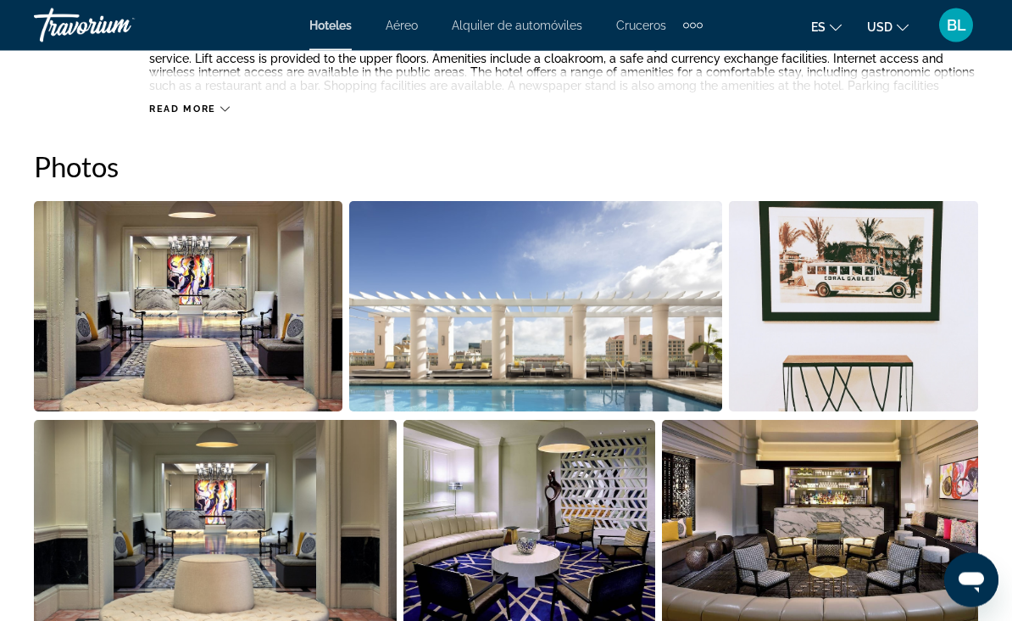
scroll to position [1059, 0]
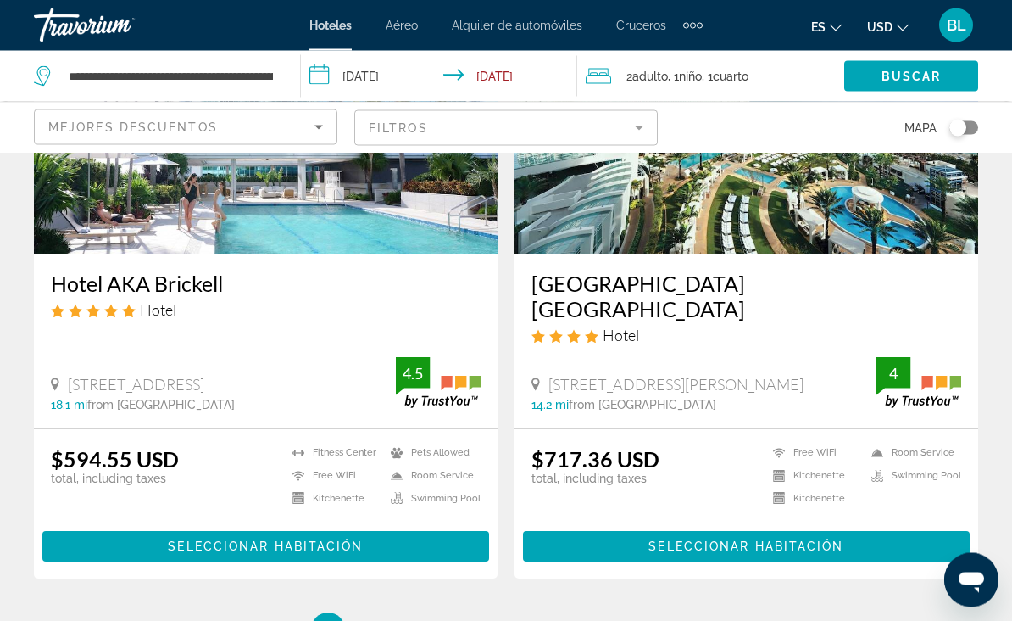
scroll to position [3325, 0]
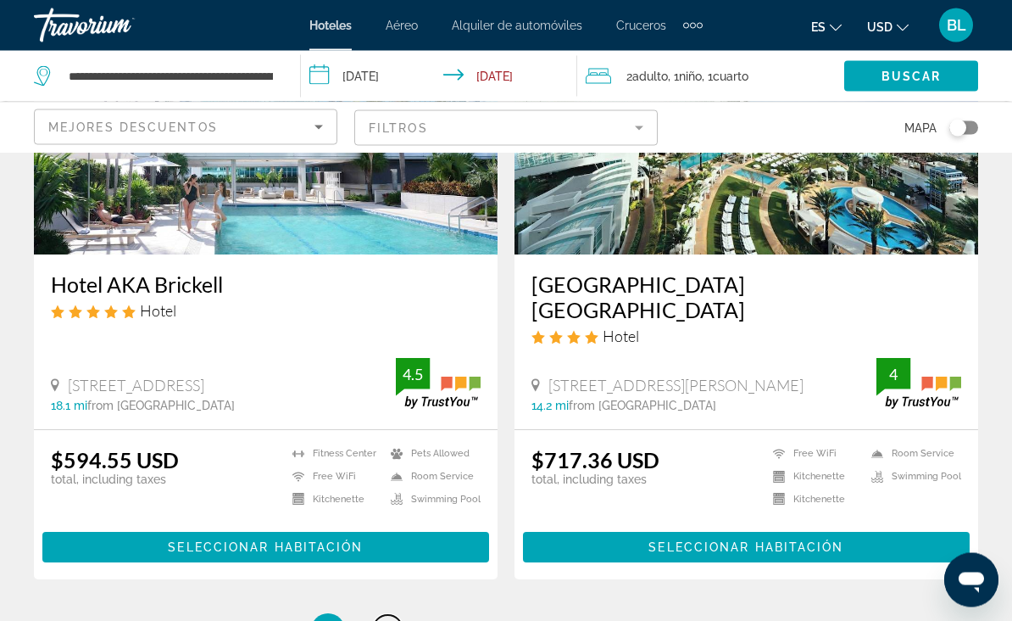
click at [392, 616] on link "page 2" at bounding box center [388, 631] width 30 height 30
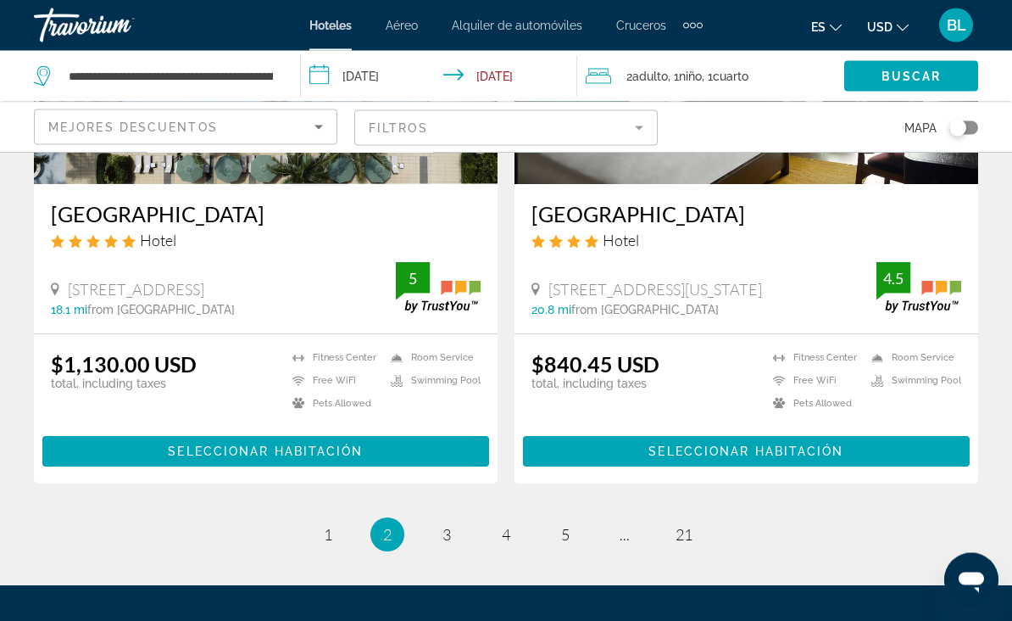
scroll to position [3344, 0]
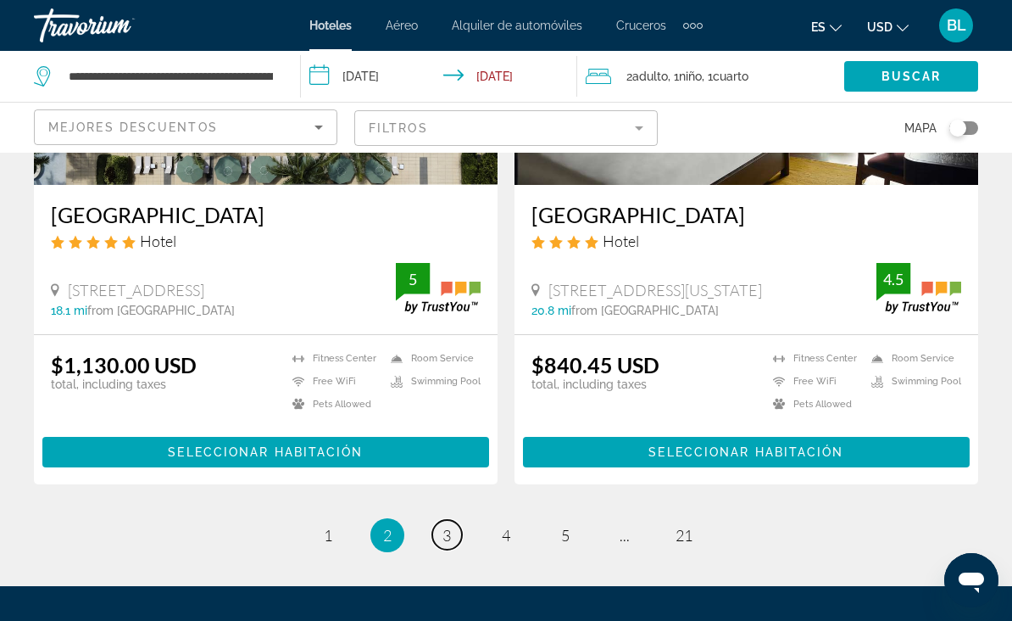
click at [457, 531] on link "page 3" at bounding box center [447, 535] width 30 height 30
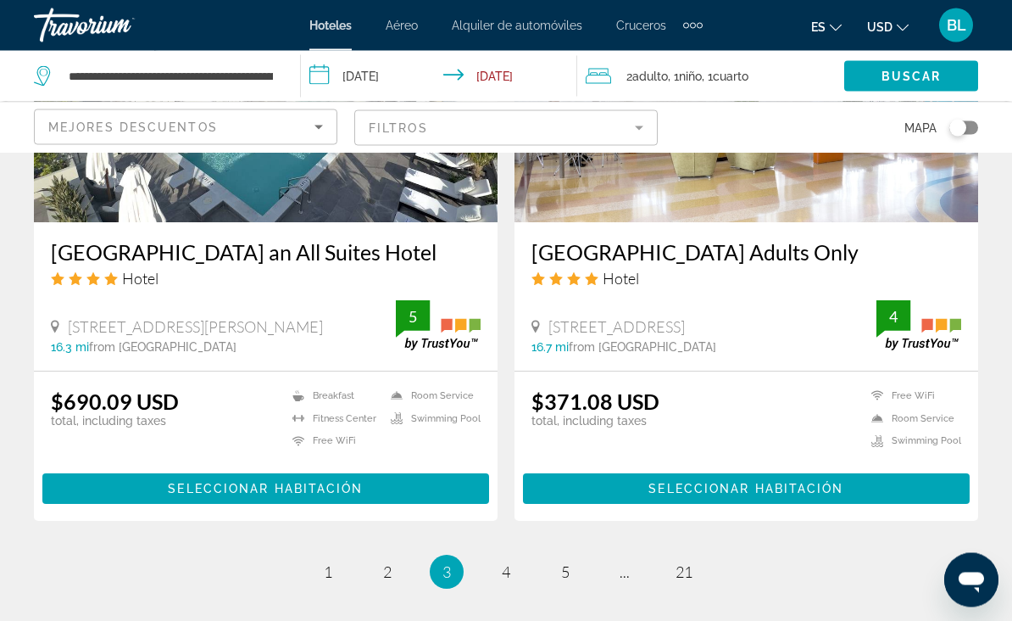
scroll to position [3357, 0]
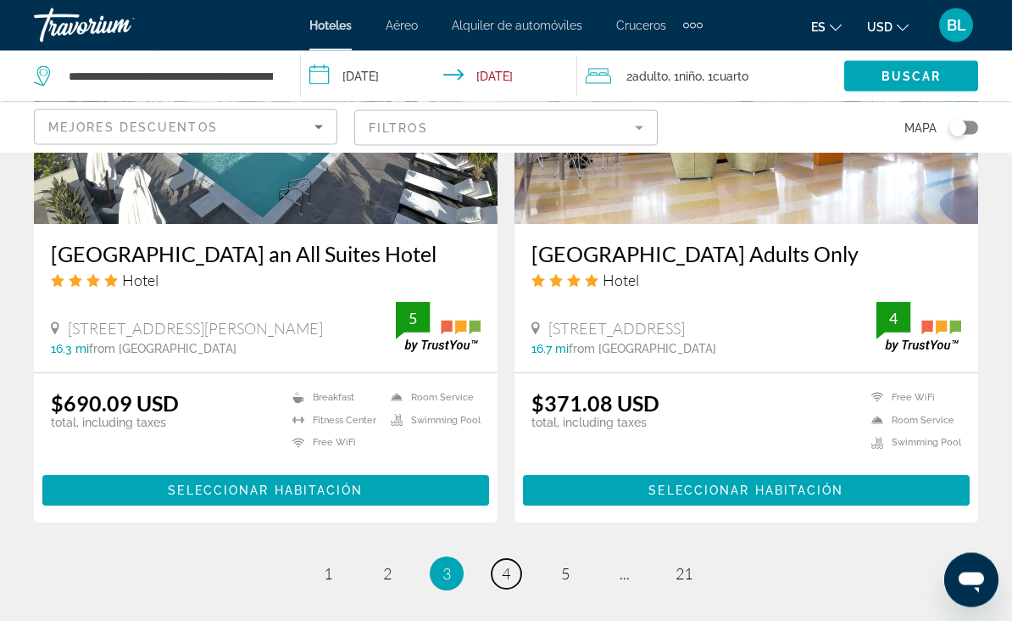
click at [503, 560] on link "page 4" at bounding box center [507, 575] width 30 height 30
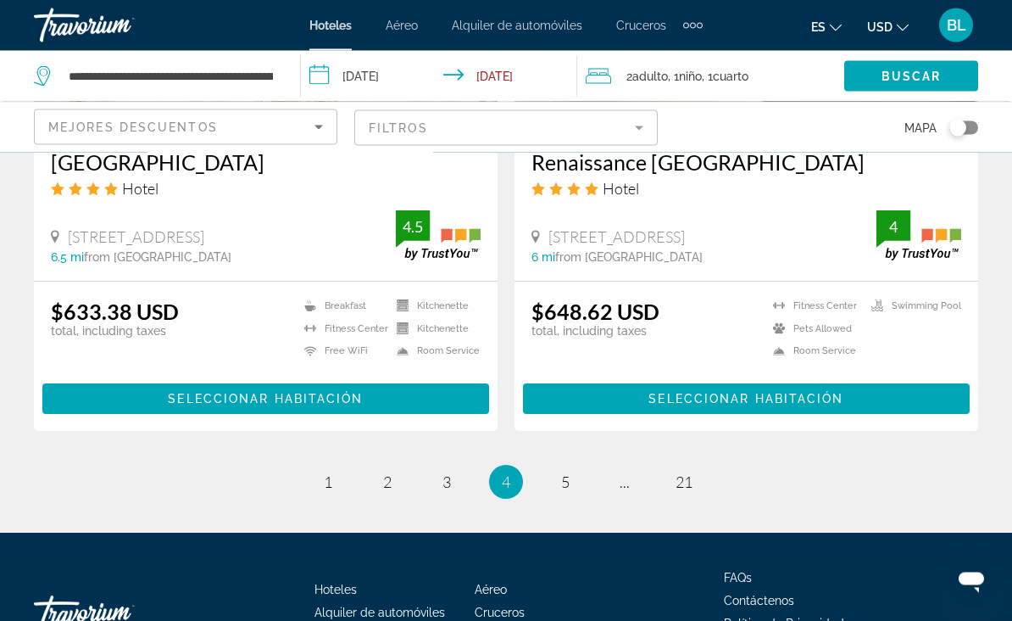
scroll to position [3406, 0]
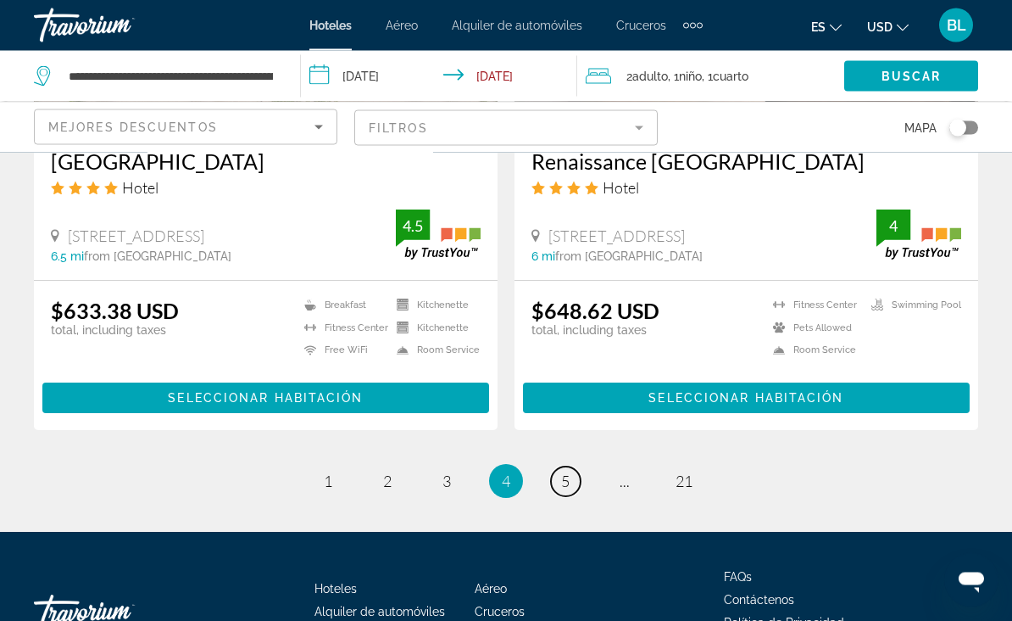
click at [555, 467] on link "page 5" at bounding box center [566, 482] width 30 height 30
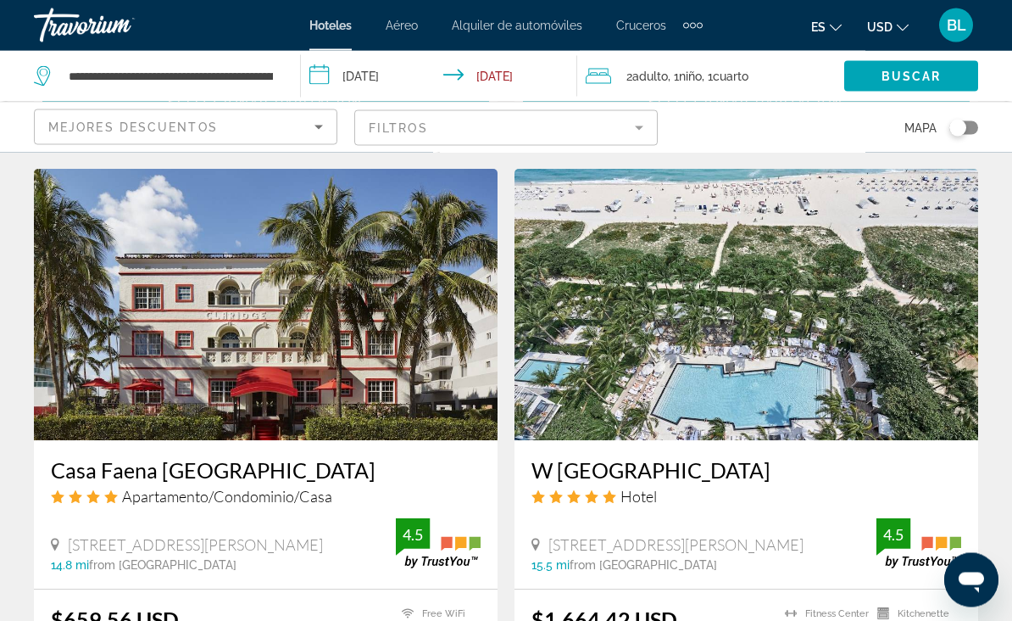
scroll to position [2524, 0]
